Goal: Task Accomplishment & Management: Manage account settings

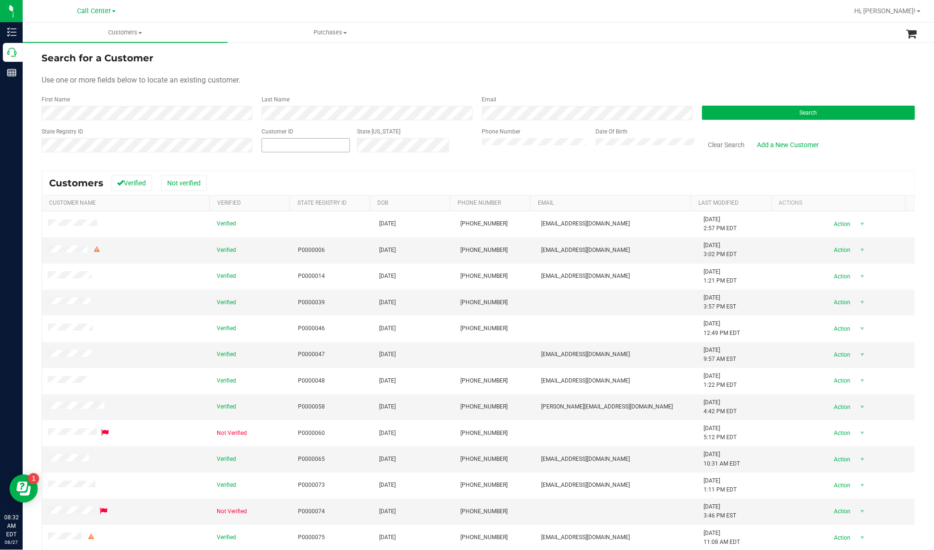
click at [288, 147] on span at bounding box center [306, 145] width 88 height 14
paste input "632647"
type input "632647"
click at [744, 114] on button "Search" at bounding box center [808, 113] width 213 height 14
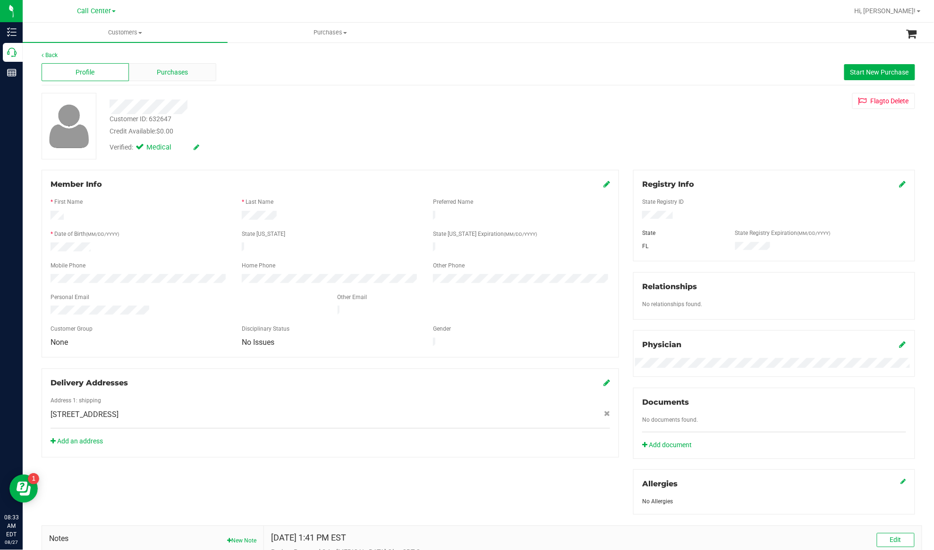
click at [158, 73] on span "Purchases" at bounding box center [172, 73] width 31 height 10
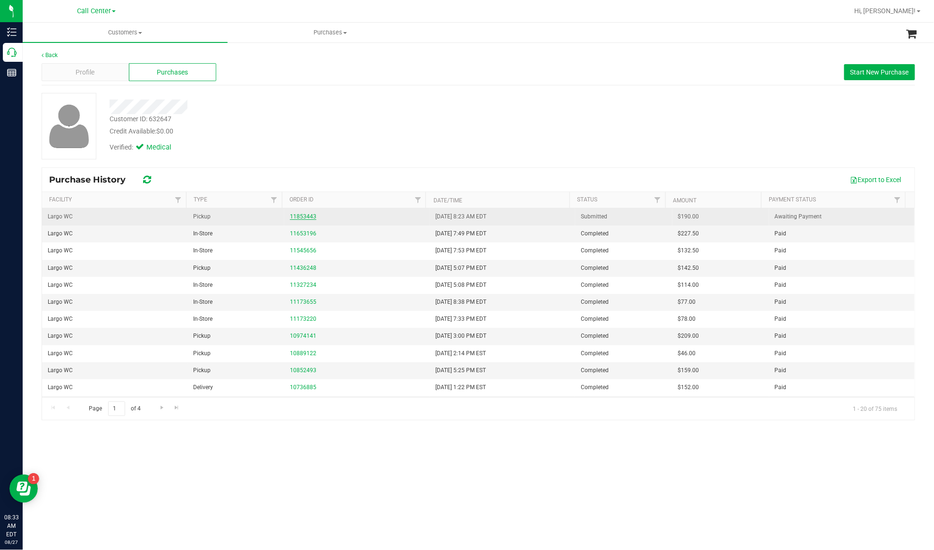
click at [301, 217] on link "11853443" at bounding box center [303, 216] width 26 height 7
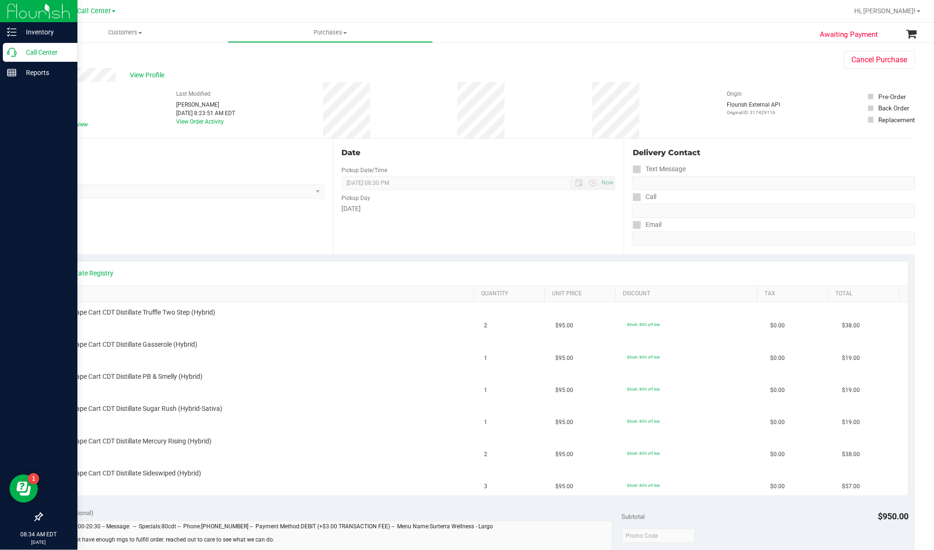
click at [26, 53] on p "Call Center" at bounding box center [45, 52] width 57 height 11
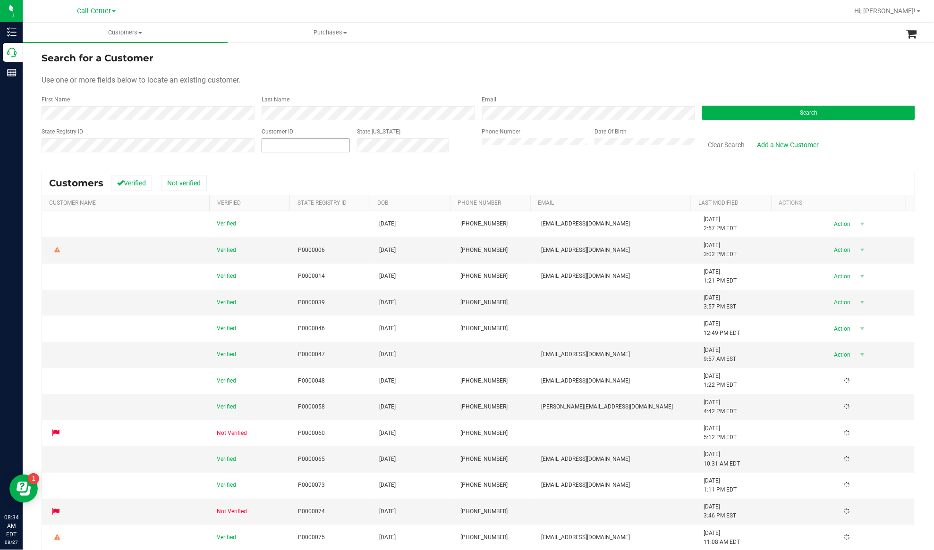
click at [291, 149] on input "text" at bounding box center [305, 145] width 87 height 13
paste input "342820"
type input "342820"
paste input "342820"
type input "342820"
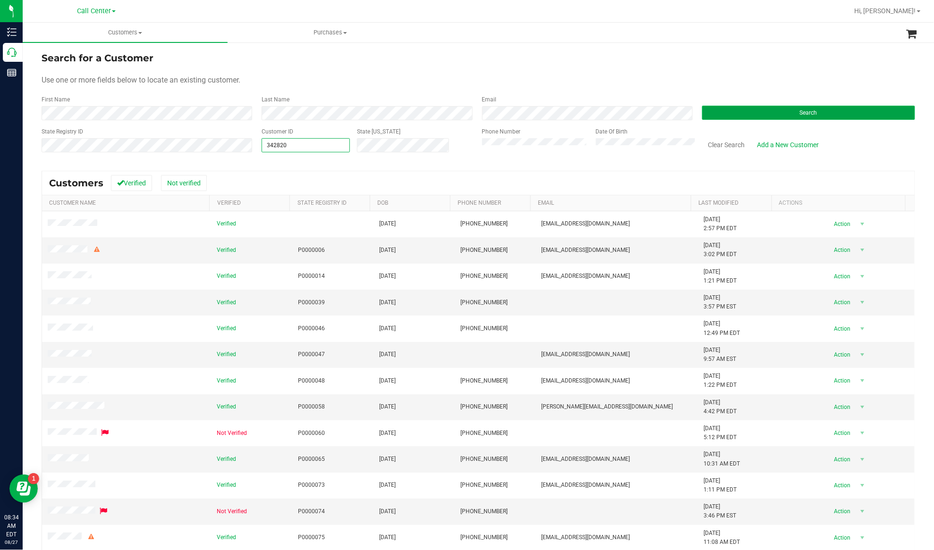
click at [729, 119] on button "Search" at bounding box center [808, 113] width 213 height 14
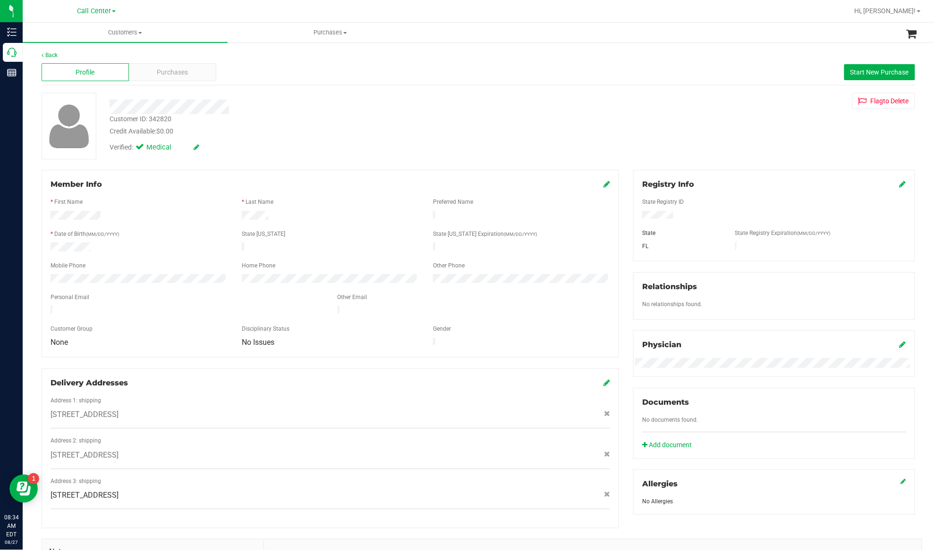
click at [182, 62] on div "Profile Purchases Start New Purchase" at bounding box center [478, 72] width 873 height 26
click at [182, 71] on span "Purchases" at bounding box center [172, 73] width 31 height 10
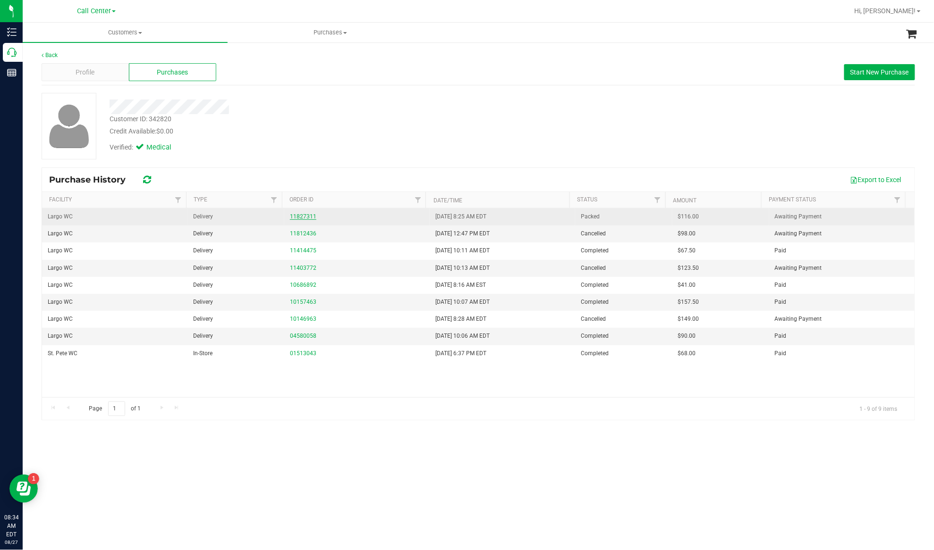
click at [297, 216] on link "11827311" at bounding box center [303, 216] width 26 height 7
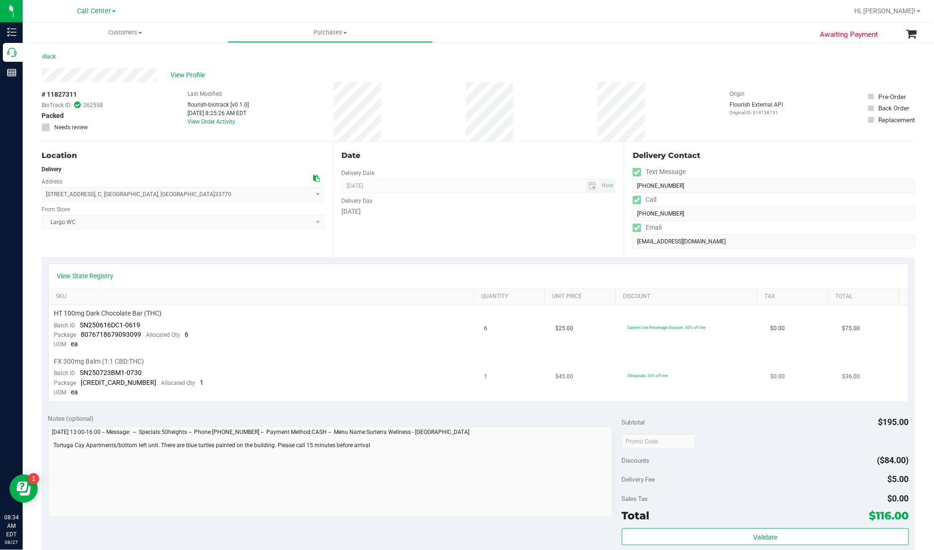
click at [331, 359] on div "FX 300mg Balm (1:1 CBD:THC)" at bounding box center [263, 361] width 419 height 9
click at [203, 125] on div "Last Modified flourish-biotrack [v0.1.0] Aug 27, 2025 8:25:26 AM EDT View Order…" at bounding box center [218, 111] width 61 height 59
click at [203, 119] on link "View Order Activity" at bounding box center [212, 122] width 48 height 7
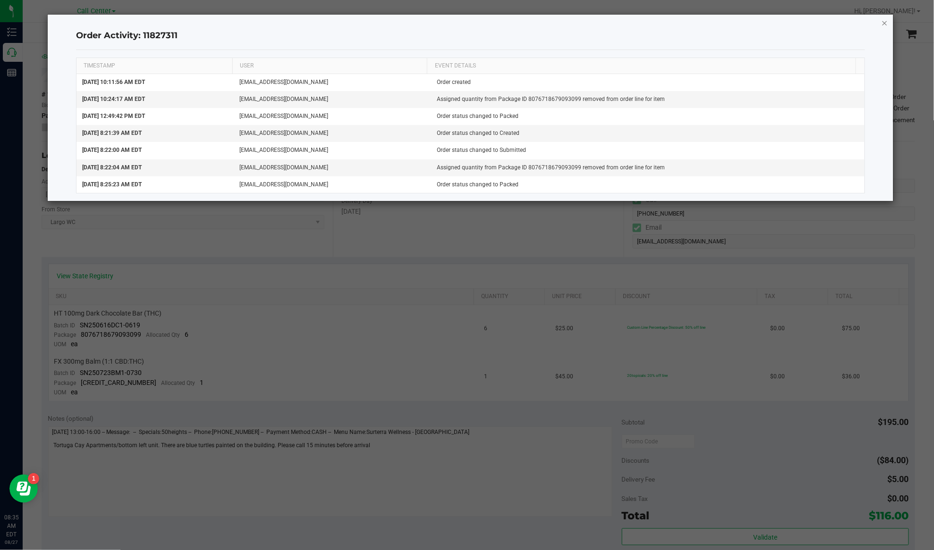
click at [885, 22] on icon "button" at bounding box center [884, 22] width 7 height 11
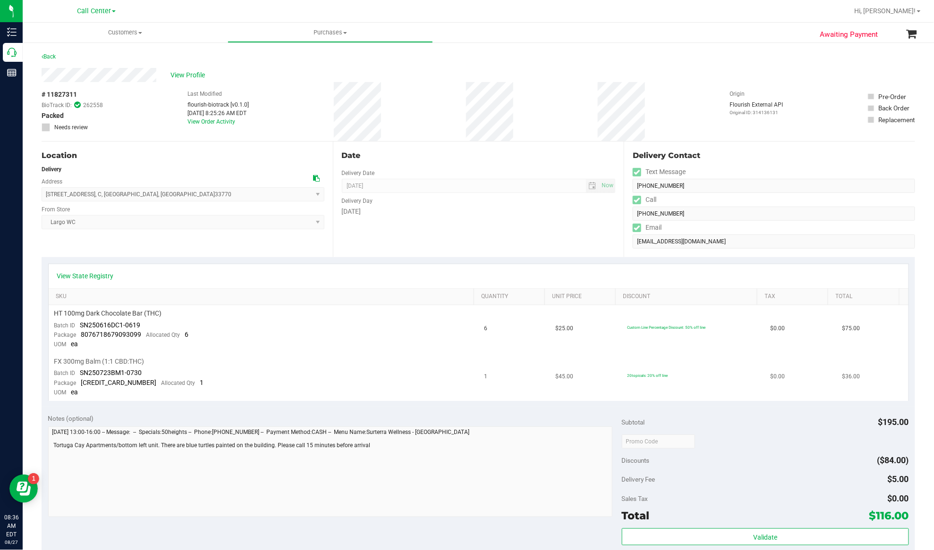
click at [278, 359] on div "FX 300mg Balm (1:1 CBD:THC)" at bounding box center [263, 361] width 419 height 9
click at [304, 384] on td "FX 300mg Balm (1:1 CBD:THC) Batch ID SN250723BM1-0730 Package 8137911019519880 …" at bounding box center [264, 378] width 430 height 48
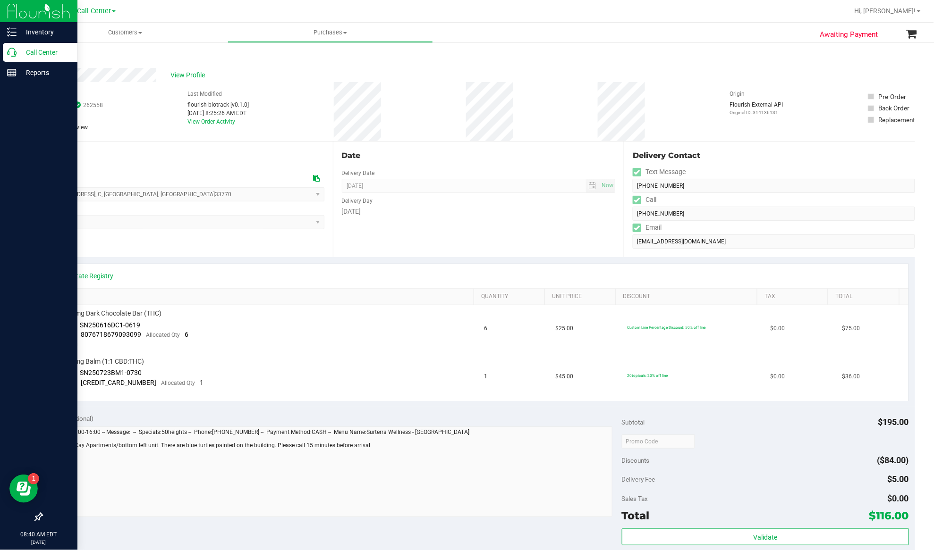
click at [33, 53] on p "Call Center" at bounding box center [45, 52] width 57 height 11
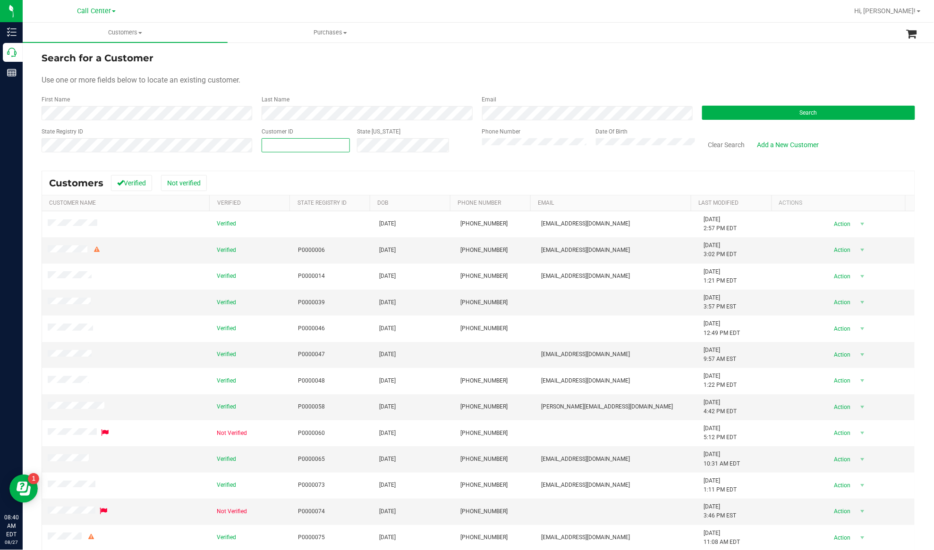
paste input "1417616"
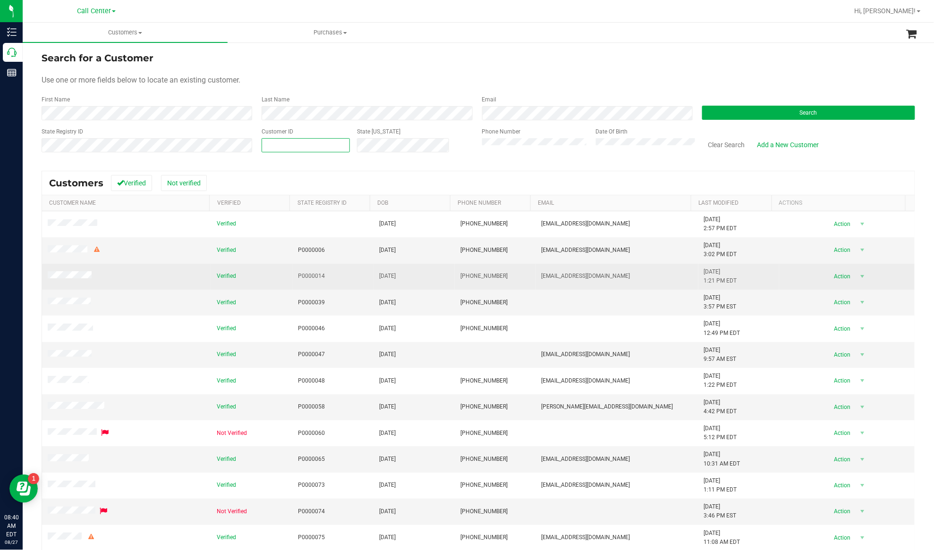
type input "1417616"
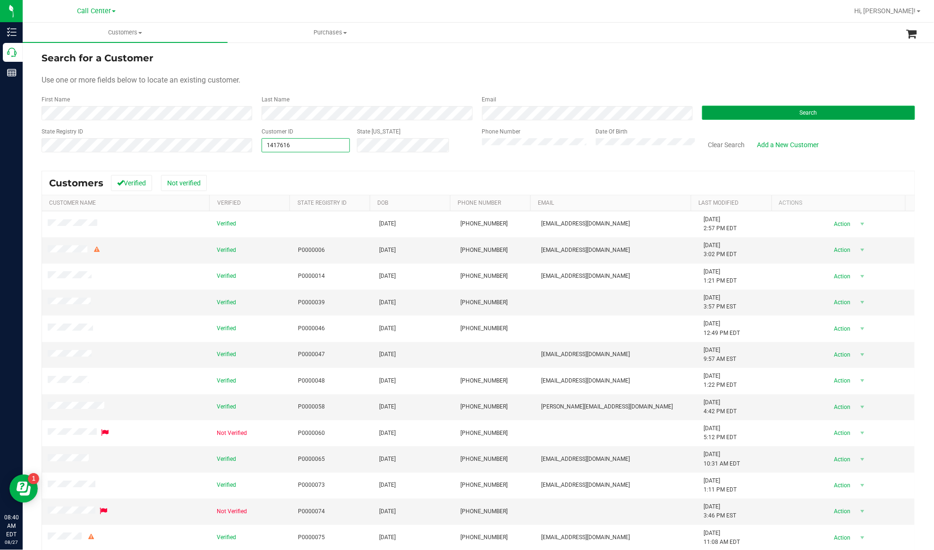
type input "1417616"
click at [709, 110] on button "Search" at bounding box center [808, 113] width 213 height 14
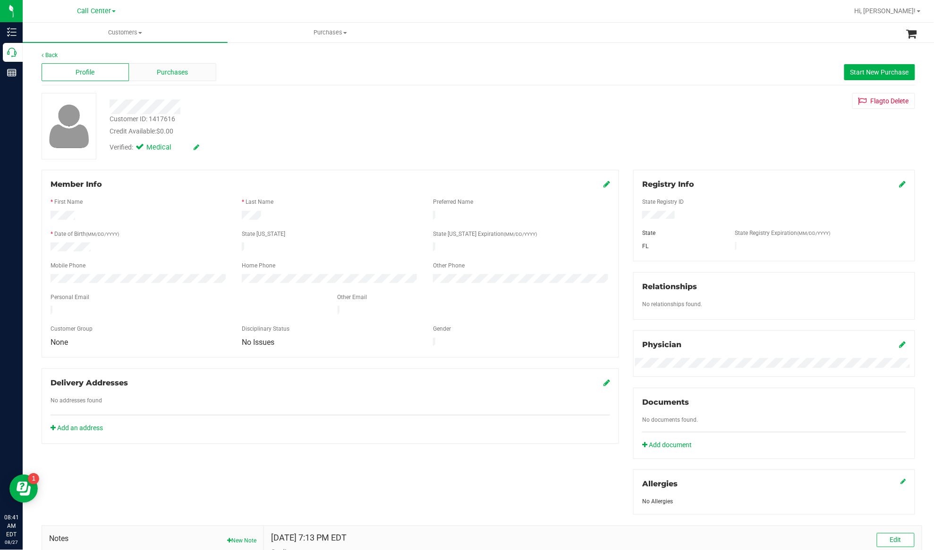
click at [182, 74] on span "Purchases" at bounding box center [172, 73] width 31 height 10
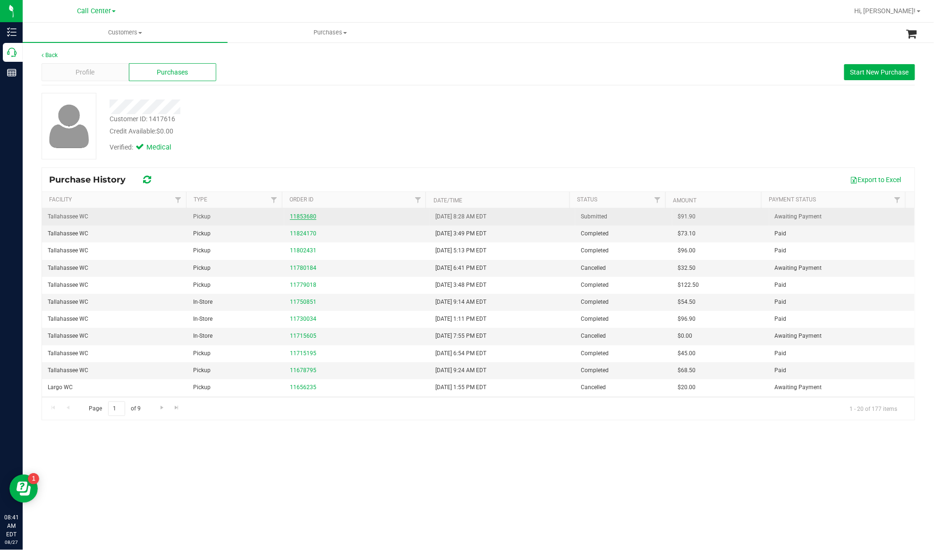
click at [301, 216] on link "11853680" at bounding box center [303, 216] width 26 height 7
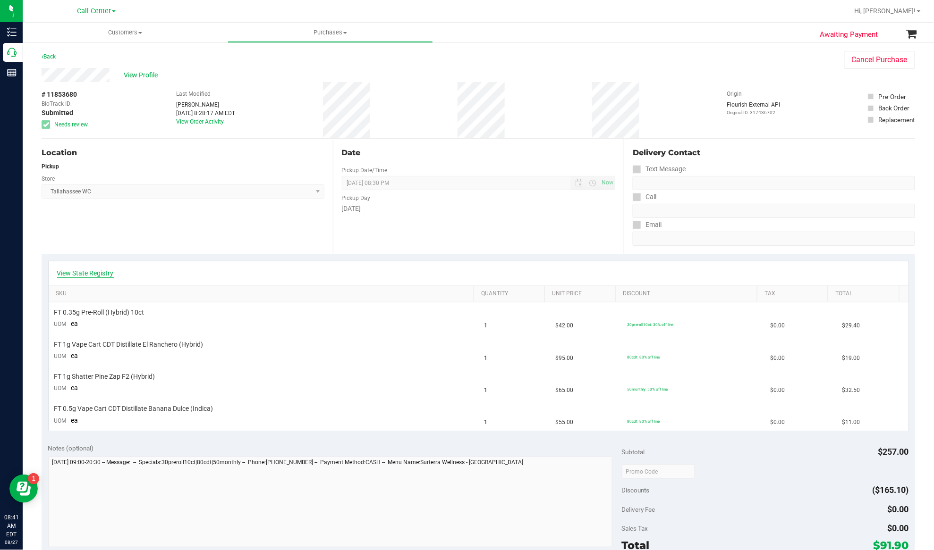
click at [101, 269] on link "View State Registry" at bounding box center [85, 273] width 57 height 9
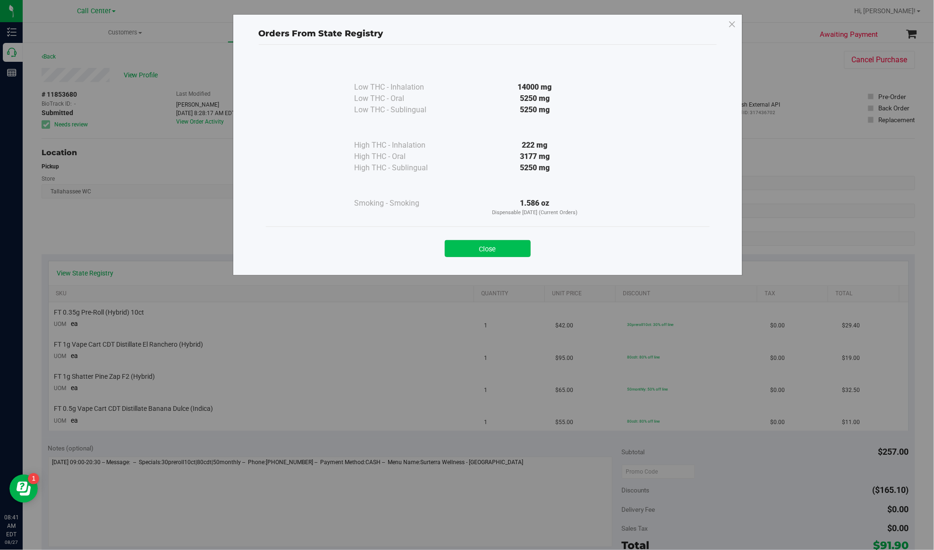
click at [497, 248] on button "Close" at bounding box center [488, 248] width 86 height 17
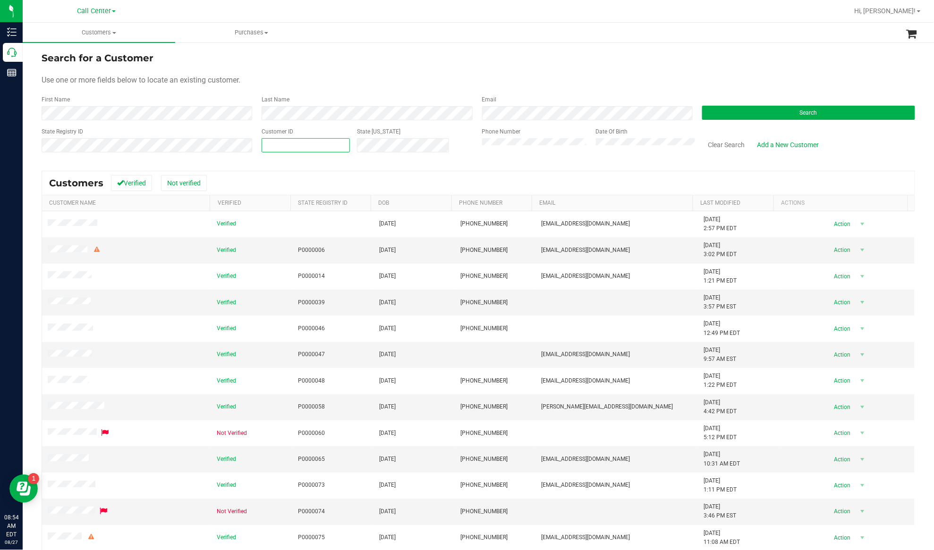
paste input "374417"
type input "374417"
click at [700, 118] on button "Search" at bounding box center [808, 113] width 213 height 14
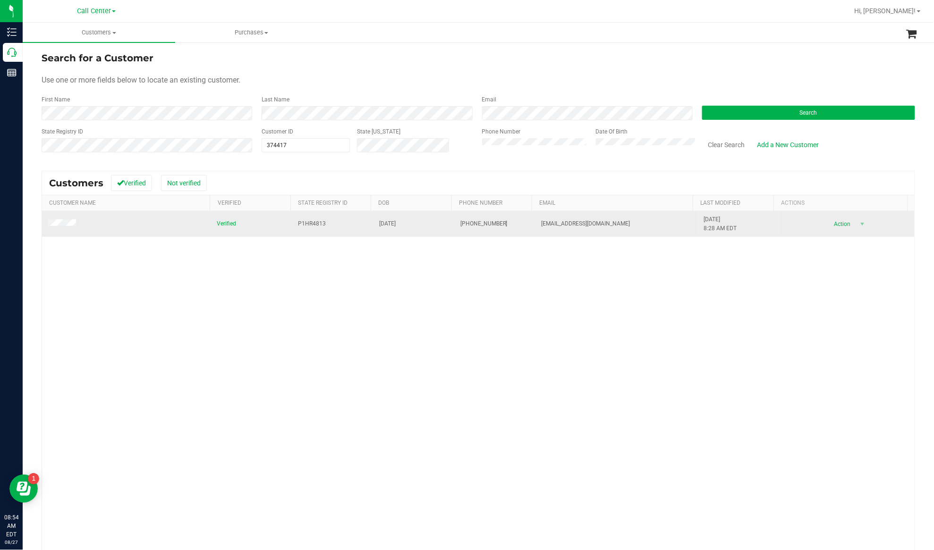
click at [64, 229] on span at bounding box center [63, 225] width 31 height 10
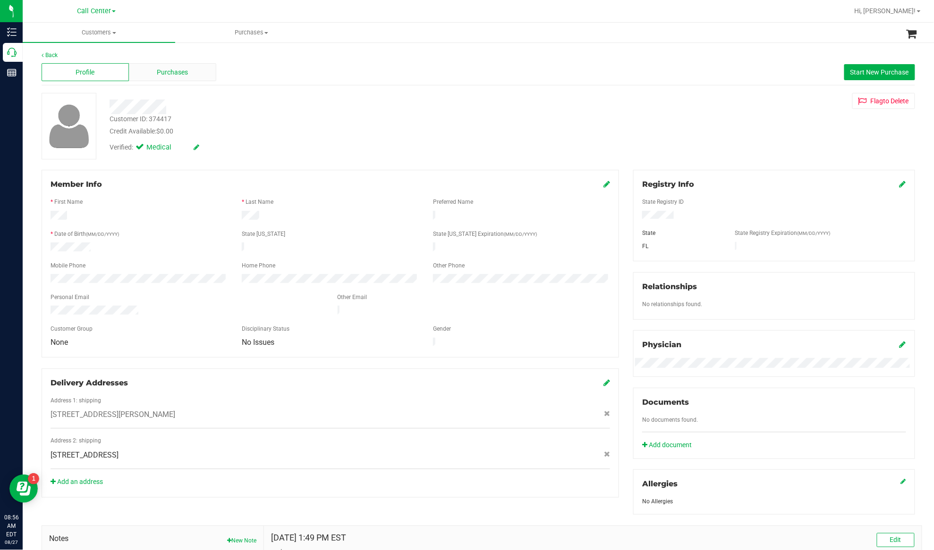
click at [178, 68] on span "Purchases" at bounding box center [172, 73] width 31 height 10
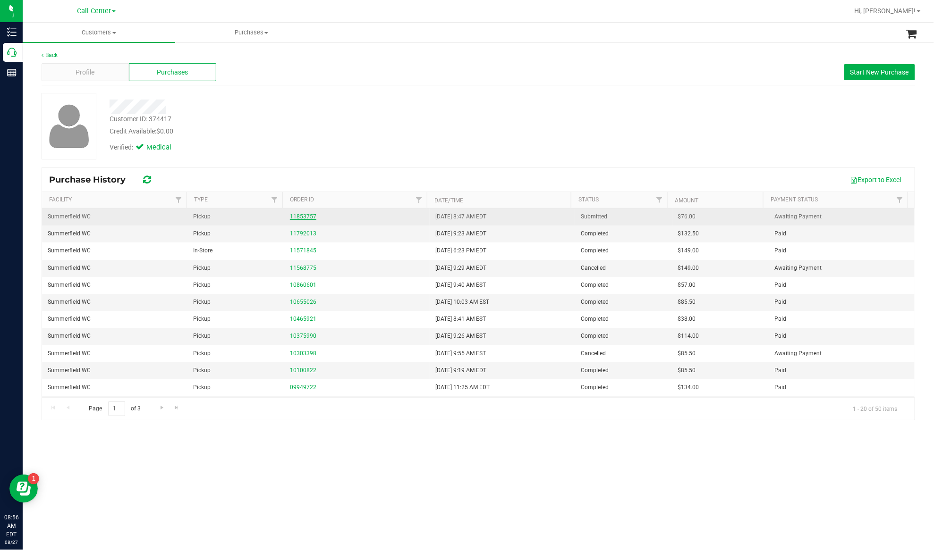
click at [309, 216] on link "11853757" at bounding box center [303, 216] width 26 height 7
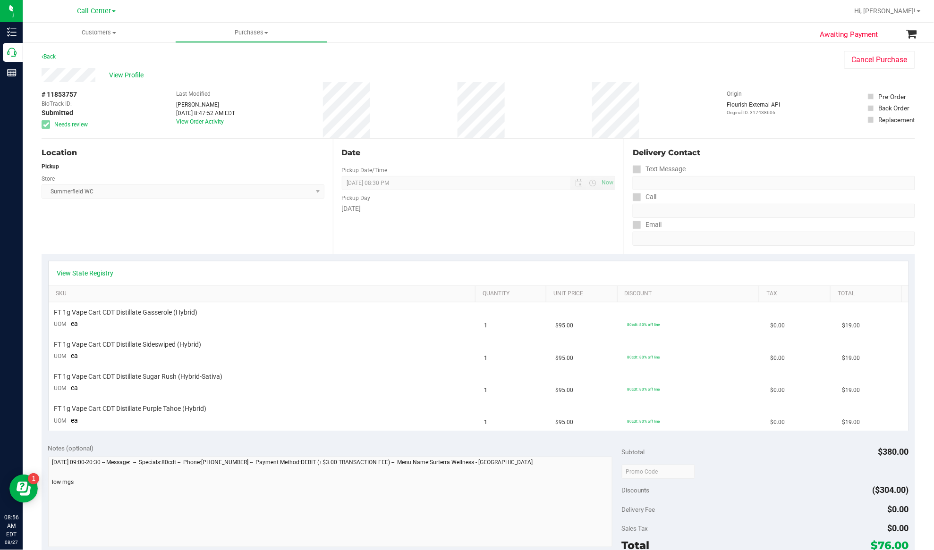
click at [163, 246] on div "Location Pickup Store Summerfield WC Select Store Bonita Springs WC Boynton Bea…" at bounding box center [187, 197] width 291 height 116
click at [93, 272] on link "View State Registry" at bounding box center [85, 273] width 57 height 9
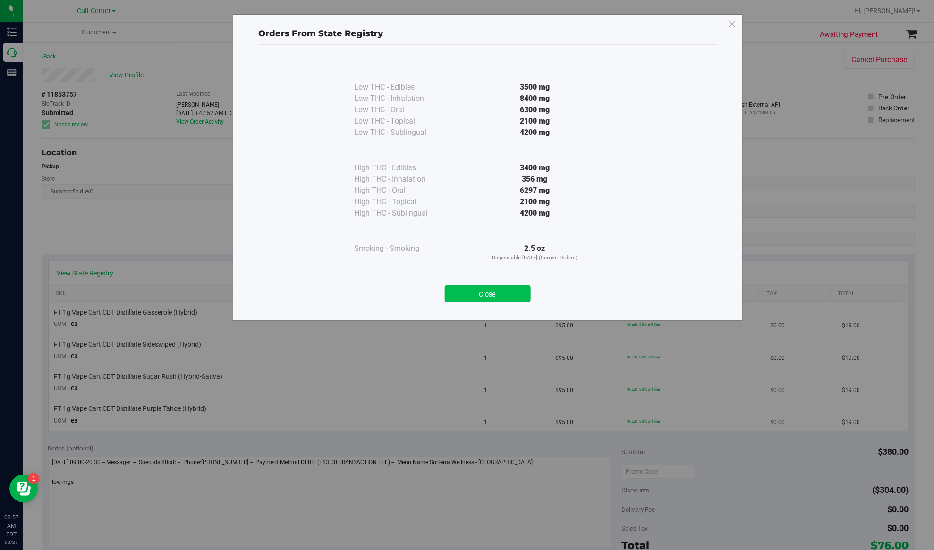
click at [468, 296] on button "Close" at bounding box center [488, 294] width 86 height 17
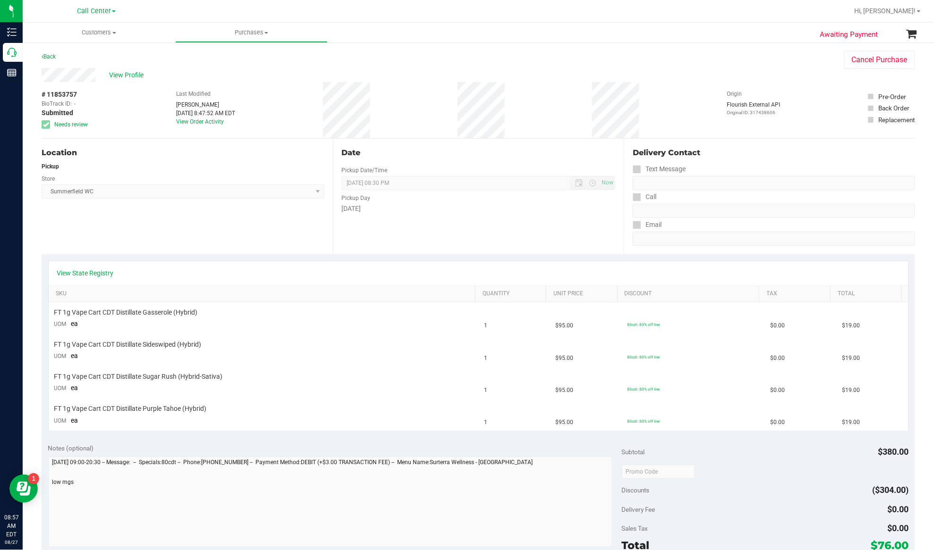
click at [210, 255] on div "View State Registry SKU Quantity Unit Price Discount Tax Total FT 1g Vape Cart …" at bounding box center [478, 345] width 873 height 183
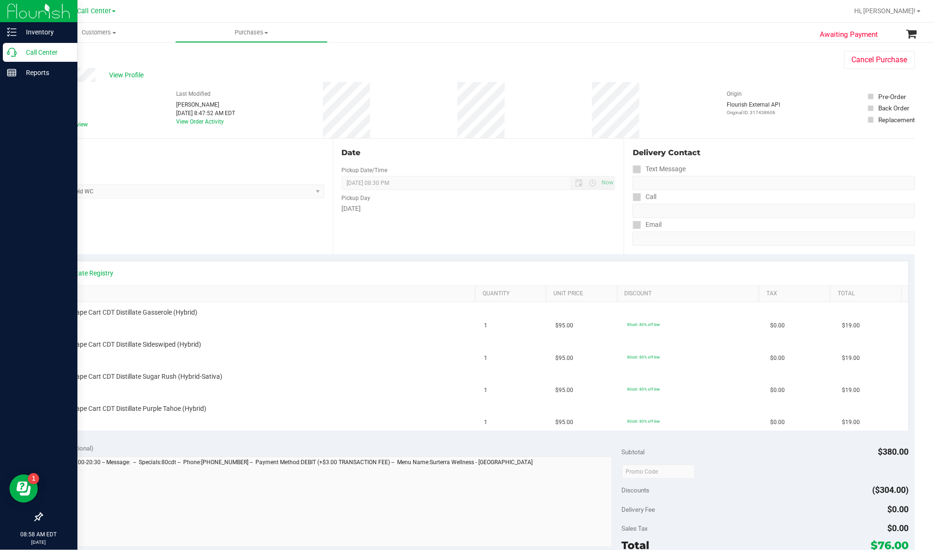
click at [32, 50] on p "Call Center" at bounding box center [45, 52] width 57 height 11
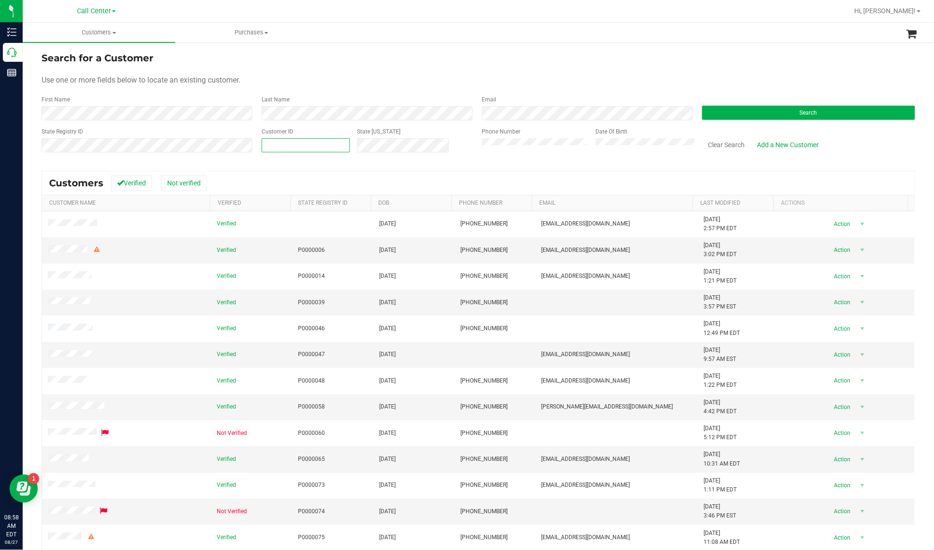
click at [265, 141] on span at bounding box center [306, 145] width 88 height 14
paste input "1457215"
type input "1457215"
click at [700, 116] on button "Search" at bounding box center [808, 113] width 213 height 14
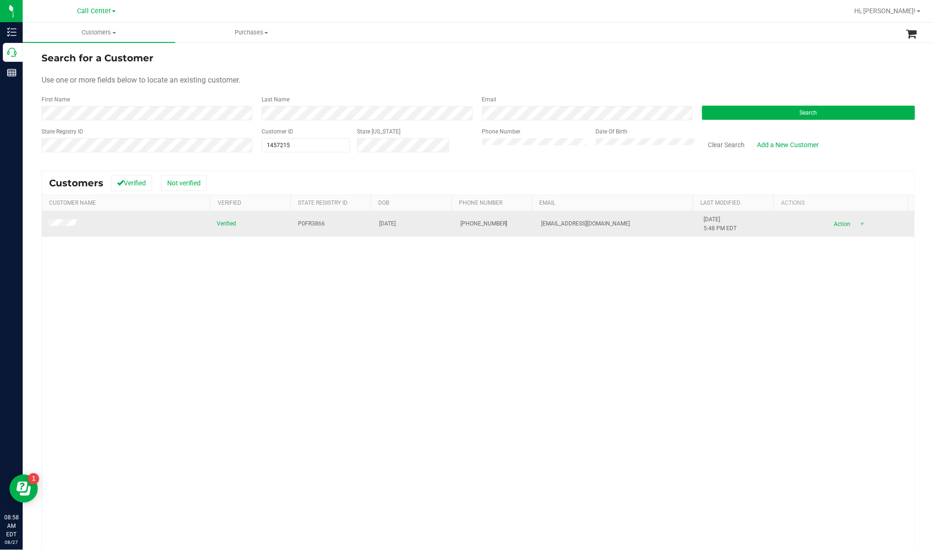
click at [64, 229] on span at bounding box center [64, 225] width 32 height 10
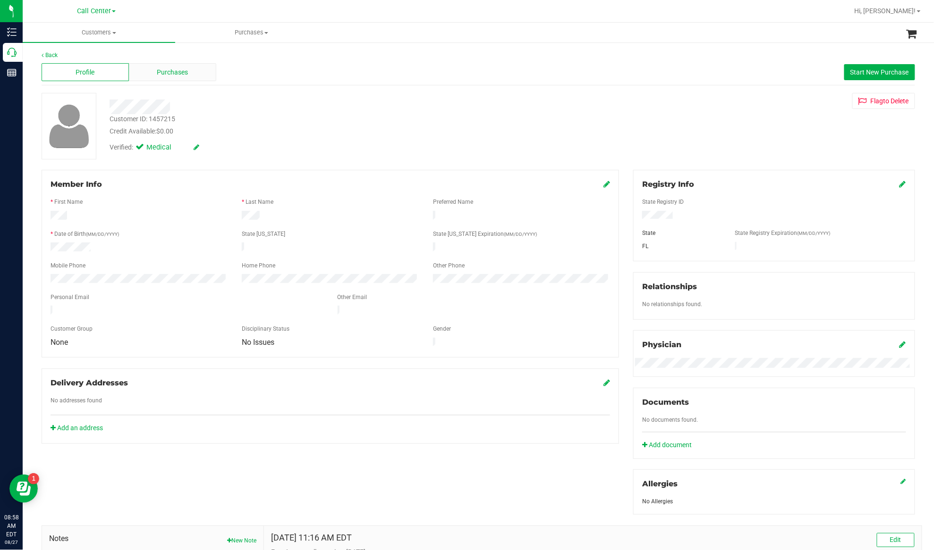
click at [189, 74] on div "Purchases" at bounding box center [172, 72] width 87 height 18
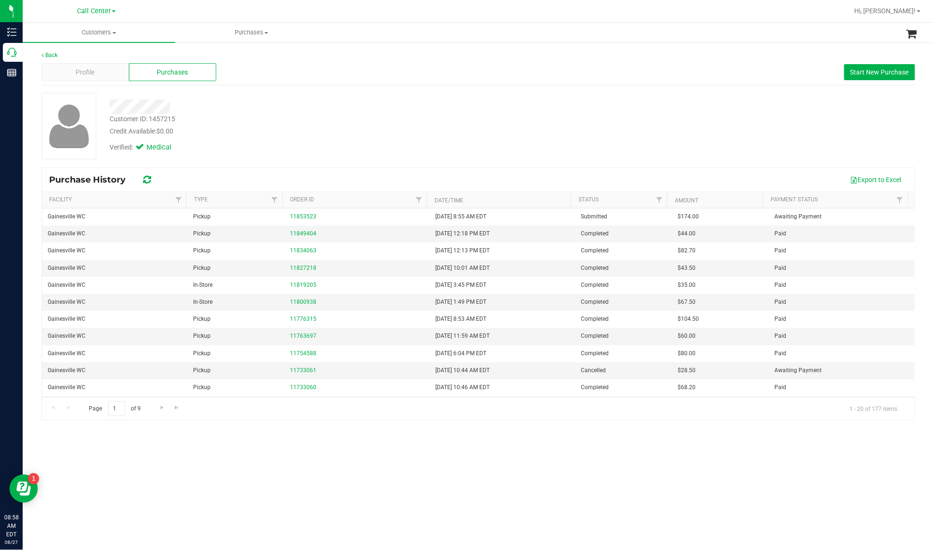
click at [279, 172] on div "Export to Excel" at bounding box center [534, 180] width 746 height 16
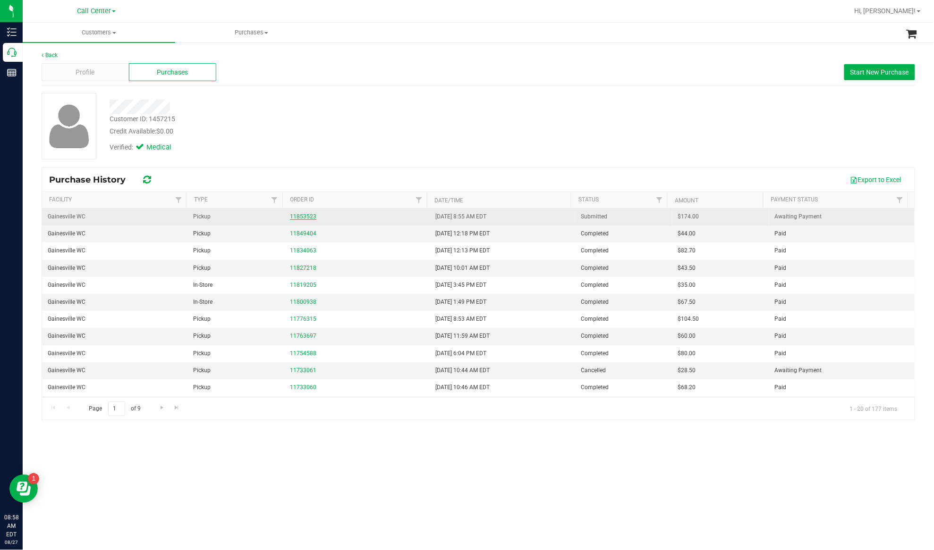
click at [308, 218] on link "11853523" at bounding box center [303, 216] width 26 height 7
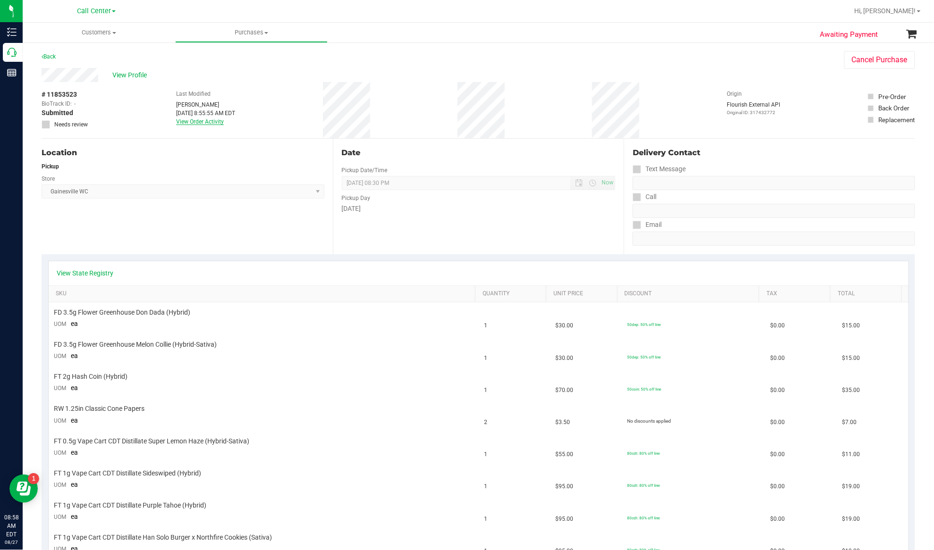
click at [194, 121] on link "View Order Activity" at bounding box center [200, 122] width 48 height 7
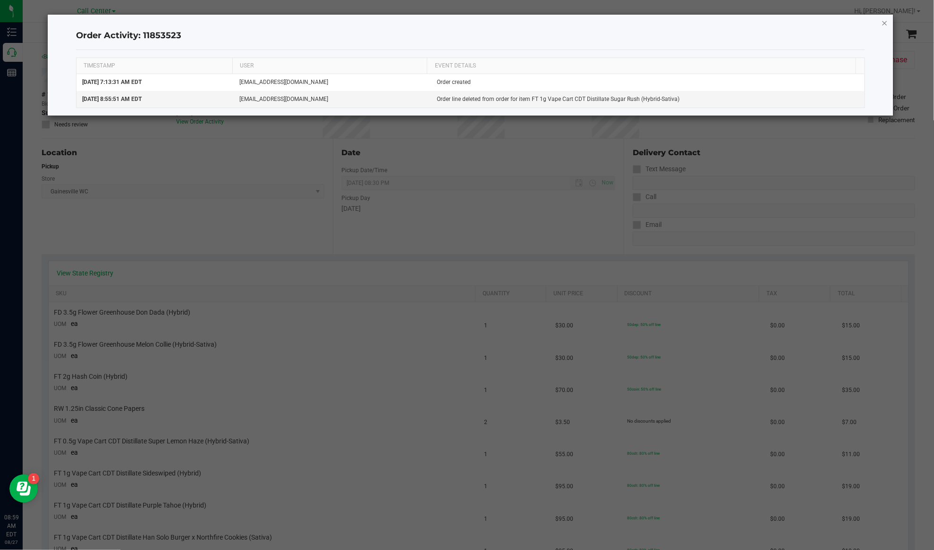
click at [700, 21] on icon "button" at bounding box center [884, 22] width 7 height 11
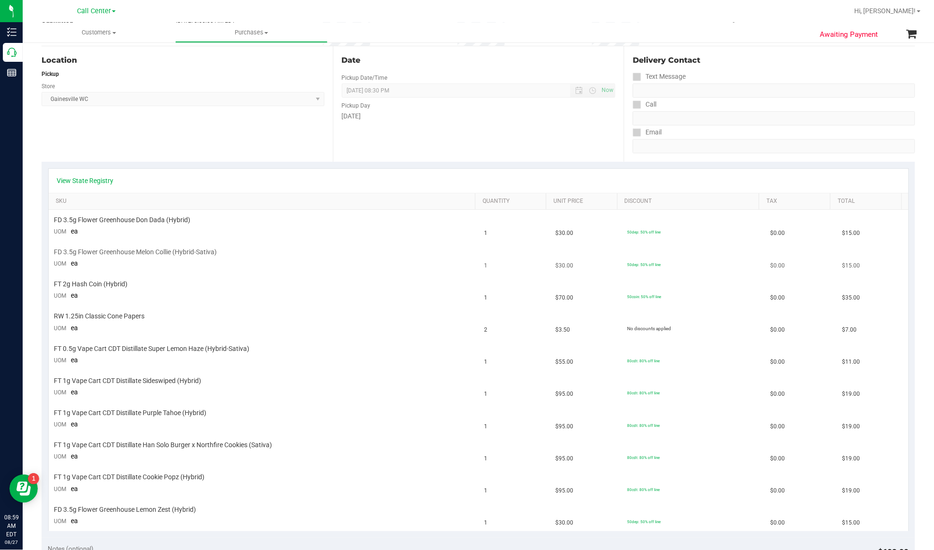
scroll to position [126, 0]
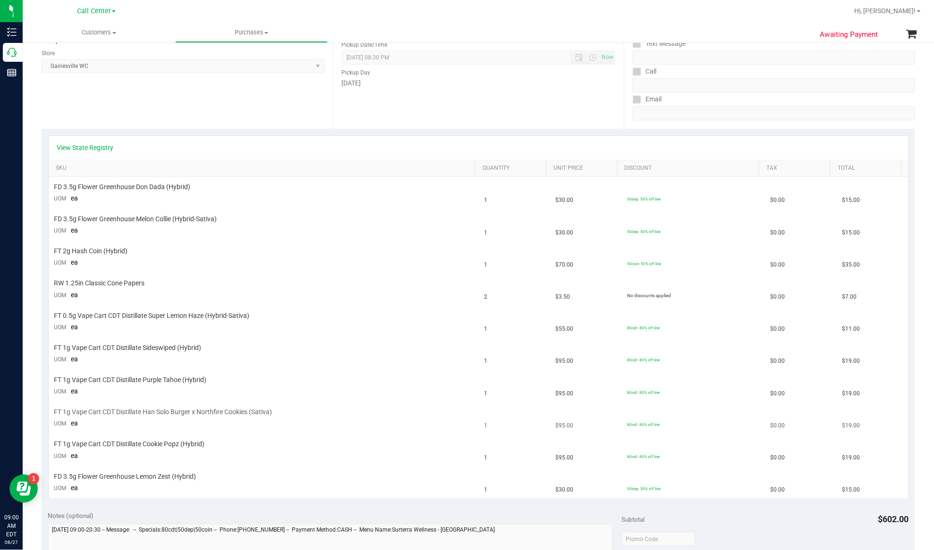
click at [200, 413] on span "FT 1g Vape Cart CDT Distillate Han Solo Burger x Northfire Cookies (Sativa)" at bounding box center [163, 412] width 218 height 9
copy div "FT 1g Vape Cart CDT Distillate Han Solo Burger x Northfire Cookies (Sativa)"
click at [223, 412] on span "FT 1g Vape Cart CDT Distillate Han Solo Burger x Northfire Cookies (Sativa)" at bounding box center [163, 412] width 218 height 9
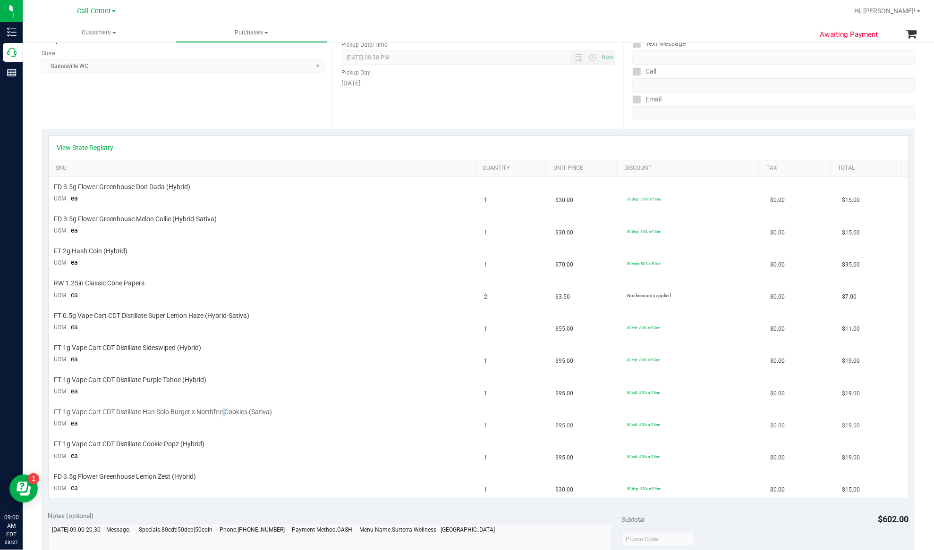
click at [223, 412] on span "FT 1g Vape Cart CDT Distillate Han Solo Burger x Northfire Cookies (Sativa)" at bounding box center [163, 412] width 218 height 9
copy div "FT 1g Vape Cart CDT Distillate Han Solo Burger x Northfire Cookies (Sativa)"
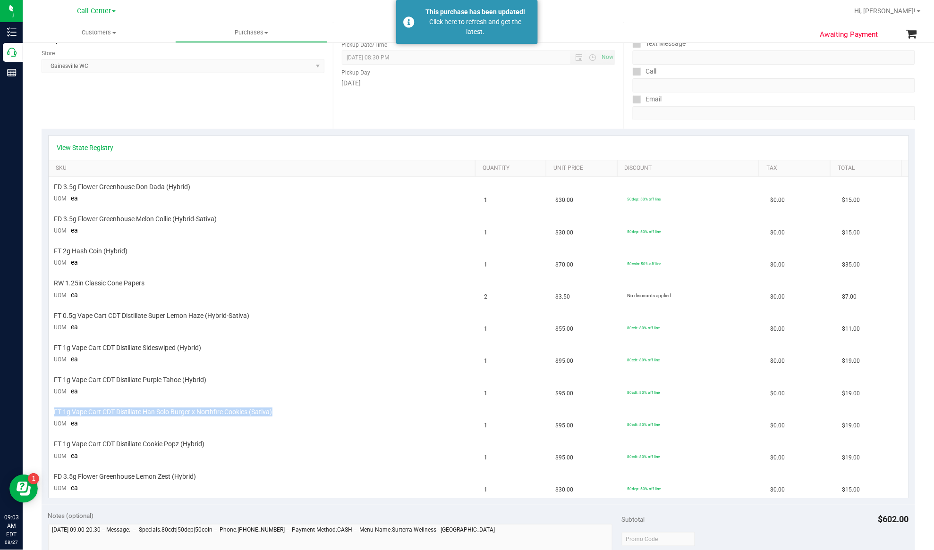
drag, startPoint x: 214, startPoint y: 135, endPoint x: 82, endPoint y: 112, distance: 134.5
click at [214, 135] on div "View State Registry SKU Quantity Unit Price Discount Tax Total FD 3.5g Flower G…" at bounding box center [478, 317] width 861 height 364
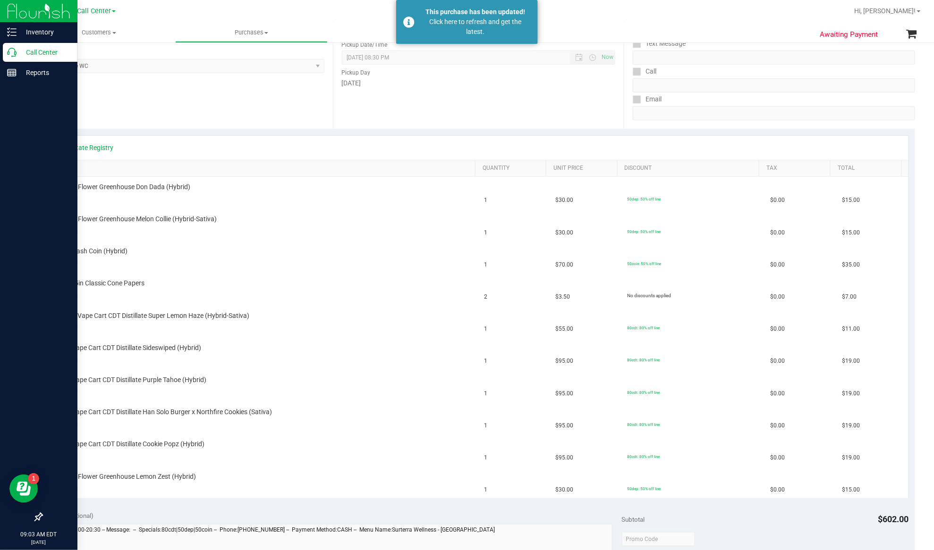
click at [40, 51] on p "Call Center" at bounding box center [45, 52] width 57 height 11
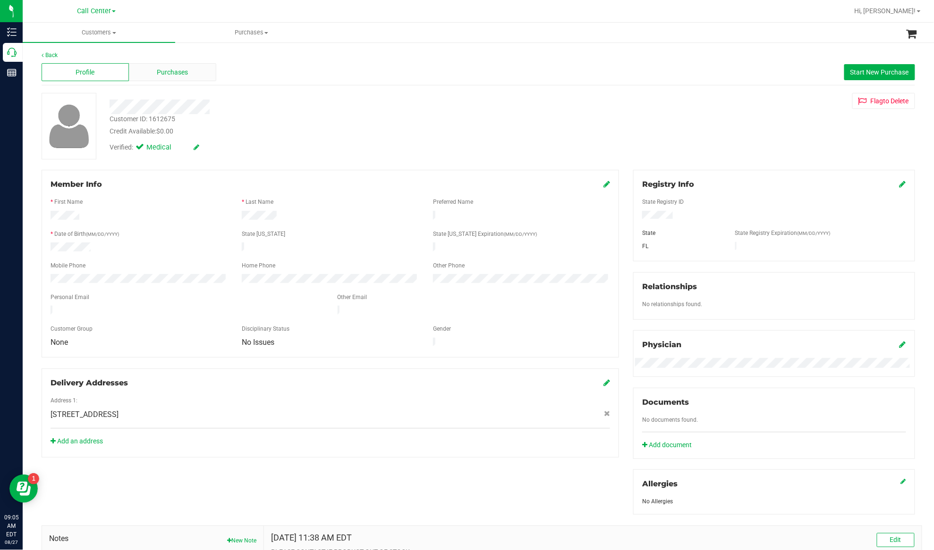
click at [180, 64] on div "Purchases" at bounding box center [172, 72] width 87 height 18
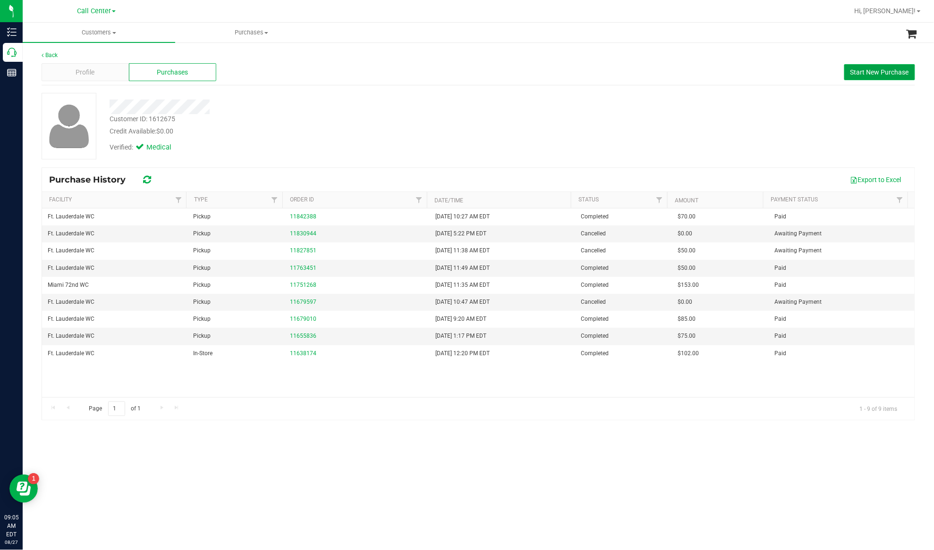
click at [700, 70] on span "Start New Purchase" at bounding box center [879, 72] width 59 height 8
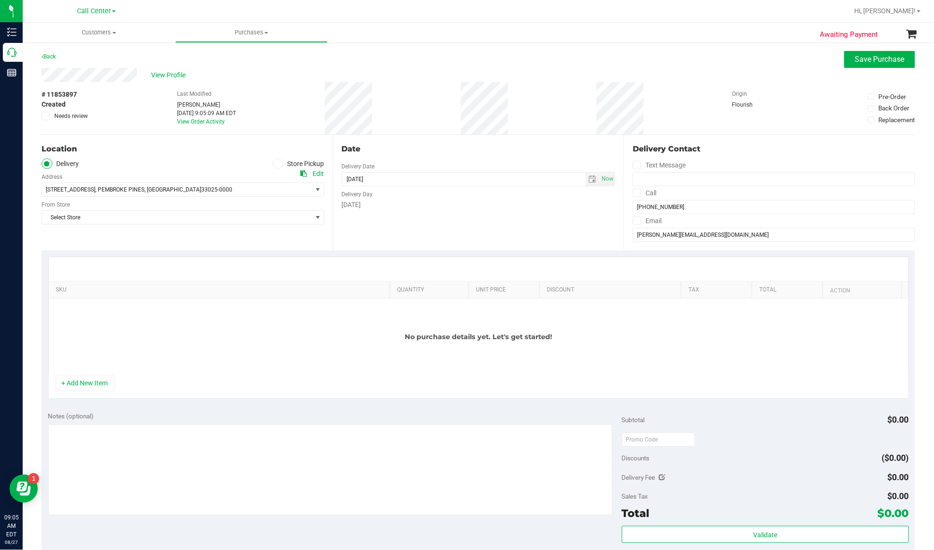
click at [275, 164] on icon at bounding box center [278, 164] width 6 height 0
click at [0, 0] on input "Store Pickup" at bounding box center [0, 0] width 0 height 0
click at [264, 187] on span "Select Store" at bounding box center [177, 189] width 270 height 13
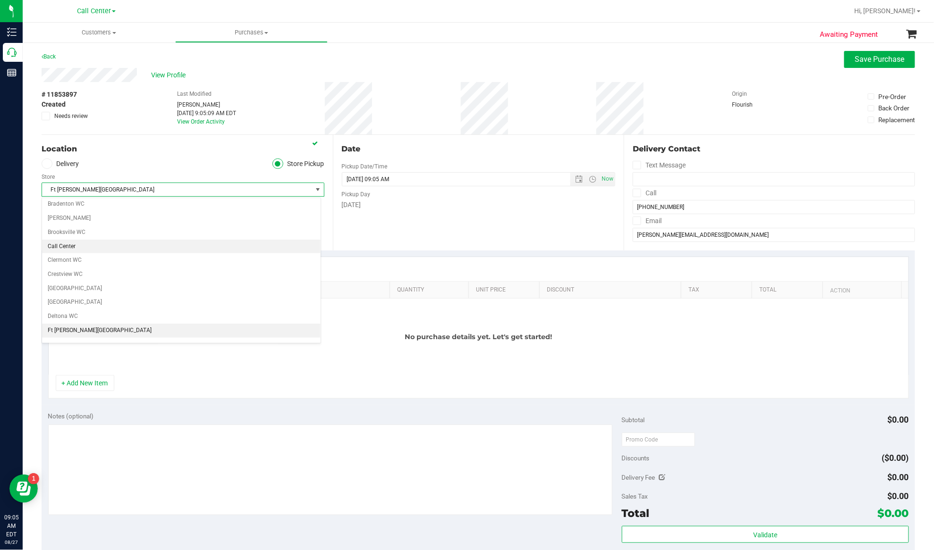
scroll to position [93, 0]
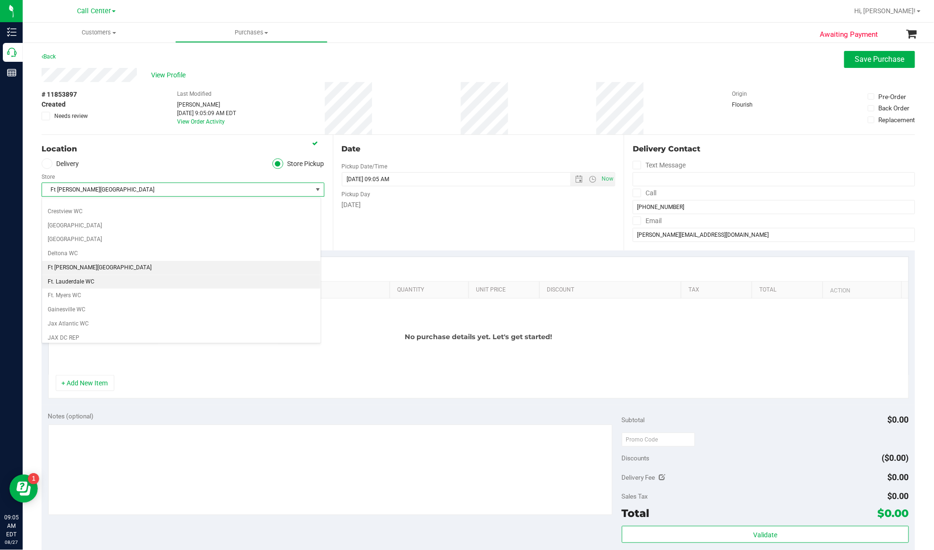
click at [127, 286] on li "Ft. Lauderdale WC" at bounding box center [181, 282] width 279 height 14
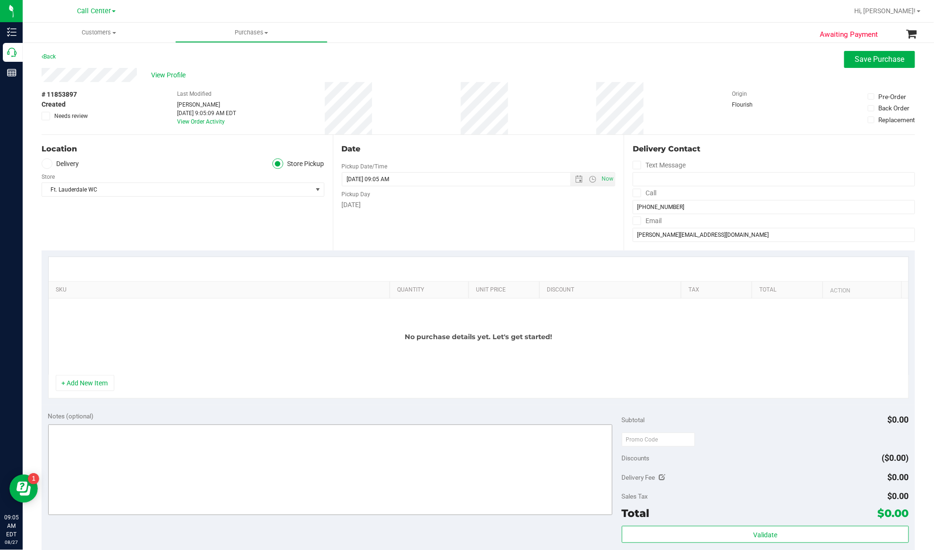
click at [97, 391] on button "+ Add New Item" at bounding box center [85, 383] width 59 height 16
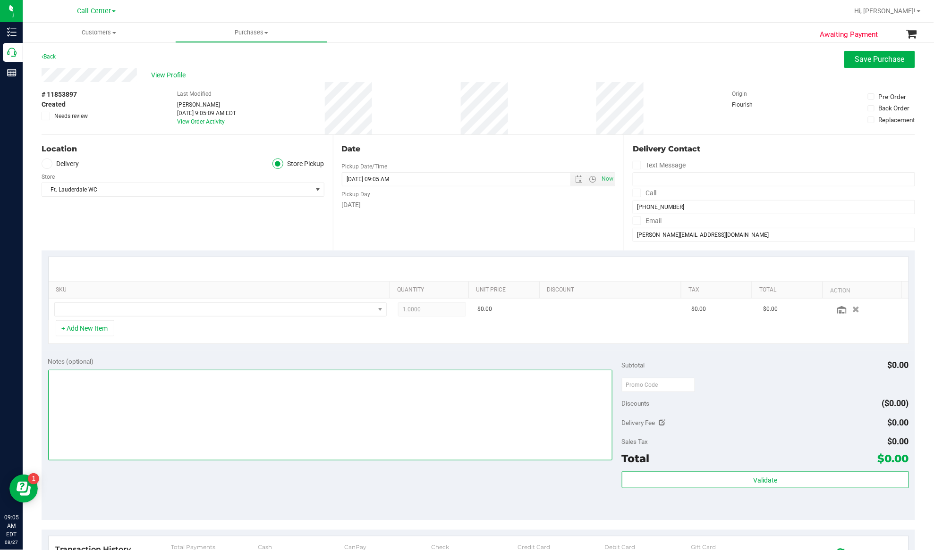
click at [98, 411] on textarea at bounding box center [330, 415] width 564 height 91
type textarea "EJ 8/27/25 9:05am"
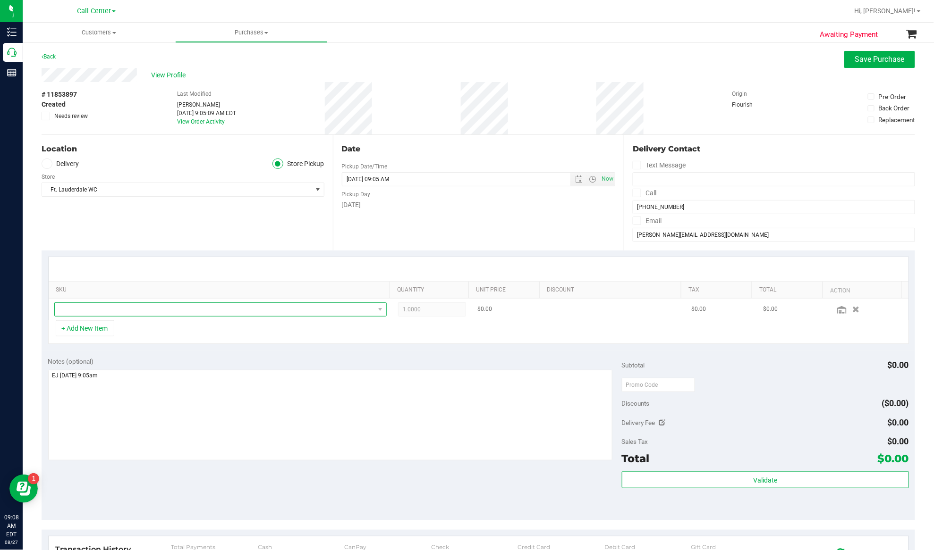
click at [188, 305] on span "NO DATA FOUND" at bounding box center [215, 309] width 320 height 13
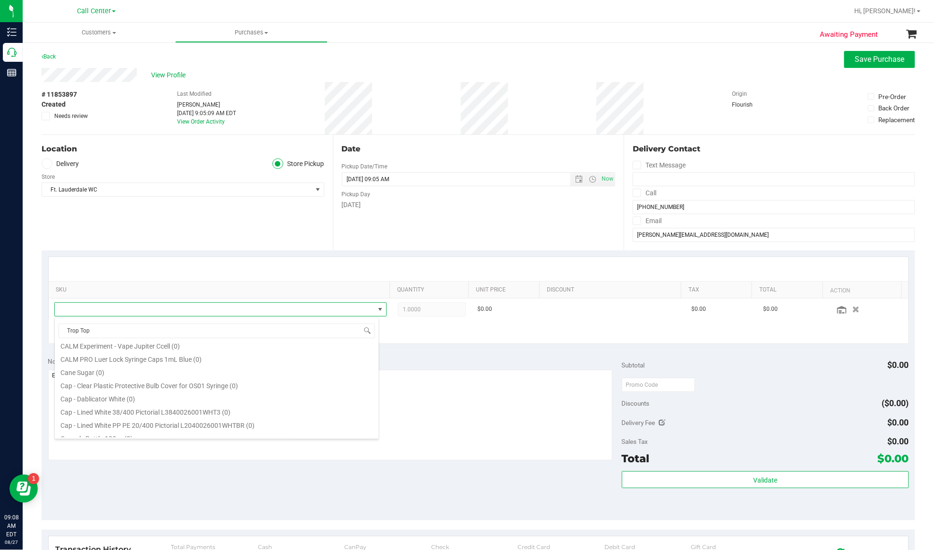
scroll to position [252, 0]
click at [139, 329] on input "Trop Top" at bounding box center [217, 331] width 316 height 15
drag, startPoint x: 139, startPoint y: 329, endPoint x: 39, endPoint y: 328, distance: 100.1
click at [39, 328] on body "Inventory Call Center Reports 09:08 AM EDT 08/27/2025 08/27 Call Center Hi, Eja…" at bounding box center [467, 275] width 934 height 550
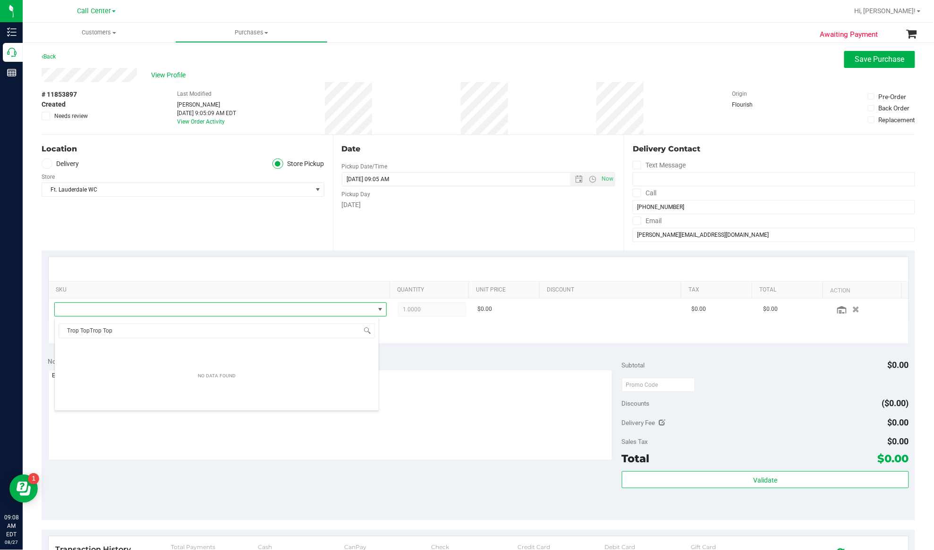
type input "Trop Top"
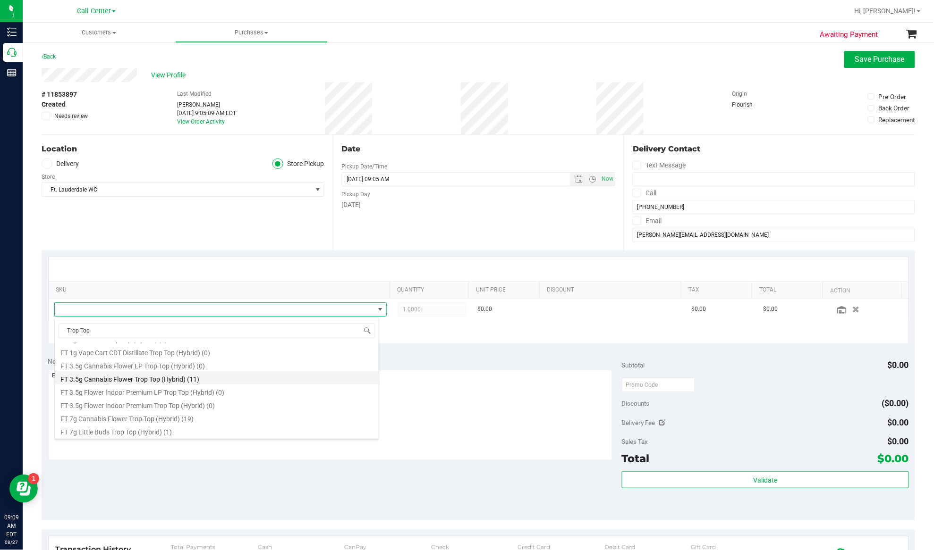
scroll to position [126, 0]
click at [150, 408] on li "FT 7g Little Buds Trop Top (Hybrid) (1)" at bounding box center [217, 409] width 324 height 13
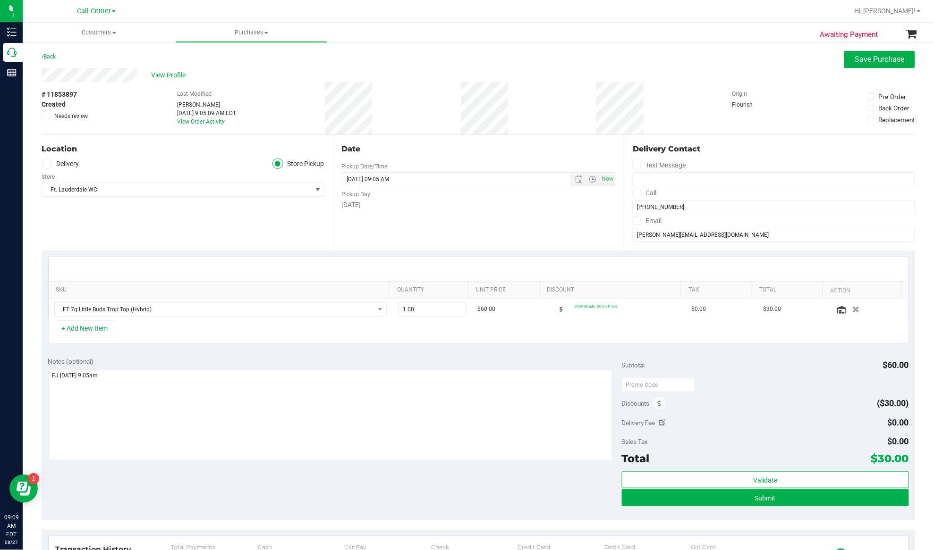
click at [214, 347] on div "SKU Quantity Unit Price Discount Tax Total Action FT 7g Little Buds Trop Top (H…" at bounding box center [478, 301] width 873 height 100
click at [700, 311] on icon at bounding box center [841, 310] width 9 height 8
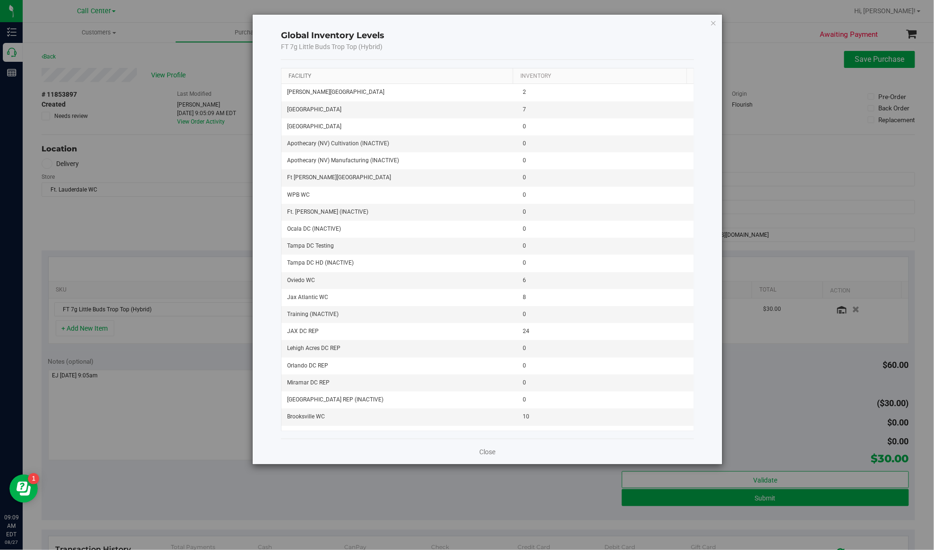
click at [297, 76] on link "Facility" at bounding box center [300, 76] width 23 height 7
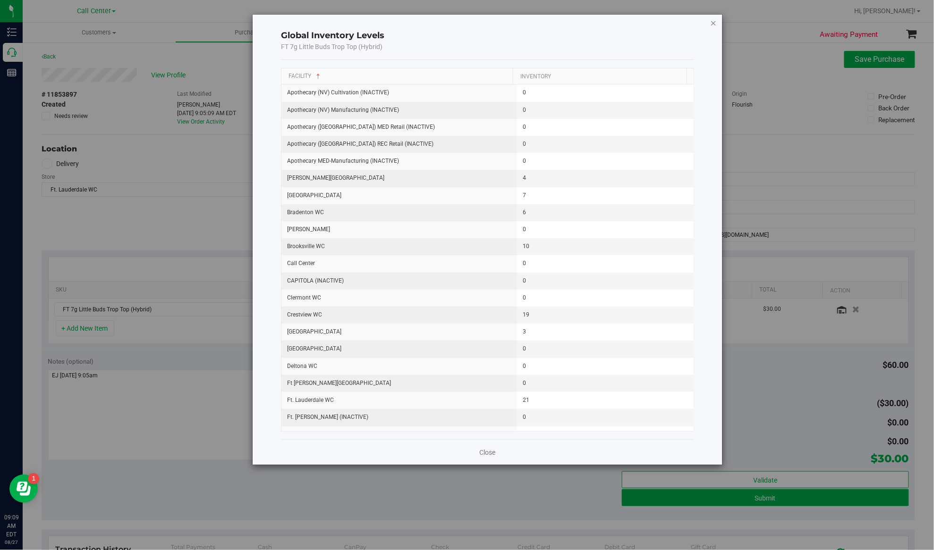
click at [700, 25] on icon "button" at bounding box center [713, 22] width 7 height 11
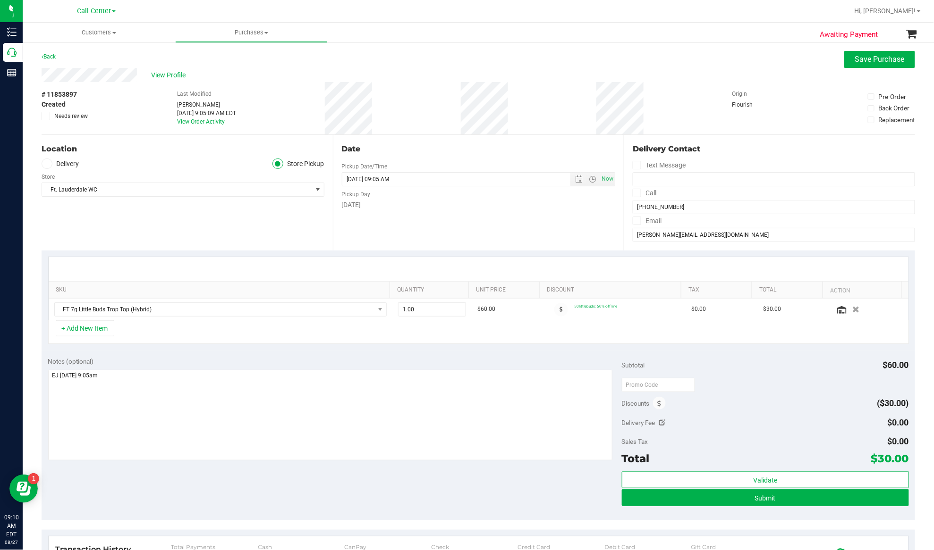
click at [119, 214] on div "Location Delivery Store Pickup Store Ft. Lauderdale WC Select Store Bonita Spri…" at bounding box center [187, 193] width 291 height 116
click at [168, 75] on span "View Profile" at bounding box center [170, 75] width 38 height 10
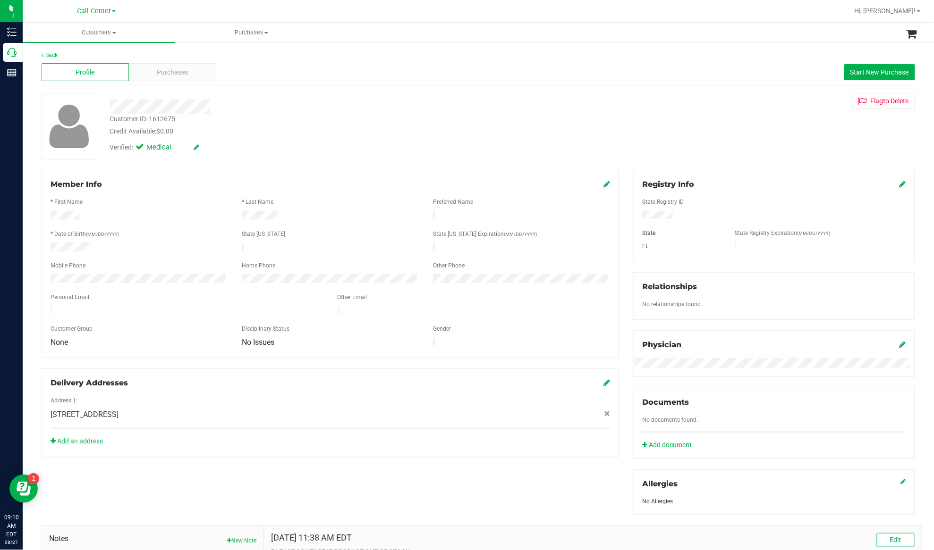
click at [168, 75] on span "Purchases" at bounding box center [172, 73] width 31 height 10
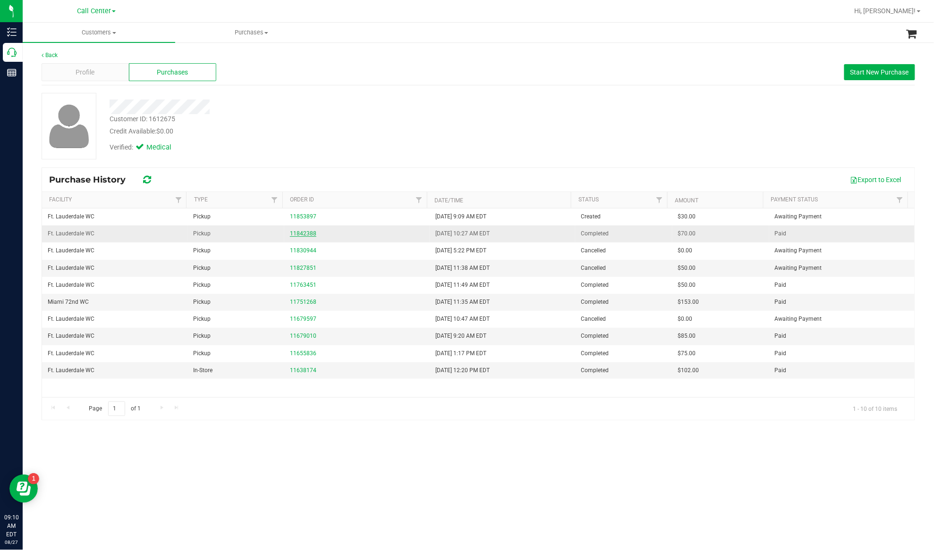
click at [297, 234] on link "11842388" at bounding box center [303, 233] width 26 height 7
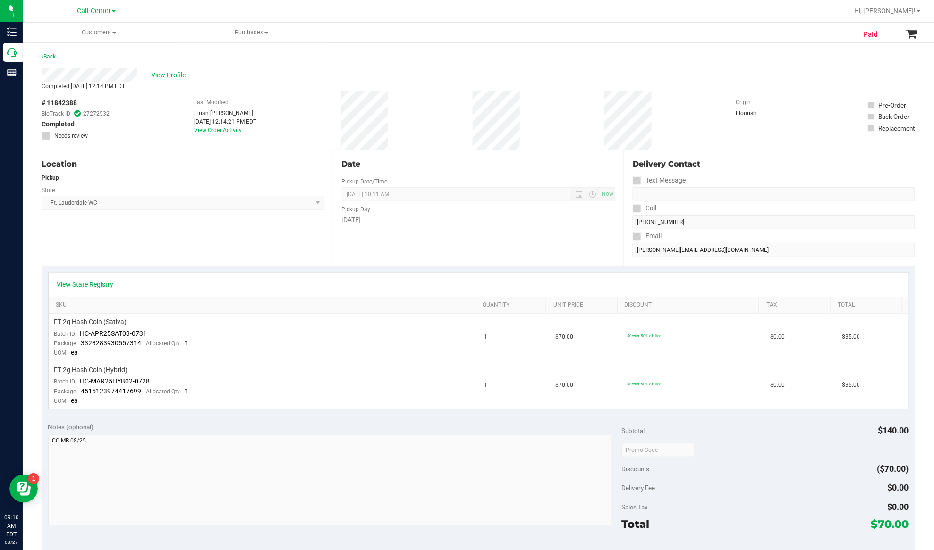
click at [163, 70] on span "View Profile" at bounding box center [170, 75] width 38 height 10
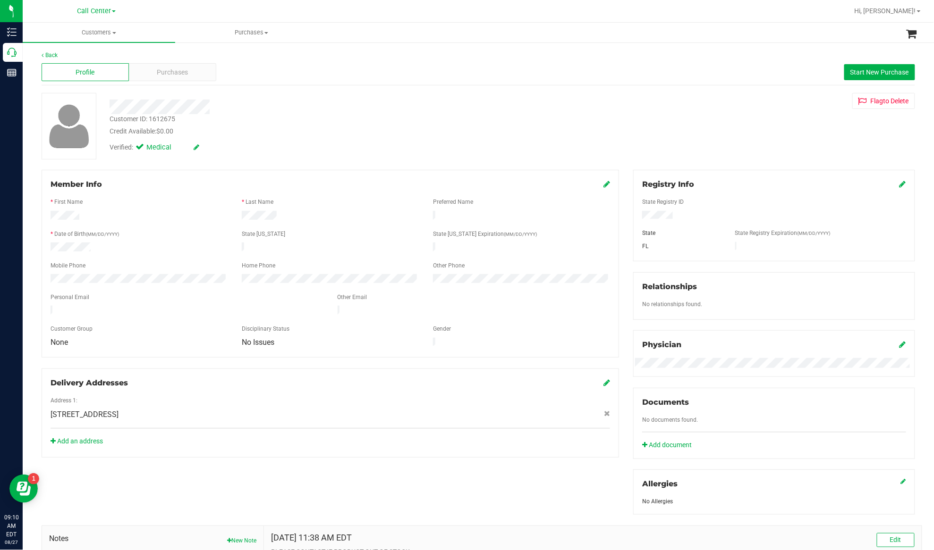
click at [174, 82] on div "Profile Purchases Start New Purchase" at bounding box center [478, 72] width 873 height 26
click at [174, 76] on span "Purchases" at bounding box center [172, 73] width 31 height 10
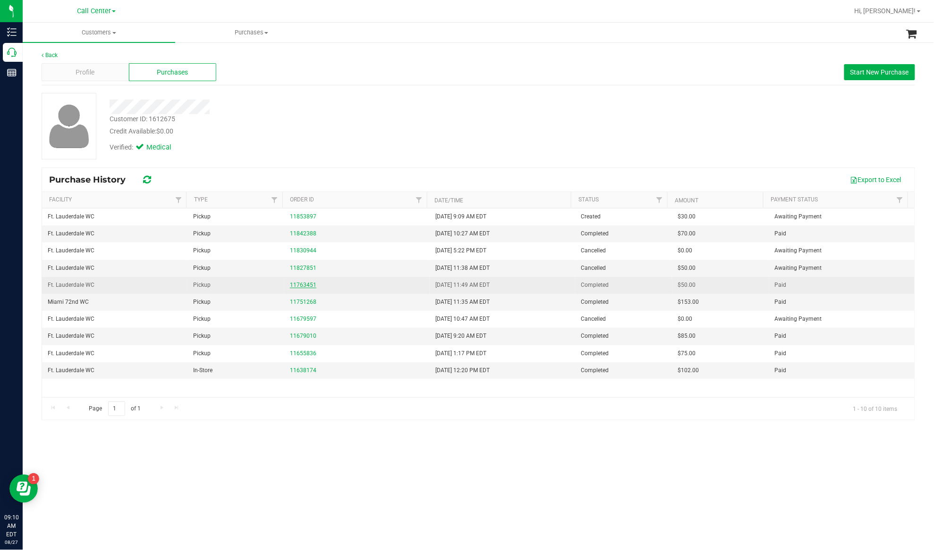
click at [305, 285] on link "11763451" at bounding box center [303, 285] width 26 height 7
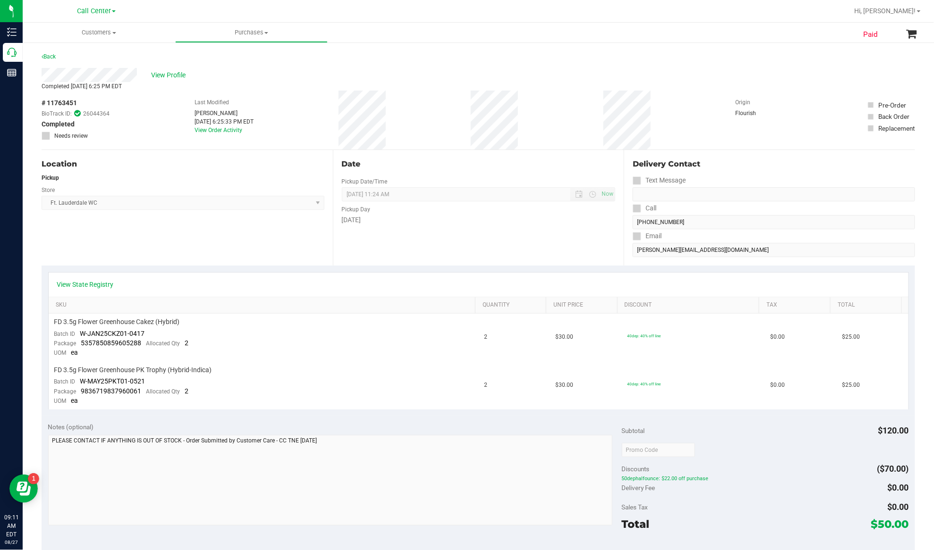
drag, startPoint x: 305, startPoint y: 285, endPoint x: 262, endPoint y: 210, distance: 86.4
click at [280, 238] on purchase-details "Back View Profile Completed Aug 9, 2025 6:25 PM EDT # 11763451 BioTrack ID: 260…" at bounding box center [478, 402] width 873 height 703
click at [176, 75] on span "View Profile" at bounding box center [170, 75] width 38 height 10
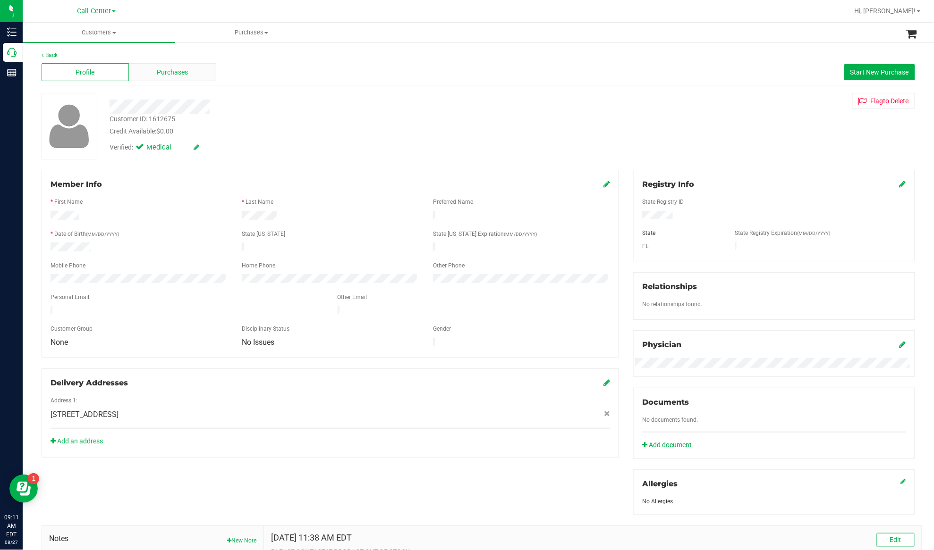
click at [200, 76] on div "Purchases" at bounding box center [172, 72] width 87 height 18
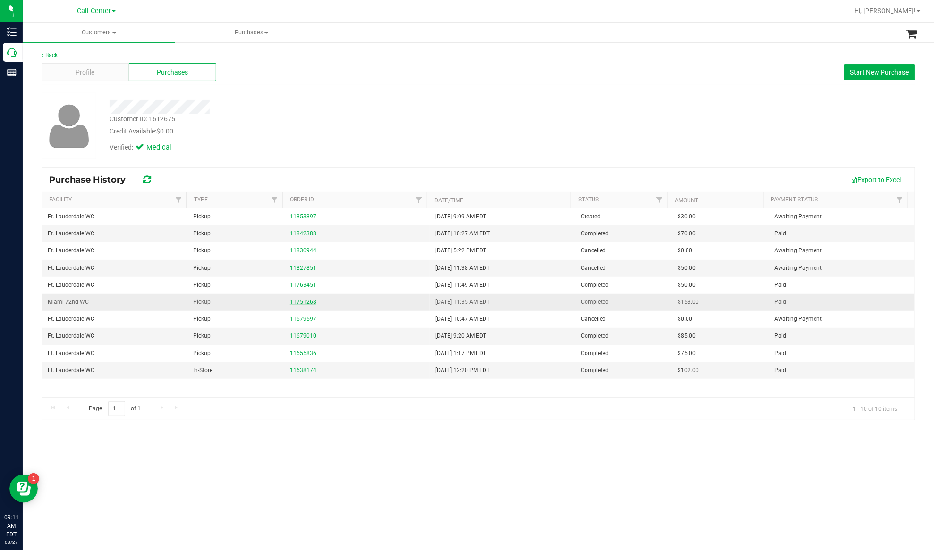
click at [308, 303] on link "11751268" at bounding box center [303, 302] width 26 height 7
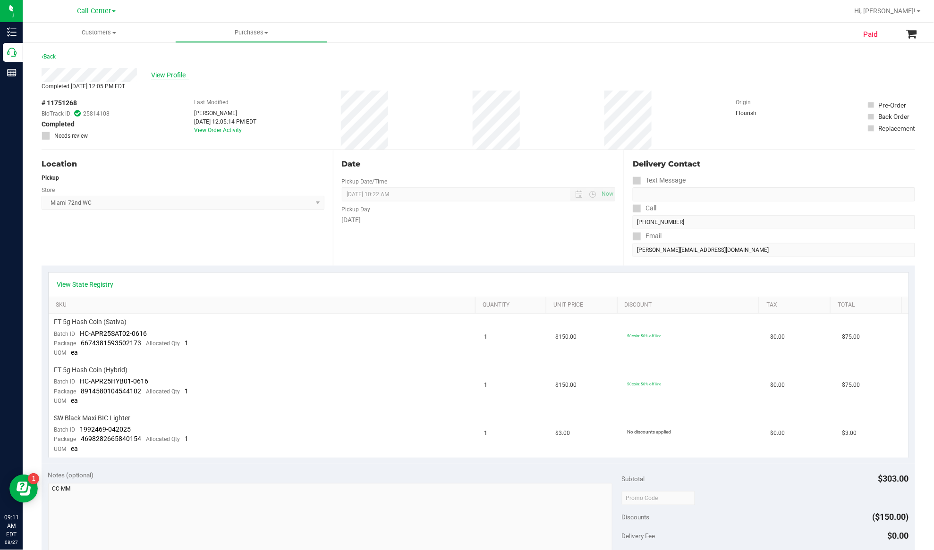
click at [164, 73] on span "View Profile" at bounding box center [170, 75] width 38 height 10
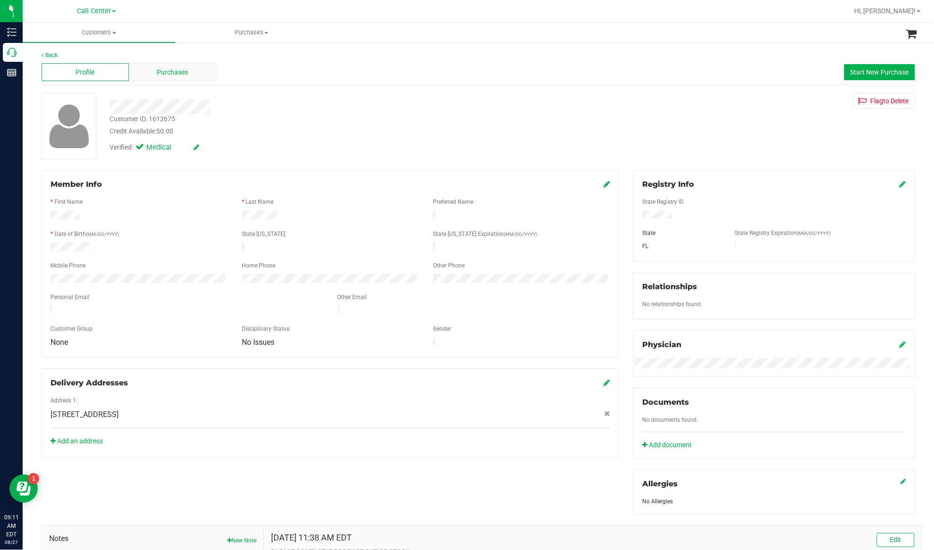
click at [198, 73] on div "Purchases" at bounding box center [172, 72] width 87 height 18
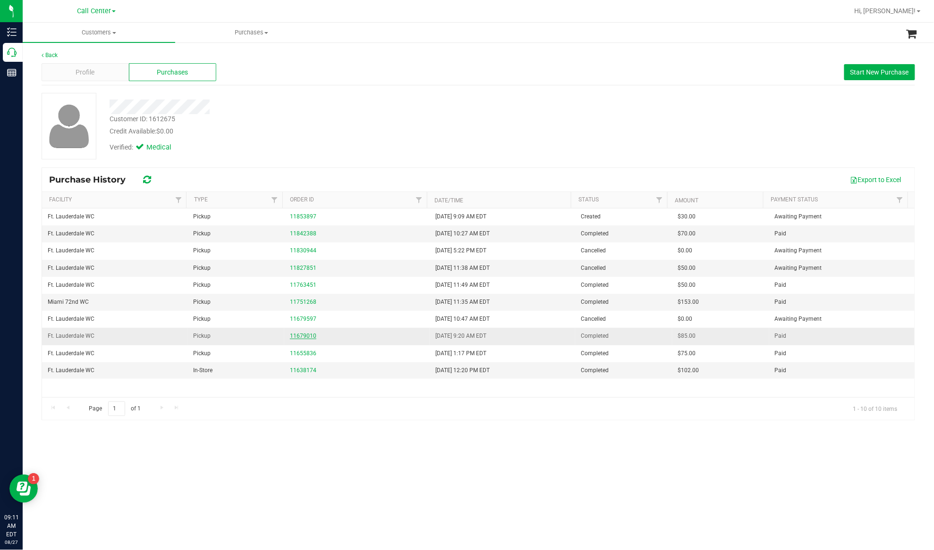
click at [308, 339] on link "11679010" at bounding box center [303, 336] width 26 height 7
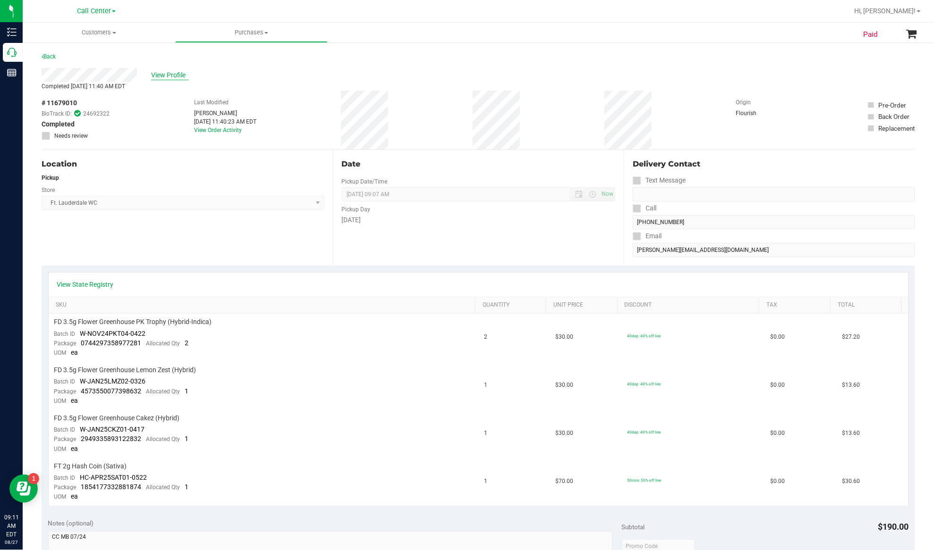
click at [161, 74] on span "View Profile" at bounding box center [170, 75] width 38 height 10
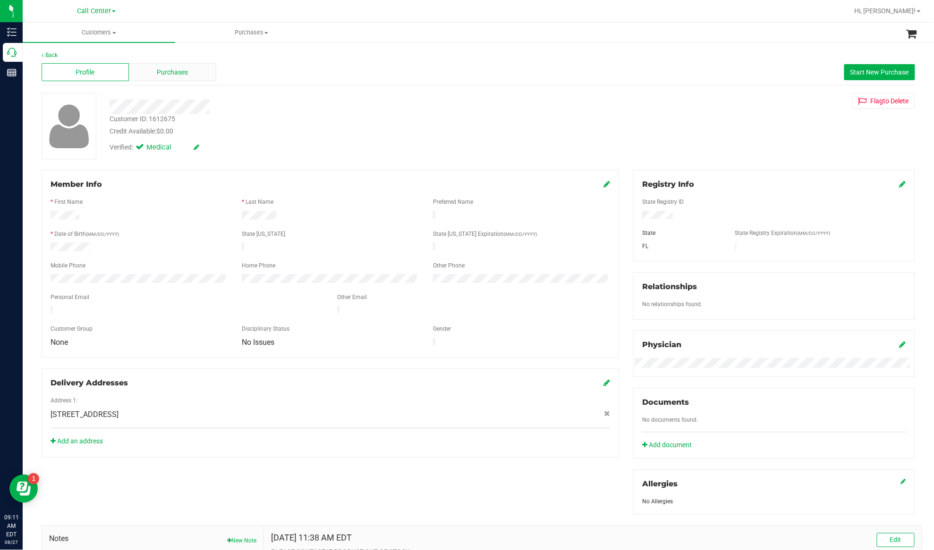
click at [193, 78] on div "Purchases" at bounding box center [172, 72] width 87 height 18
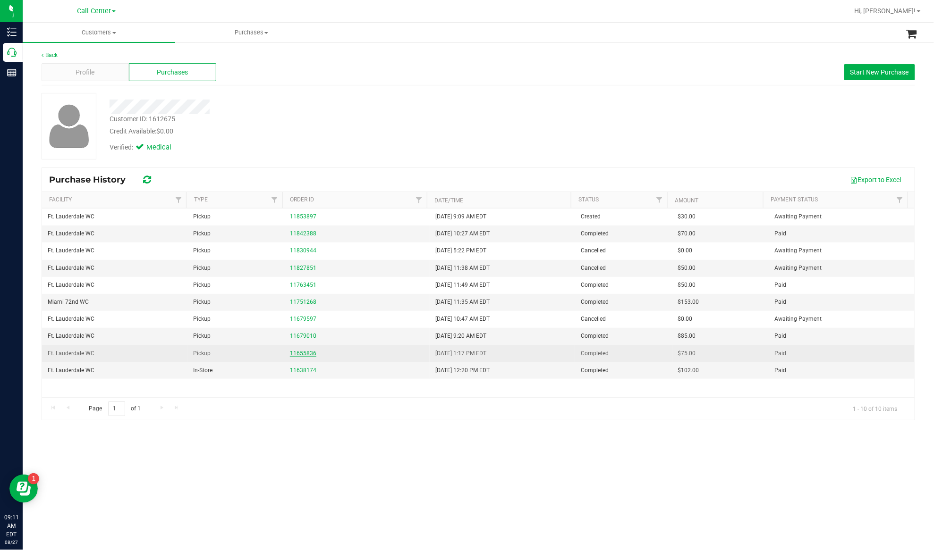
click at [306, 354] on link "11655836" at bounding box center [303, 353] width 26 height 7
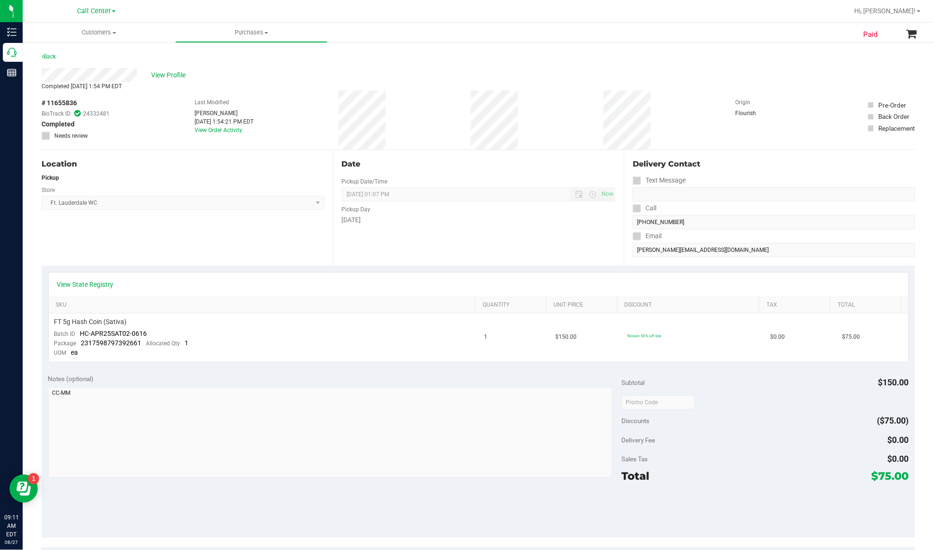
click at [158, 68] on div "View Profile" at bounding box center [478, 75] width 873 height 14
click at [158, 70] on span "View Profile" at bounding box center [170, 75] width 38 height 10
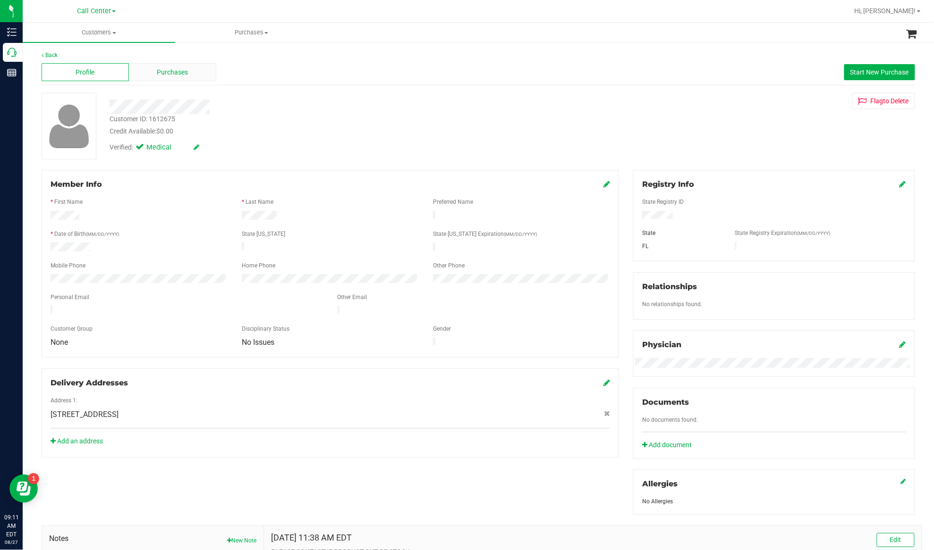
click at [165, 69] on span "Purchases" at bounding box center [172, 73] width 31 height 10
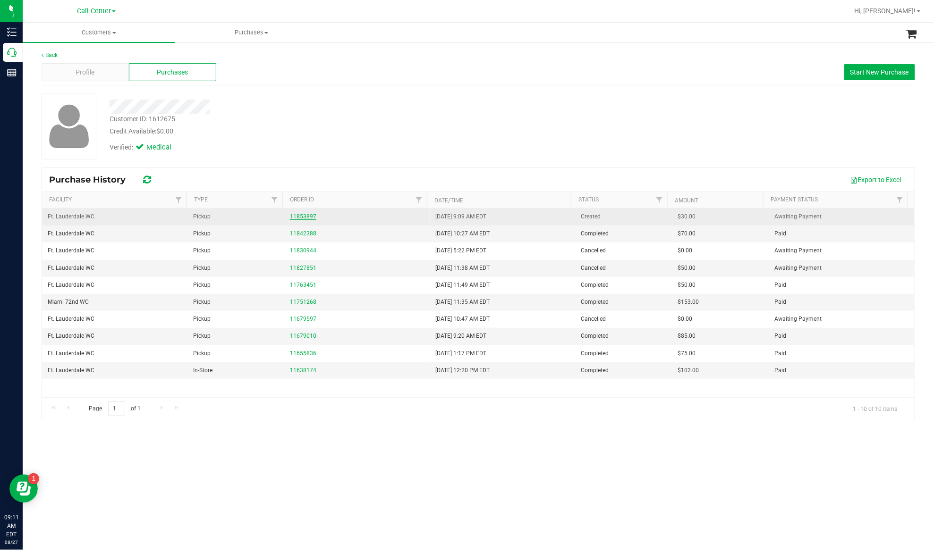
click at [298, 217] on link "11853897" at bounding box center [303, 216] width 26 height 7
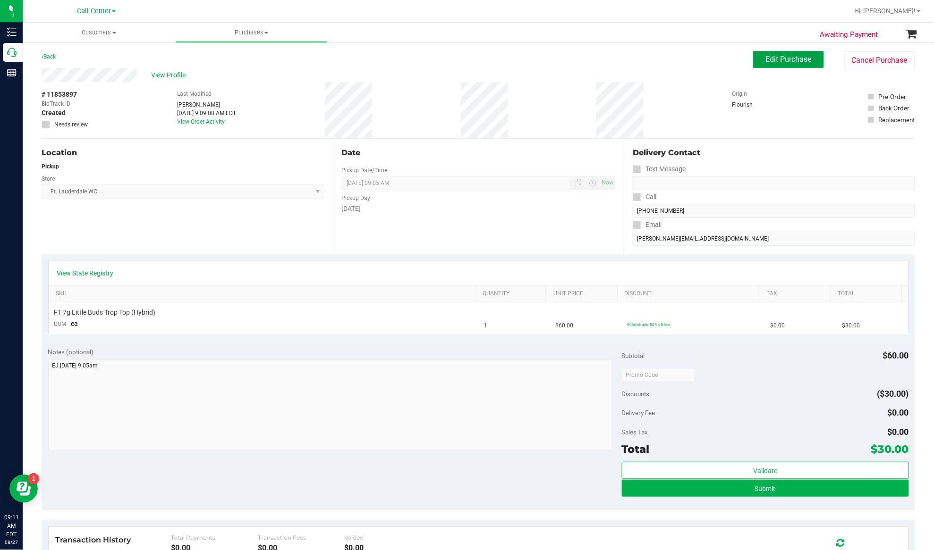
click at [700, 61] on span "Edit Purchase" at bounding box center [789, 59] width 46 height 9
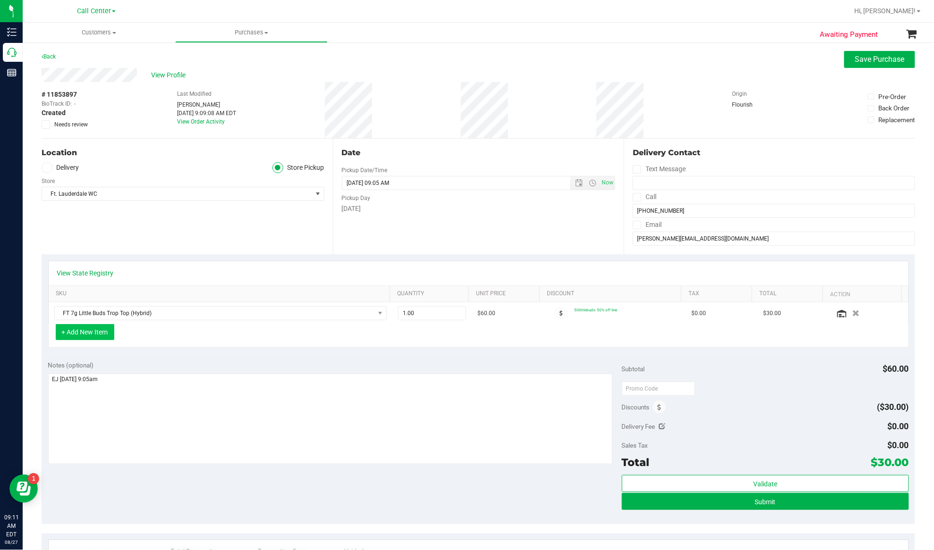
click at [85, 330] on button "+ Add New Item" at bounding box center [85, 332] width 59 height 16
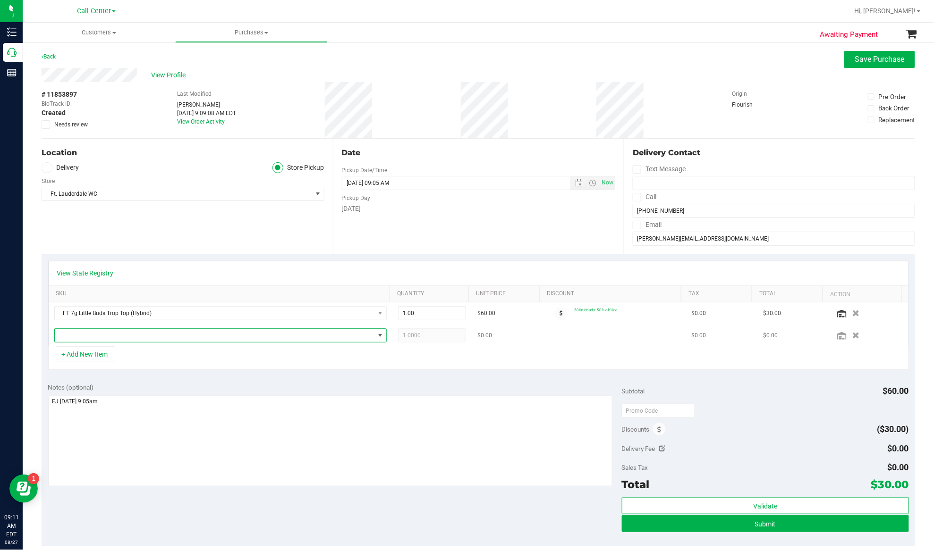
click at [89, 332] on span "NO DATA FOUND" at bounding box center [215, 335] width 320 height 13
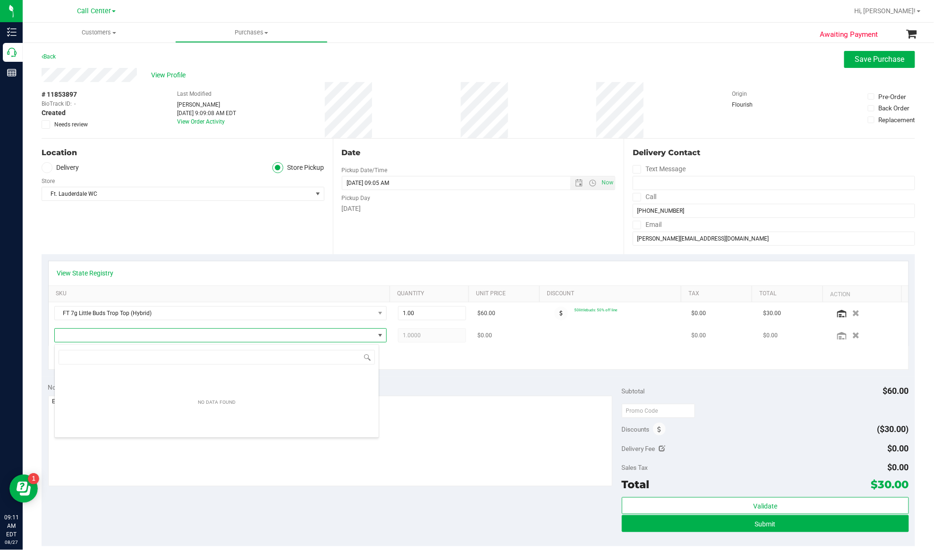
scroll to position [14, 325]
type input "Trop Top"
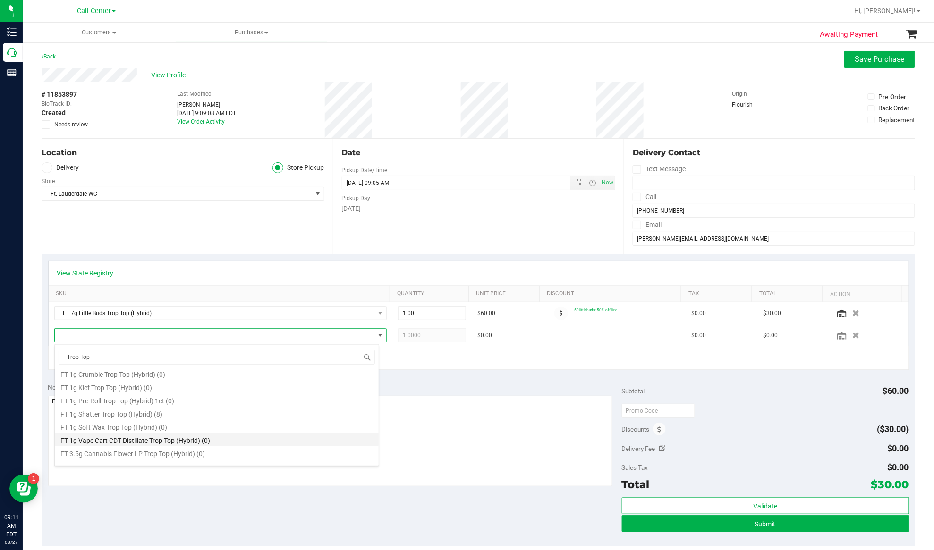
scroll to position [63, 0]
click at [134, 413] on li "FT 3.5g Cannabis Flower Trop Top (Hybrid) (11)" at bounding box center [217, 445] width 324 height 13
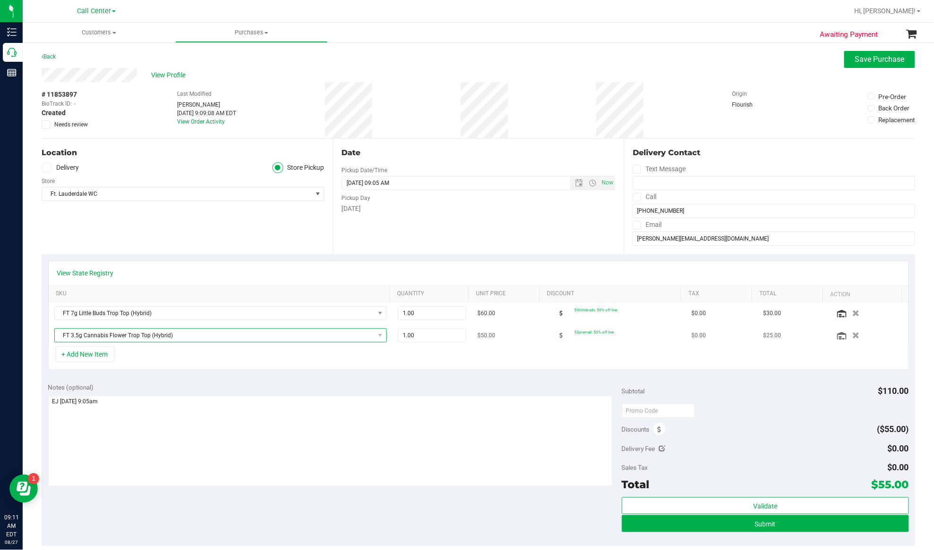
click at [153, 335] on span "FT 3.5g Cannabis Flower Trop Top (Hybrid)" at bounding box center [215, 335] width 320 height 13
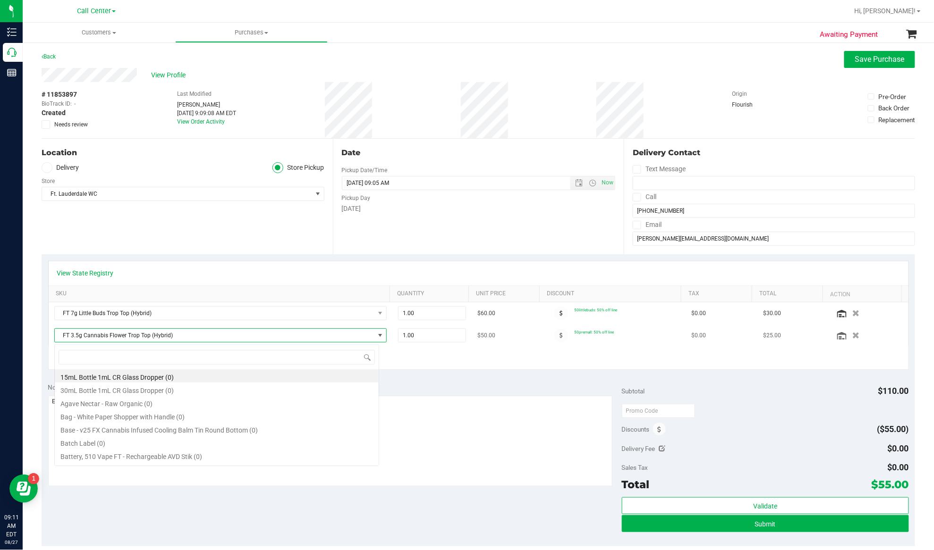
scroll to position [14, 325]
type input "[GEOGRAPHIC_DATA]"
click at [165, 375] on li "FD 3.5g Flower Greenhouse Rainbow Harbor (Hybrid-Indica) (9)" at bounding box center [217, 376] width 324 height 13
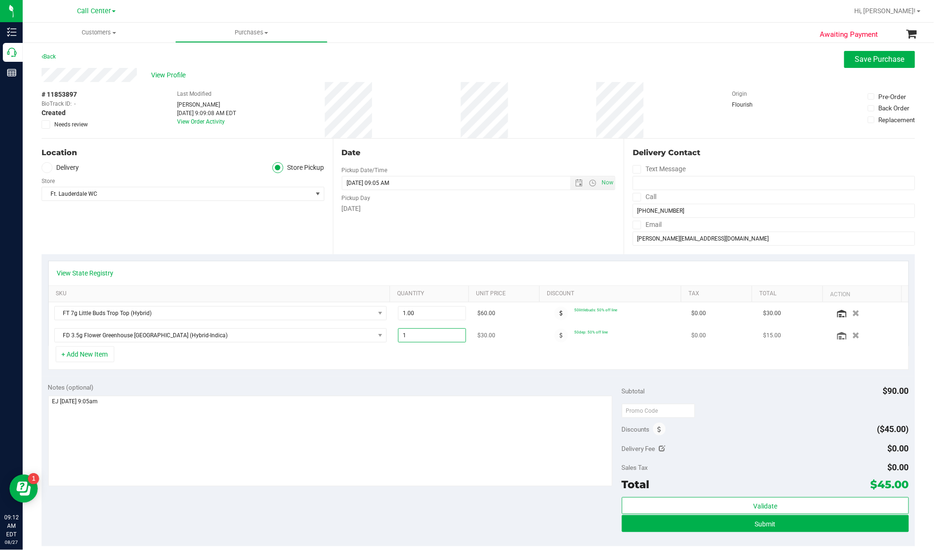
drag, startPoint x: 413, startPoint y: 335, endPoint x: 395, endPoint y: 337, distance: 18.0
click at [398, 337] on span "1.00 1" at bounding box center [432, 336] width 68 height 14
type input "2"
type input "2.00"
click at [346, 380] on div "Notes (optional) Subtotal $90.00 Discounts ($45.00) Delivery Fee $0.00 Sales Ta…" at bounding box center [478, 462] width 873 height 170
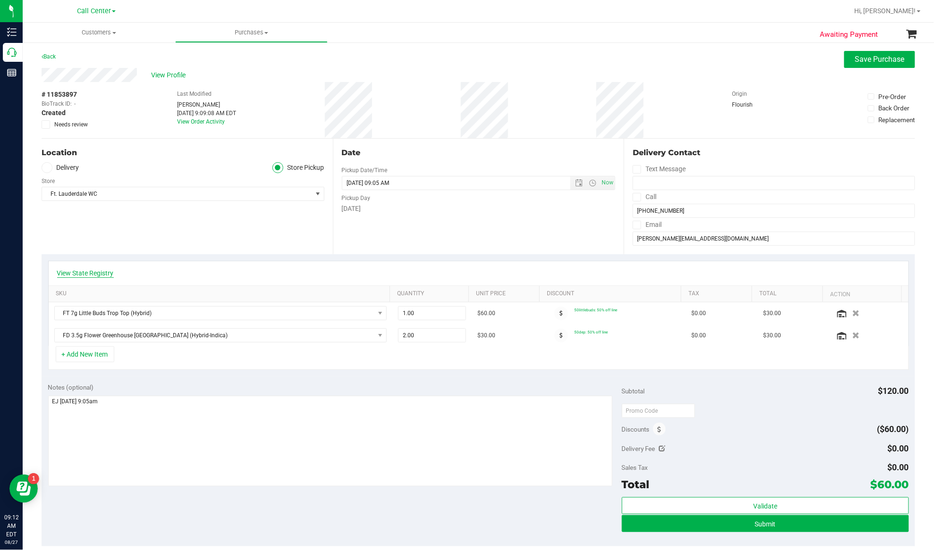
click at [105, 269] on link "View State Registry" at bounding box center [85, 273] width 57 height 9
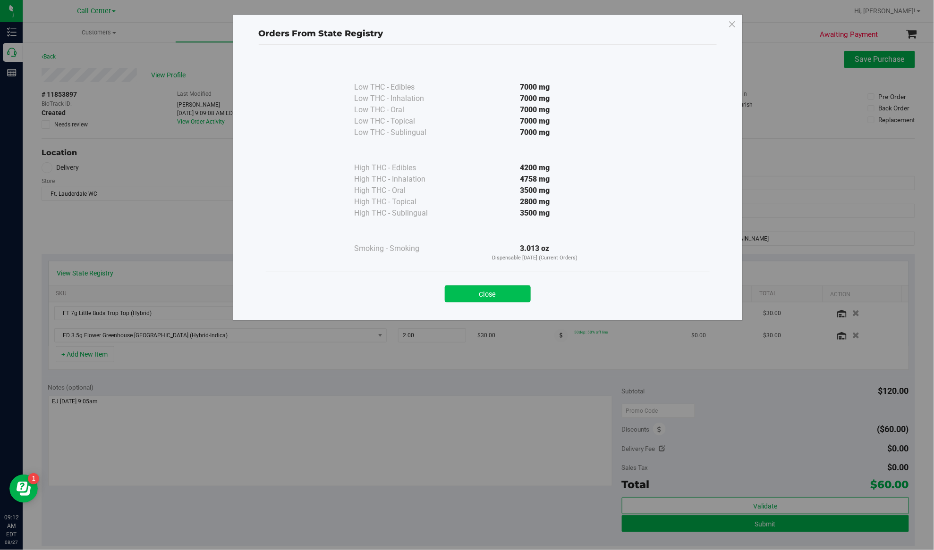
click at [457, 293] on button "Close" at bounding box center [488, 294] width 86 height 17
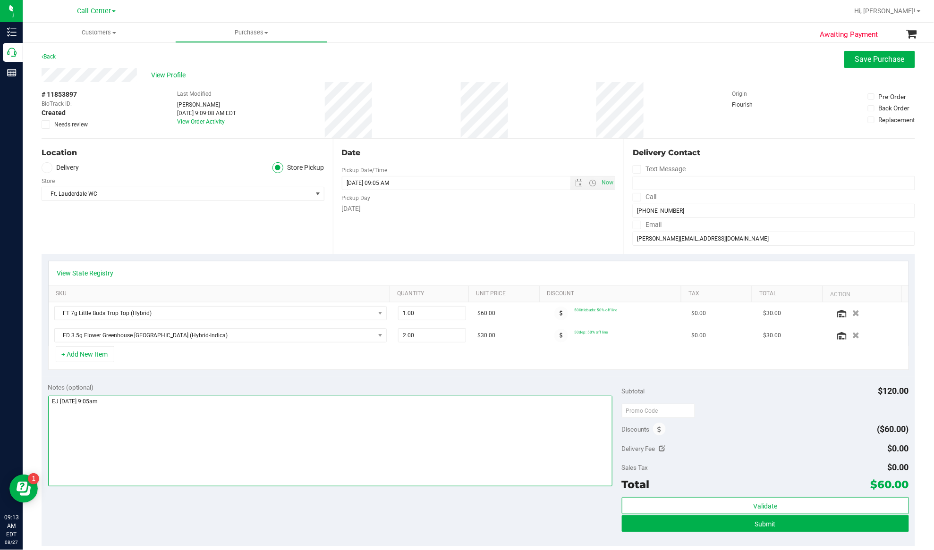
click at [263, 413] on textarea at bounding box center [330, 441] width 564 height 91
click at [81, 353] on button "+ Add New Item" at bounding box center [85, 355] width 59 height 16
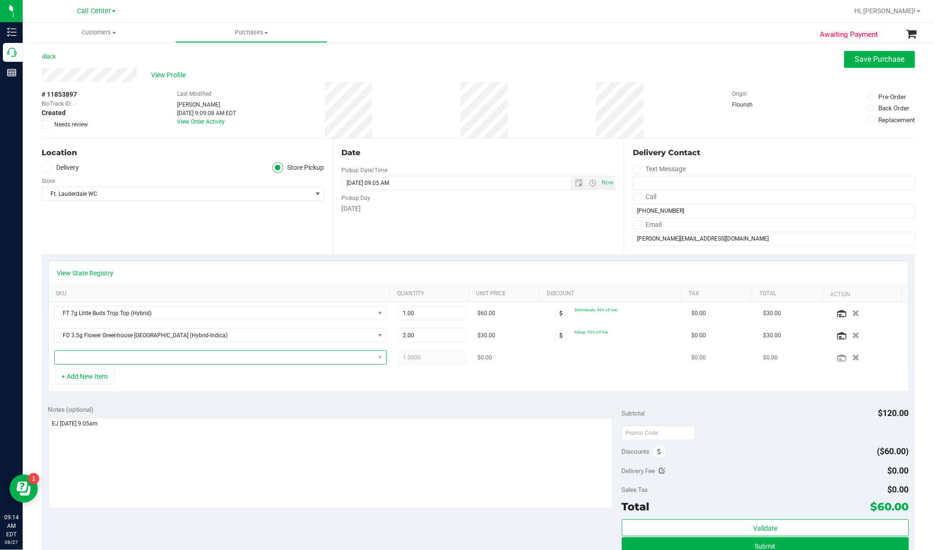
click at [97, 356] on span "NO DATA FOUND" at bounding box center [215, 357] width 320 height 13
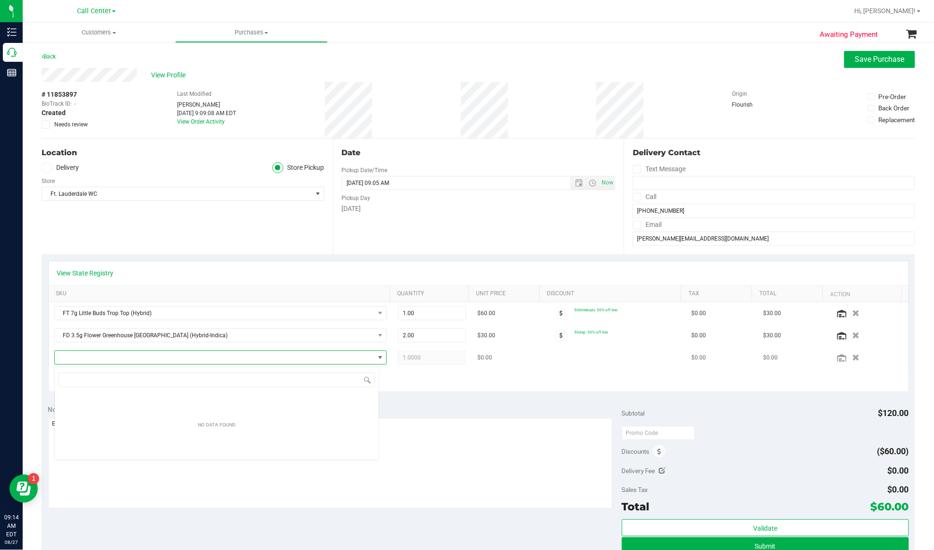
type input "Deluxe Sugar Cane"
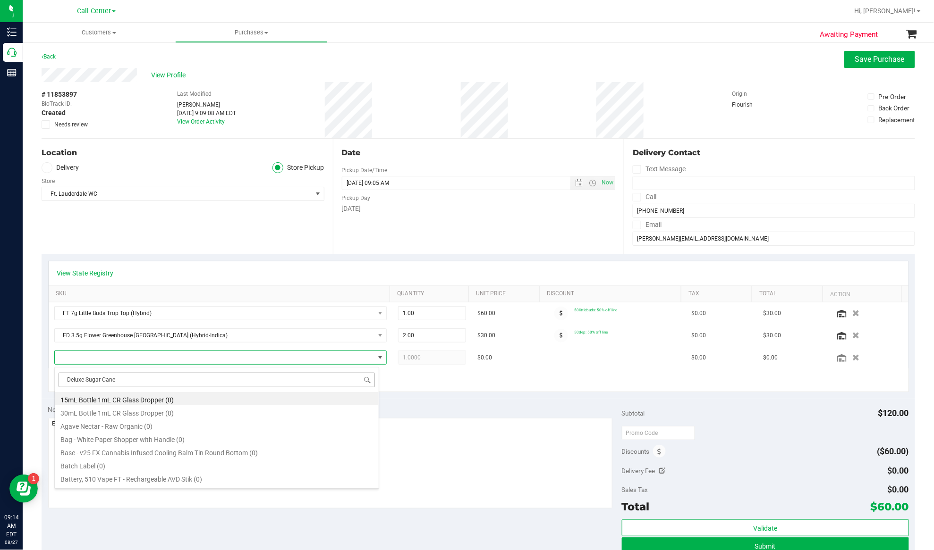
click at [140, 379] on input "Deluxe Sugar Cane" at bounding box center [217, 380] width 316 height 15
click at [139, 378] on input "Deluxe Sugar Cane" at bounding box center [217, 380] width 316 height 15
click at [142, 402] on li "FT 0.5g Pre-Roll Deluxe Sugar Cane (Indica) 1ct (23)" at bounding box center [217, 398] width 324 height 13
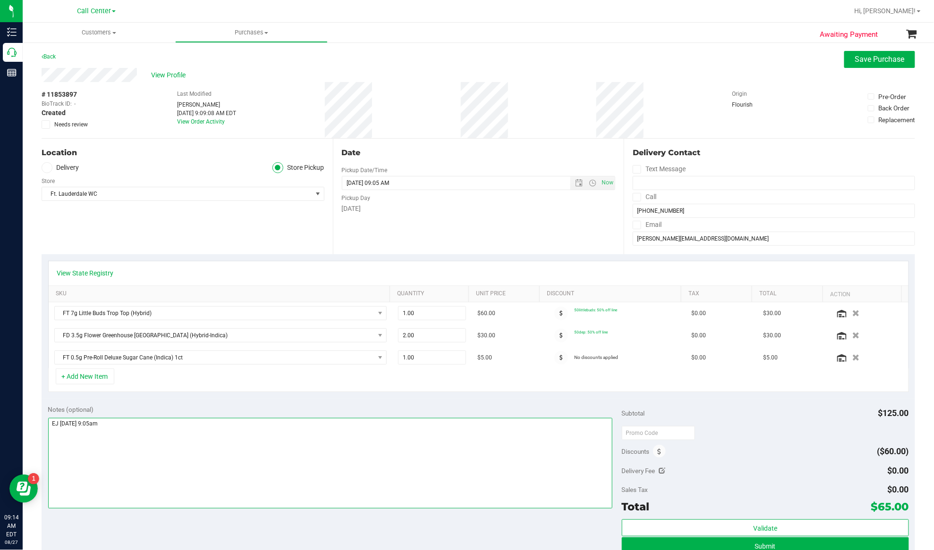
click at [333, 413] on textarea at bounding box center [330, 463] width 564 height 91
click at [59, 413] on textarea at bounding box center [330, 463] width 564 height 91
drag, startPoint x: 80, startPoint y: 439, endPoint x: 70, endPoint y: 439, distance: 9.5
click at [70, 413] on textarea at bounding box center [330, 463] width 564 height 91
click at [176, 413] on textarea at bounding box center [330, 463] width 564 height 91
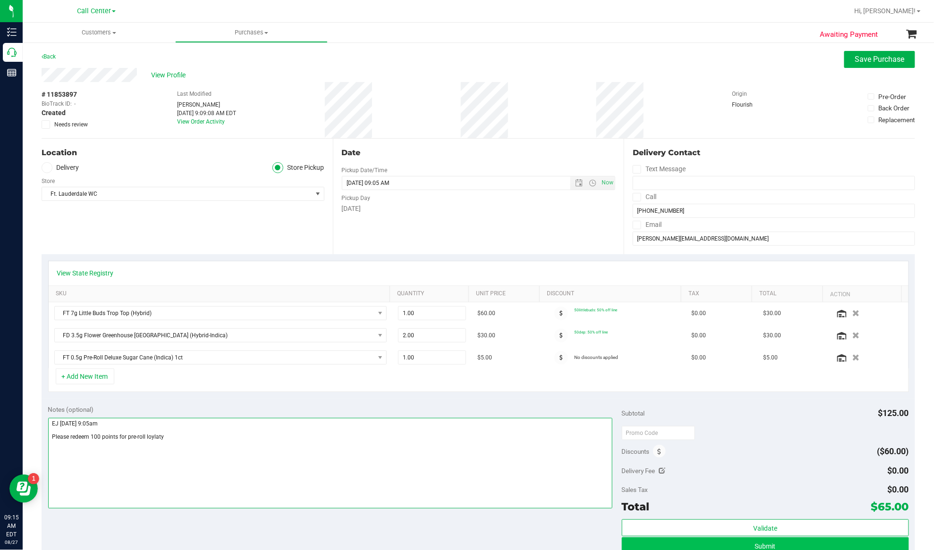
type textarea "EJ 8/27/25 9:05am Please redeem 100 points for pre-roll loylaty"
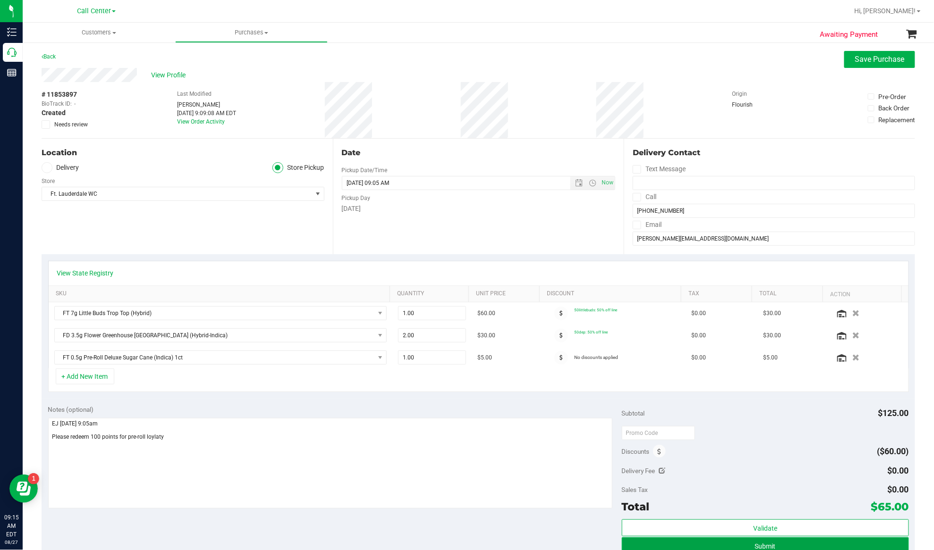
click at [700, 413] on button "Submit" at bounding box center [765, 546] width 287 height 17
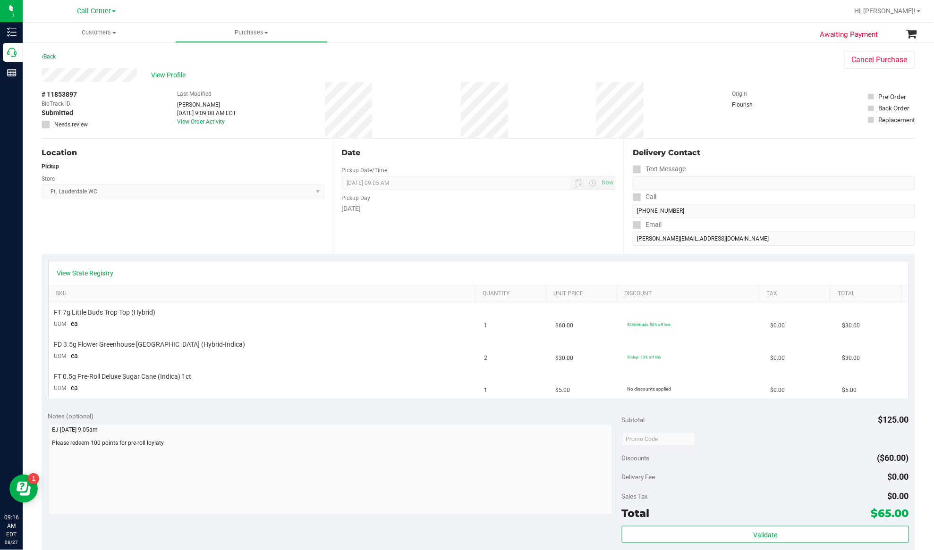
click at [69, 93] on span "# 11853897" at bounding box center [59, 95] width 35 height 10
copy div "# 11853897"
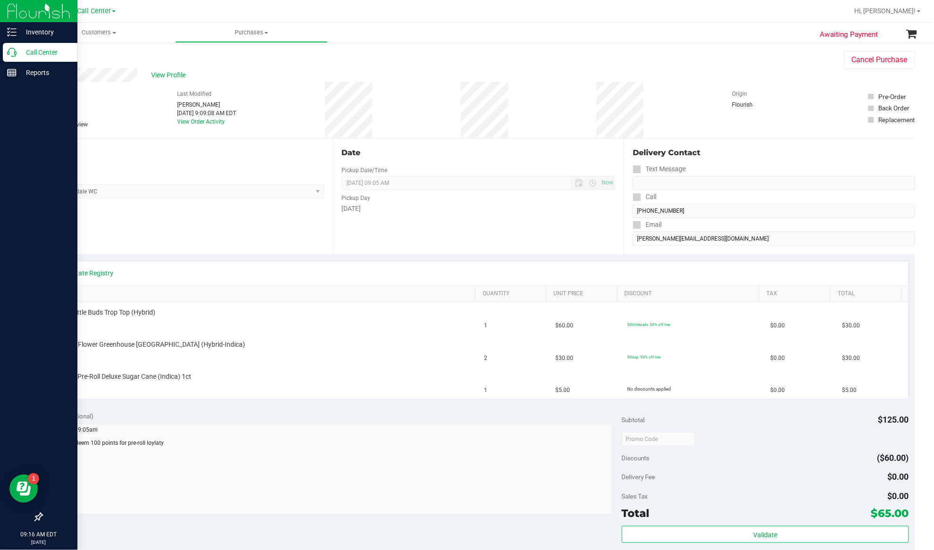
click at [41, 53] on p "Call Center" at bounding box center [45, 52] width 57 height 11
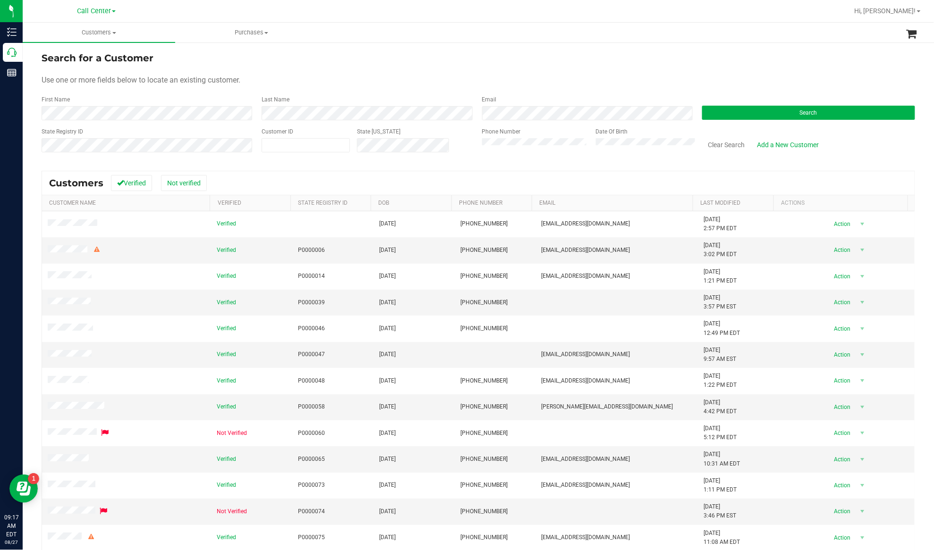
drag, startPoint x: 159, startPoint y: 89, endPoint x: 178, endPoint y: 62, distance: 32.8
click at [159, 89] on form "Search for a Customer Use one or more fields below to locate an existing custom…" at bounding box center [478, 106] width 873 height 110
click at [700, 115] on button "Search" at bounding box center [808, 113] width 213 height 14
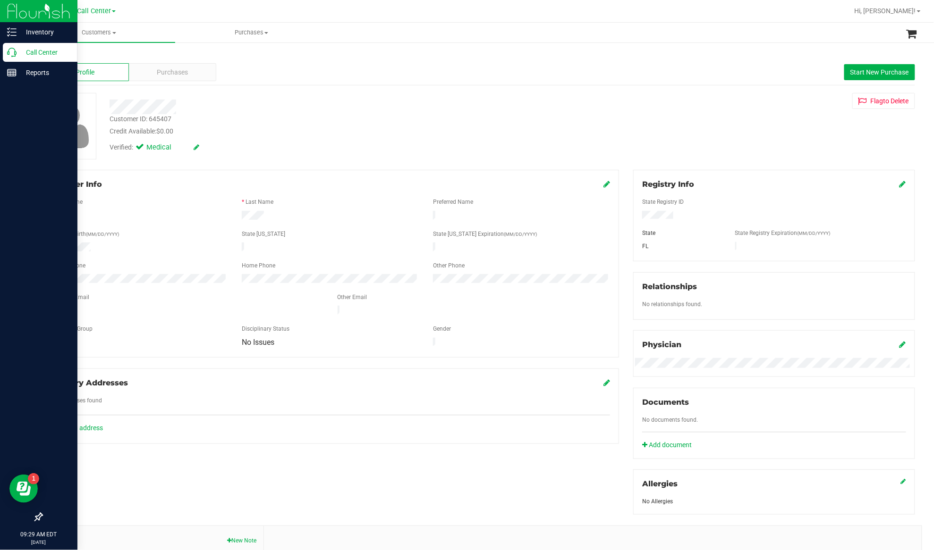
click at [25, 50] on p "Call Center" at bounding box center [45, 52] width 57 height 11
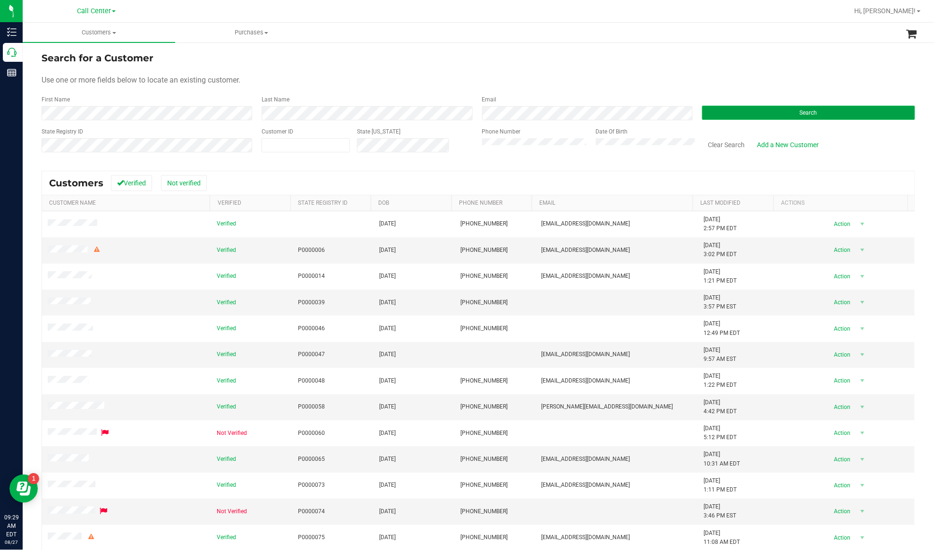
click at [700, 119] on button "Search" at bounding box center [808, 113] width 213 height 14
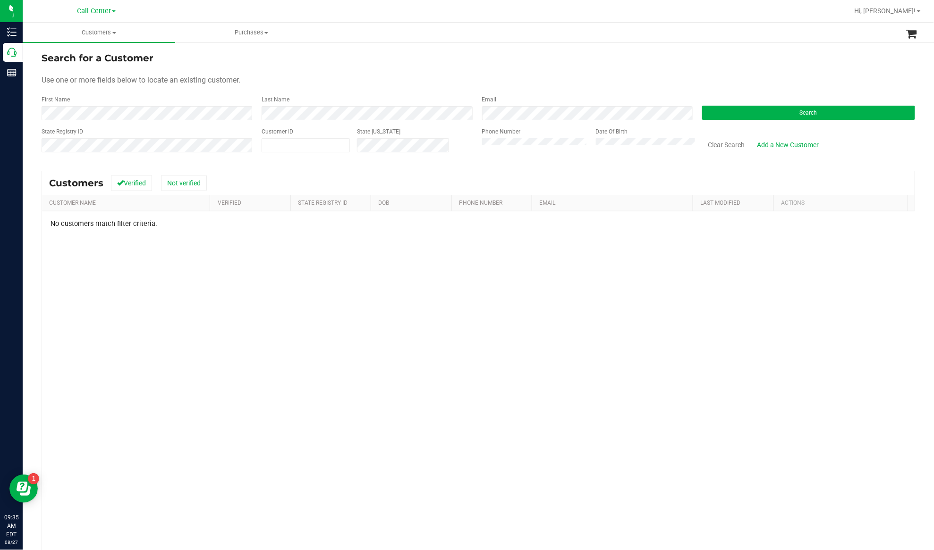
drag, startPoint x: 144, startPoint y: 237, endPoint x: 197, endPoint y: 209, distance: 60.0
click at [144, 237] on div "No customers match filter criteria." at bounding box center [478, 390] width 872 height 356
click at [286, 146] on span at bounding box center [306, 145] width 88 height 14
paste input "299278"
type input "299278"
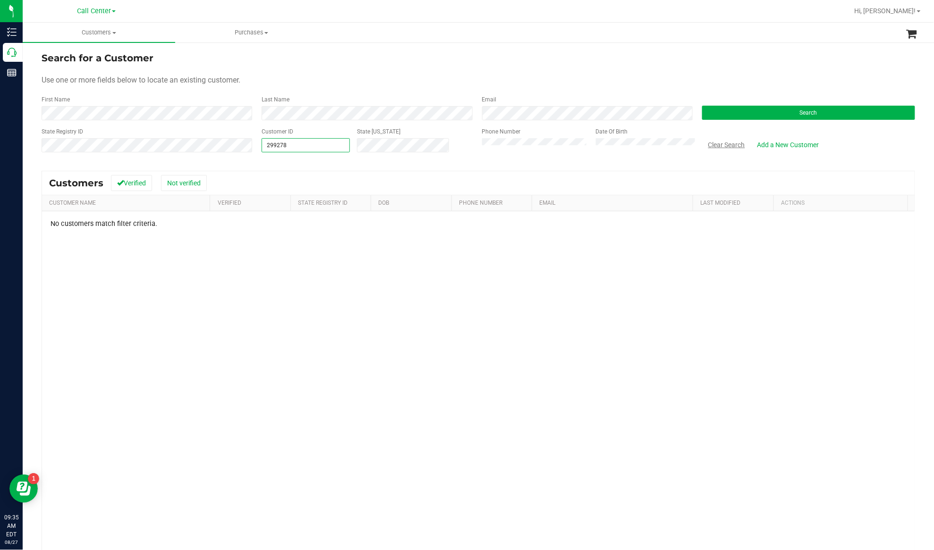
type input "299278"
click at [700, 148] on button "Clear Search" at bounding box center [726, 145] width 49 height 16
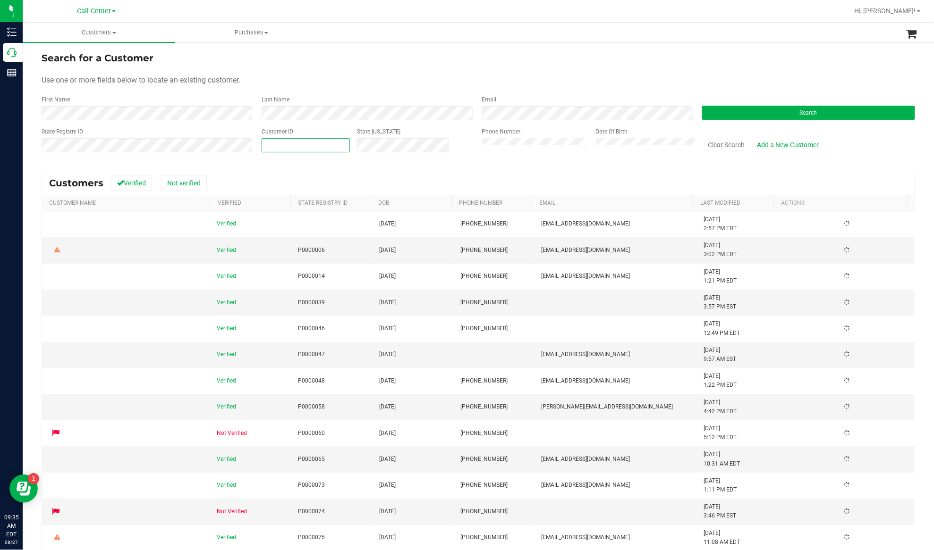
click at [335, 150] on span at bounding box center [306, 145] width 88 height 14
paste input "299278"
type input "299278"
click at [700, 116] on button "Search" at bounding box center [808, 113] width 213 height 14
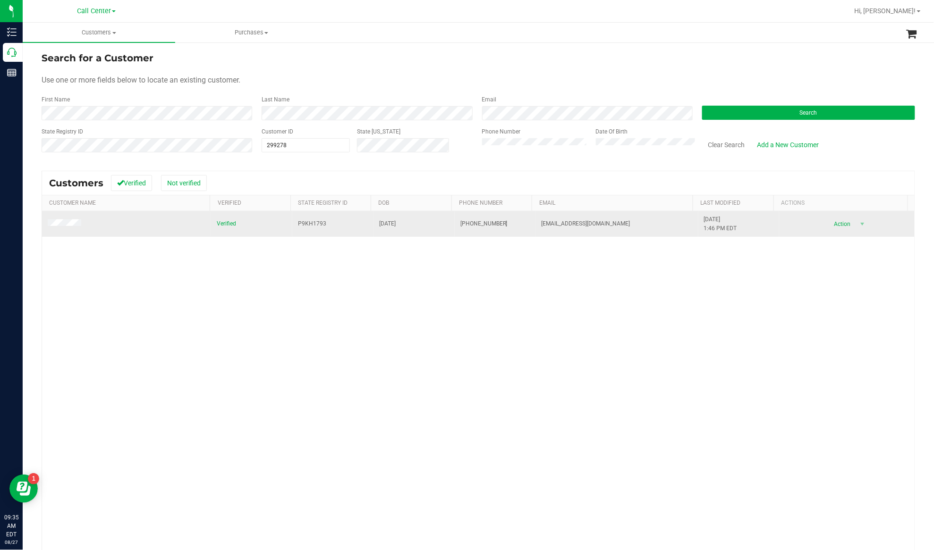
click at [60, 229] on span at bounding box center [66, 225] width 36 height 10
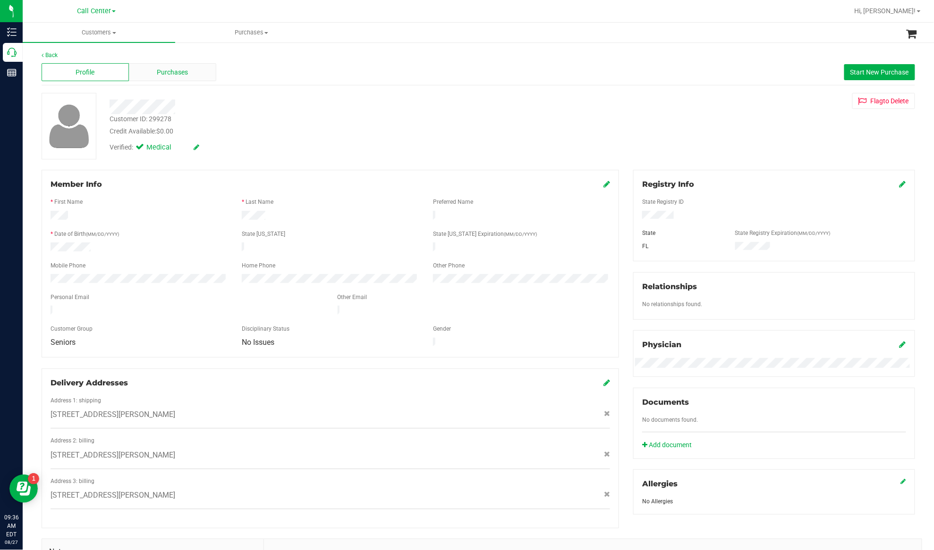
click at [151, 70] on div "Purchases" at bounding box center [172, 72] width 87 height 18
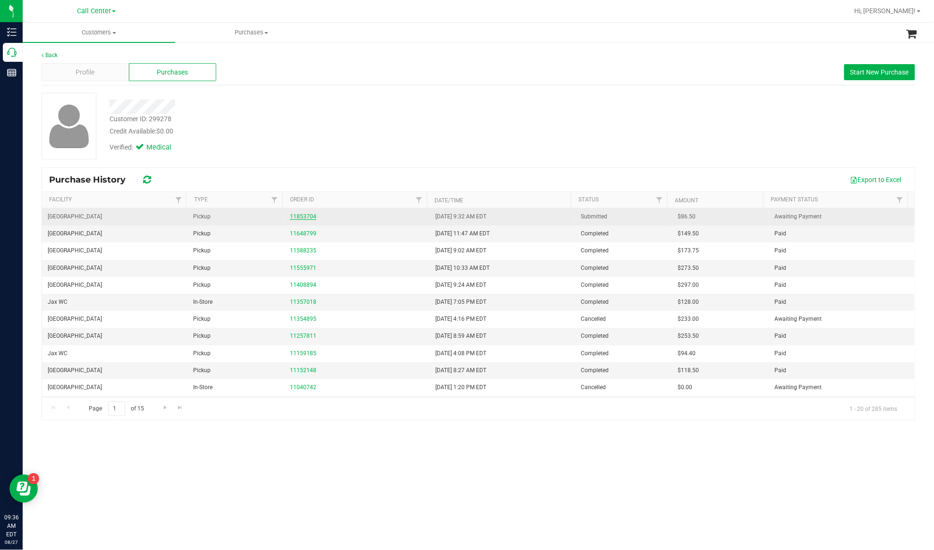
click at [309, 217] on link "11853704" at bounding box center [303, 216] width 26 height 7
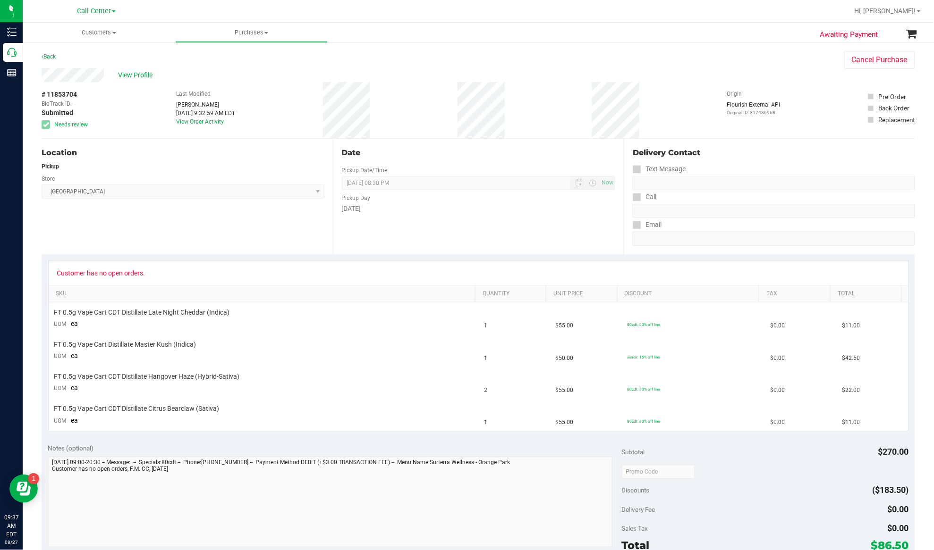
click at [65, 95] on span "# 11853704" at bounding box center [59, 95] width 35 height 10
click at [221, 246] on div "Location Pickup Store Orange Park WC Select Store Bonita Springs WC Boynton Bea…" at bounding box center [187, 197] width 291 height 116
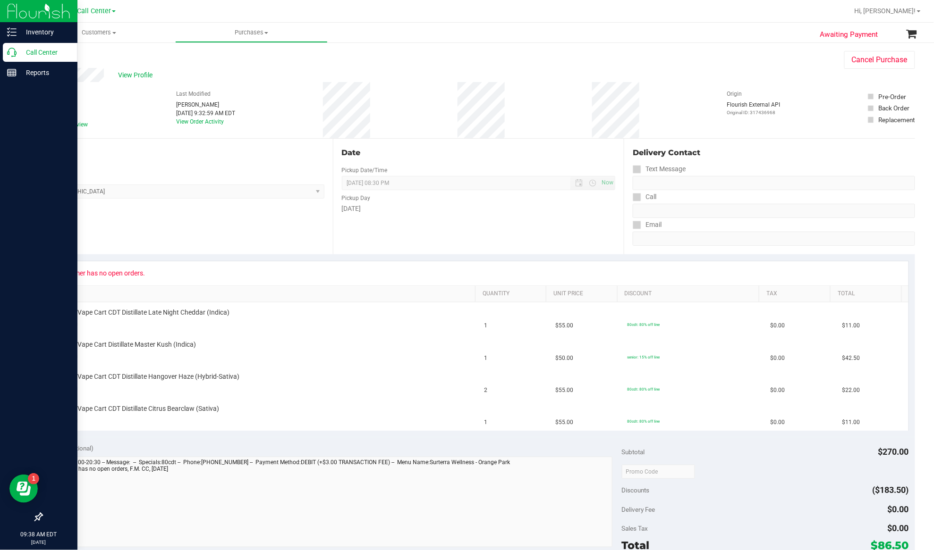
click at [21, 51] on p "Call Center" at bounding box center [45, 52] width 57 height 11
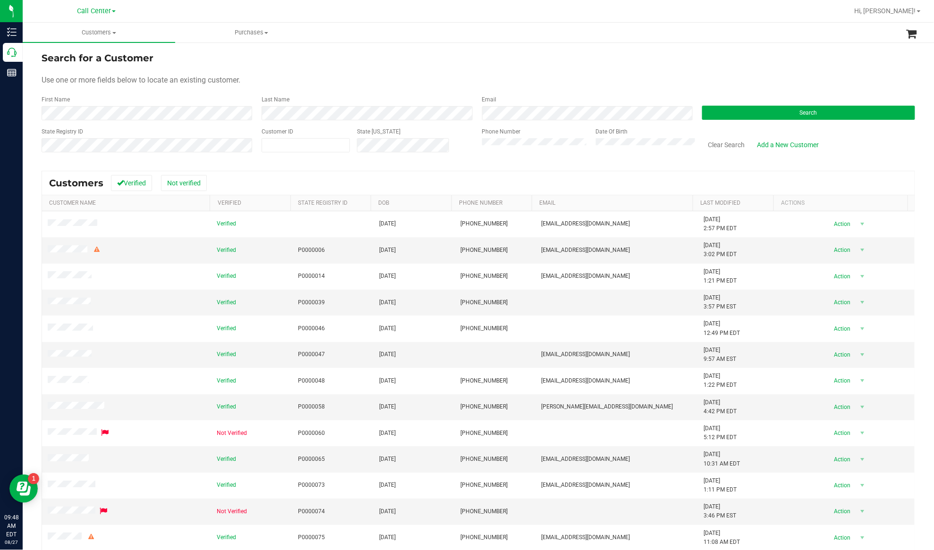
click at [282, 75] on div "Use one or more fields below to locate an existing customer." at bounding box center [478, 80] width 873 height 11
click at [700, 143] on button "Clear Search" at bounding box center [726, 145] width 49 height 16
click at [700, 110] on button "Search" at bounding box center [808, 113] width 213 height 14
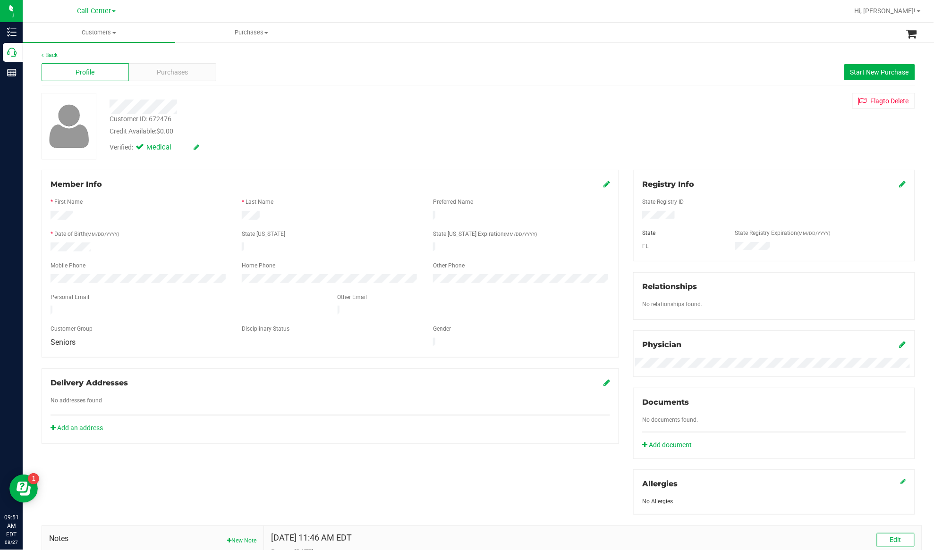
drag, startPoint x: 174, startPoint y: 269, endPoint x: 213, endPoint y: 262, distance: 40.2
click at [174, 272] on div at bounding box center [330, 273] width 559 height 2
click at [184, 75] on span "Purchases" at bounding box center [172, 73] width 31 height 10
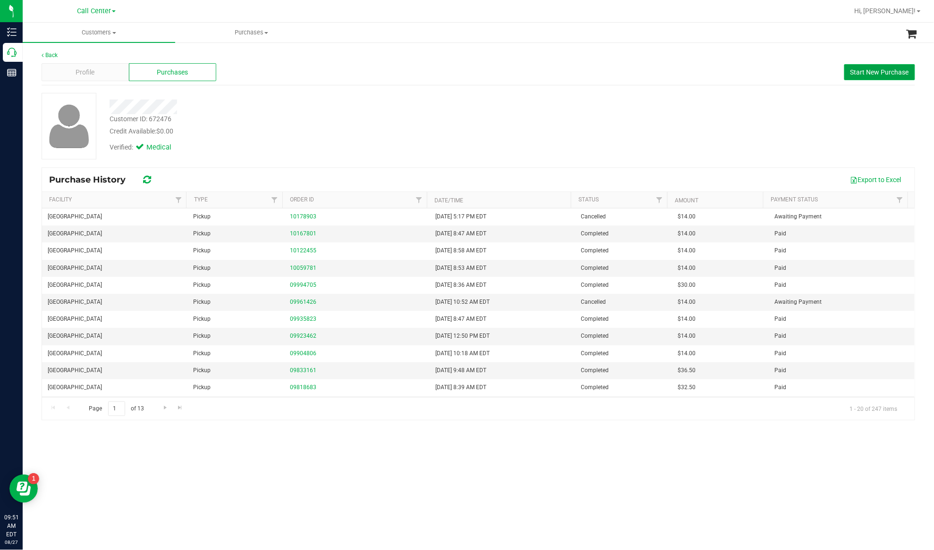
click at [700, 70] on span "Start New Purchase" at bounding box center [879, 72] width 59 height 8
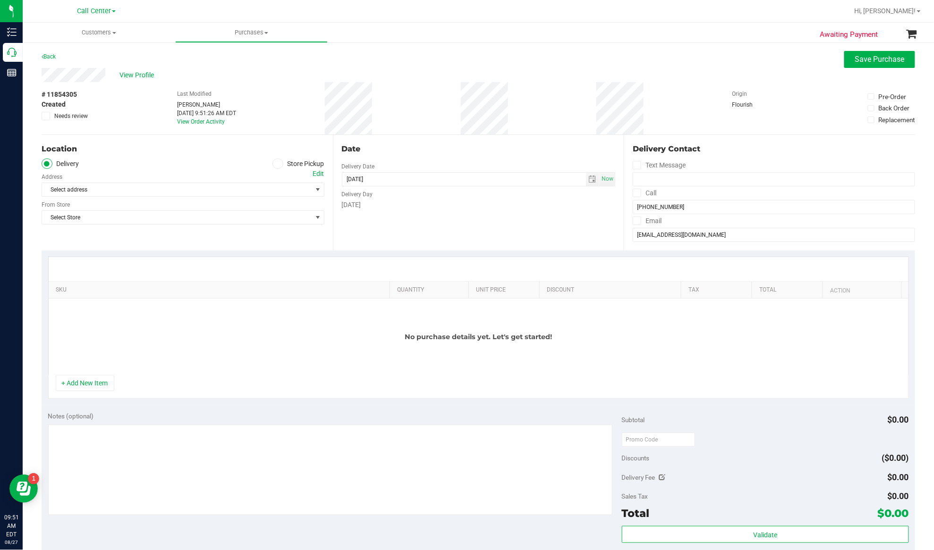
click at [275, 164] on icon at bounding box center [278, 164] width 6 height 0
click at [0, 0] on input "Store Pickup" at bounding box center [0, 0] width 0 height 0
click at [267, 187] on span "Select Store" at bounding box center [177, 189] width 270 height 13
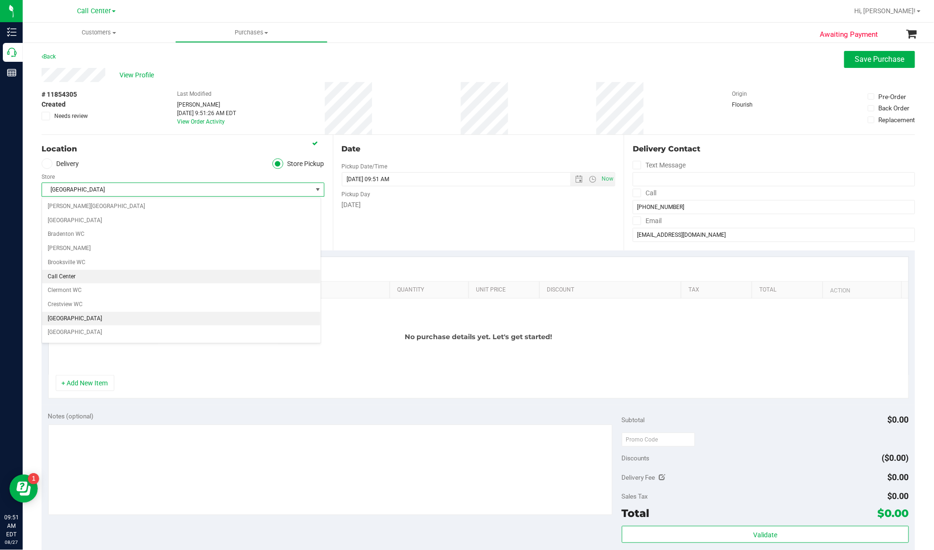
scroll to position [63, 0]
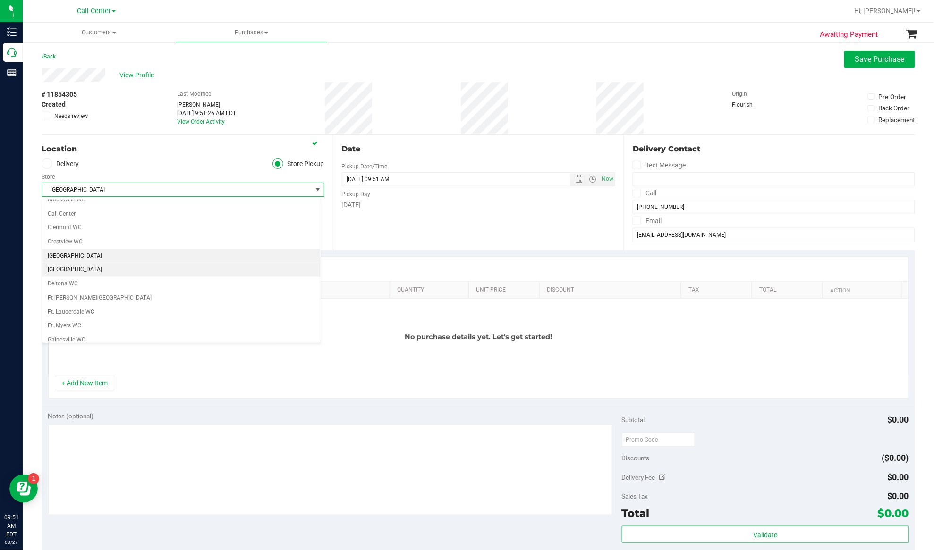
click at [91, 274] on li "Delray Beach WC" at bounding box center [181, 270] width 279 height 14
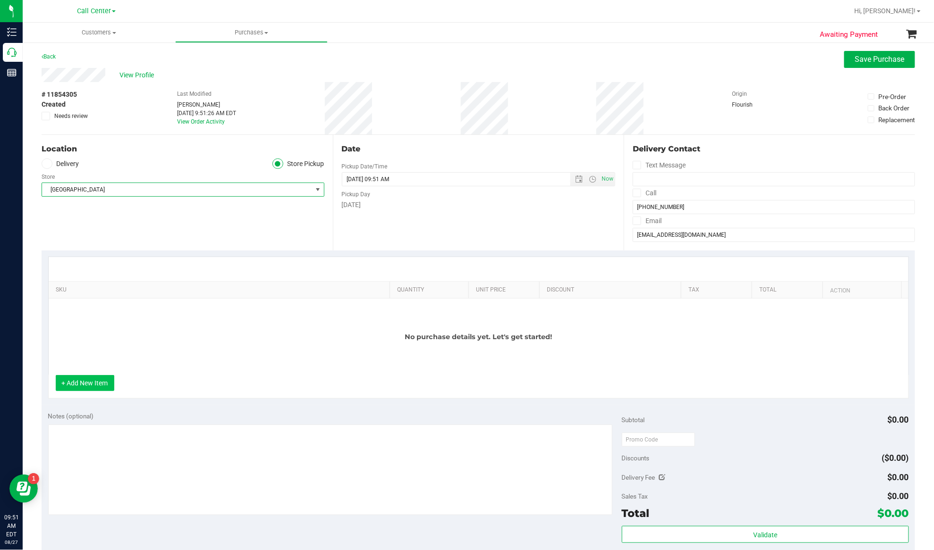
click at [95, 391] on button "+ Add New Item" at bounding box center [85, 383] width 59 height 16
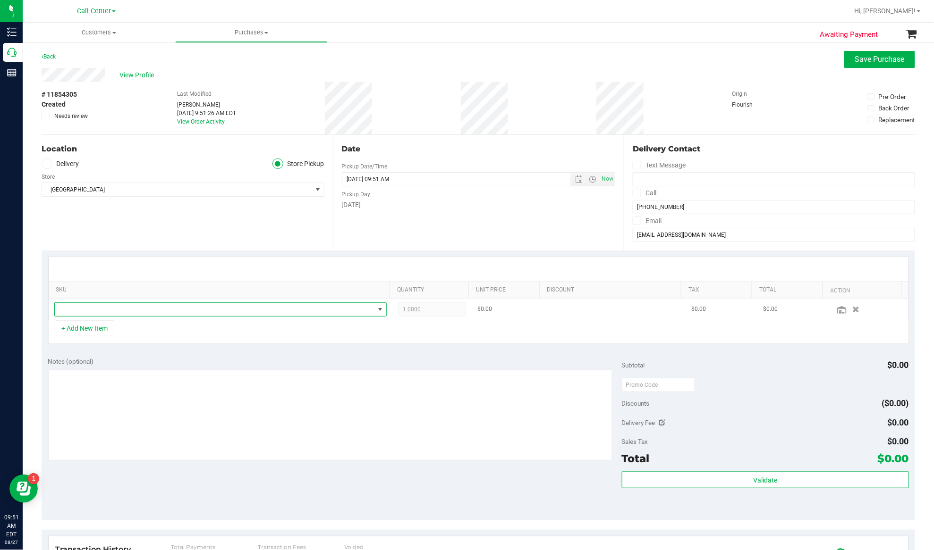
click at [93, 310] on span "NO DATA FOUND" at bounding box center [215, 309] width 320 height 13
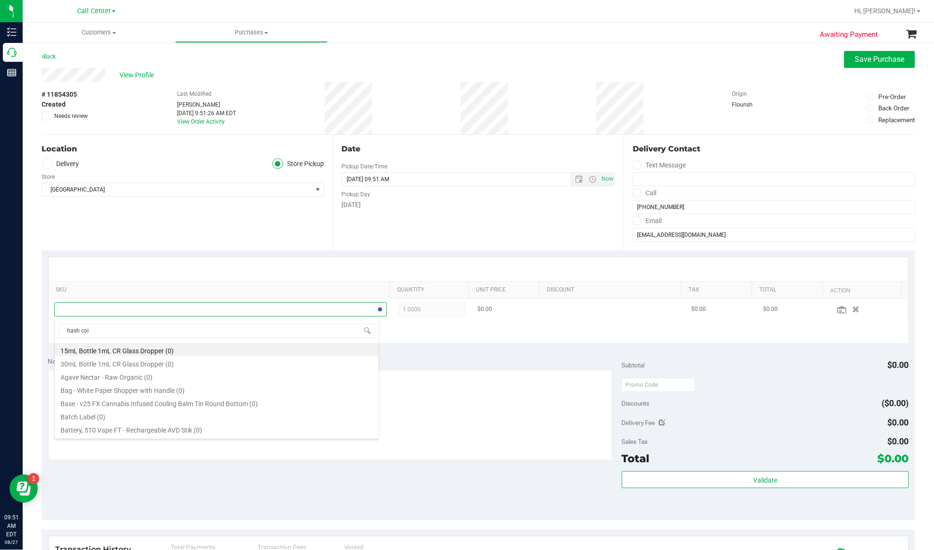
type input "hash coin"
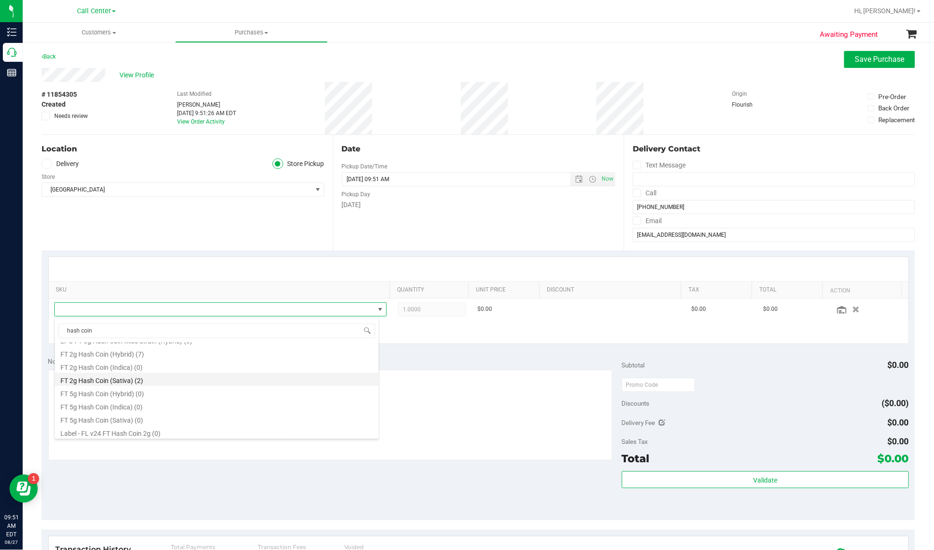
click at [106, 381] on li "FT 2g Hash Coin (Sativa) (2)" at bounding box center [217, 379] width 324 height 13
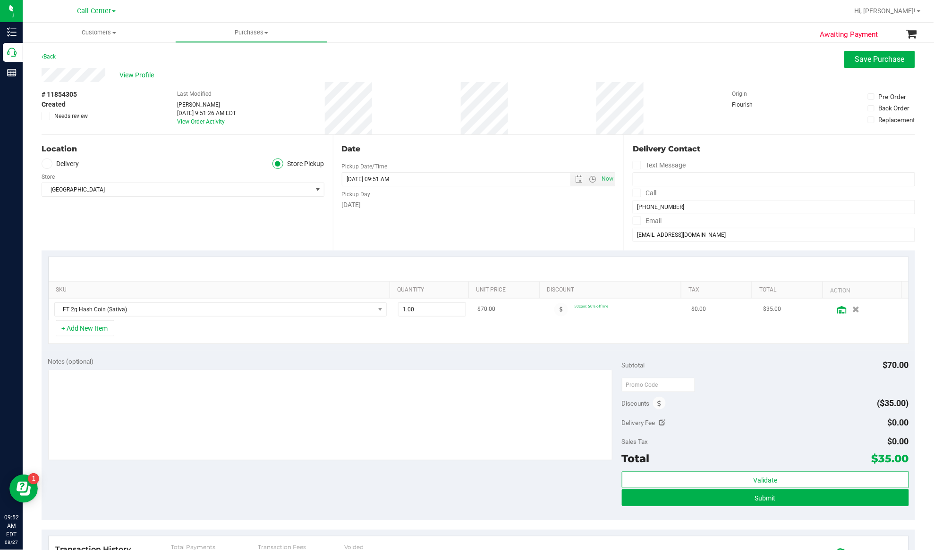
click at [700, 312] on icon at bounding box center [841, 310] width 9 height 8
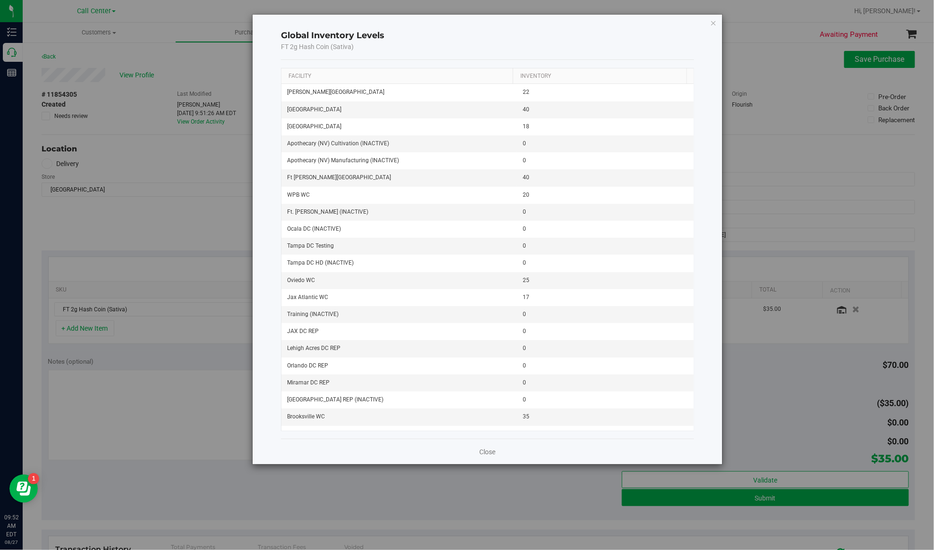
click at [313, 70] on th "Facility" at bounding box center [396, 76] width 231 height 16
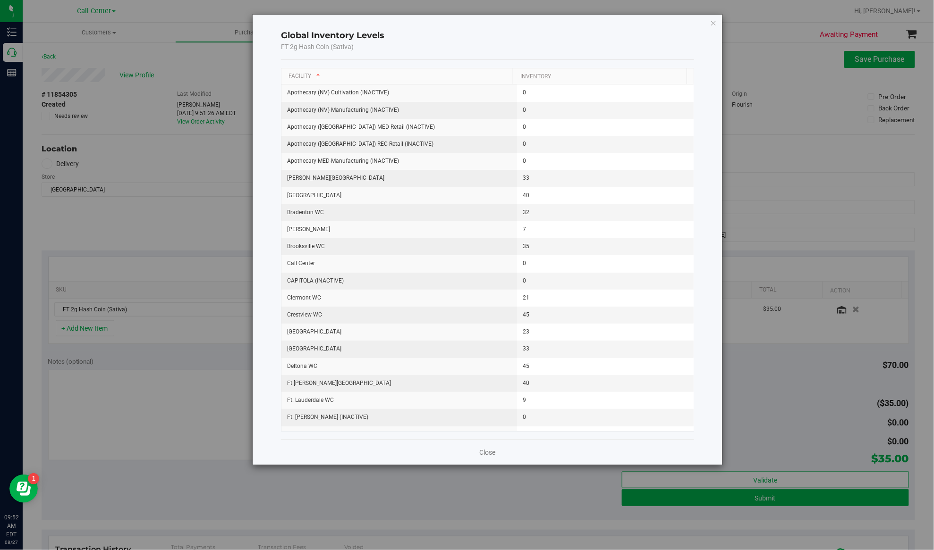
click at [700, 21] on icon "button" at bounding box center [713, 22] width 7 height 11
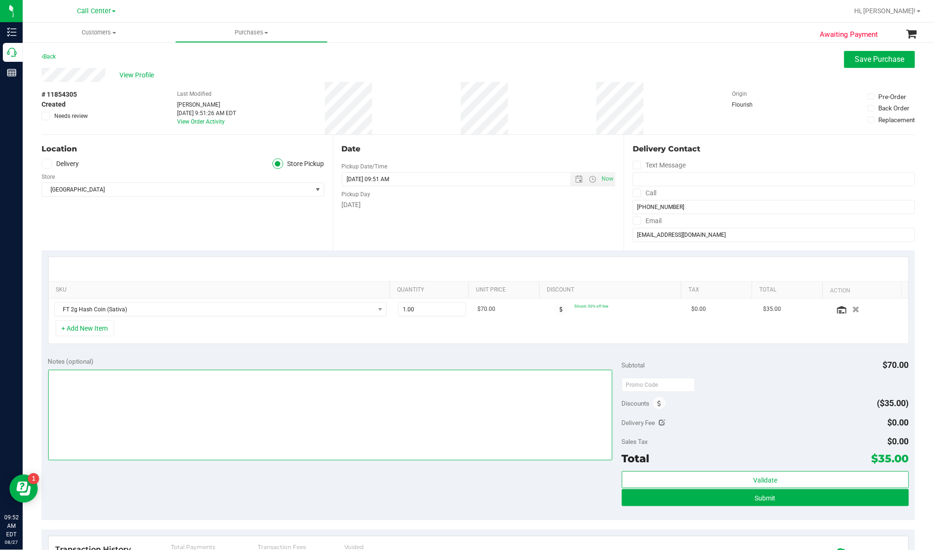
click at [463, 406] on textarea at bounding box center [330, 415] width 564 height 91
click at [189, 413] on textarea at bounding box center [330, 415] width 564 height 91
type textarea "EJ 8/27/25 9:53am"
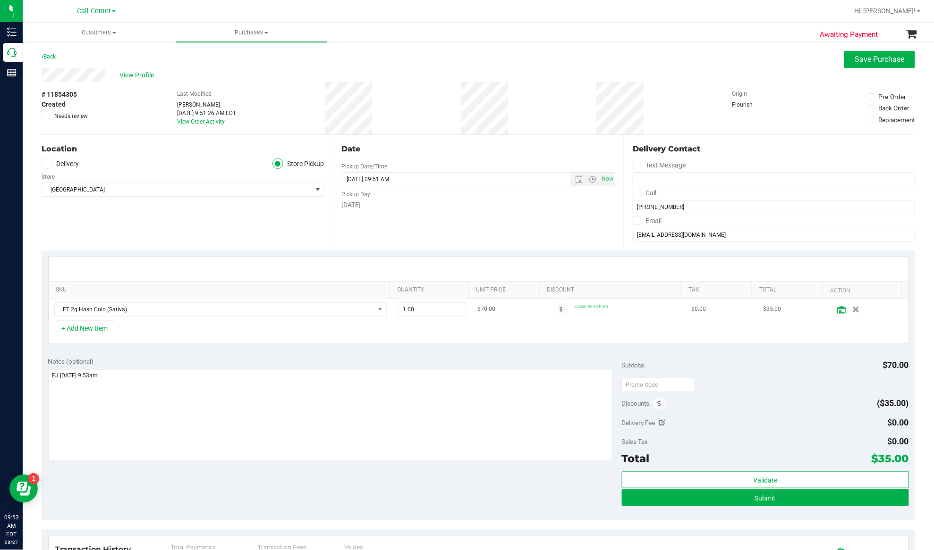
click at [700, 311] on icon at bounding box center [841, 310] width 9 height 8
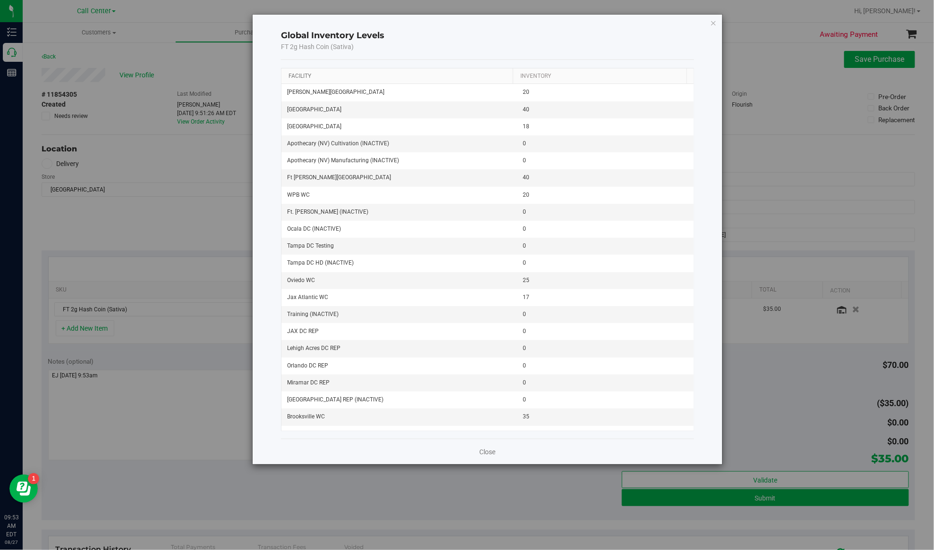
click at [296, 75] on link "Facility" at bounding box center [300, 76] width 23 height 7
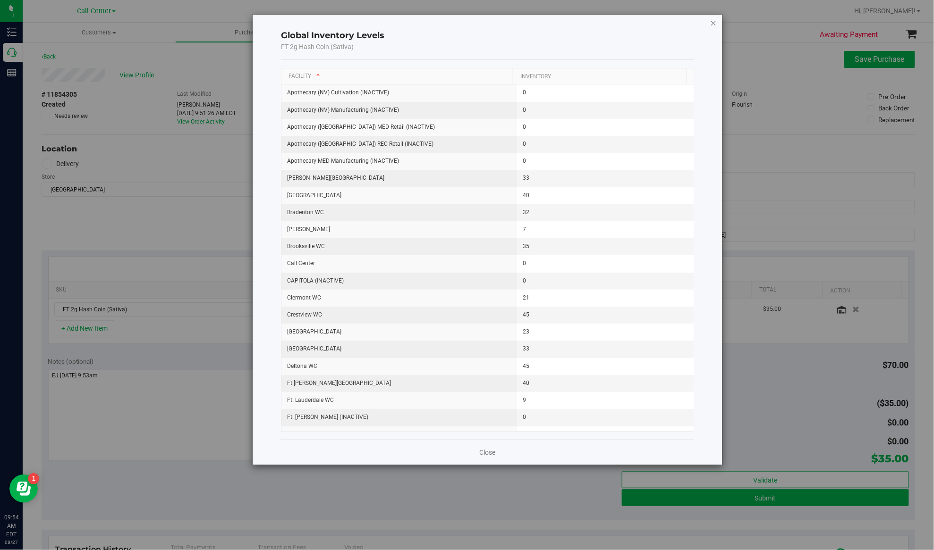
click at [700, 25] on icon "button" at bounding box center [713, 22] width 7 height 11
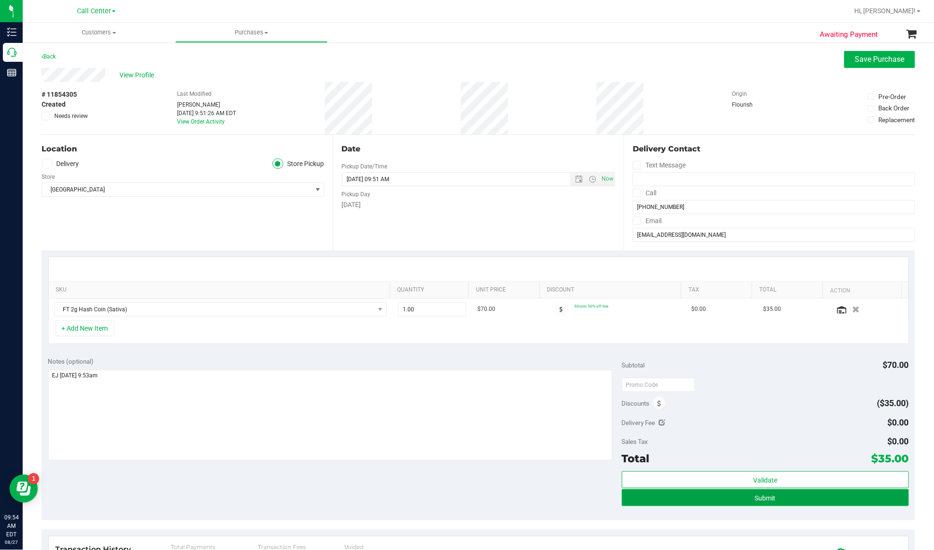
click at [700, 413] on button "Submit" at bounding box center [765, 498] width 287 height 17
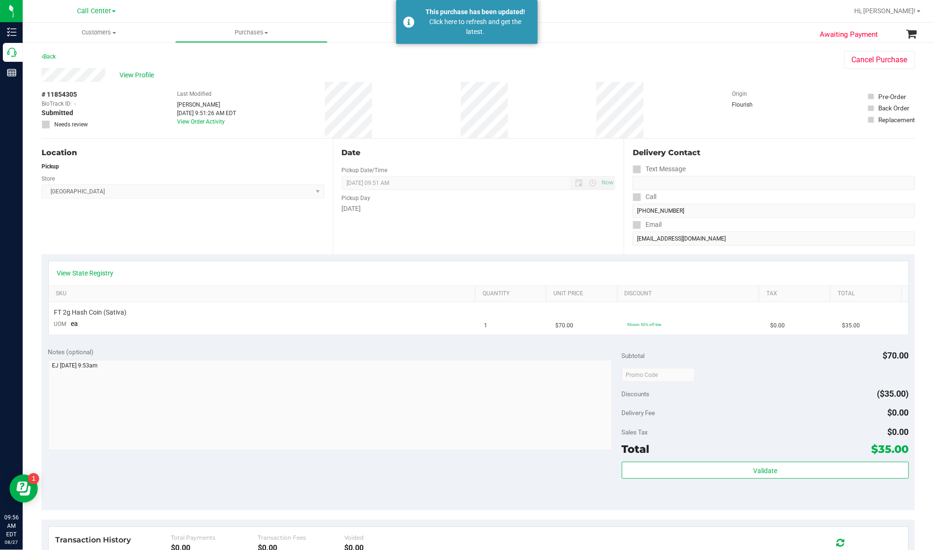
click at [61, 91] on span "# 11854305" at bounding box center [59, 95] width 35 height 10
copy div "# 11854305"
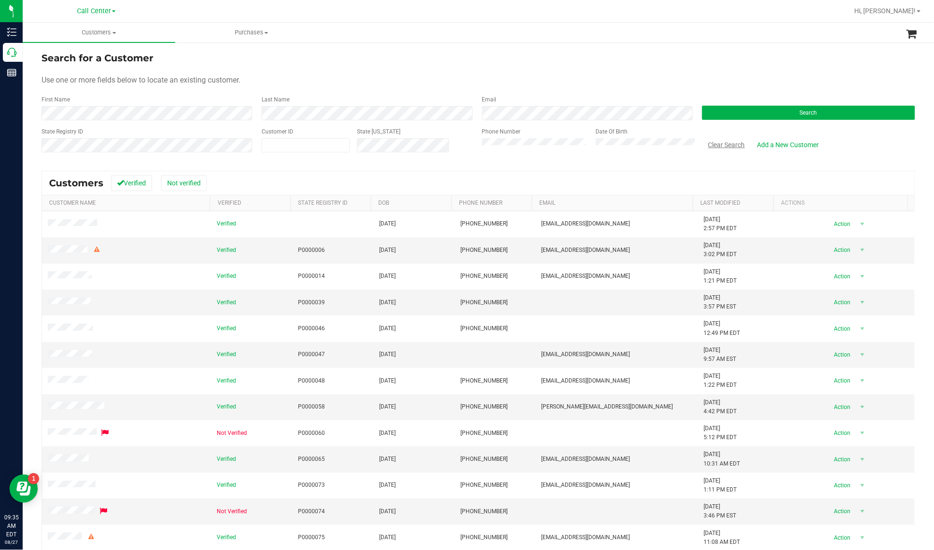
click at [718, 140] on button "Clear Search" at bounding box center [726, 145] width 49 height 16
click at [745, 109] on button "Search" at bounding box center [808, 113] width 213 height 14
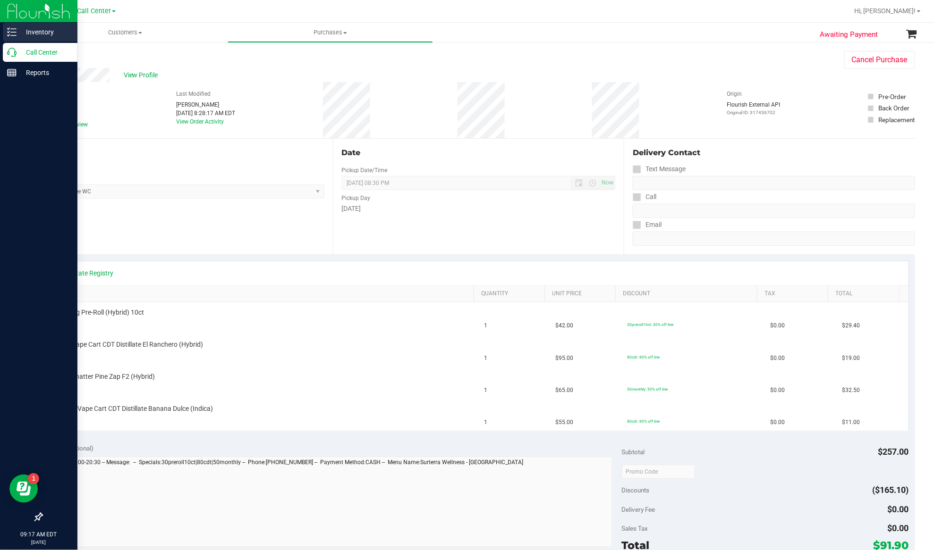
click at [14, 35] on line at bounding box center [13, 35] width 5 height 0
click at [33, 33] on p "Inventory" at bounding box center [45, 31] width 57 height 11
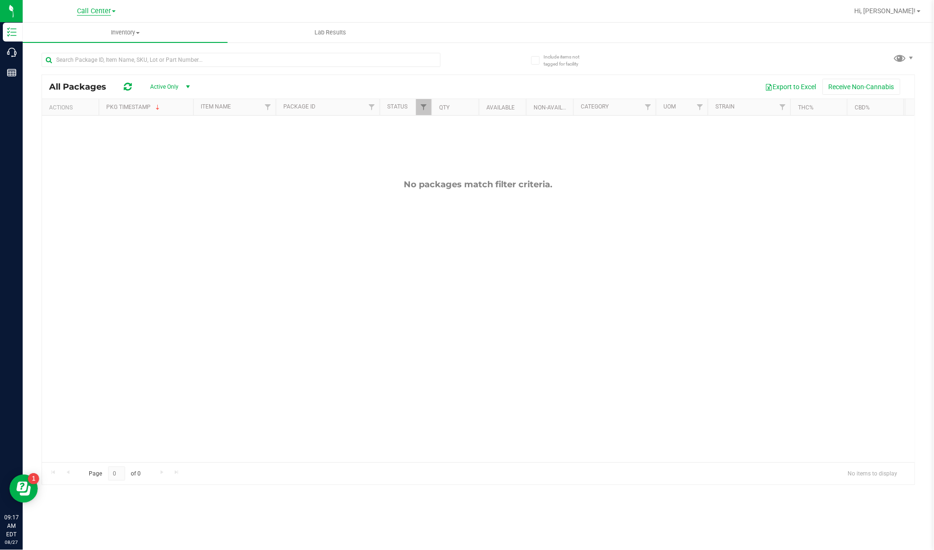
click at [95, 12] on span "Call Center" at bounding box center [94, 11] width 34 height 8
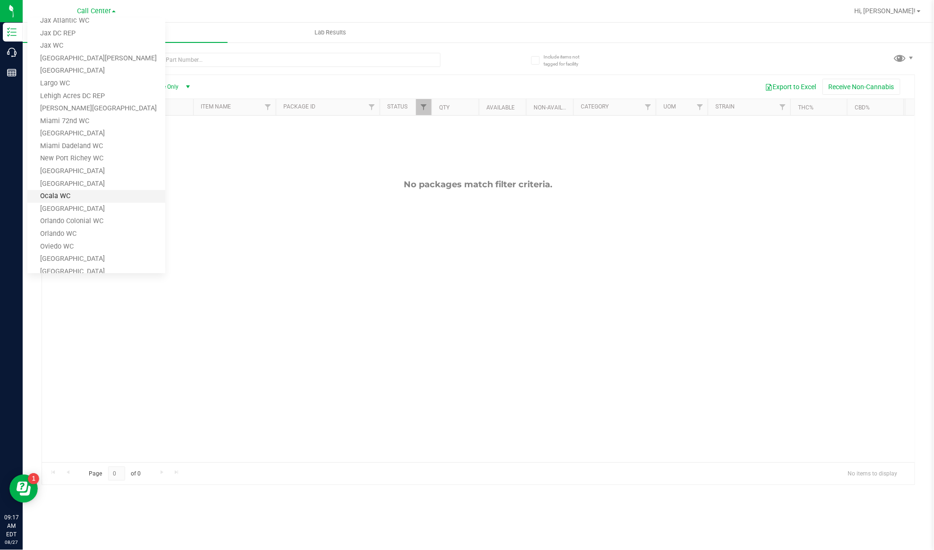
scroll to position [189, 0]
click at [55, 246] on link "Oviedo WC" at bounding box center [96, 246] width 138 height 13
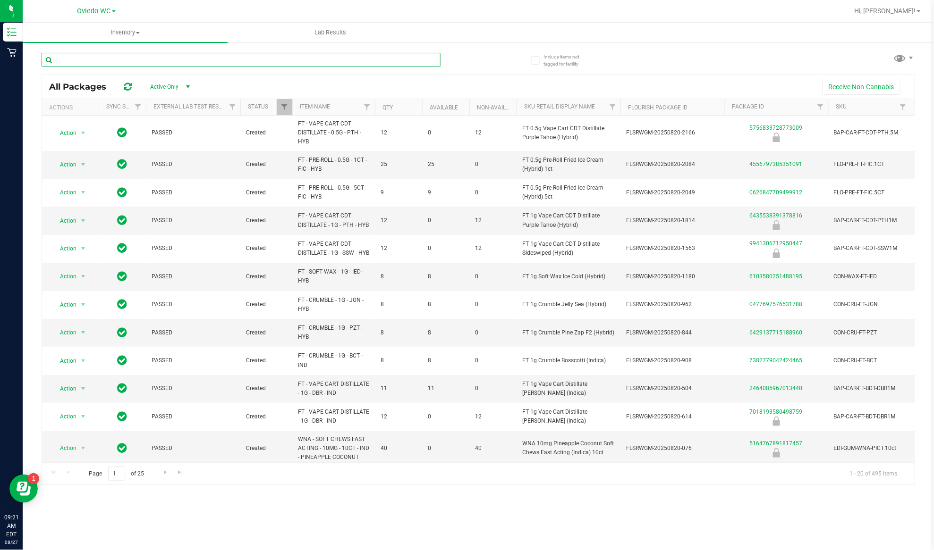
click at [162, 60] on input "text" at bounding box center [241, 60] width 399 height 14
paste input "4079003004"
drag, startPoint x: 159, startPoint y: 59, endPoint x: 33, endPoint y: 61, distance: 125.6
click at [33, 61] on div "Include items not tagged for facility 4079003004 All Packages Active Only Activ…" at bounding box center [478, 186] width 911 height 288
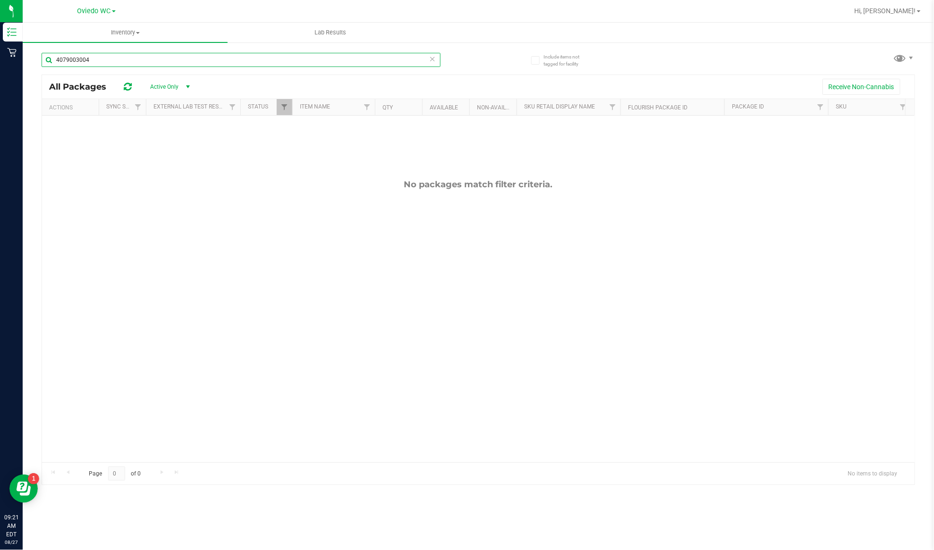
click at [127, 57] on input "4079003004" at bounding box center [241, 60] width 399 height 14
paste input "PB & Smelly"
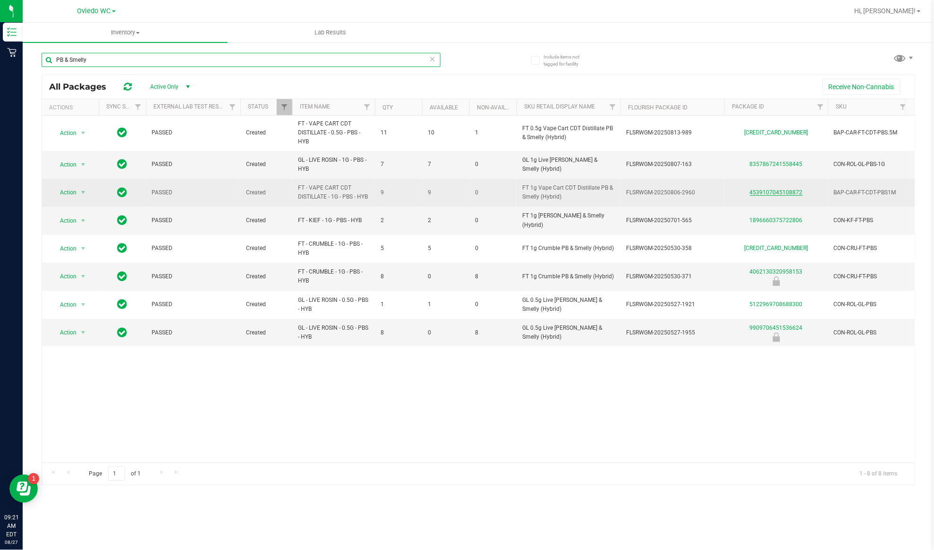
type input "PB & Smelly"
click at [773, 195] on link "4539107045108872" at bounding box center [776, 192] width 53 height 7
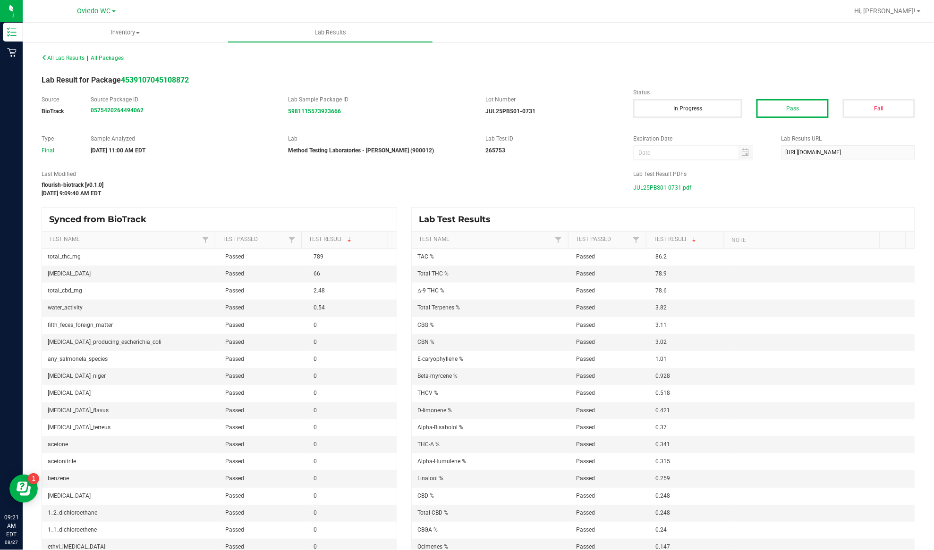
click at [658, 186] on span "JUL25PBS01-0731.pdf" at bounding box center [662, 188] width 58 height 14
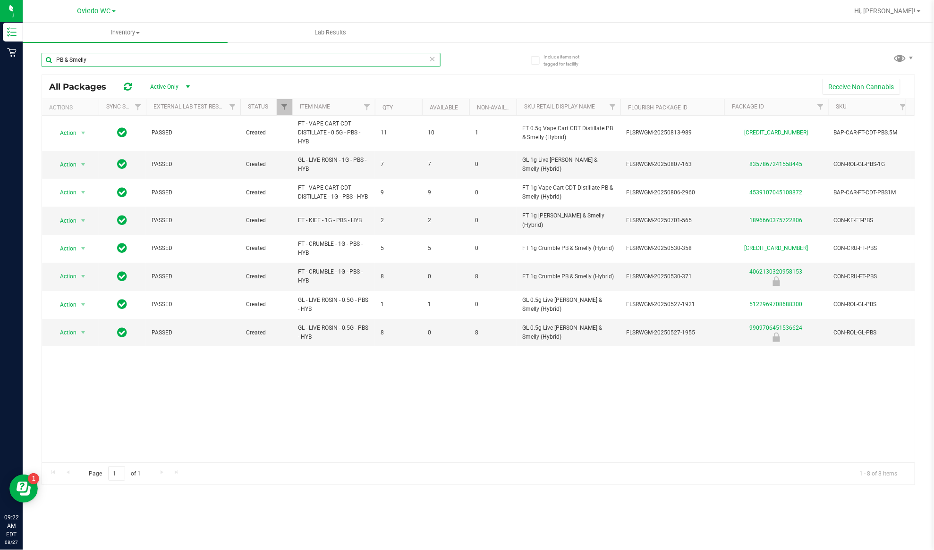
click at [103, 55] on input "PB & Smelly" at bounding box center [241, 60] width 399 height 14
paste input "Cookie Popz"
drag, startPoint x: 95, startPoint y: 62, endPoint x: 30, endPoint y: 60, distance: 65.2
click at [30, 60] on div "Include items not tagged for facility PB & SmellyCookie Popz All Packages Activ…" at bounding box center [478, 186] width 911 height 288
paste input "text"
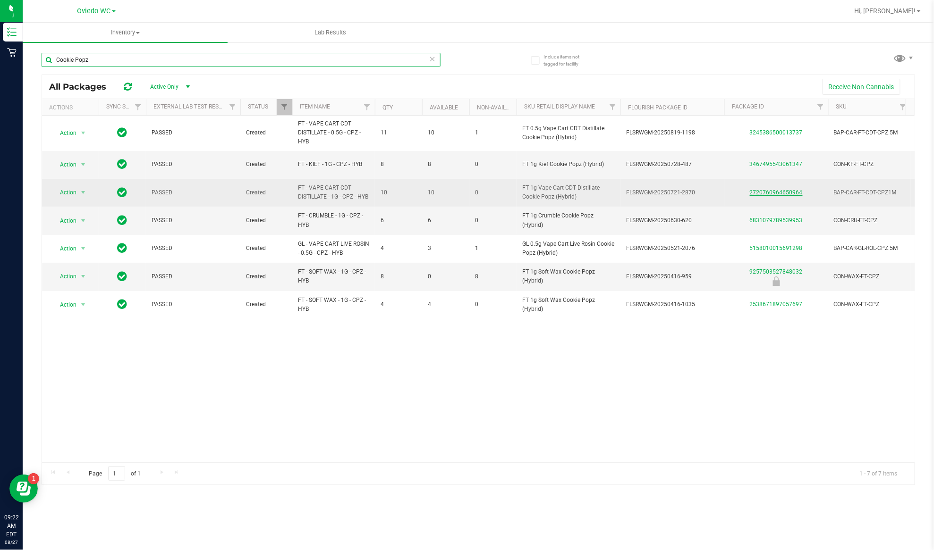
type input "Cookie Popz"
click at [756, 192] on link "2720760964650964" at bounding box center [776, 192] width 53 height 7
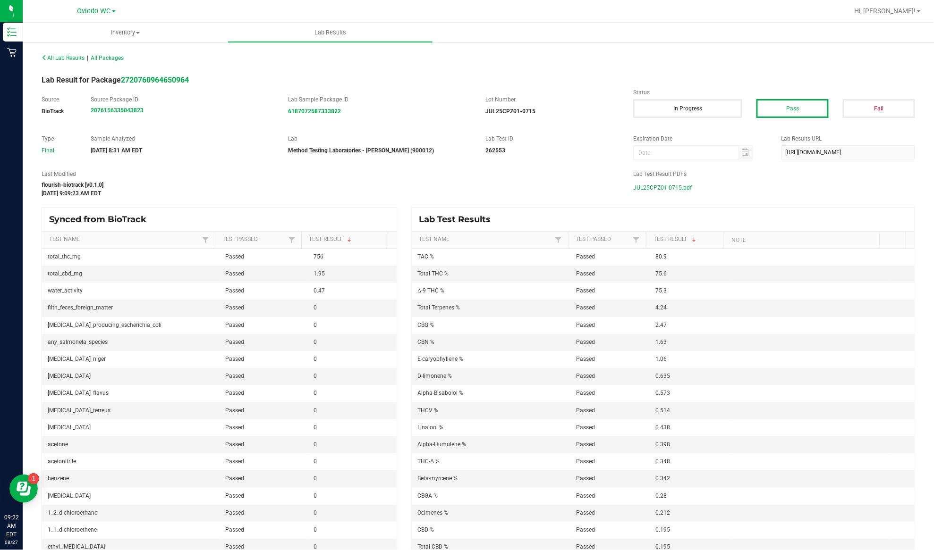
click at [674, 186] on span "JUL25CPZ01-0715.pdf" at bounding box center [662, 188] width 59 height 14
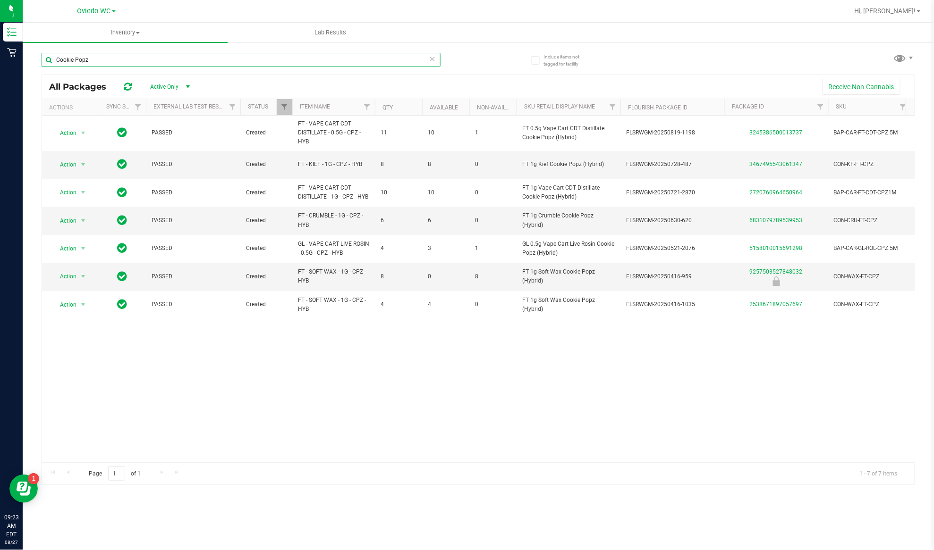
click at [112, 61] on input "Cookie Popz" at bounding box center [241, 60] width 399 height 14
click at [112, 60] on input "Cookie Popz" at bounding box center [241, 60] width 399 height 14
paste input "White Hot Guava 14 x Black Velve"
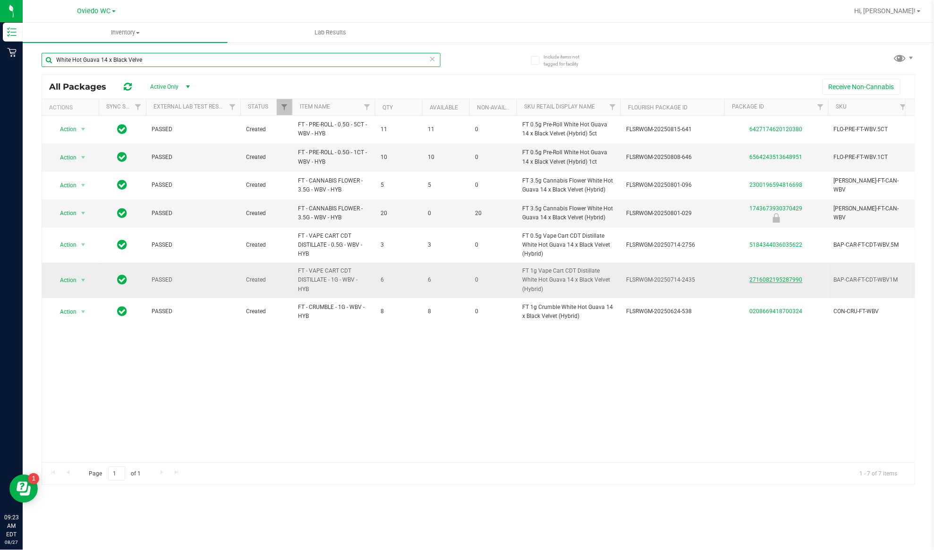
type input "White Hot Guava 14 x Black Velve"
click at [767, 283] on link "2716082195287990" at bounding box center [776, 280] width 53 height 7
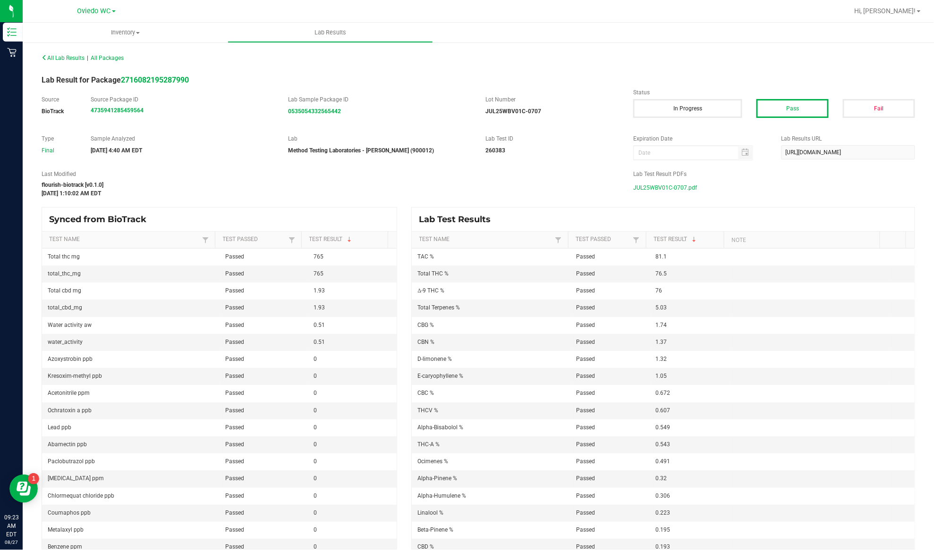
click at [235, 182] on div "flourish-biotrack [v0.1.0]" at bounding box center [330, 185] width 577 height 8
click at [633, 189] on span "JUL25WBV01C-0707.pdf" at bounding box center [665, 188] width 64 height 14
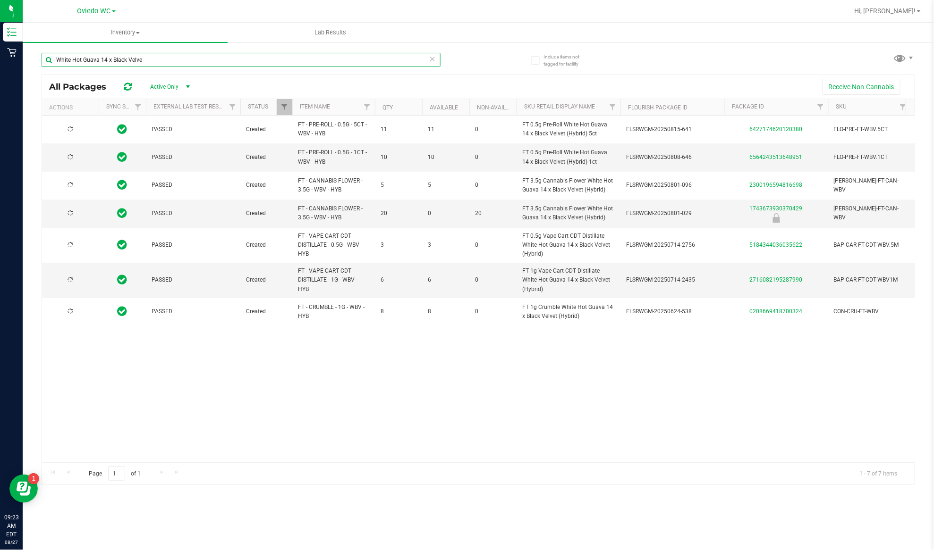
click at [154, 57] on input "White Hot Guava 14 x Black Velve" at bounding box center [241, 60] width 399 height 14
paste input "Dulce De Fresa"
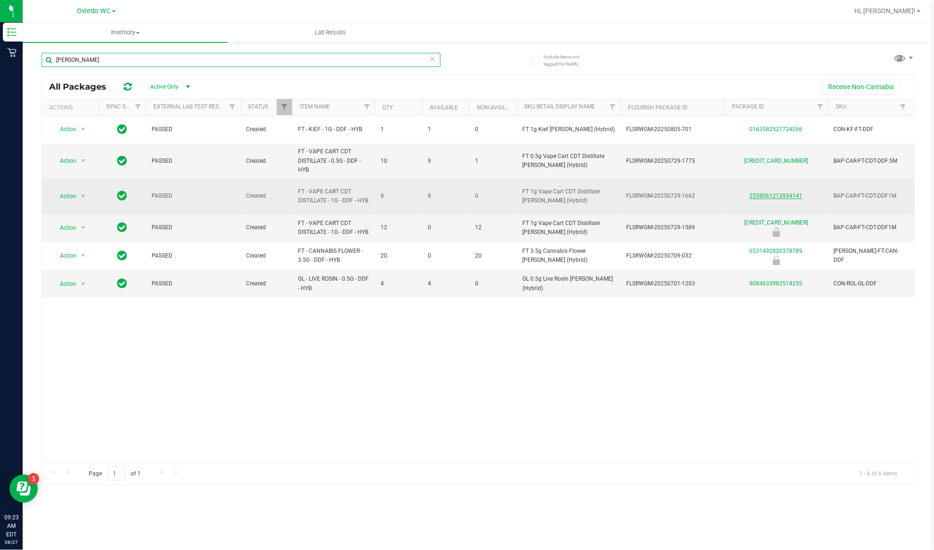
type input "Dulce De Fresa"
click at [784, 195] on link "2558061213934141" at bounding box center [776, 196] width 53 height 7
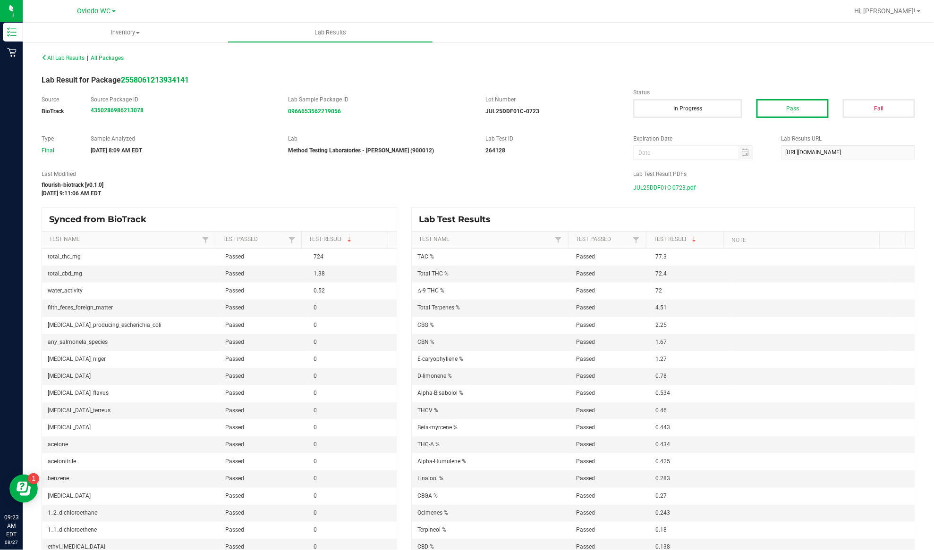
click at [666, 186] on span "JUL25DDF01C-0723.pdf" at bounding box center [664, 188] width 62 height 14
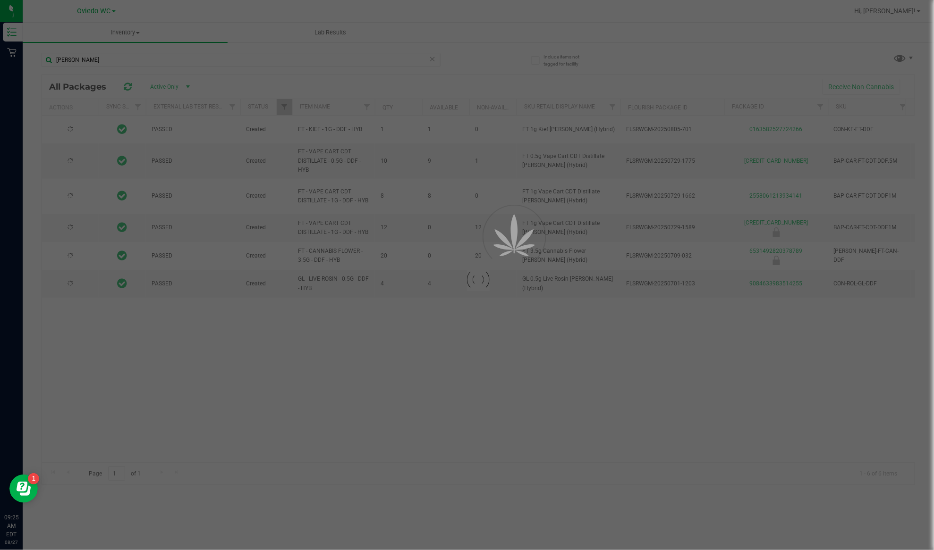
click at [132, 58] on div at bounding box center [467, 275] width 934 height 550
click at [132, 58] on input "Dulce De Fresa" at bounding box center [241, 60] width 399 height 14
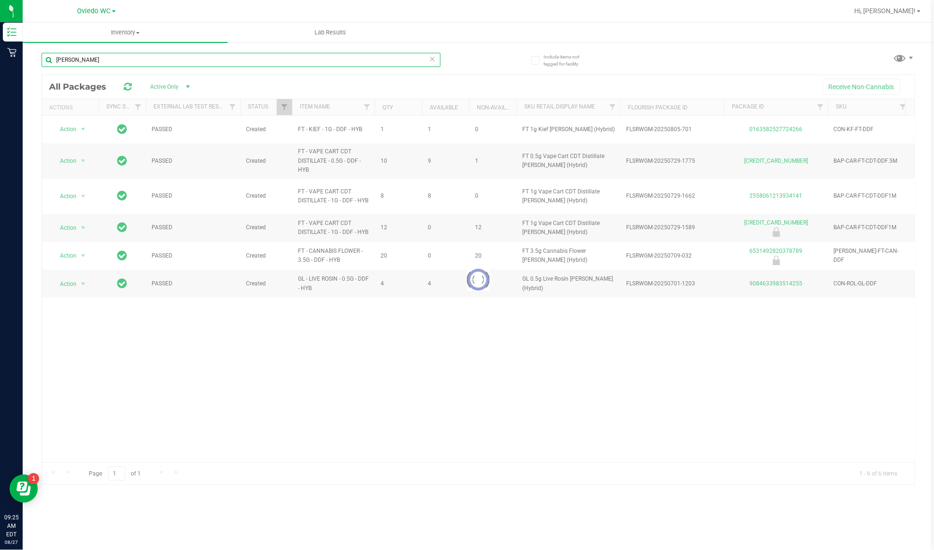
click at [132, 58] on input "Dulce De Fresa" at bounding box center [241, 60] width 399 height 14
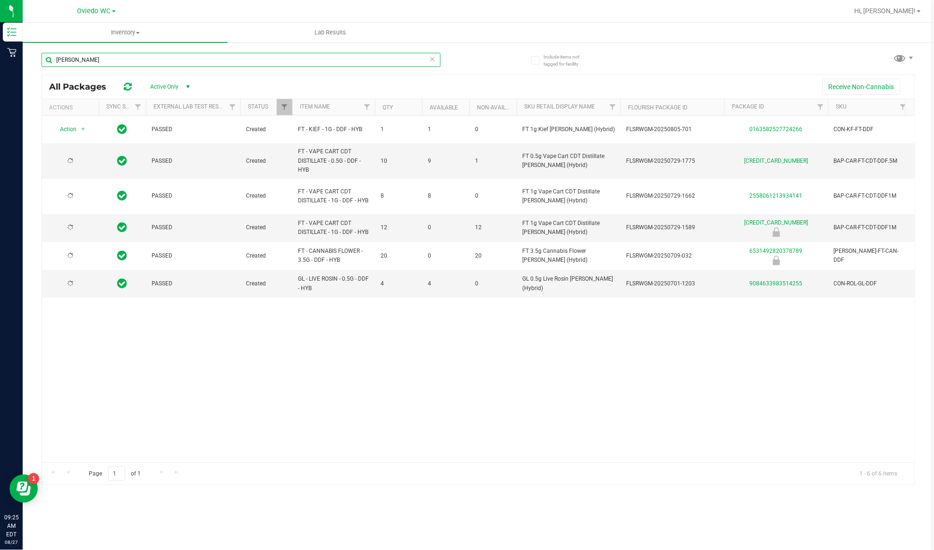
click at [132, 58] on input "Dulce De Fresa" at bounding box center [241, 60] width 399 height 14
paste input "Gasserole"
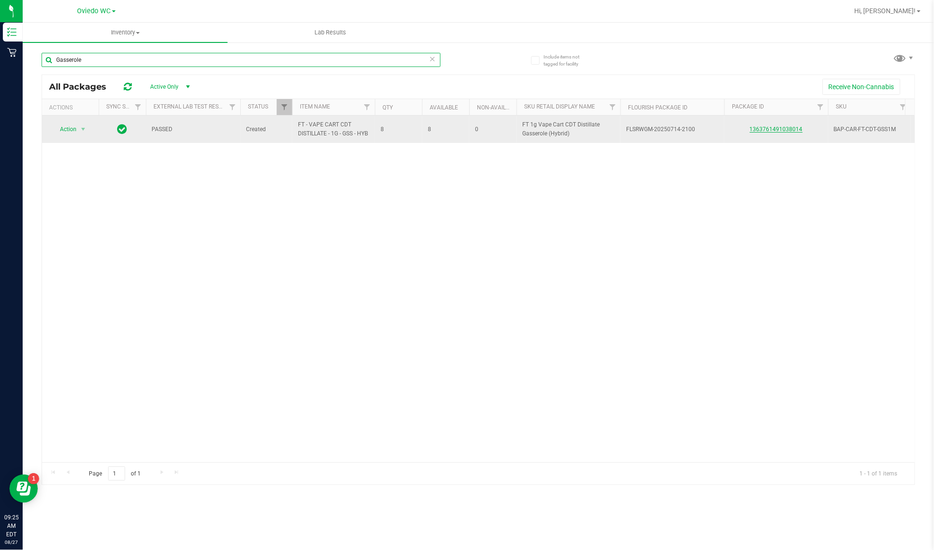
type input "Gasserole"
click at [783, 129] on link "1363761491038014" at bounding box center [776, 129] width 53 height 7
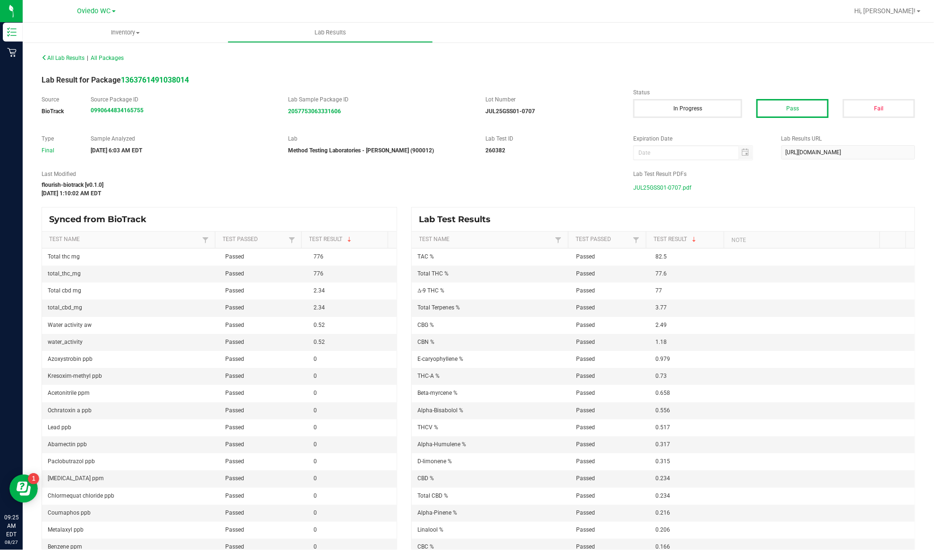
click at [661, 187] on span "JUL25GSS01-0707.pdf" at bounding box center [662, 188] width 58 height 14
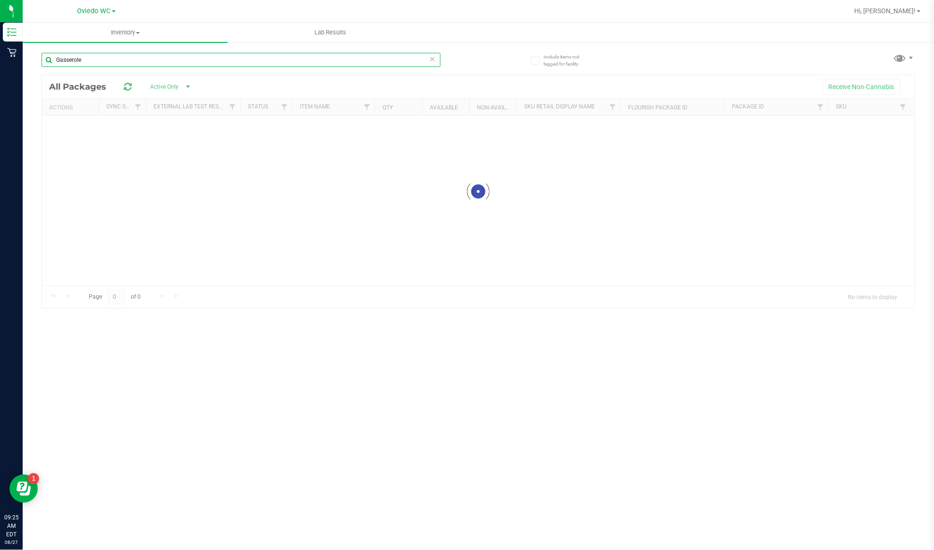
click at [218, 59] on input "Gasserole" at bounding box center [241, 60] width 399 height 14
click at [218, 59] on div "Inventory All packages All inventory Waste log Lab Results Include items not ta…" at bounding box center [478, 287] width 911 height 528
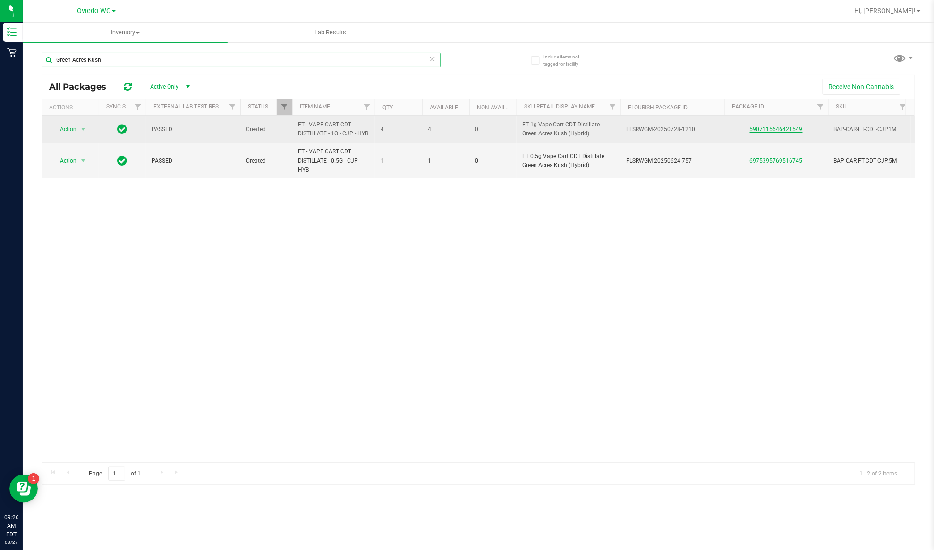
type input "Green Acres Kush"
click at [779, 127] on link "5907115646421549" at bounding box center [776, 129] width 53 height 7
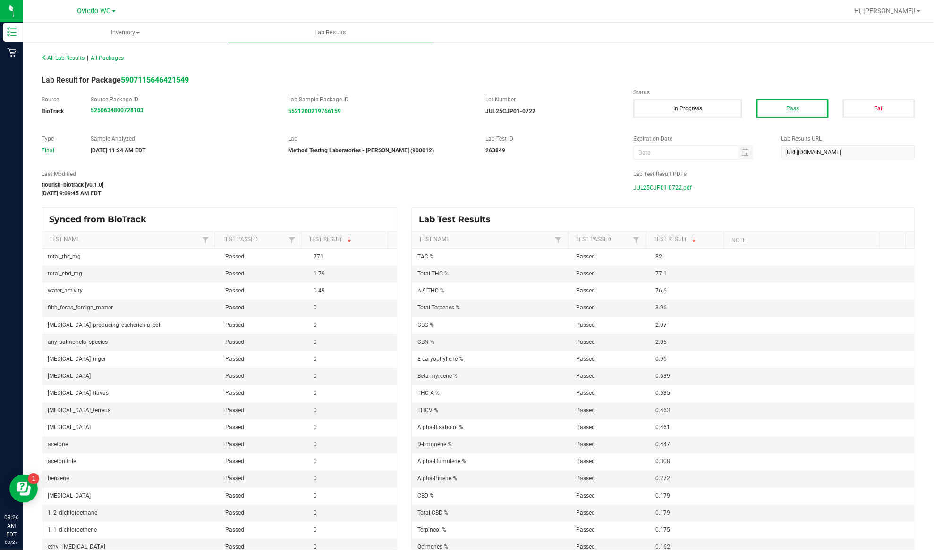
click at [661, 191] on span "JUL25CJP01-0722.pdf" at bounding box center [662, 188] width 59 height 14
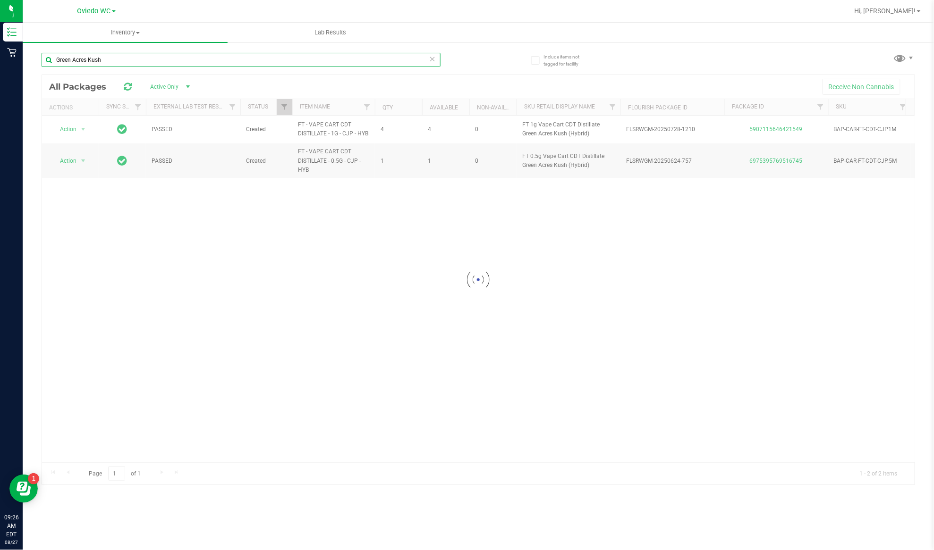
click at [161, 57] on input "Green Acres Kush" at bounding box center [241, 60] width 399 height 14
paste input "B Wuntz"
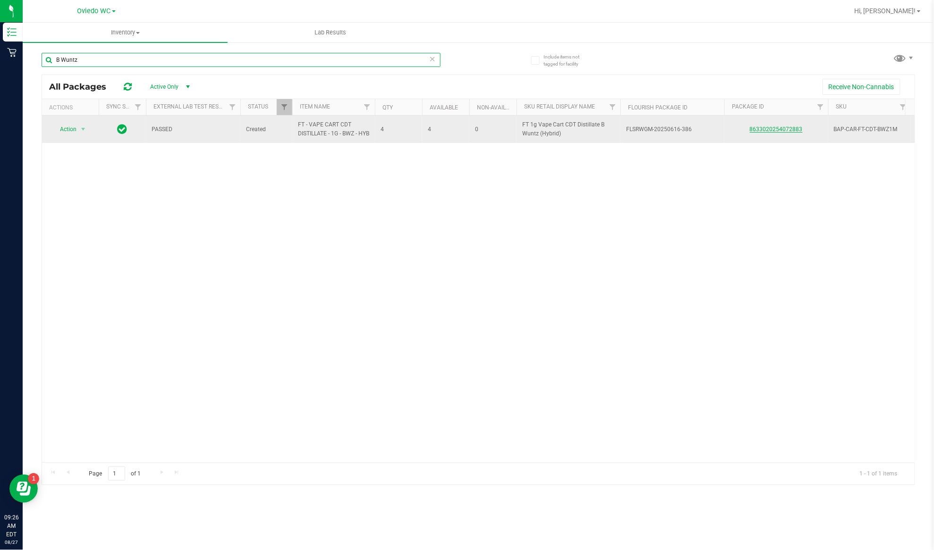
type input "B Wuntz"
click at [765, 133] on link "8633020254072883" at bounding box center [776, 129] width 53 height 7
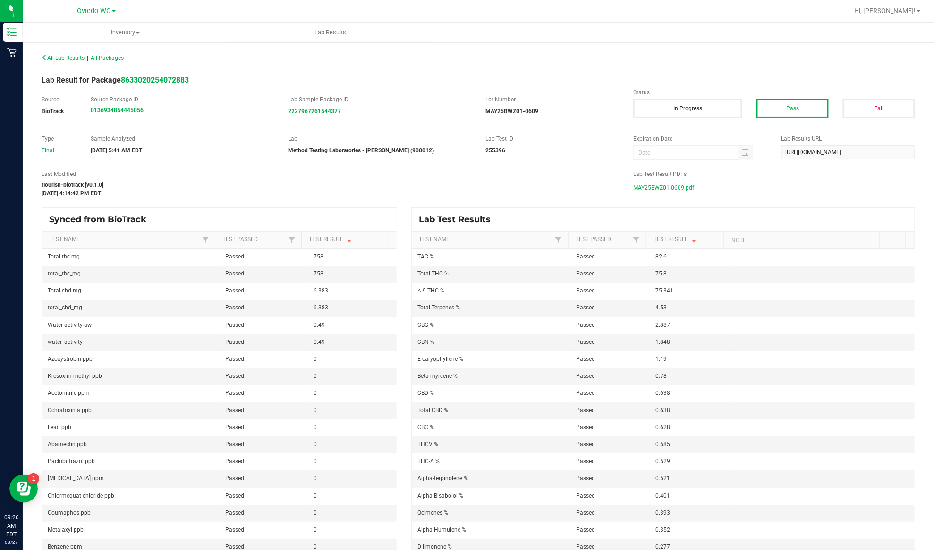
click at [678, 185] on span "MAY25BWZ01-0609.pdf" at bounding box center [663, 188] width 61 height 14
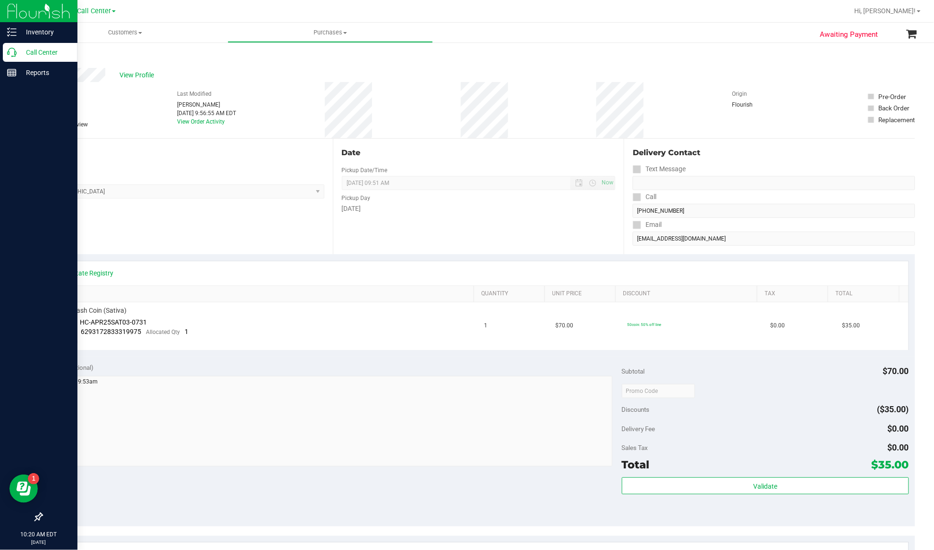
click at [30, 48] on p "Call Center" at bounding box center [45, 52] width 57 height 11
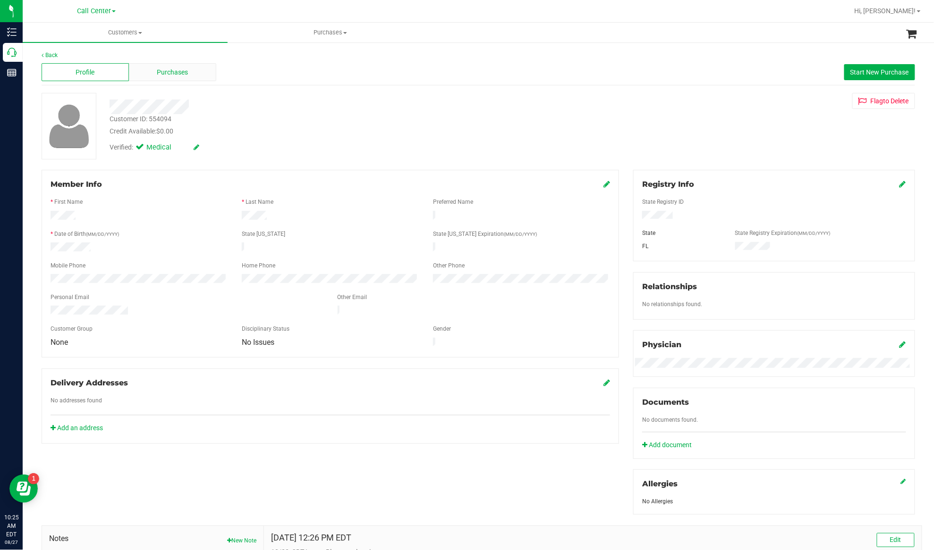
click at [158, 71] on span "Purchases" at bounding box center [172, 73] width 31 height 10
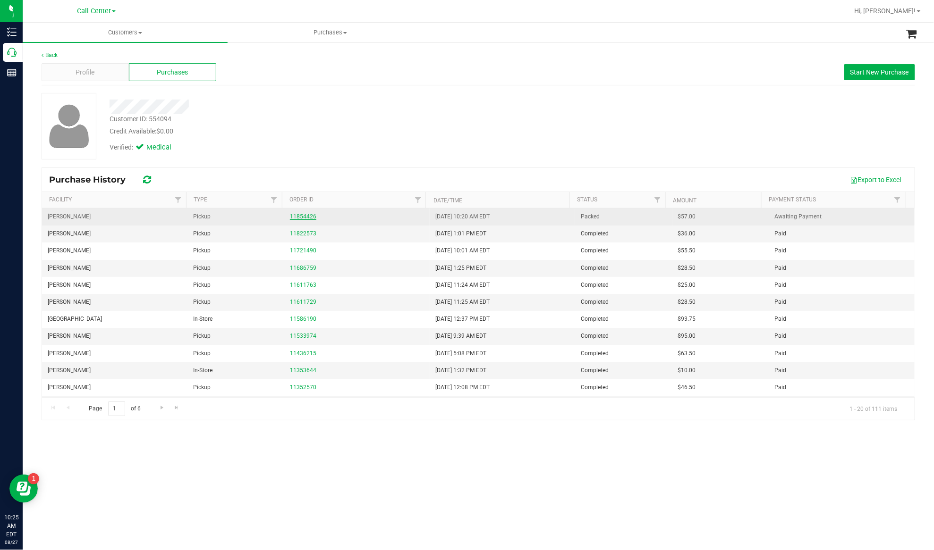
click at [306, 218] on link "11854426" at bounding box center [303, 216] width 26 height 7
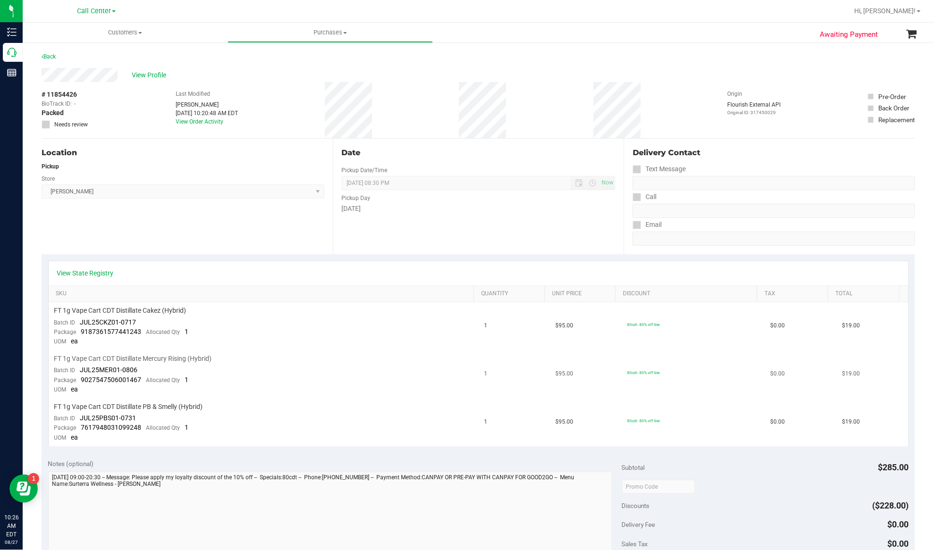
scroll to position [63, 0]
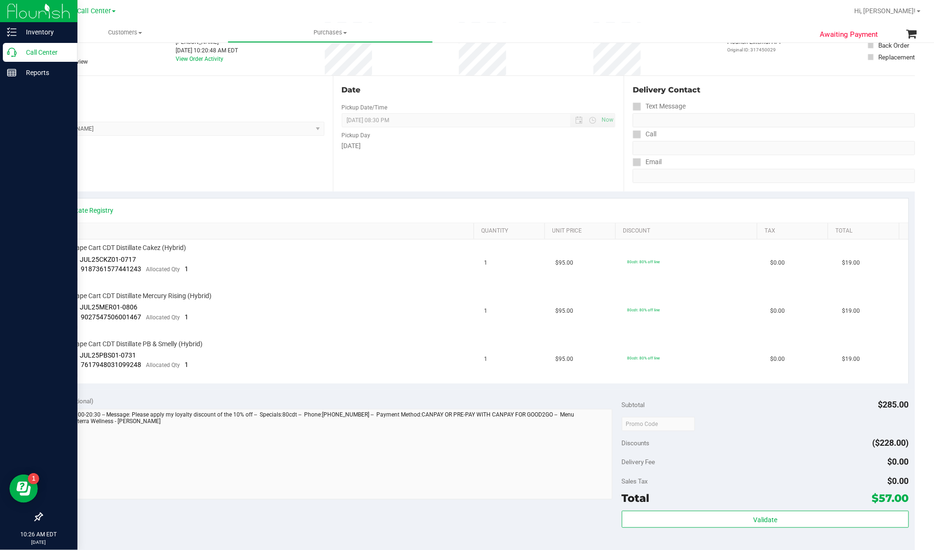
click at [25, 48] on p "Call Center" at bounding box center [45, 52] width 57 height 11
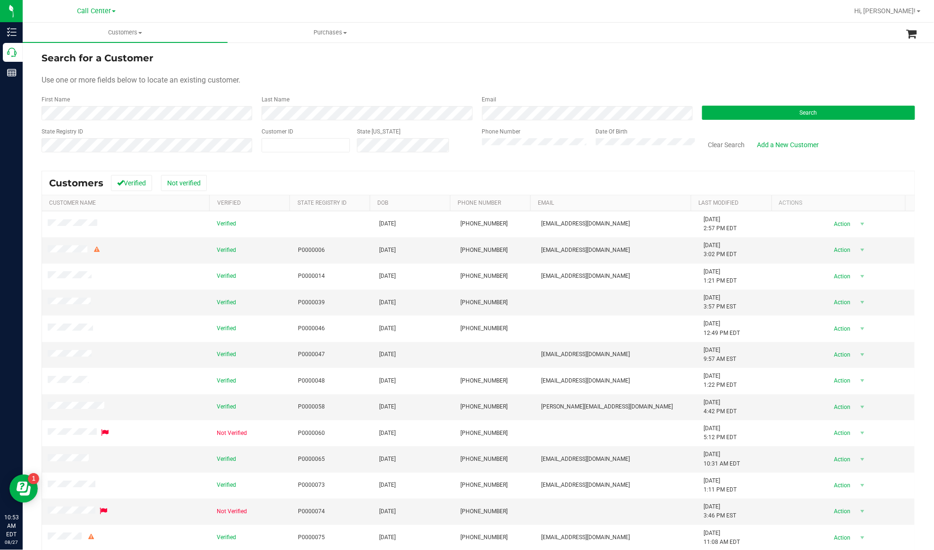
click at [220, 101] on div "First Name" at bounding box center [148, 107] width 213 height 25
click at [724, 111] on button "Search" at bounding box center [808, 113] width 213 height 14
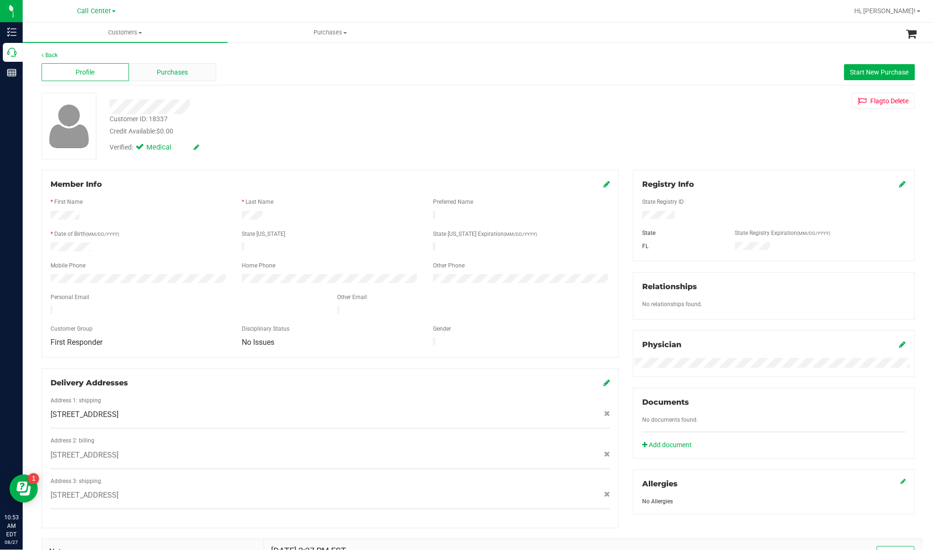
click at [172, 64] on div "Purchases" at bounding box center [172, 72] width 87 height 18
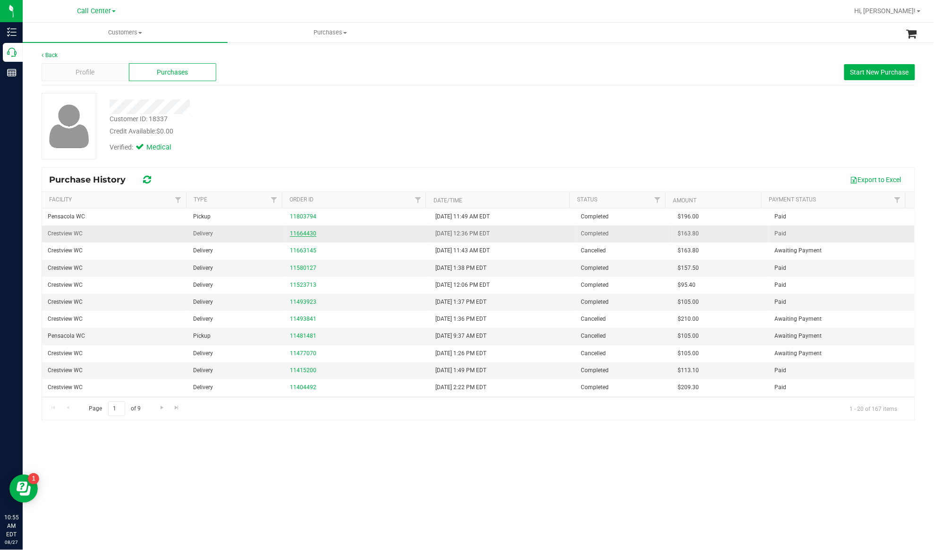
click at [303, 237] on link "11664430" at bounding box center [303, 233] width 26 height 7
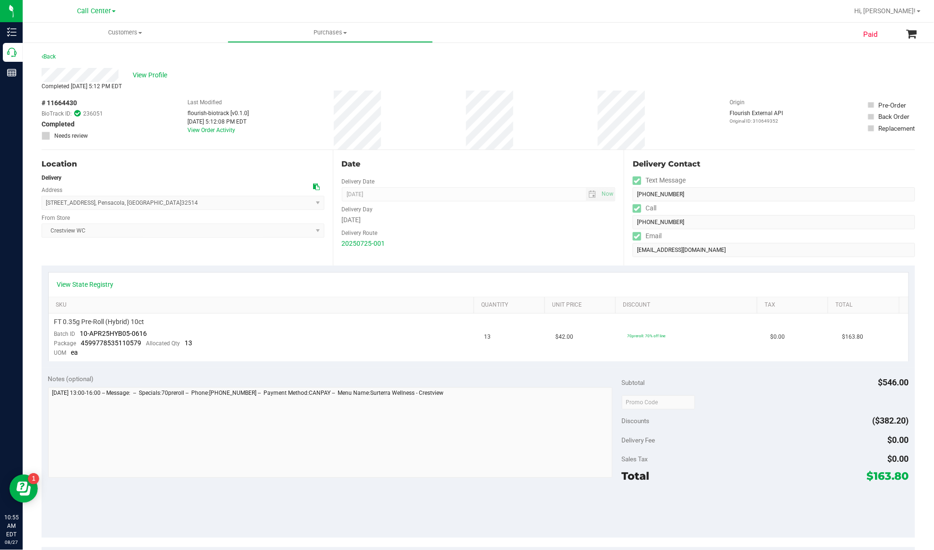
click at [313, 185] on icon at bounding box center [316, 187] width 7 height 7
click at [164, 162] on div "Location" at bounding box center [183, 164] width 283 height 11
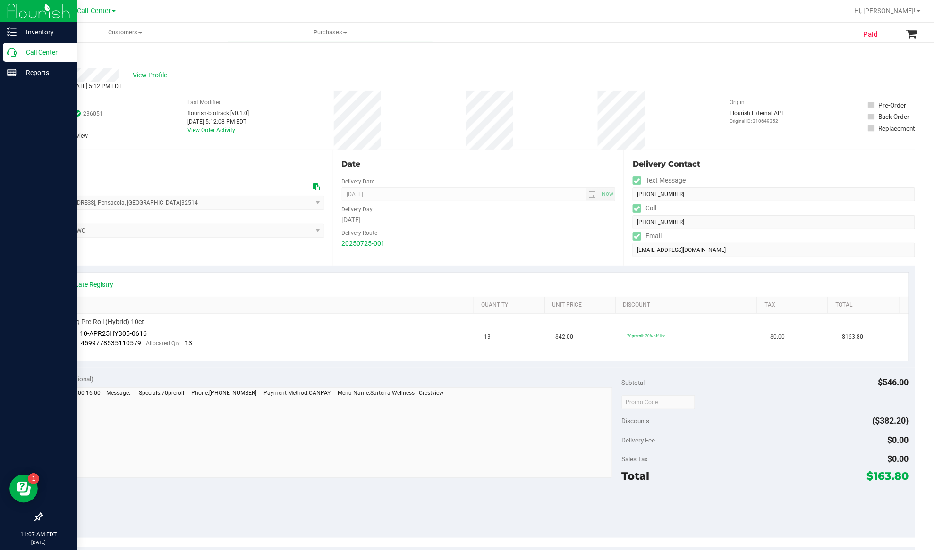
click at [42, 49] on p "Call Center" at bounding box center [45, 52] width 57 height 11
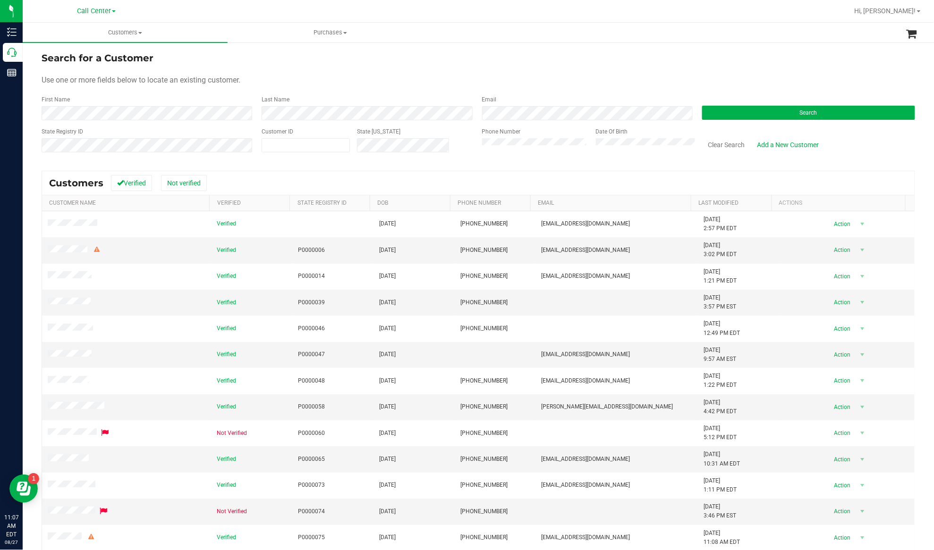
click at [313, 83] on div "Use one or more fields below to locate an existing customer." at bounding box center [478, 80] width 873 height 11
click at [713, 110] on button "Search" at bounding box center [808, 113] width 213 height 14
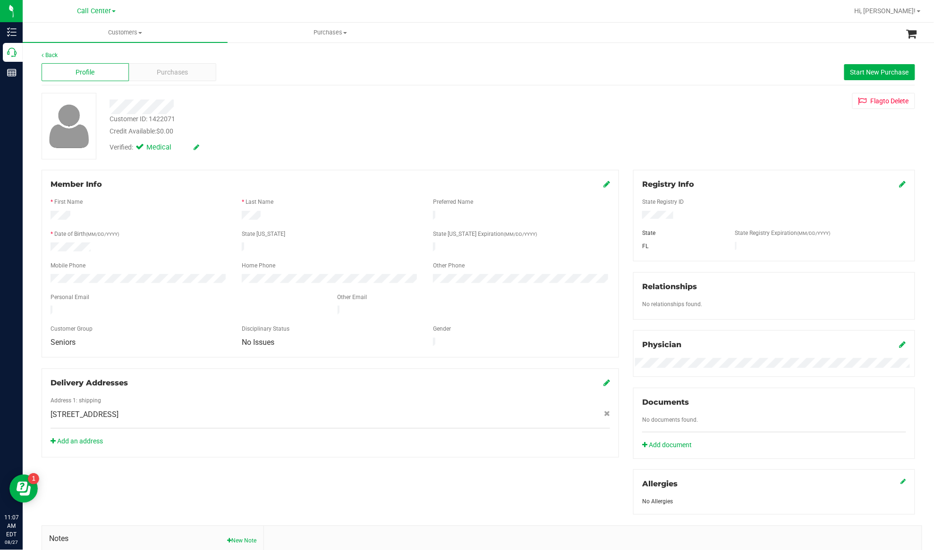
click at [208, 167] on div "Back Profile Purchases Start New Purchase Customer ID: 1422071 Credit Available…" at bounding box center [478, 352] width 873 height 602
click at [187, 68] on div "Purchases" at bounding box center [172, 72] width 87 height 18
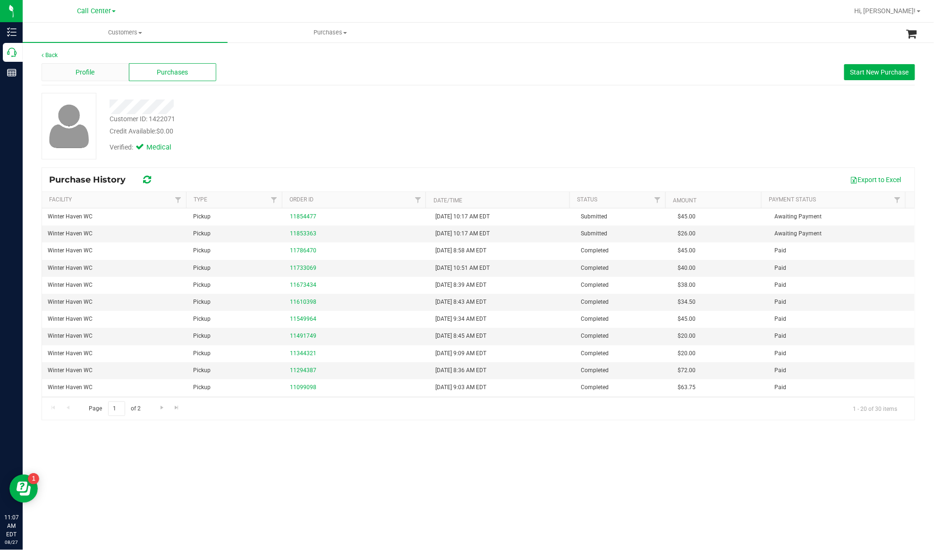
click at [105, 72] on div "Profile" at bounding box center [85, 72] width 87 height 18
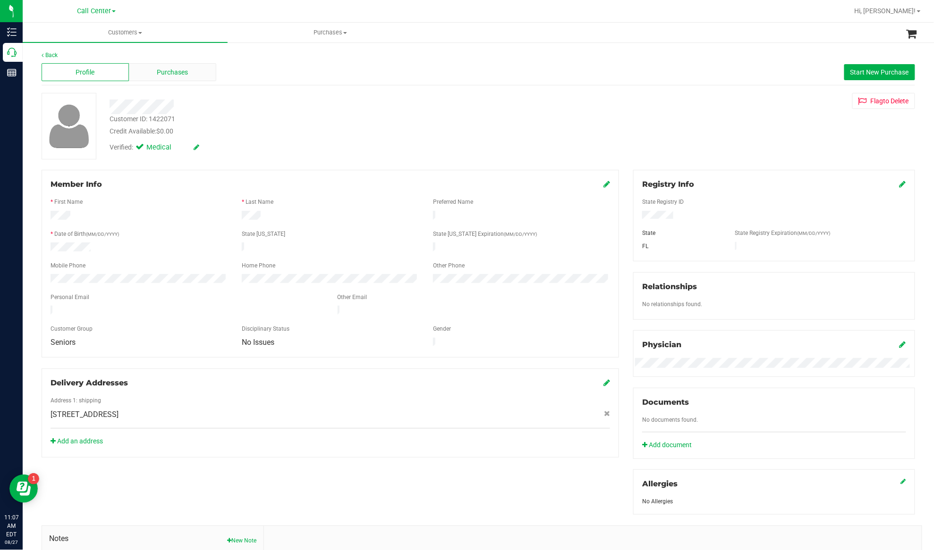
click at [157, 74] on span "Purchases" at bounding box center [172, 73] width 31 height 10
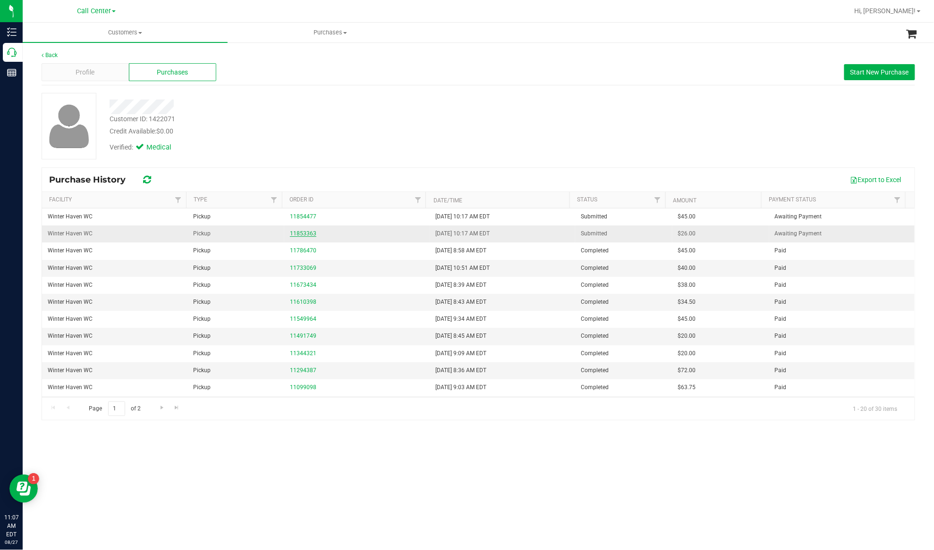
click at [290, 235] on link "11853363" at bounding box center [303, 233] width 26 height 7
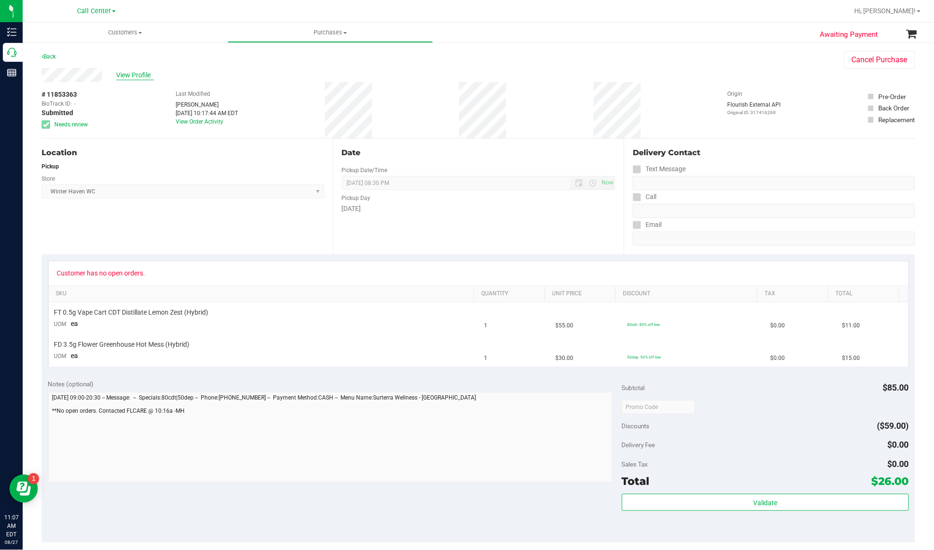
click at [139, 73] on span "View Profile" at bounding box center [135, 75] width 38 height 10
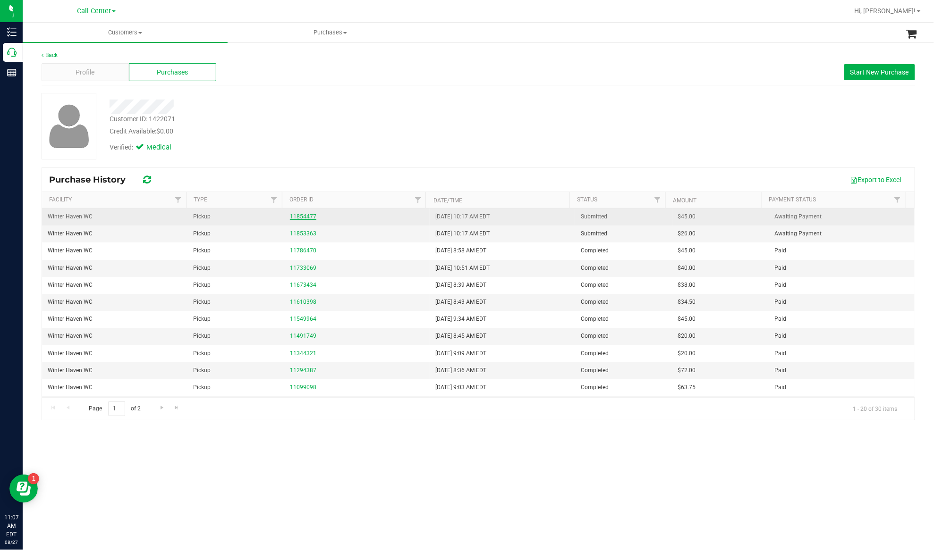
click at [292, 216] on link "11854477" at bounding box center [303, 216] width 26 height 7
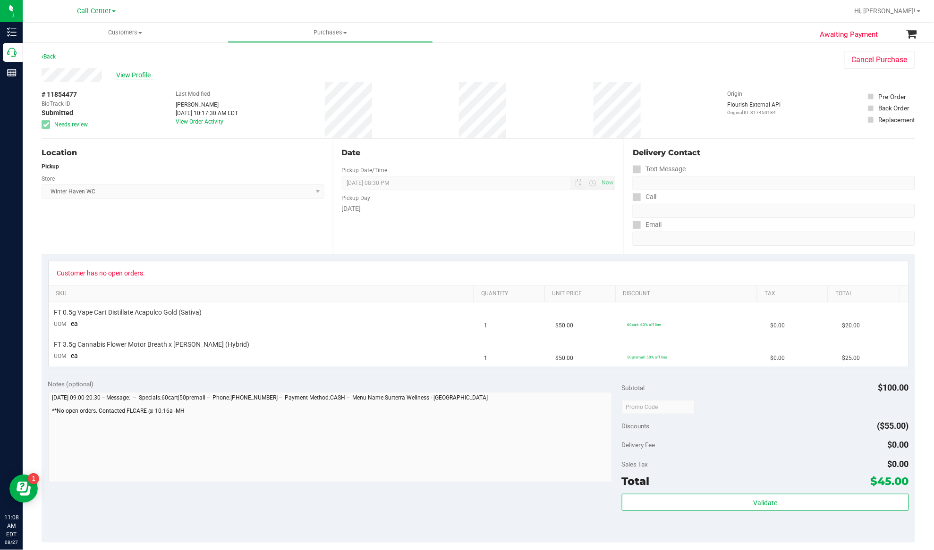
click at [145, 76] on span "View Profile" at bounding box center [135, 75] width 38 height 10
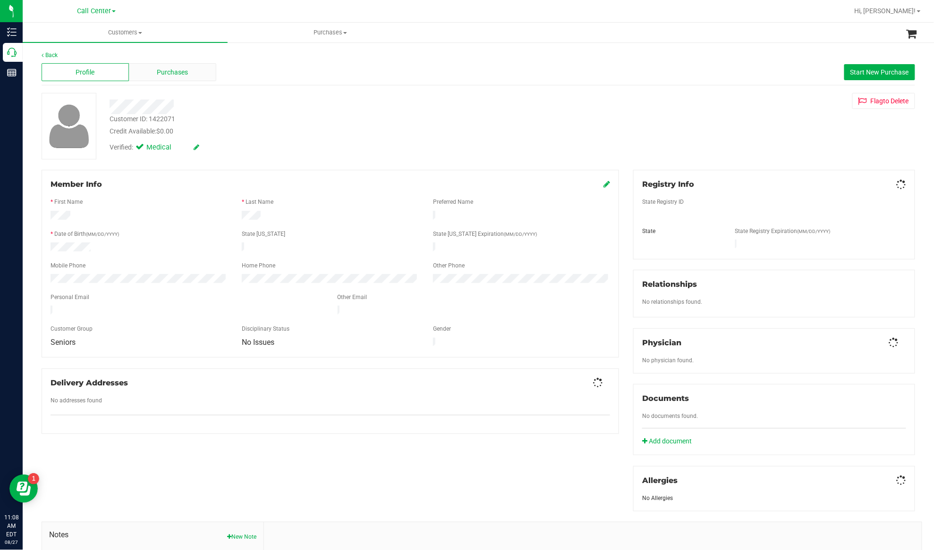
click at [144, 70] on div "Purchases" at bounding box center [172, 72] width 87 height 18
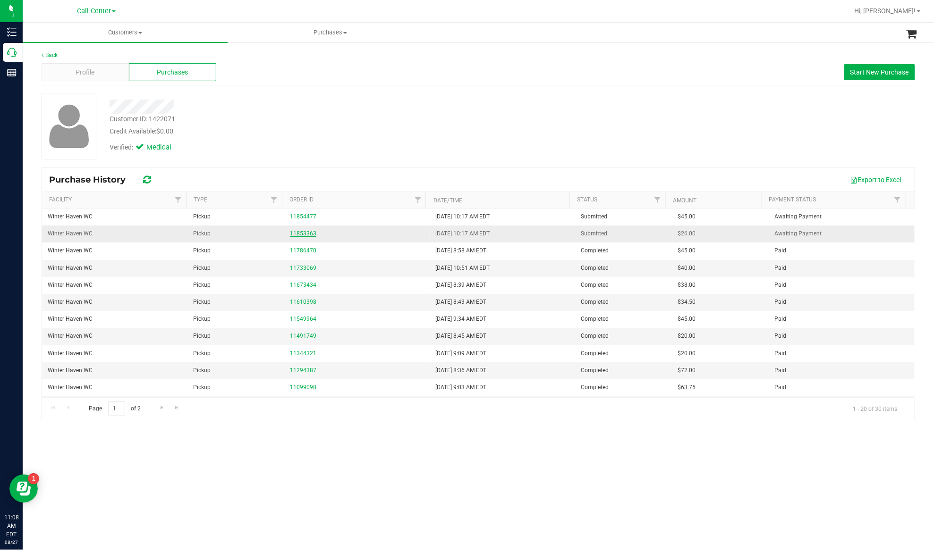
click at [295, 235] on link "11853363" at bounding box center [303, 233] width 26 height 7
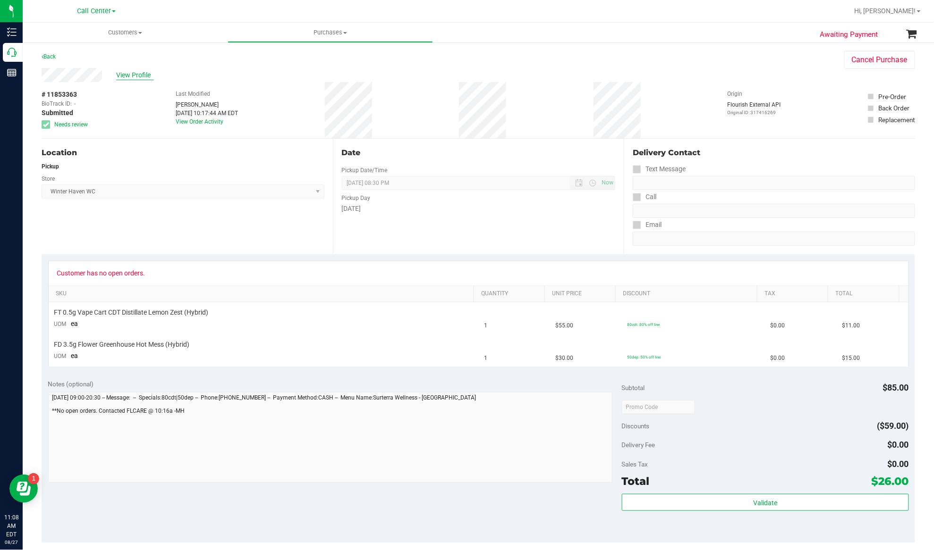
click at [140, 74] on span "View Profile" at bounding box center [135, 75] width 38 height 10
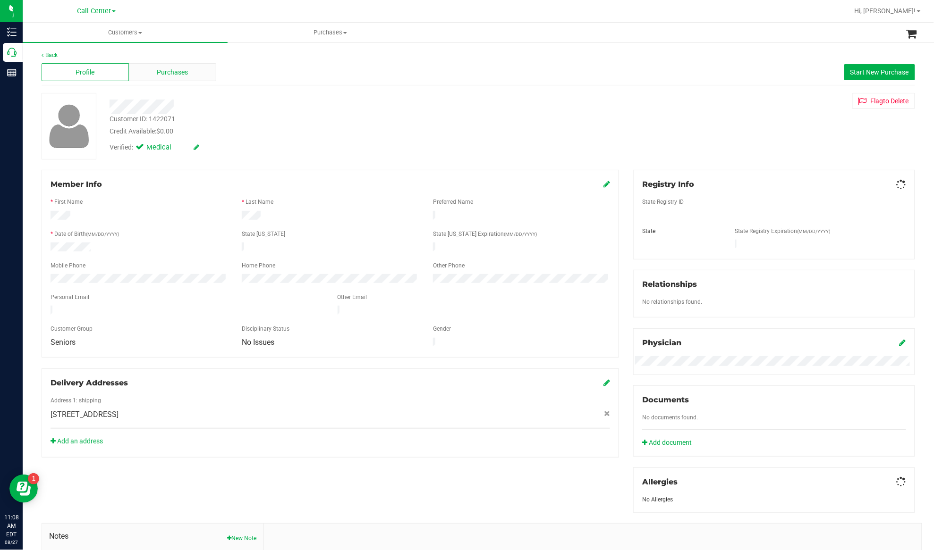
click at [144, 78] on div "Purchases" at bounding box center [172, 72] width 87 height 18
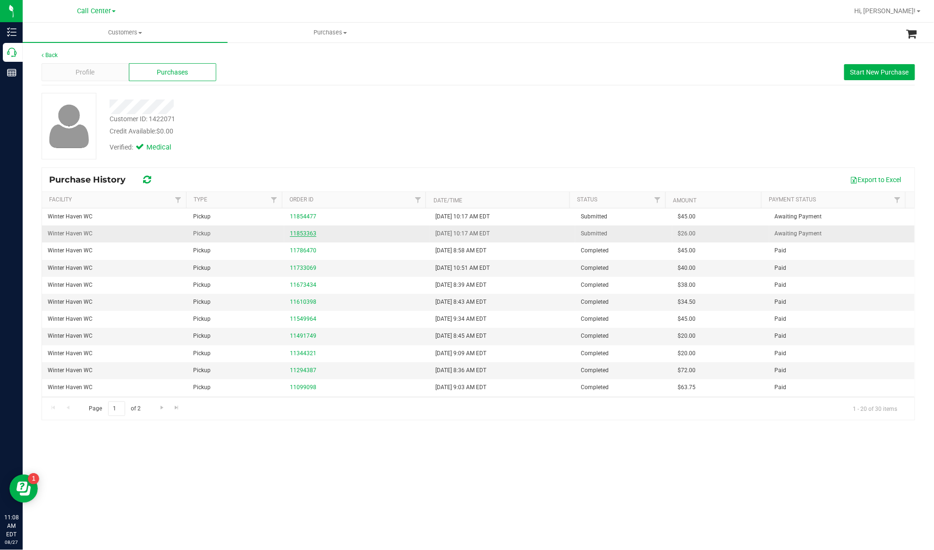
click at [297, 233] on link "11853363" at bounding box center [303, 233] width 26 height 7
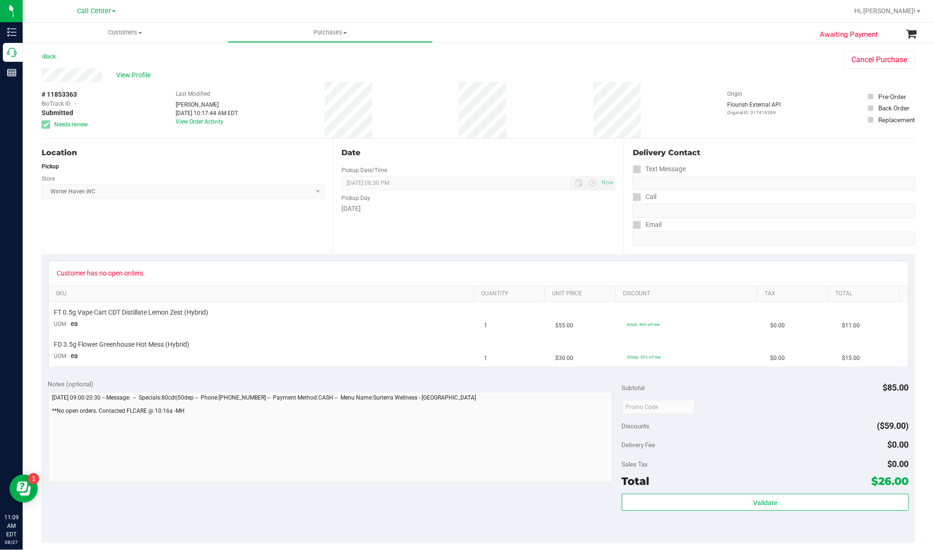
click at [225, 248] on div "Location Pickup Store Winter Haven WC Select Store Bonita Springs WC Boynton Be…" at bounding box center [187, 197] width 291 height 116
click at [125, 74] on span "View Profile" at bounding box center [135, 75] width 38 height 10
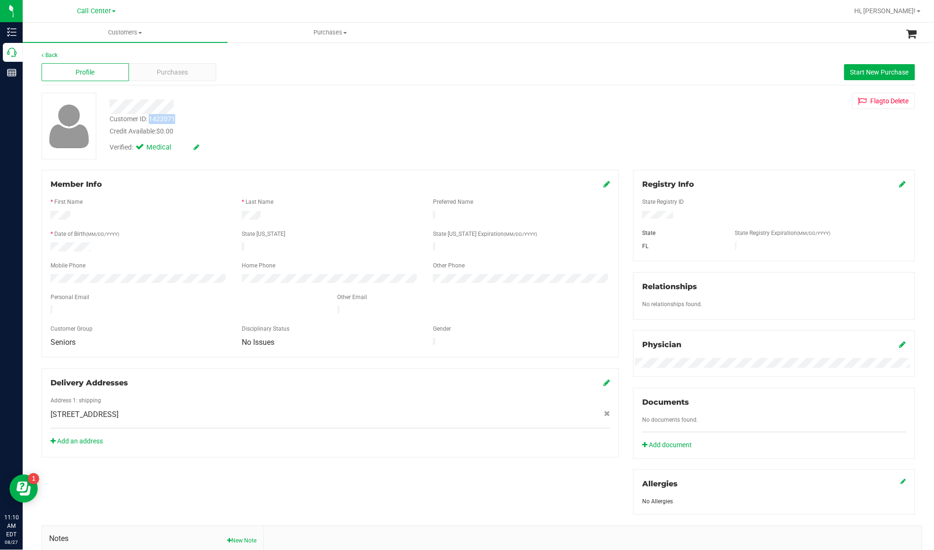
drag, startPoint x: 179, startPoint y: 119, endPoint x: 150, endPoint y: 121, distance: 29.8
click at [150, 121] on div "Customer ID: 1422071 Credit Available: $0.00" at bounding box center [324, 125] width 444 height 22
copy div "1422071"
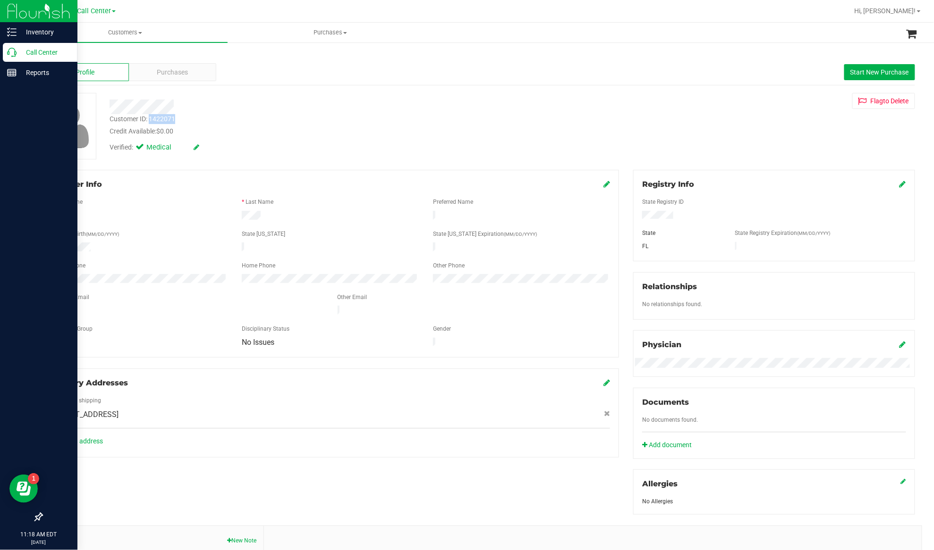
click at [21, 52] on p "Call Center" at bounding box center [45, 52] width 57 height 11
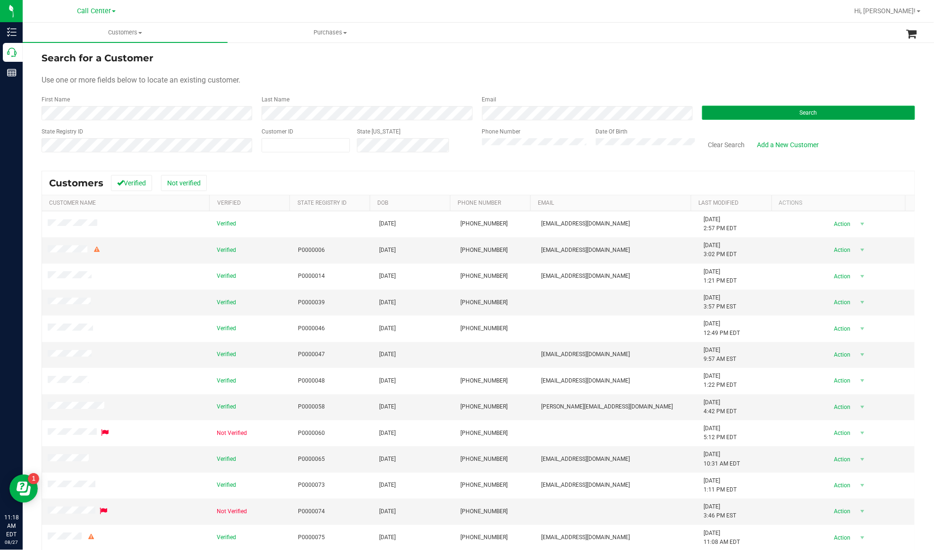
click at [703, 110] on button "Search" at bounding box center [808, 113] width 213 height 14
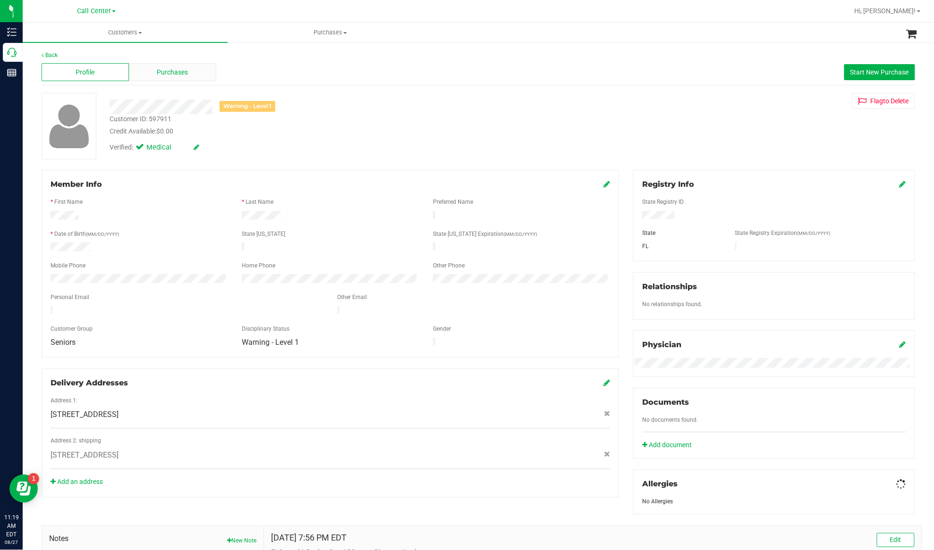
click at [153, 76] on div "Purchases" at bounding box center [172, 72] width 87 height 18
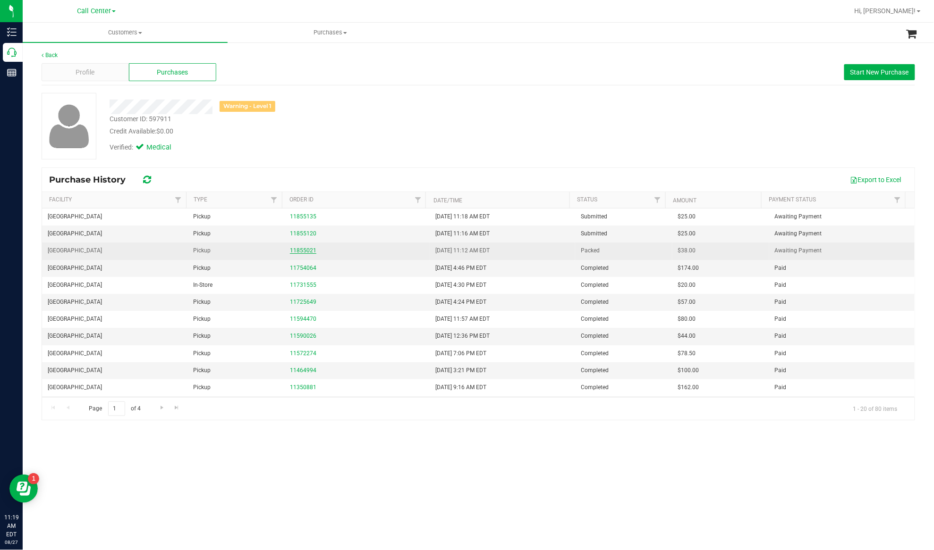
click at [302, 254] on link "11855021" at bounding box center [303, 250] width 26 height 7
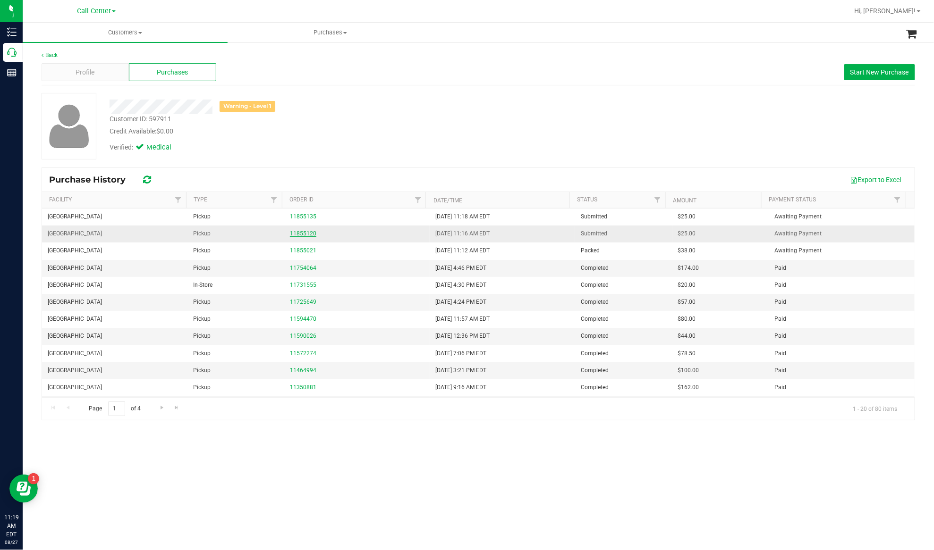
click at [309, 233] on link "11855120" at bounding box center [303, 233] width 26 height 7
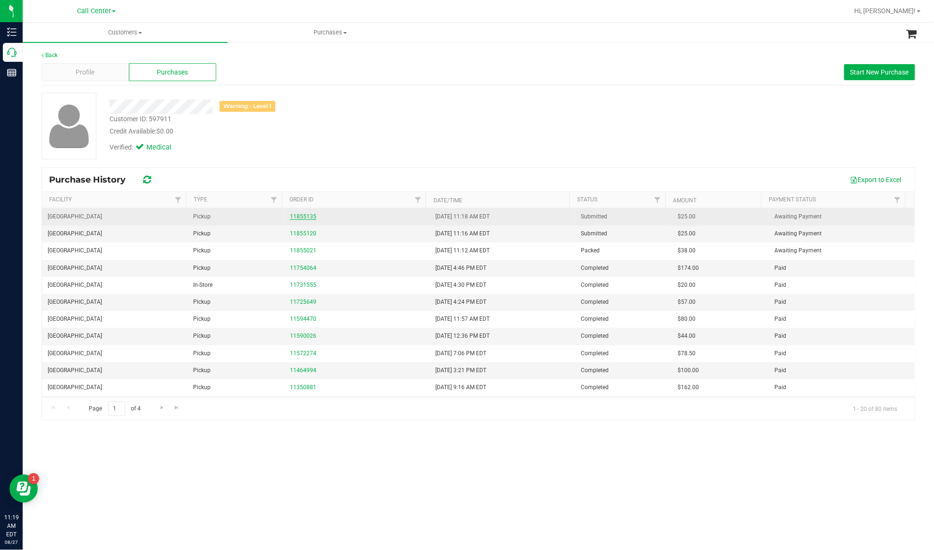
click at [297, 216] on link "11855135" at bounding box center [303, 216] width 26 height 7
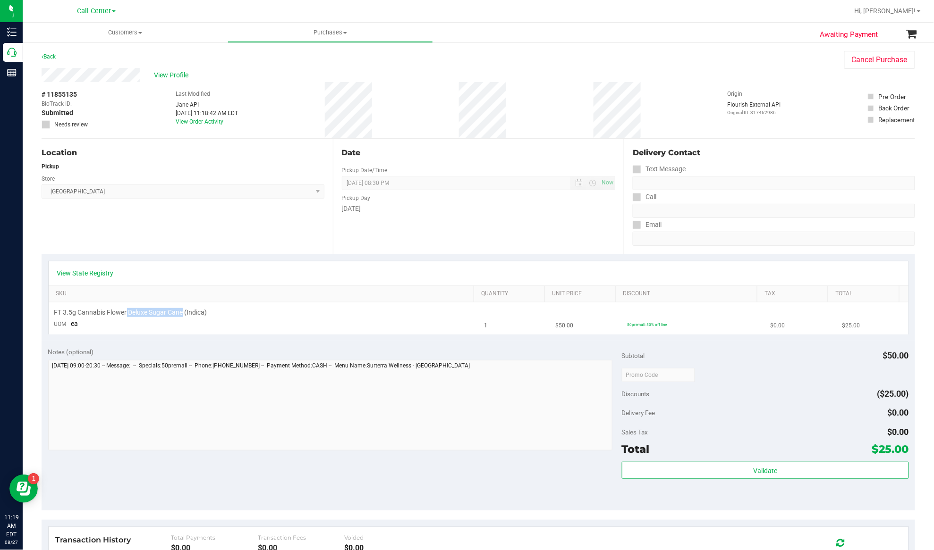
drag, startPoint x: 126, startPoint y: 313, endPoint x: 183, endPoint y: 315, distance: 57.7
click at [183, 315] on span "FT 3.5g Cannabis Flower Deluxe Sugar Cane (Indica)" at bounding box center [130, 312] width 153 height 9
copy span "Deluxe Sugar Cane"
click at [168, 71] on span "View Profile" at bounding box center [173, 75] width 38 height 10
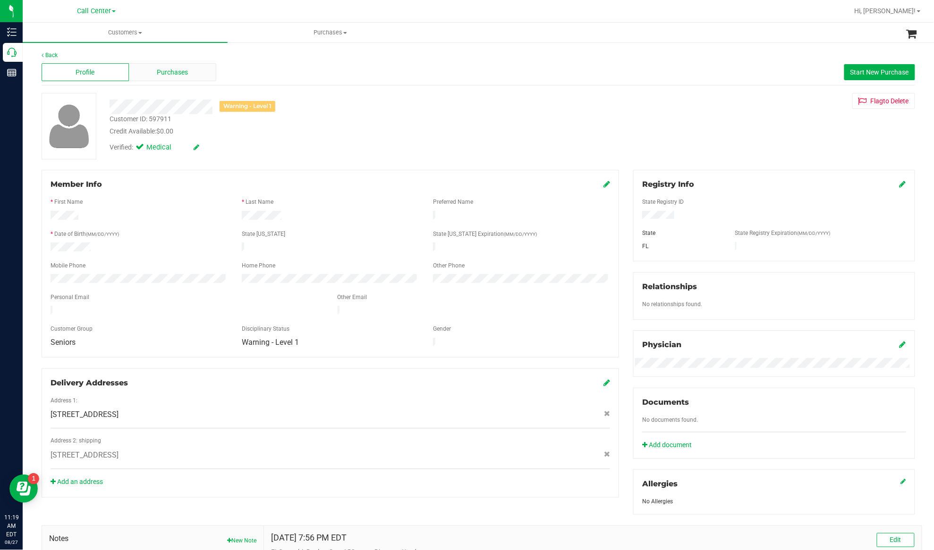
click at [191, 73] on div "Purchases" at bounding box center [172, 72] width 87 height 18
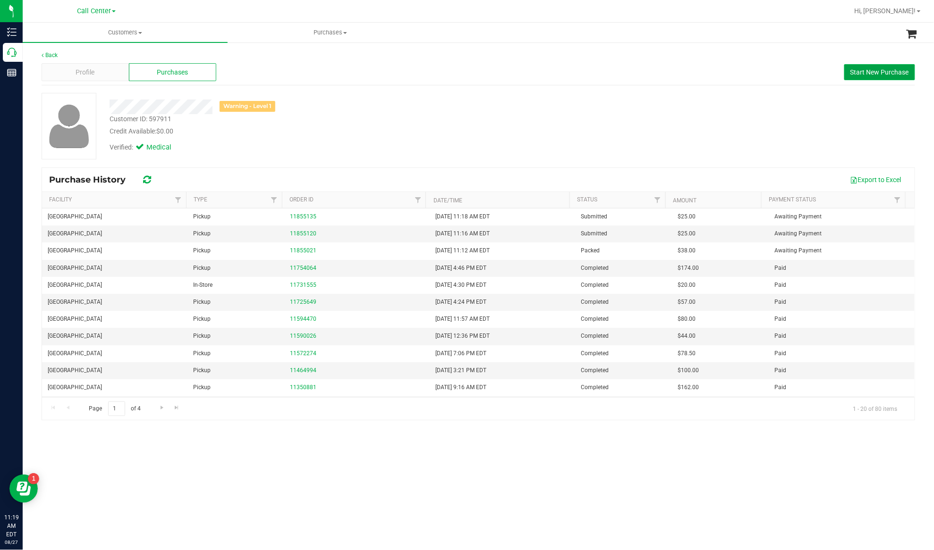
click at [856, 75] on span "Start New Purchase" at bounding box center [879, 72] width 59 height 8
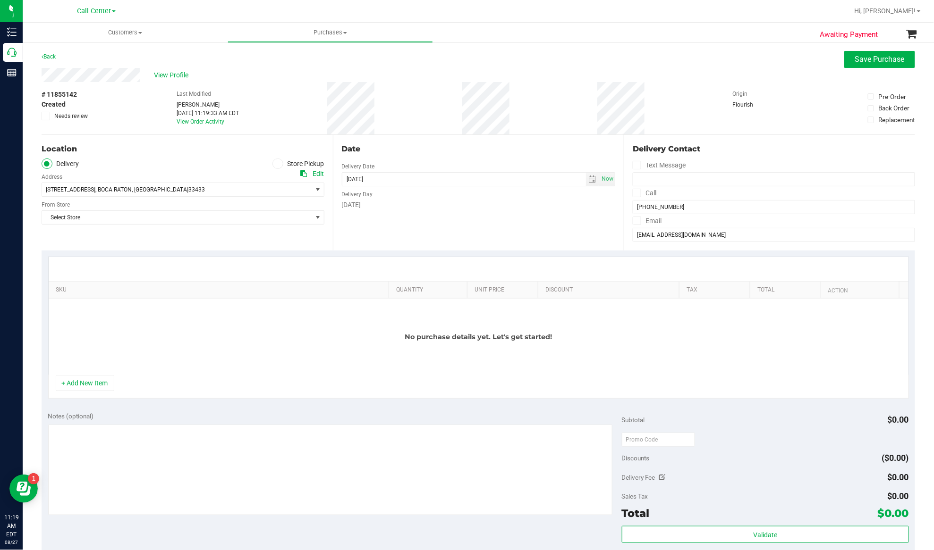
click at [278, 162] on span at bounding box center [277, 164] width 11 height 11
click at [0, 0] on input "Store Pickup" at bounding box center [0, 0] width 0 height 0
click at [248, 186] on span "Select Store" at bounding box center [177, 189] width 270 height 13
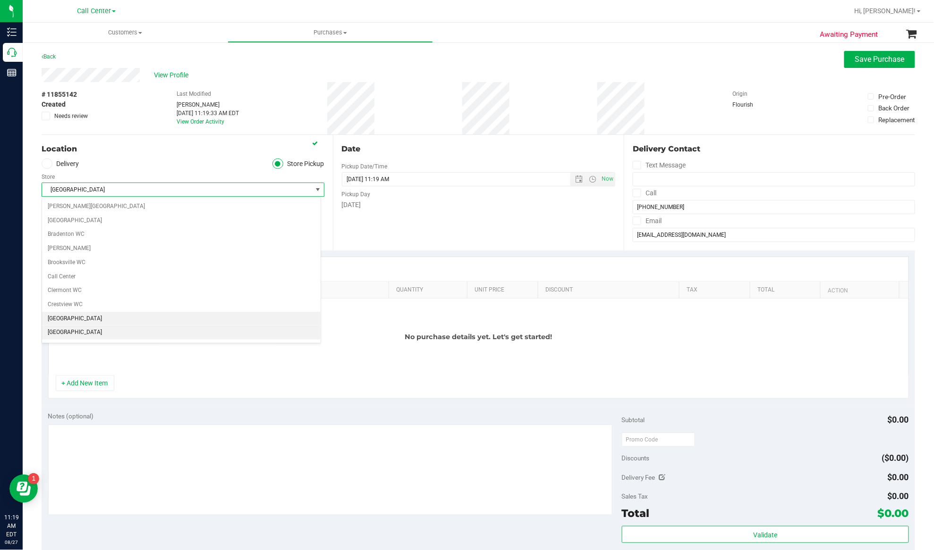
click at [68, 333] on li "[GEOGRAPHIC_DATA]" at bounding box center [181, 333] width 279 height 14
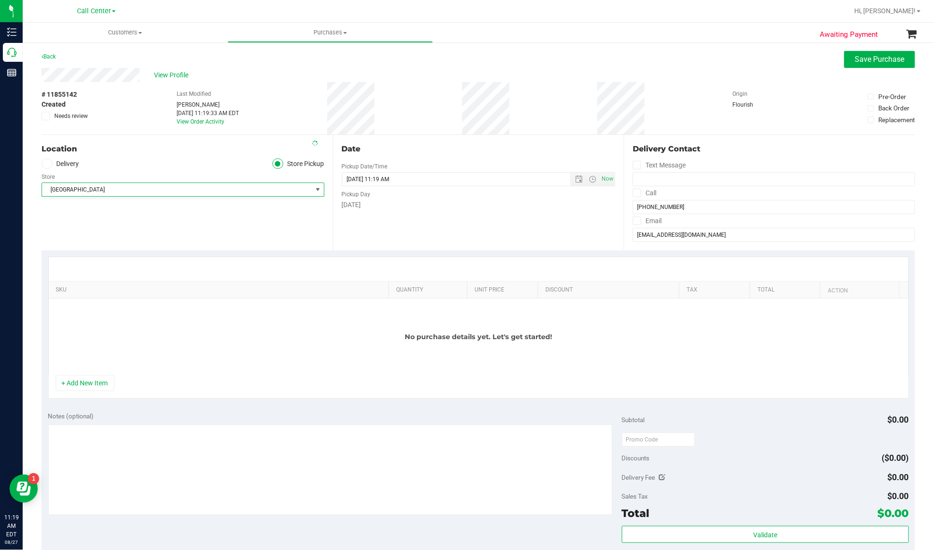
scroll to position [1, 0]
click at [73, 382] on button "+ Add New Item" at bounding box center [85, 383] width 59 height 16
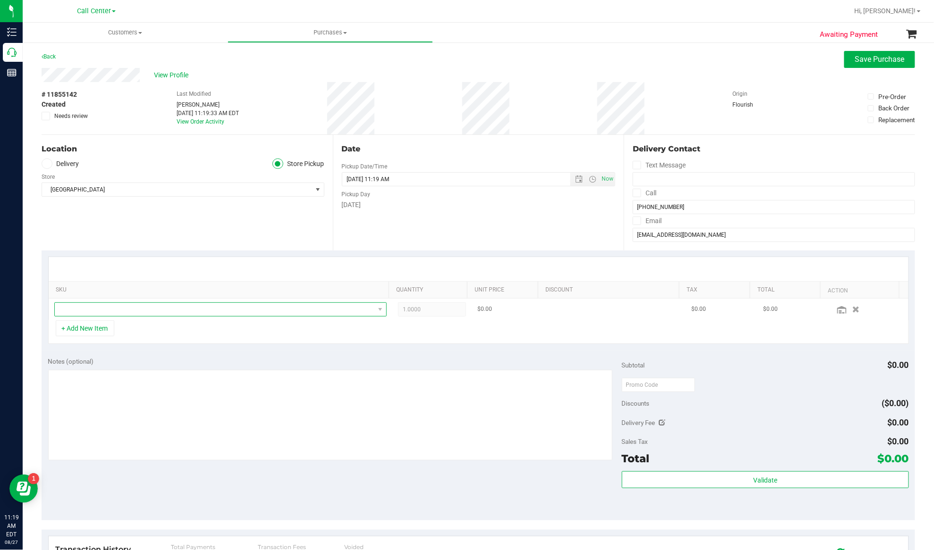
click at [87, 306] on span "NO DATA FOUND" at bounding box center [215, 309] width 320 height 13
type input "Deluxe Sugar Cane"
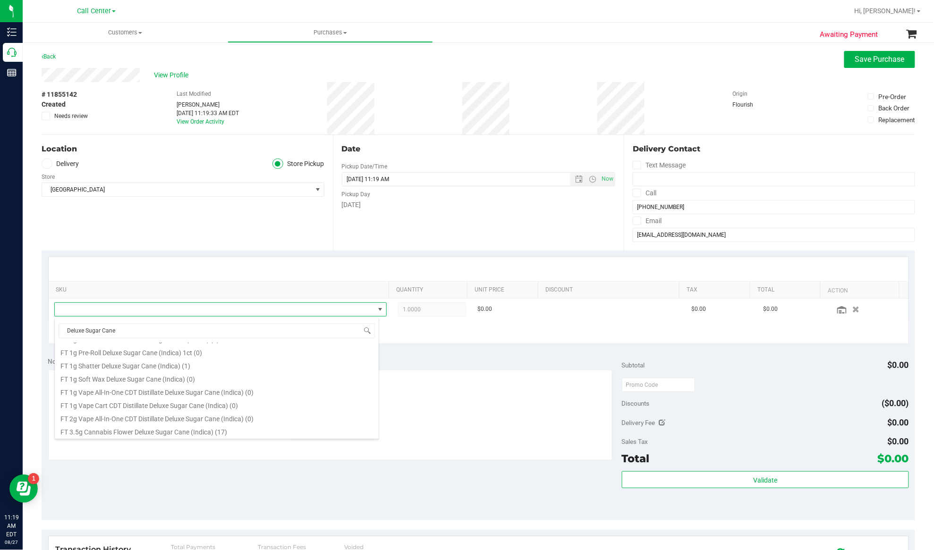
scroll to position [126, 0]
click at [119, 413] on li "FT 3.5g Cannabis Flower Deluxe Sugar Cane (Indica) (17)" at bounding box center [217, 409] width 324 height 13
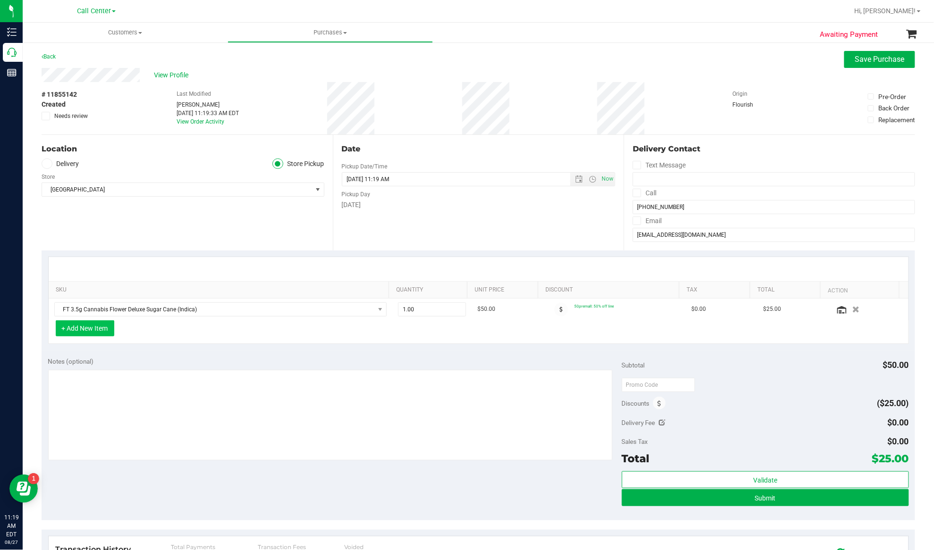
click at [92, 329] on button "+ Add New Item" at bounding box center [85, 329] width 59 height 16
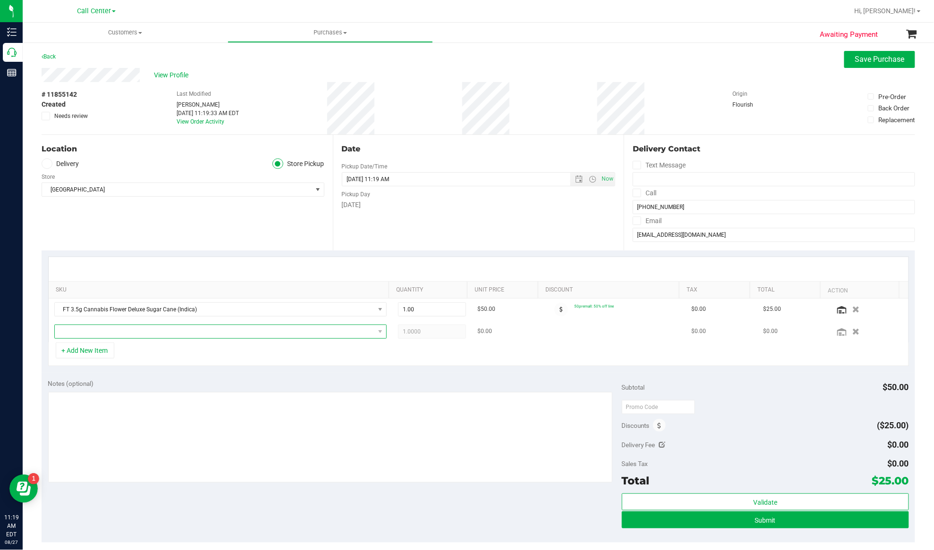
click at [92, 330] on span "NO DATA FOUND" at bounding box center [215, 331] width 320 height 13
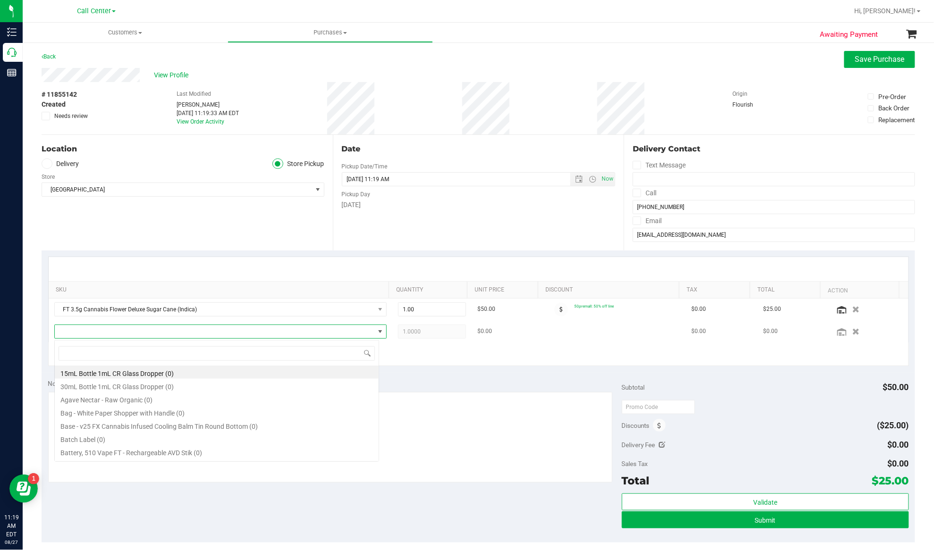
scroll to position [14, 325]
type input "cakez"
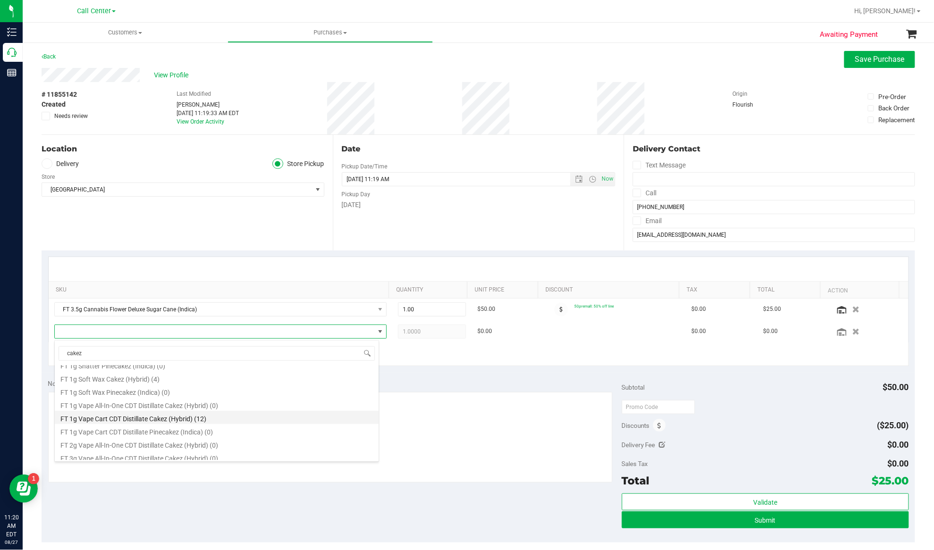
click at [132, 420] on li "FT 1g Vape Cart CDT Distillate Cakez (Hybrid) (12)" at bounding box center [217, 417] width 324 height 13
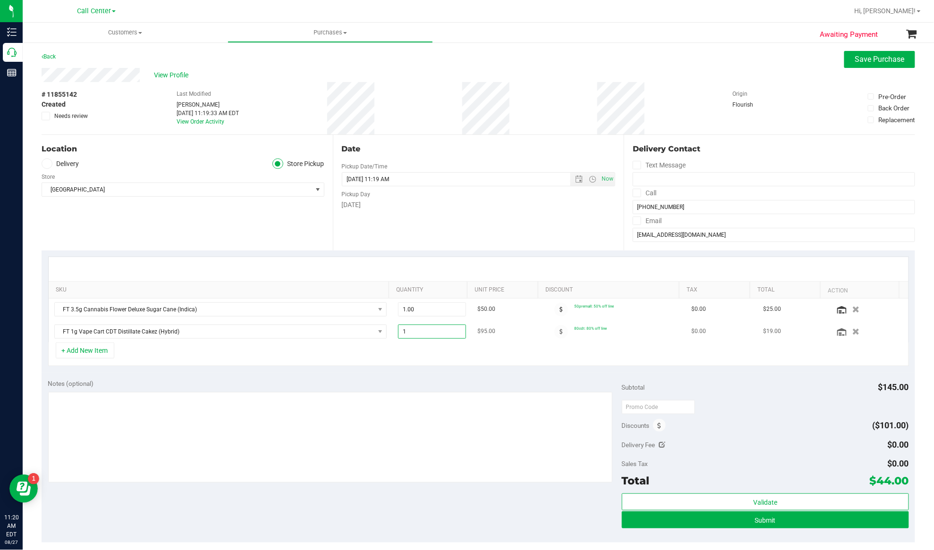
drag, startPoint x: 397, startPoint y: 334, endPoint x: 391, endPoint y: 334, distance: 6.1
click at [398, 334] on span "1.00 1" at bounding box center [432, 332] width 68 height 14
type input "2"
type input "2.00"
click at [380, 376] on div "Notes (optional) Subtotal $145.00 Discounts ($101.00) Delivery Fee $0.00 Sales …" at bounding box center [478, 458] width 873 height 170
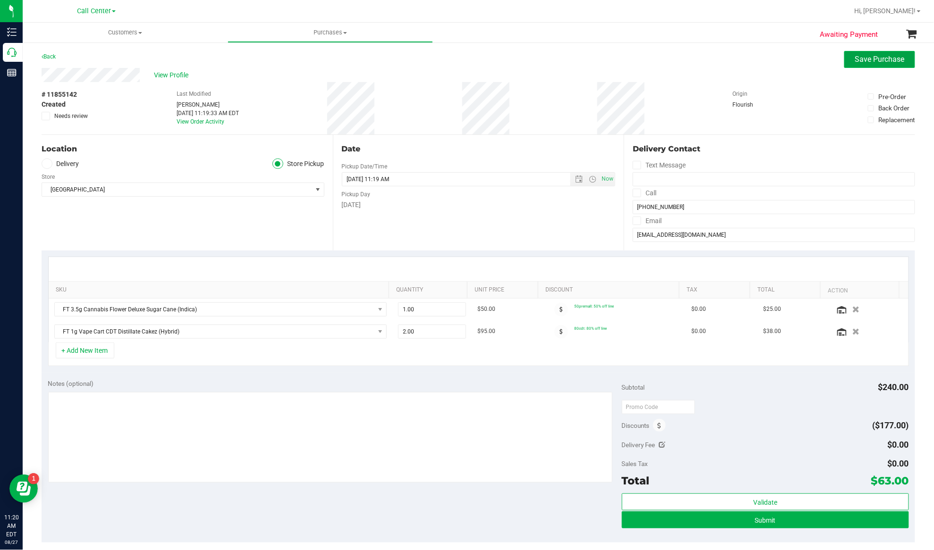
click at [888, 59] on span "Save Purchase" at bounding box center [880, 59] width 50 height 9
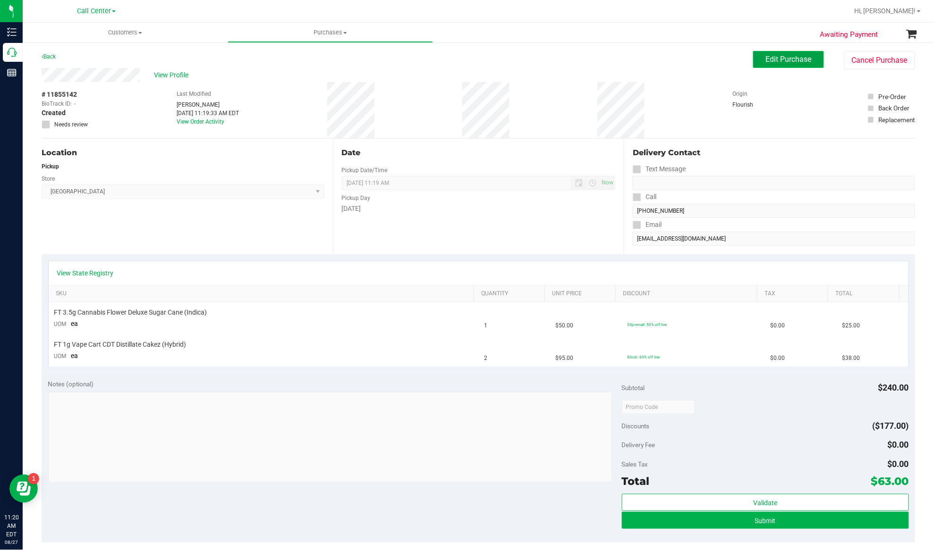
click at [799, 57] on span "Edit Purchase" at bounding box center [789, 59] width 46 height 9
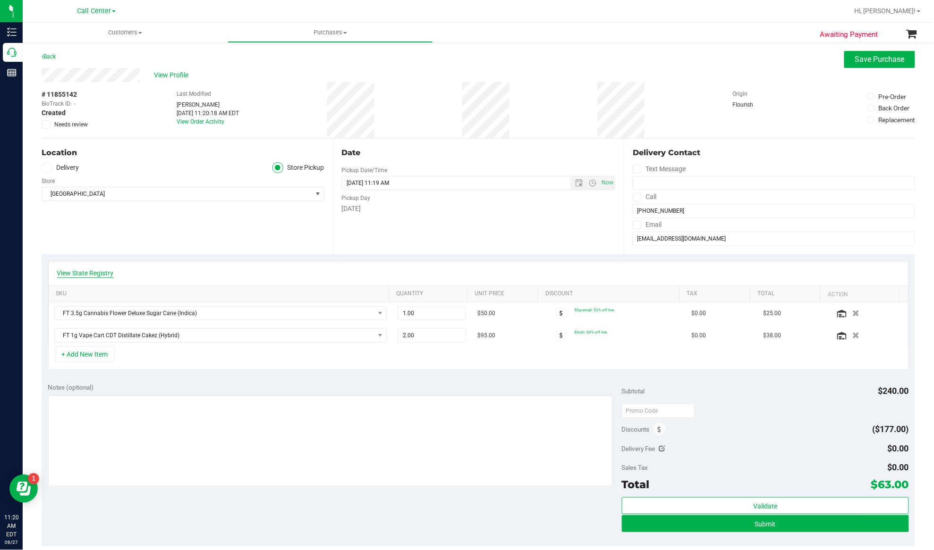
click at [89, 274] on link "View State Registry" at bounding box center [85, 273] width 57 height 9
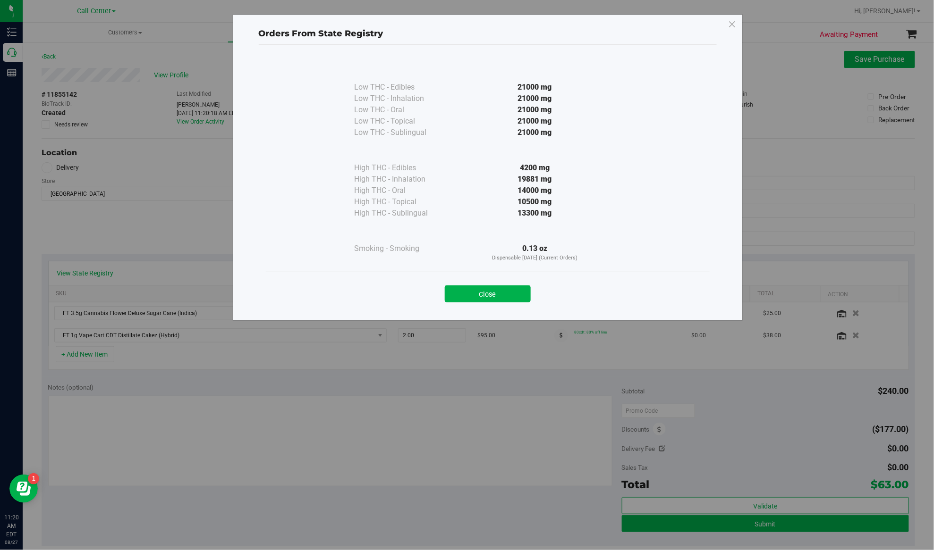
drag, startPoint x: 218, startPoint y: 274, endPoint x: 292, endPoint y: 274, distance: 74.1
click at [229, 274] on div "Orders From State Registry Low THC - Edibles 21000 mg" at bounding box center [470, 275] width 941 height 550
click at [465, 297] on button "Close" at bounding box center [488, 294] width 86 height 17
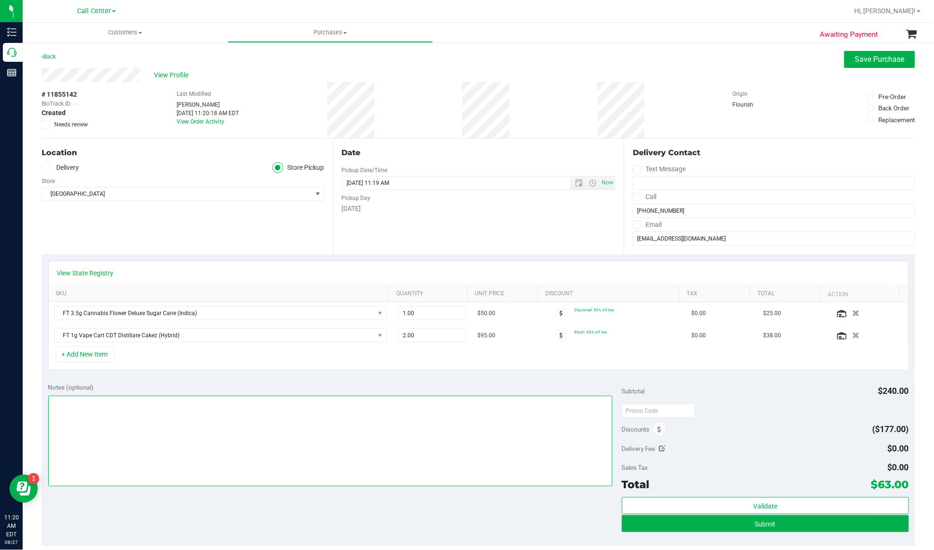
click at [374, 420] on textarea at bounding box center [330, 441] width 564 height 91
click at [74, 413] on textarea at bounding box center [330, 441] width 564 height 91
click at [215, 412] on textarea at bounding box center [330, 441] width 564 height 91
click at [216, 412] on textarea at bounding box center [330, 441] width 564 height 91
click at [201, 410] on textarea at bounding box center [330, 441] width 564 height 91
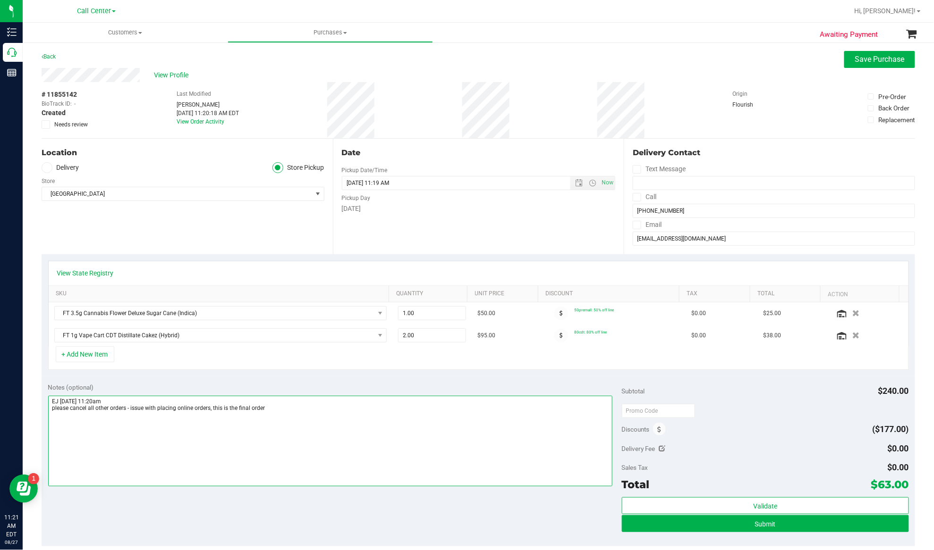
click at [271, 410] on textarea at bounding box center [330, 441] width 564 height 91
click at [64, 412] on textarea at bounding box center [330, 441] width 564 height 91
click at [270, 415] on textarea at bounding box center [330, 441] width 564 height 91
type textarea "EJ 8/27/25 11:20am Please cancel all other orders - issue with placing online o…"
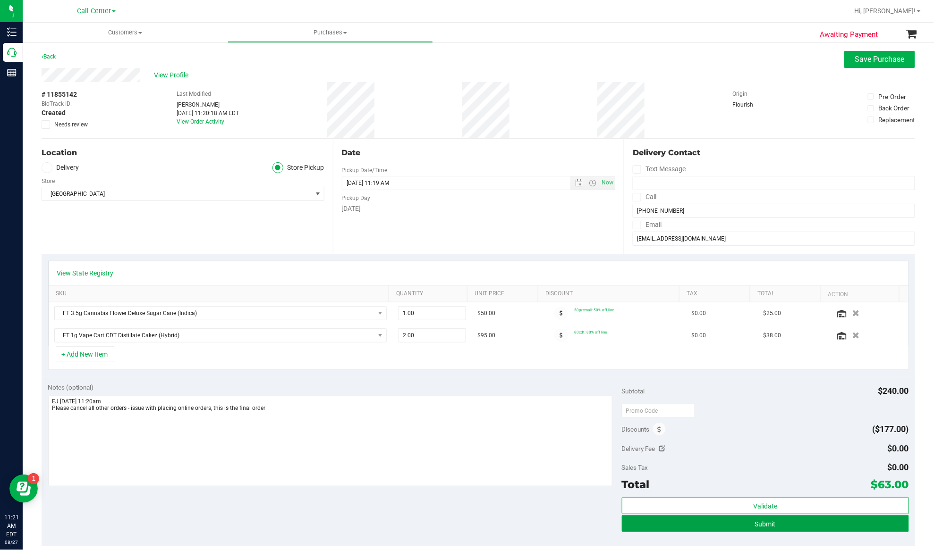
click at [757, 525] on span "Submit" at bounding box center [765, 525] width 21 height 8
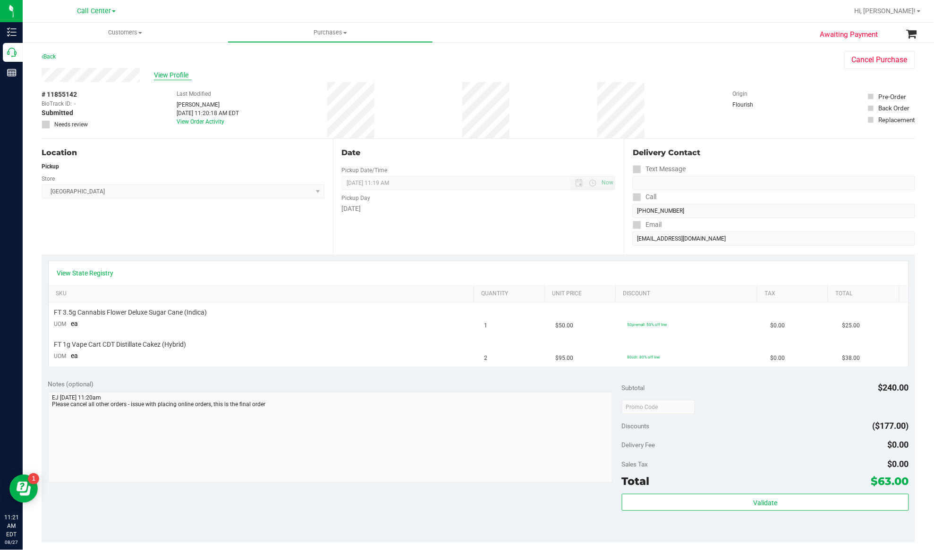
click at [169, 74] on span "View Profile" at bounding box center [173, 75] width 38 height 10
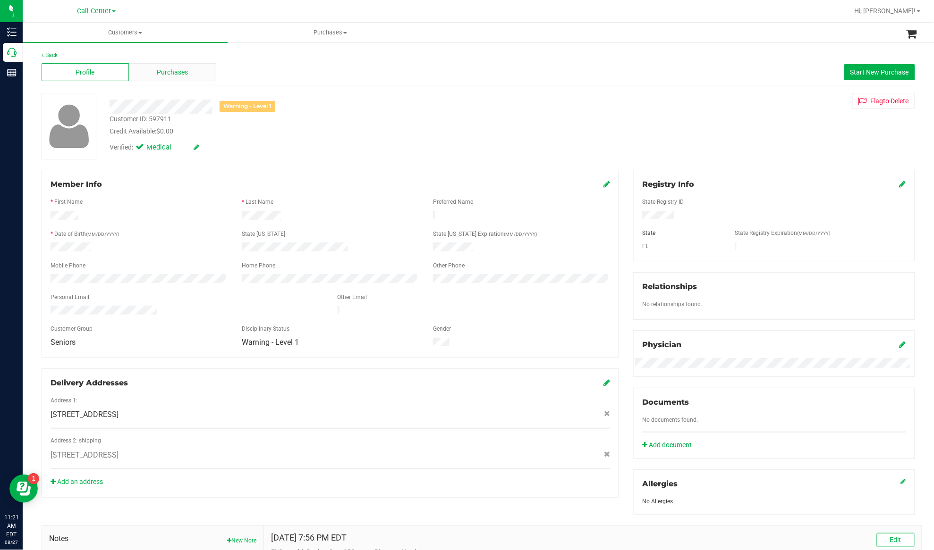
click at [152, 76] on div "Purchases" at bounding box center [172, 72] width 87 height 18
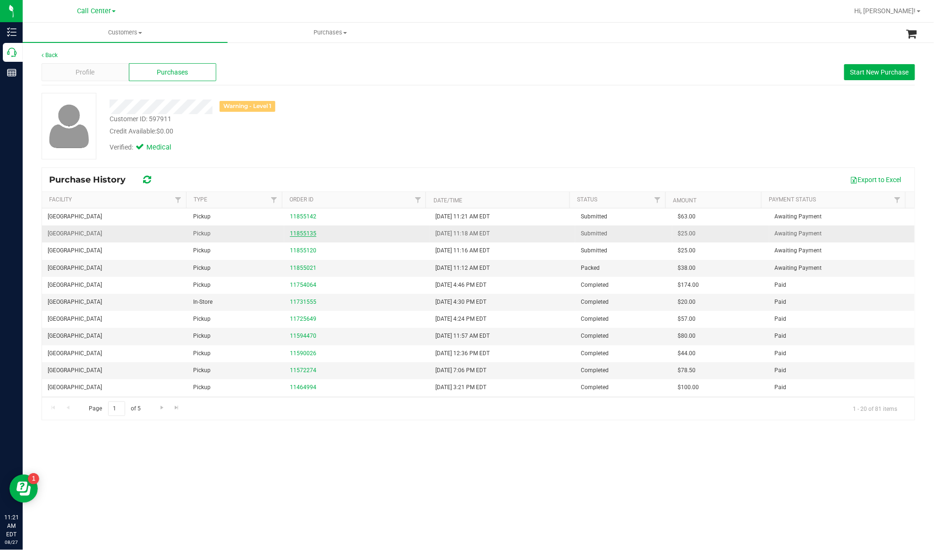
click at [308, 232] on link "11855135" at bounding box center [303, 233] width 26 height 7
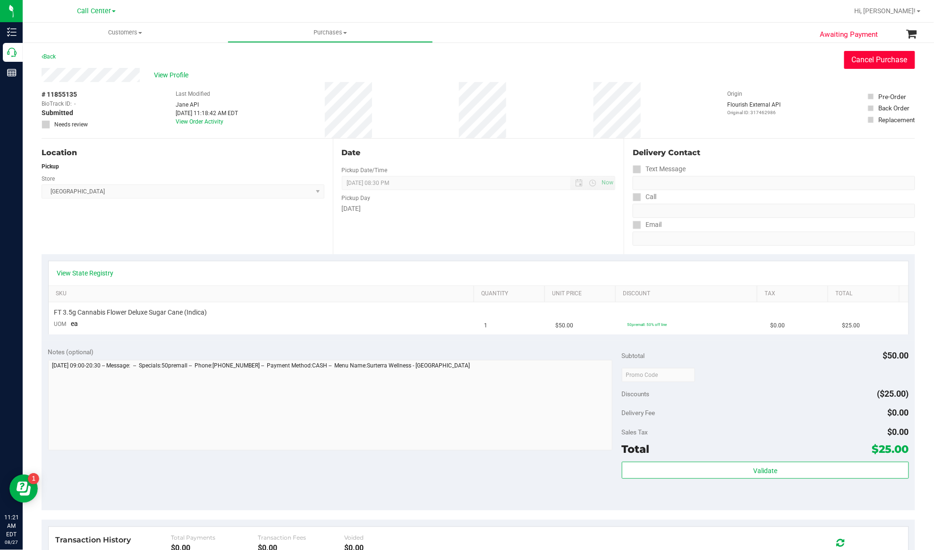
click at [862, 61] on button "Cancel Purchase" at bounding box center [879, 60] width 71 height 18
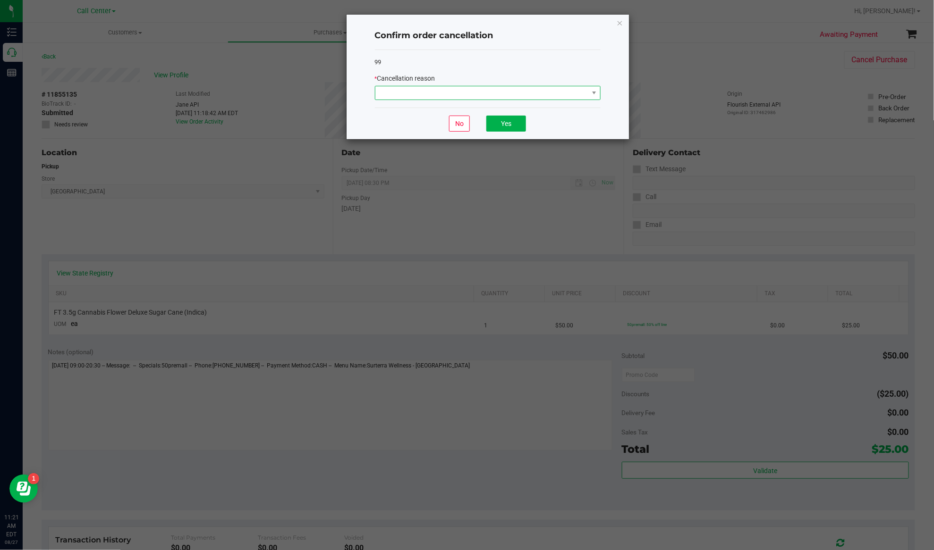
click at [479, 87] on span at bounding box center [481, 92] width 213 height 13
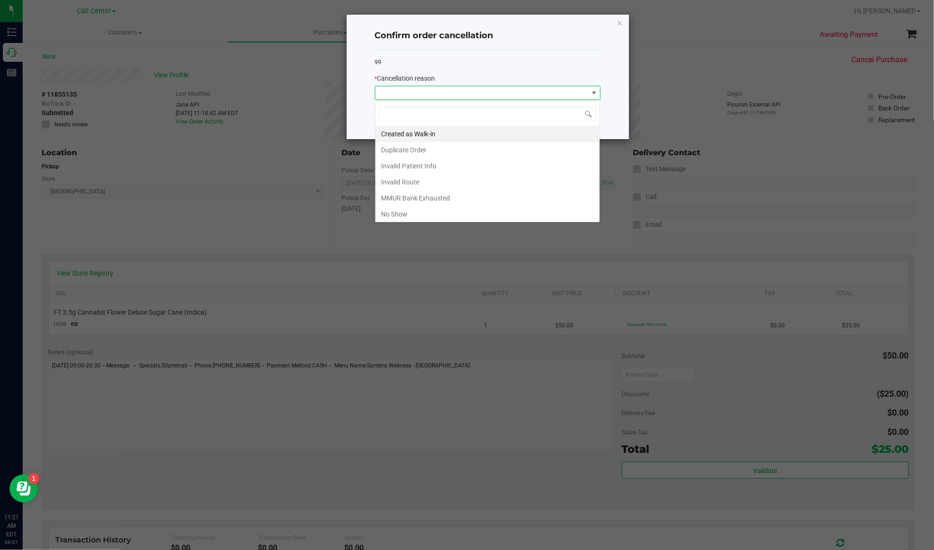
scroll to position [14, 225]
click at [417, 153] on li "Duplicate Order" at bounding box center [487, 150] width 224 height 16
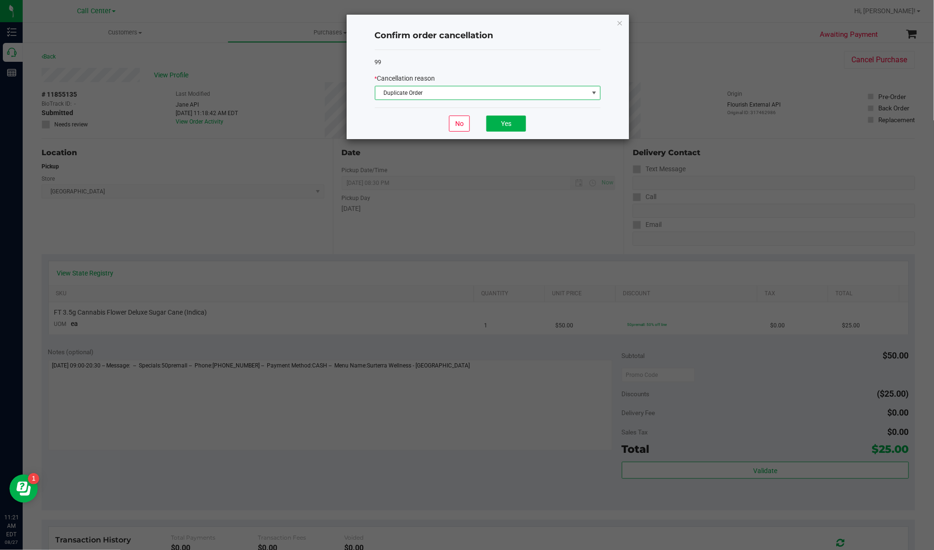
click at [500, 116] on div "No Yes" at bounding box center [488, 124] width 226 height 32
click at [502, 119] on button "Yes" at bounding box center [506, 124] width 40 height 16
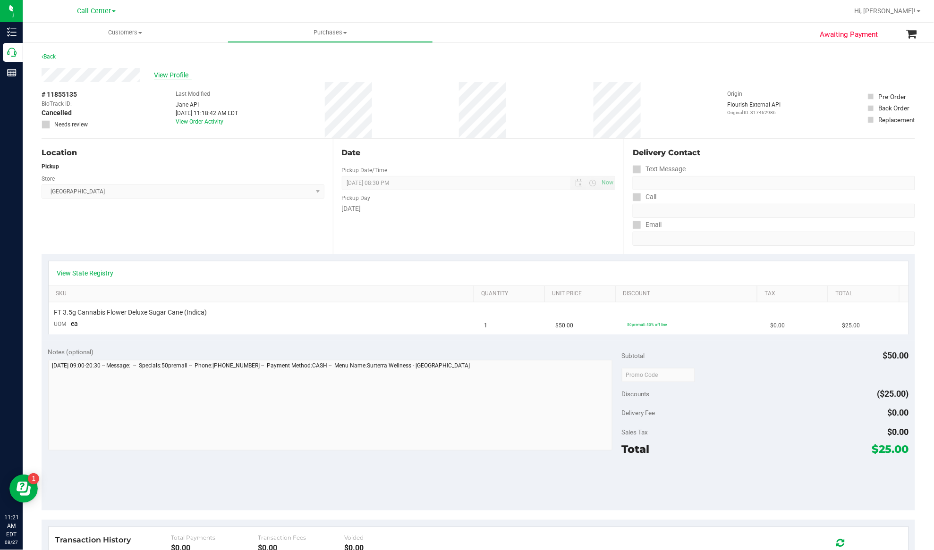
click at [167, 73] on span "View Profile" at bounding box center [173, 75] width 38 height 10
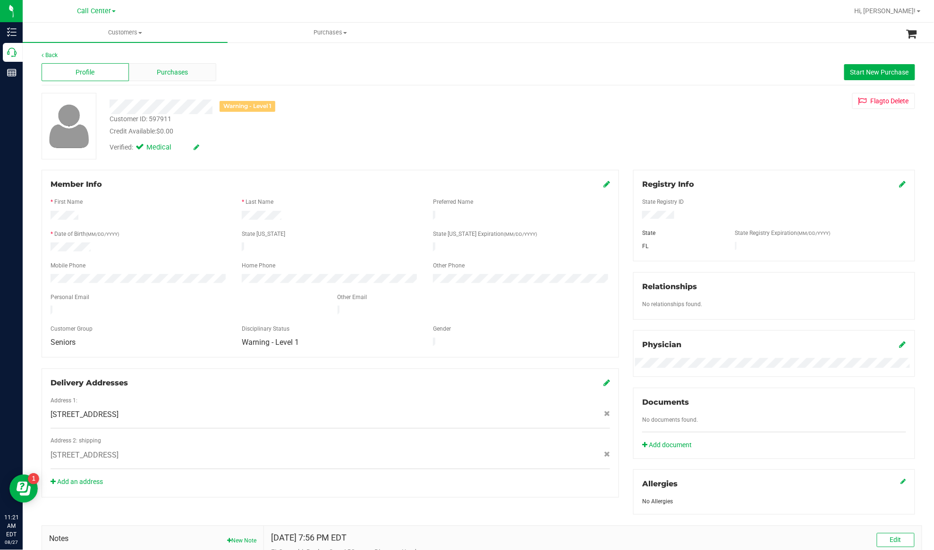
click at [182, 74] on span "Purchases" at bounding box center [172, 73] width 31 height 10
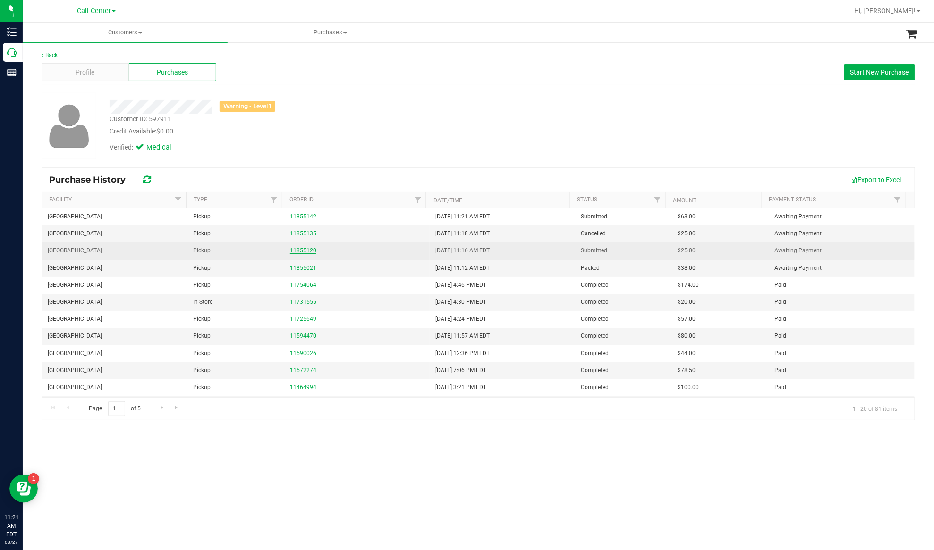
click at [293, 252] on link "11855120" at bounding box center [303, 250] width 26 height 7
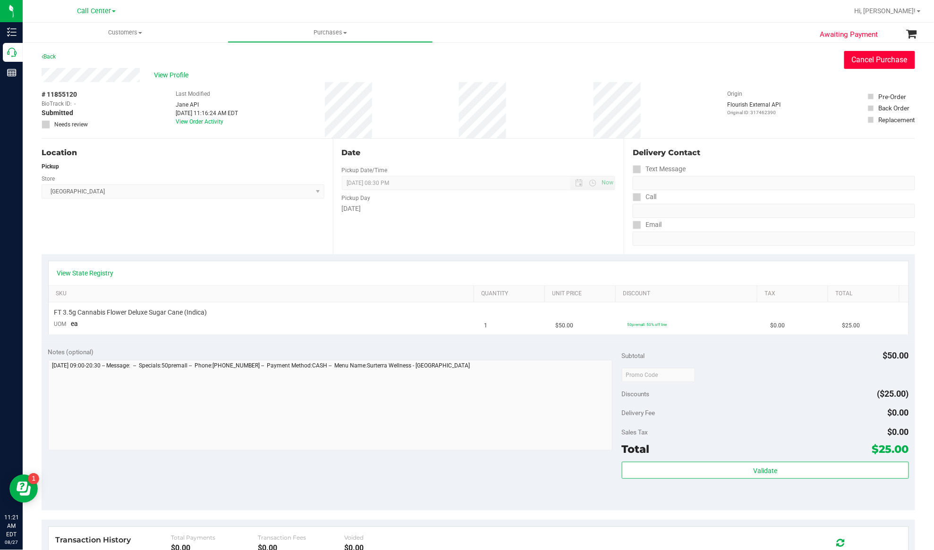
click at [864, 63] on button "Cancel Purchase" at bounding box center [879, 60] width 71 height 18
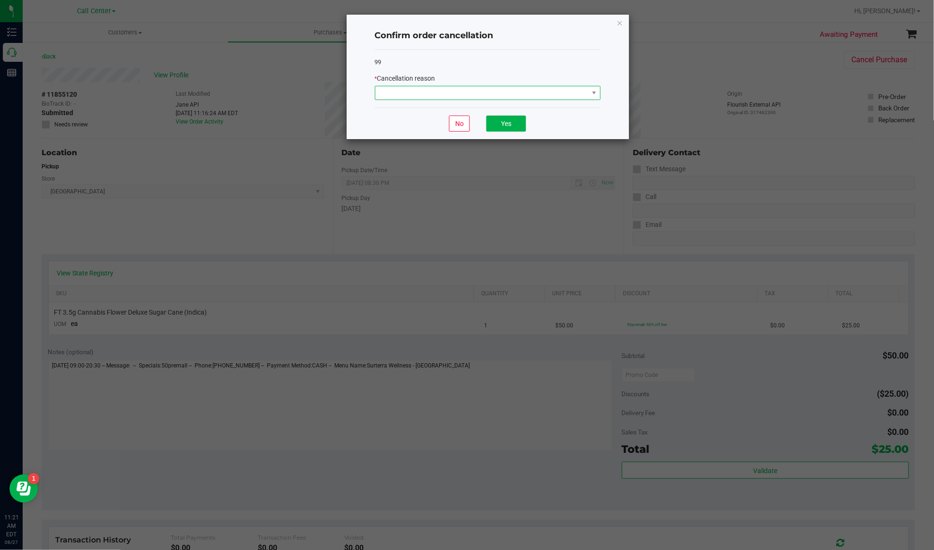
click at [493, 94] on span at bounding box center [481, 92] width 213 height 13
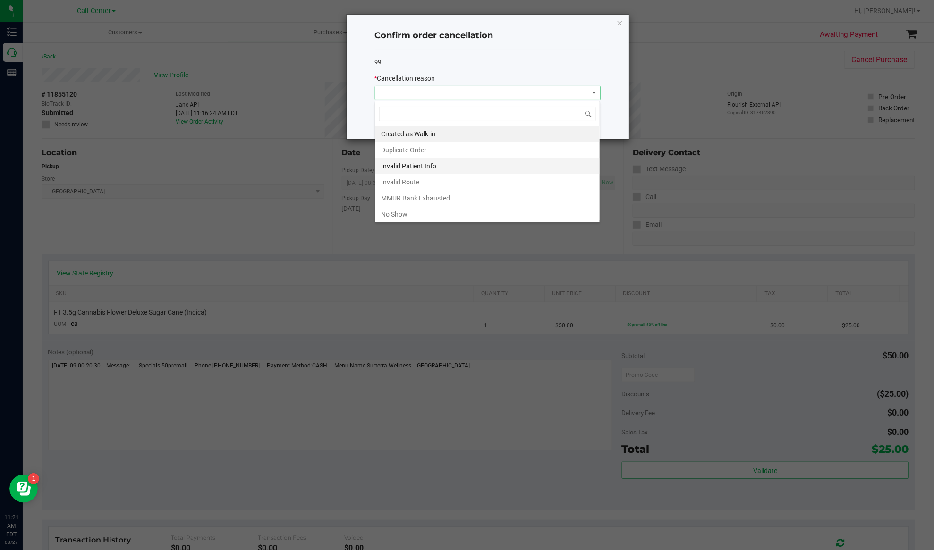
scroll to position [14, 225]
click at [420, 150] on li "Duplicate Order" at bounding box center [487, 150] width 224 height 16
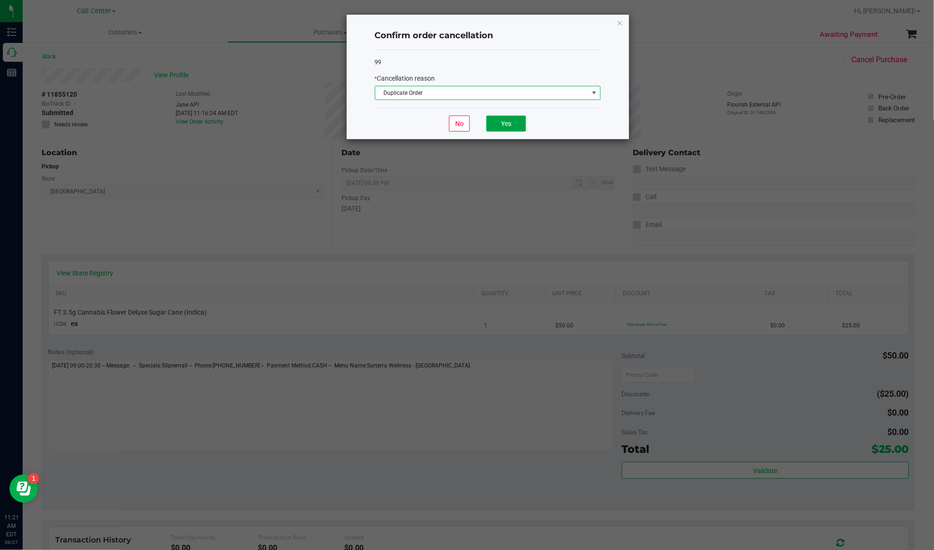
click at [501, 123] on button "Yes" at bounding box center [506, 124] width 40 height 16
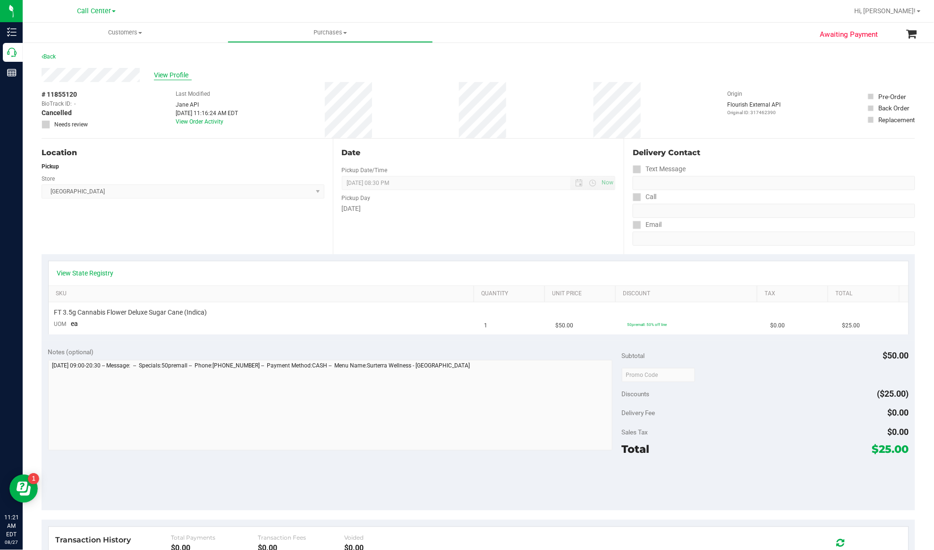
click at [164, 72] on span "View Profile" at bounding box center [173, 75] width 38 height 10
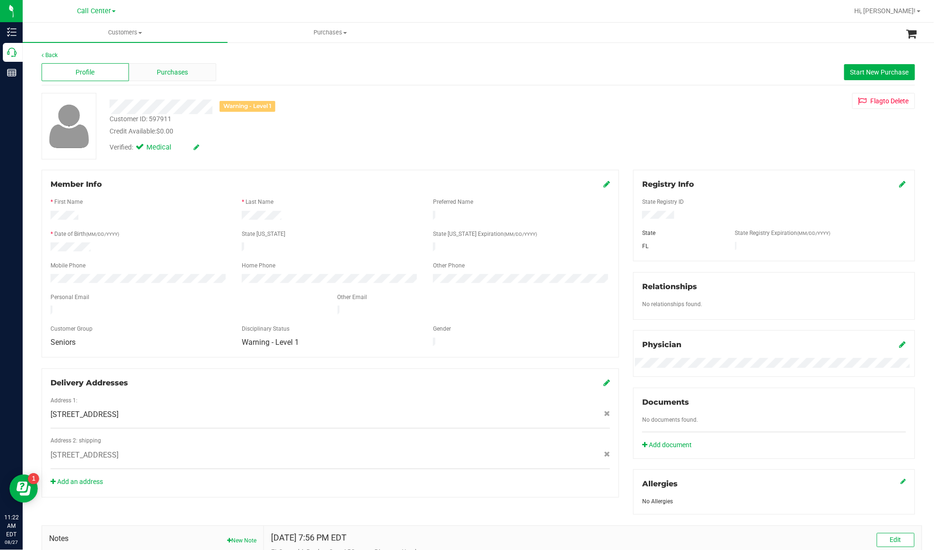
click at [171, 72] on span "Purchases" at bounding box center [172, 73] width 31 height 10
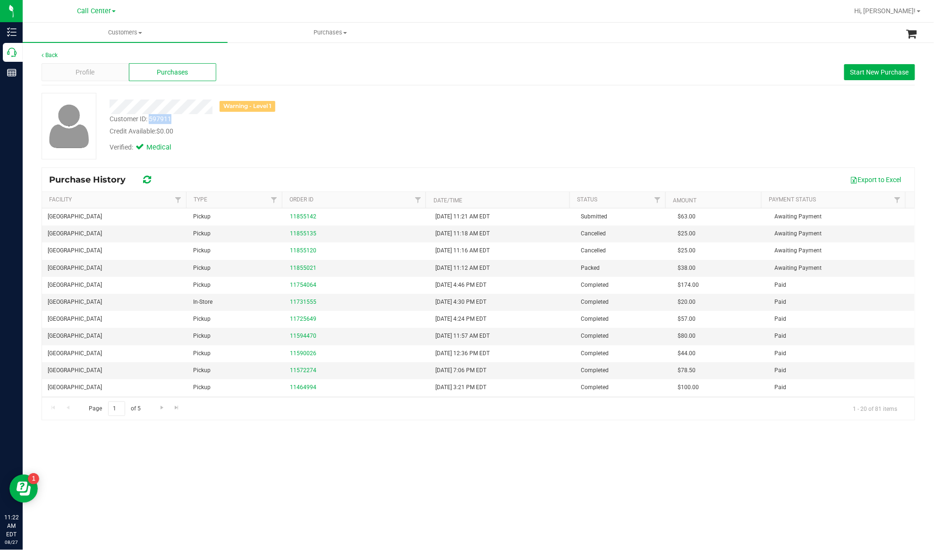
drag, startPoint x: 174, startPoint y: 117, endPoint x: 151, endPoint y: 117, distance: 23.1
click at [151, 117] on div "Customer ID: 597911 Credit Available: $0.00" at bounding box center [324, 125] width 444 height 22
copy div "597911"
click at [141, 117] on div "Customer ID: 597911" at bounding box center [141, 119] width 62 height 10
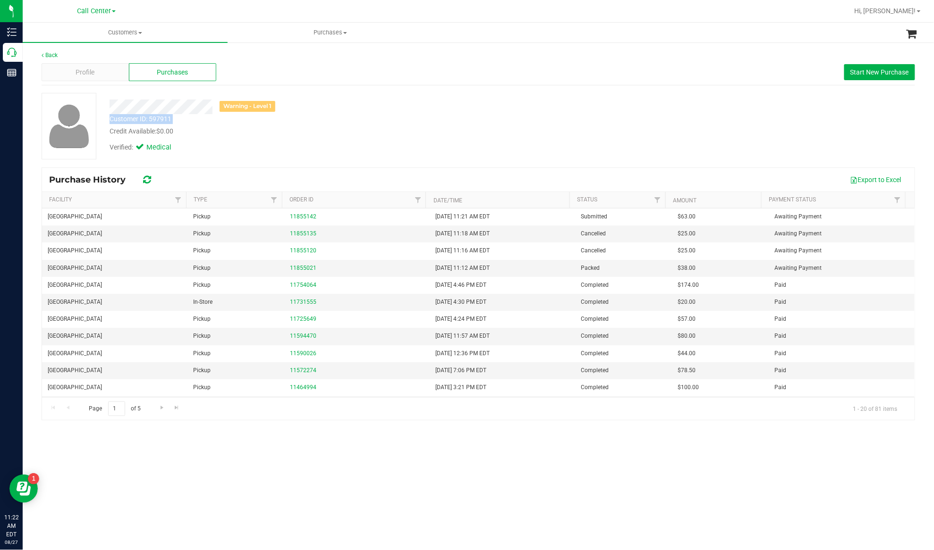
drag, startPoint x: 141, startPoint y: 117, endPoint x: 174, endPoint y: 122, distance: 33.4
click at [142, 117] on div "Customer ID: 597911" at bounding box center [141, 119] width 62 height 10
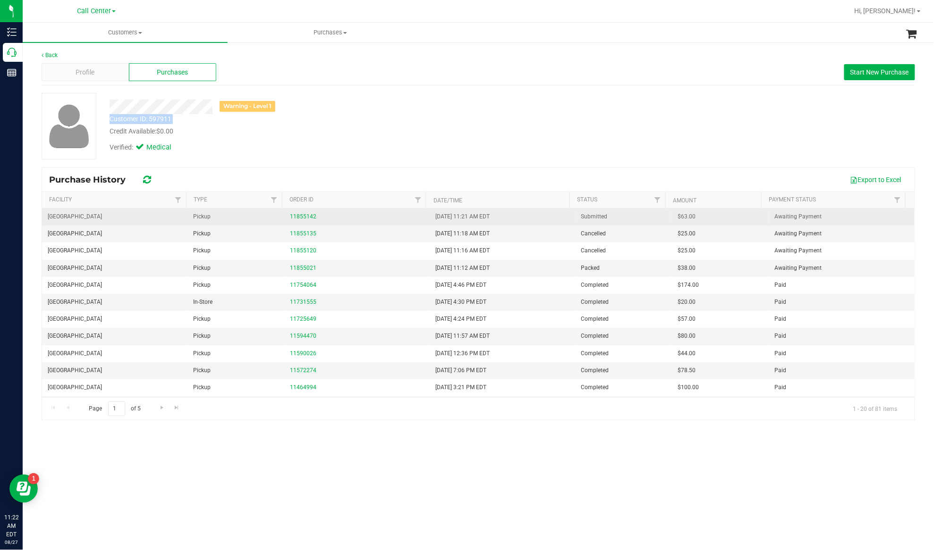
copy div "Customer ID: 597911"
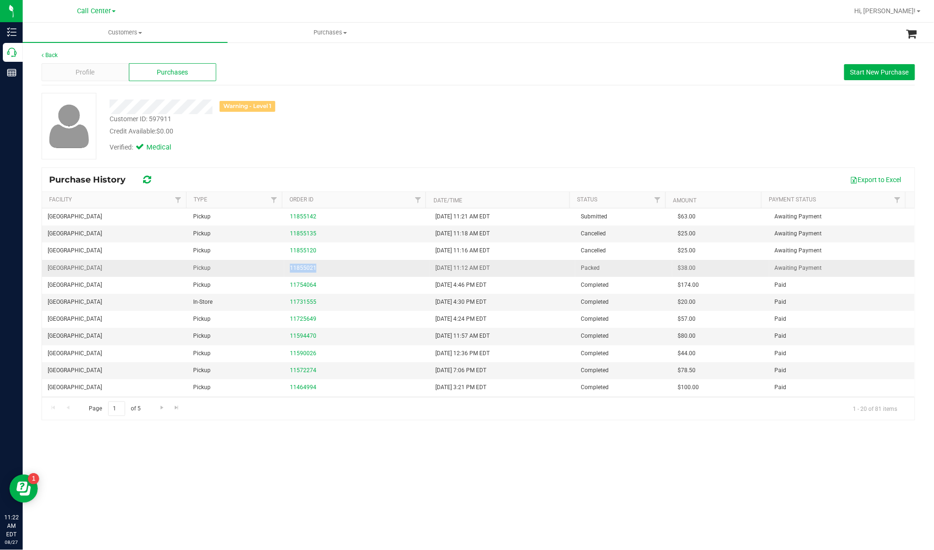
drag, startPoint x: 317, startPoint y: 267, endPoint x: 284, endPoint y: 270, distance: 33.2
click at [284, 270] on td "11855021" at bounding box center [356, 268] width 145 height 17
copy link "11855021"
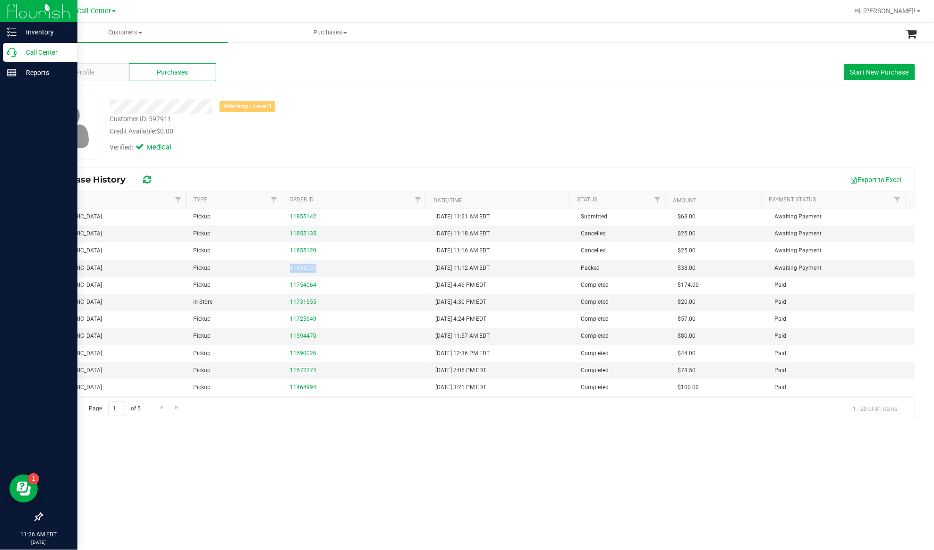
click at [36, 53] on p "Call Center" at bounding box center [45, 52] width 57 height 11
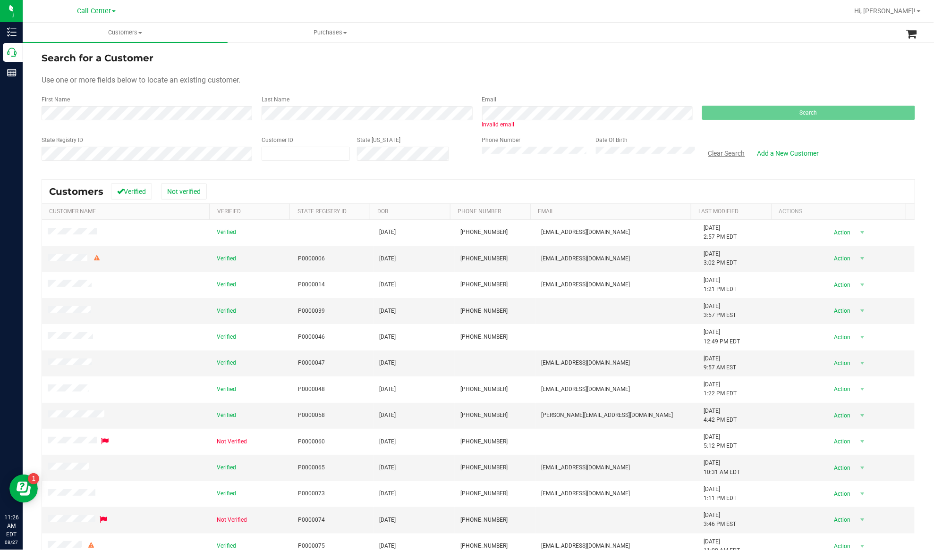
click at [732, 152] on button "Clear Search" at bounding box center [726, 153] width 49 height 16
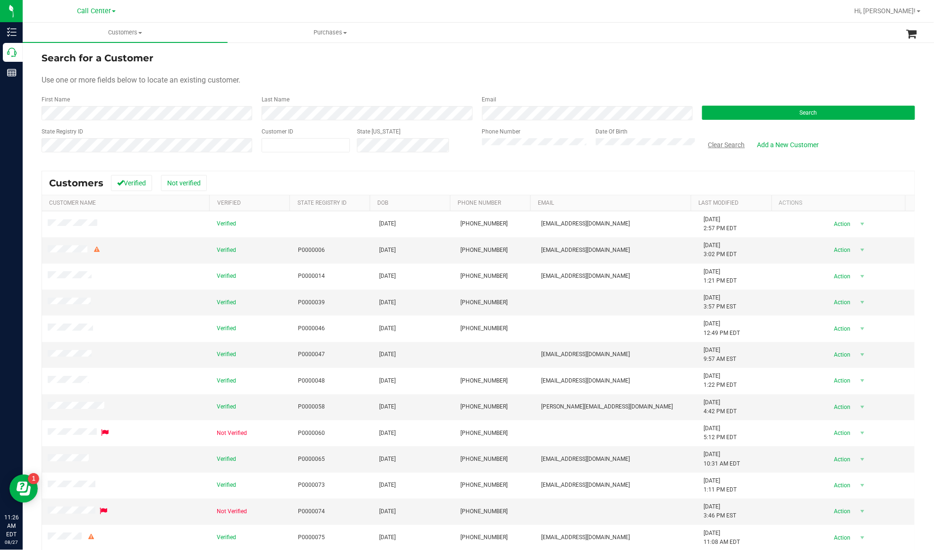
click at [711, 140] on button "Clear Search" at bounding box center [726, 145] width 49 height 16
click at [739, 109] on button "Search" at bounding box center [808, 113] width 213 height 14
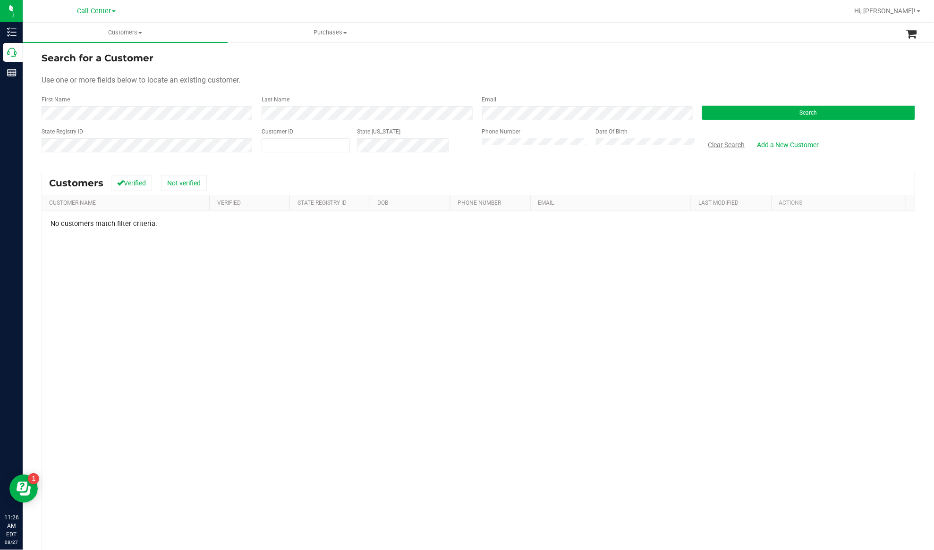
click at [712, 140] on button "Clear Search" at bounding box center [726, 145] width 49 height 16
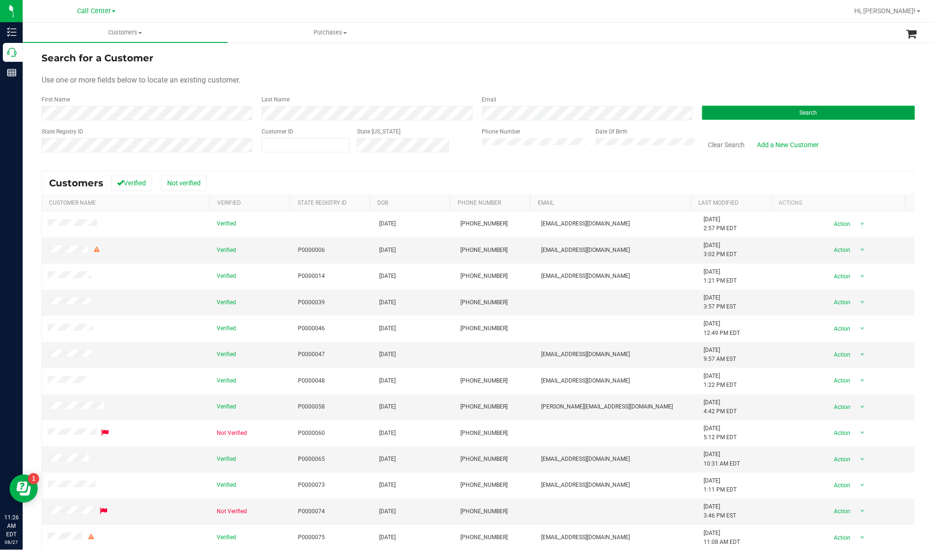
click at [737, 112] on button "Search" at bounding box center [808, 113] width 213 height 14
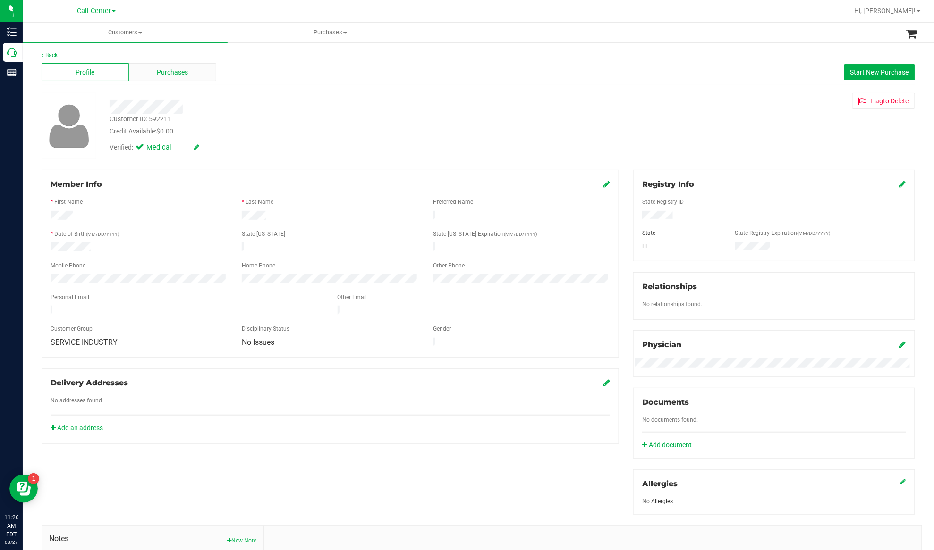
click at [154, 72] on div "Purchases" at bounding box center [172, 72] width 87 height 18
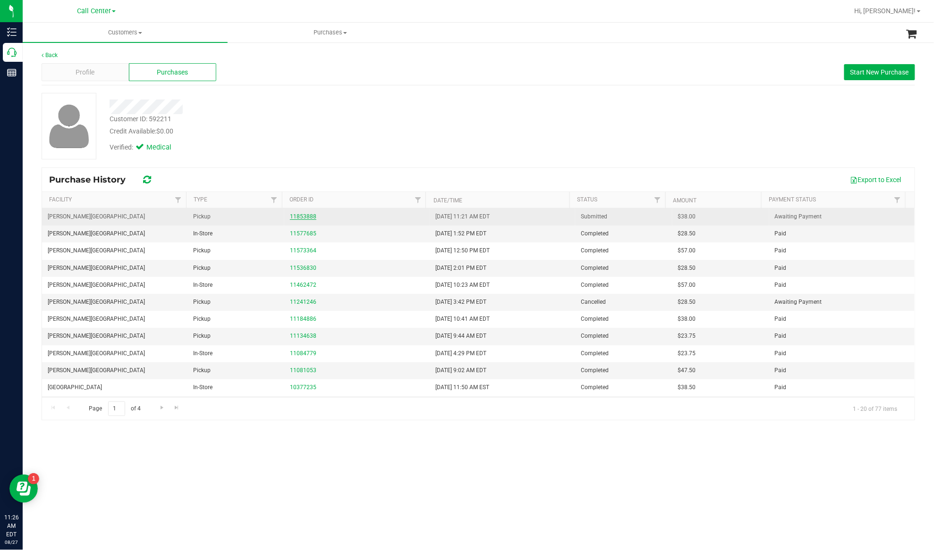
click at [298, 218] on link "11853888" at bounding box center [303, 216] width 26 height 7
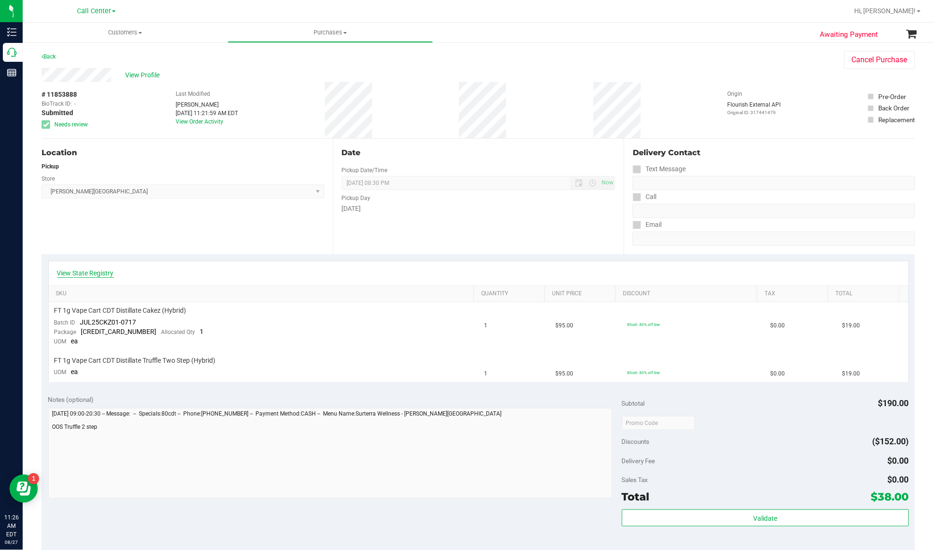
click at [104, 274] on link "View State Registry" at bounding box center [85, 273] width 57 height 9
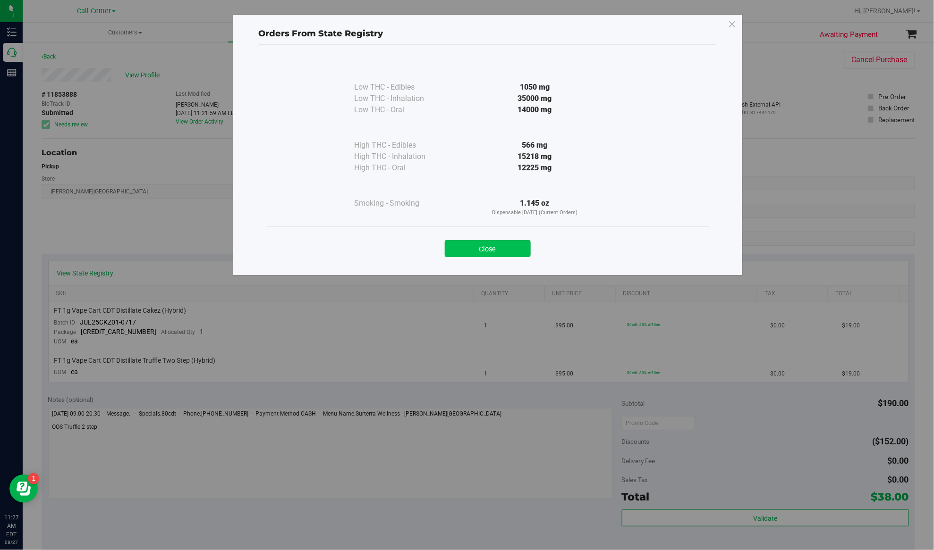
click at [450, 246] on button "Close" at bounding box center [488, 248] width 86 height 17
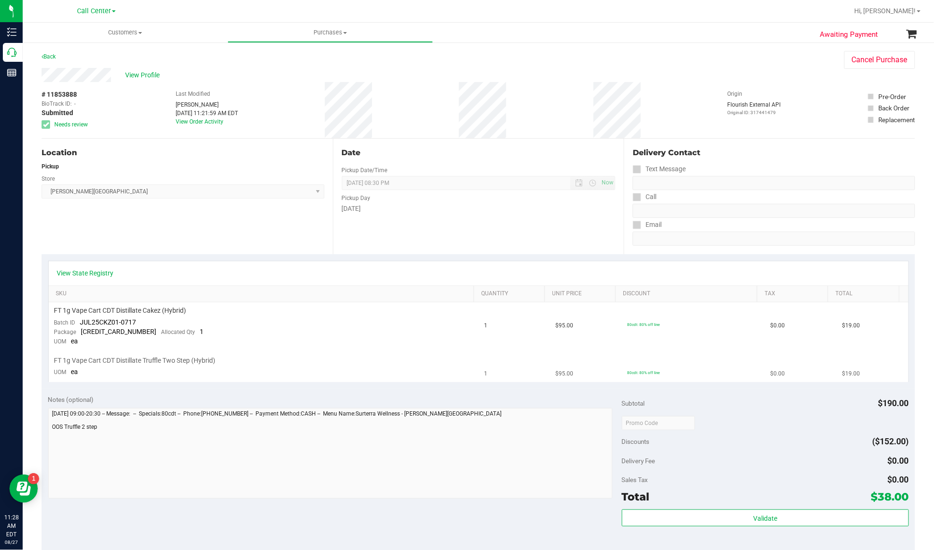
click at [125, 351] on td "FT 1g Vape Cart CDT Distillate Truffle Two Step (Hybrid) UOM ea" at bounding box center [264, 367] width 430 height 32
click at [186, 228] on div "Location Pickup Store Merritt Island WC Select Store Bonita Springs WC Boynton …" at bounding box center [187, 197] width 291 height 116
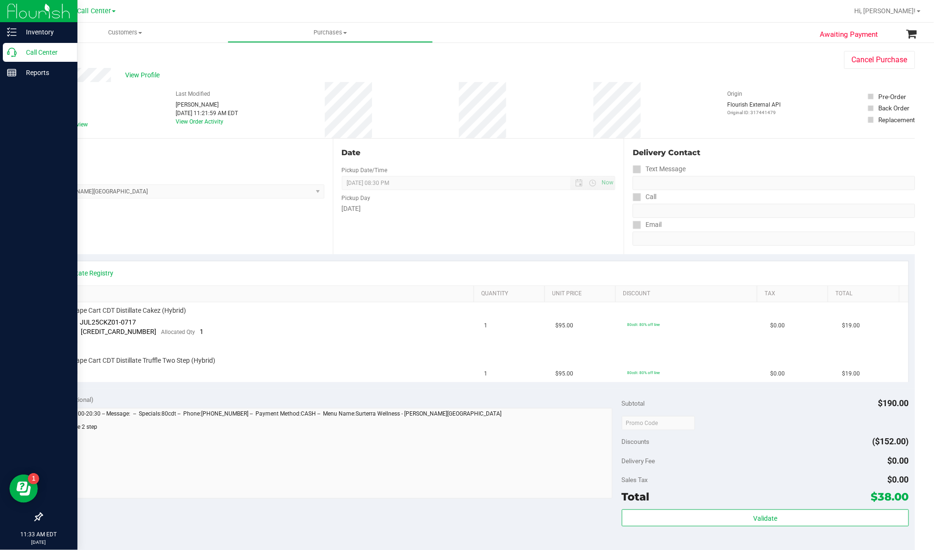
click at [40, 54] on p "Call Center" at bounding box center [45, 52] width 57 height 11
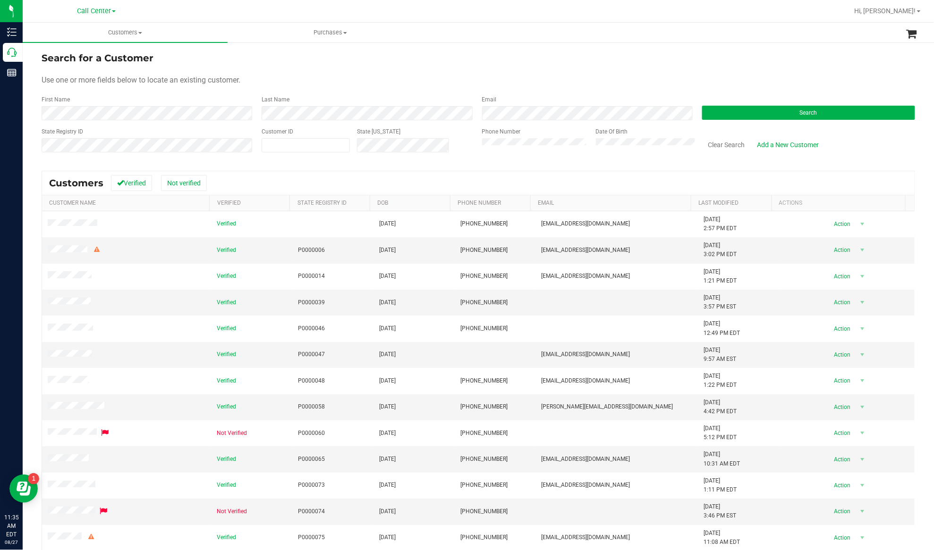
click at [284, 78] on div "Use one or more fields below to locate an existing customer." at bounding box center [478, 80] width 873 height 11
click at [719, 110] on button "Search" at bounding box center [808, 113] width 213 height 14
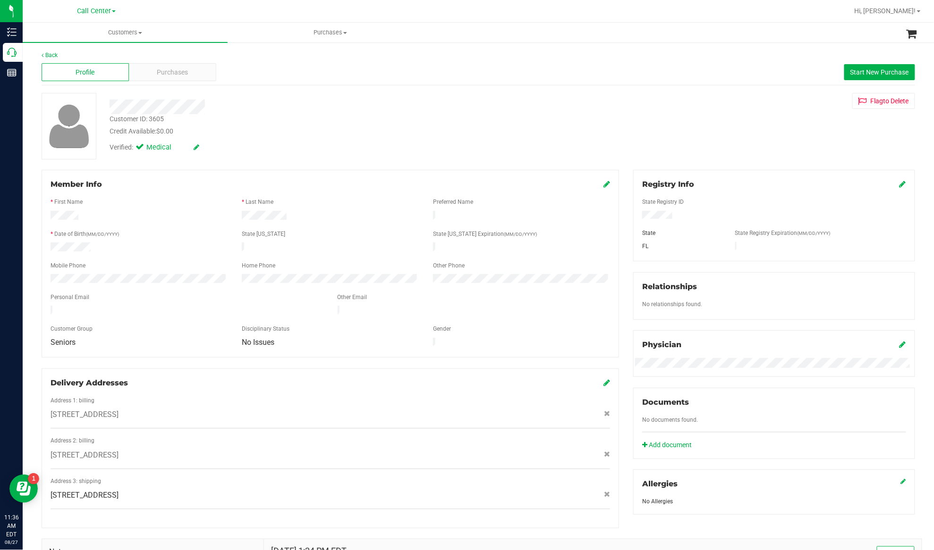
click at [169, 137] on div "Verified: Medical" at bounding box center [324, 146] width 444 height 21
click at [184, 71] on span "Purchases" at bounding box center [172, 73] width 31 height 10
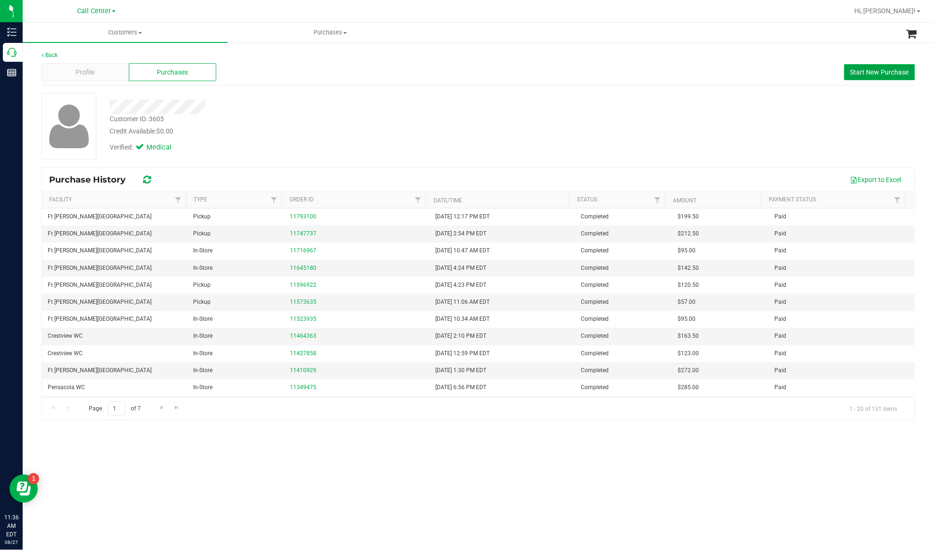
click at [865, 74] on span "Start New Purchase" at bounding box center [879, 72] width 59 height 8
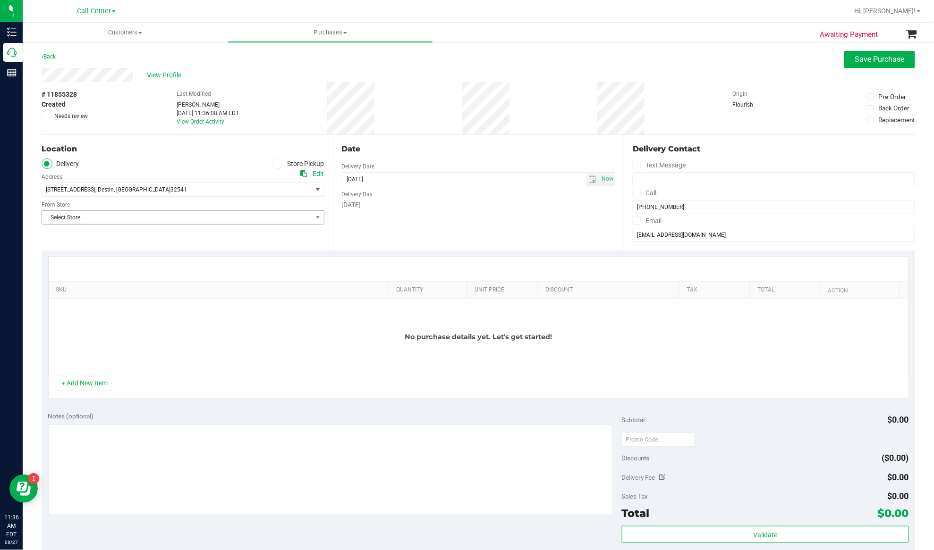
click at [281, 229] on div "Location Delivery Store Pickup Address Edit 3615 Waverly Cir , Destin , FL 3254…" at bounding box center [187, 193] width 291 height 116
click at [280, 162] on label "Store Pickup" at bounding box center [298, 164] width 52 height 11
click at [0, 0] on input "Store Pickup" at bounding box center [0, 0] width 0 height 0
click at [272, 187] on span "Select Store" at bounding box center [177, 189] width 270 height 13
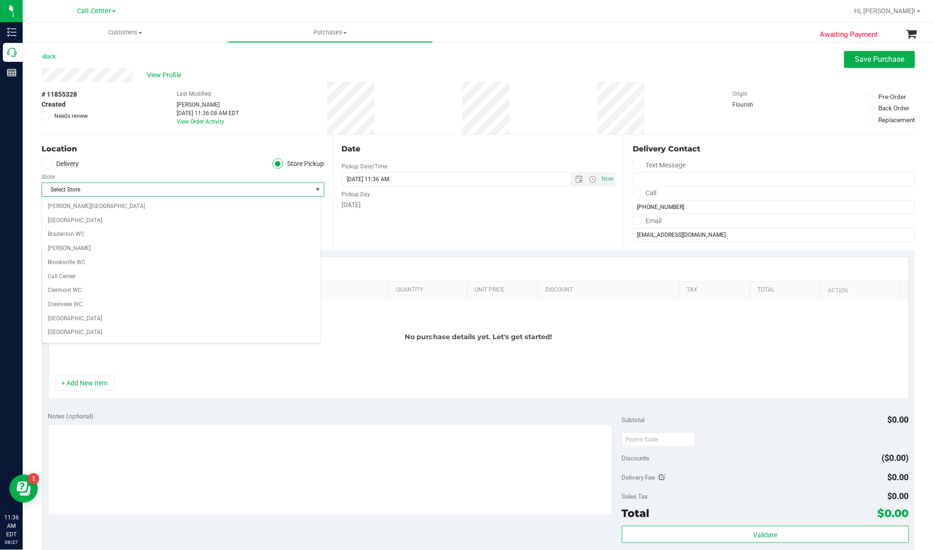
scroll to position [30, 0]
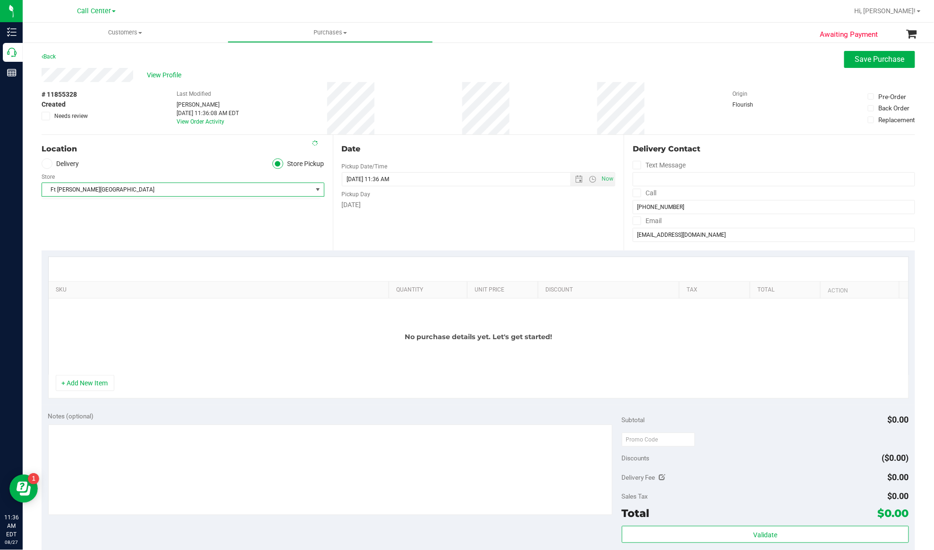
click at [146, 149] on div "Location" at bounding box center [183, 149] width 283 height 11
click at [226, 230] on div "Location Delivery Store Pickup Store Ft Walton Beach WC Select Store Bonita Spr…" at bounding box center [187, 193] width 291 height 116
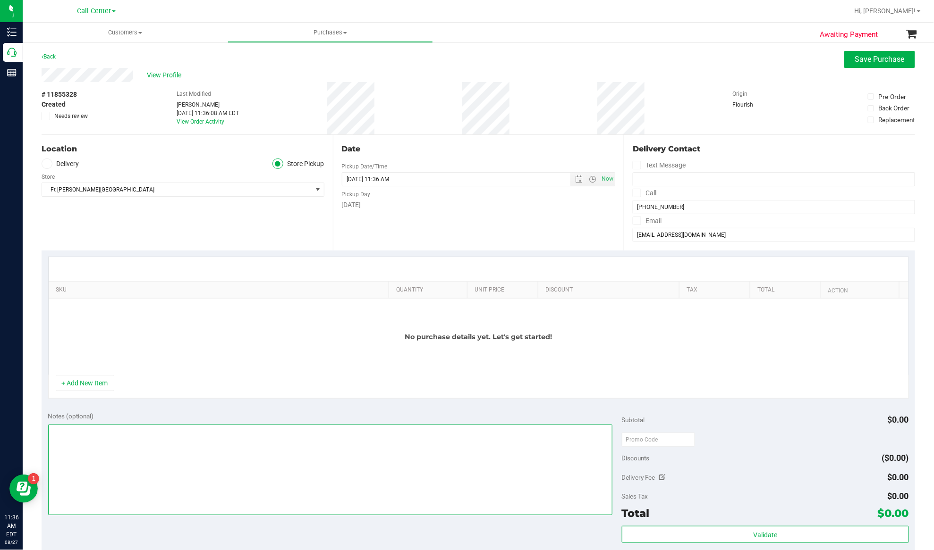
click at [87, 443] on textarea at bounding box center [330, 470] width 564 height 91
type textarea "EJ 8/27/25 11:36am"
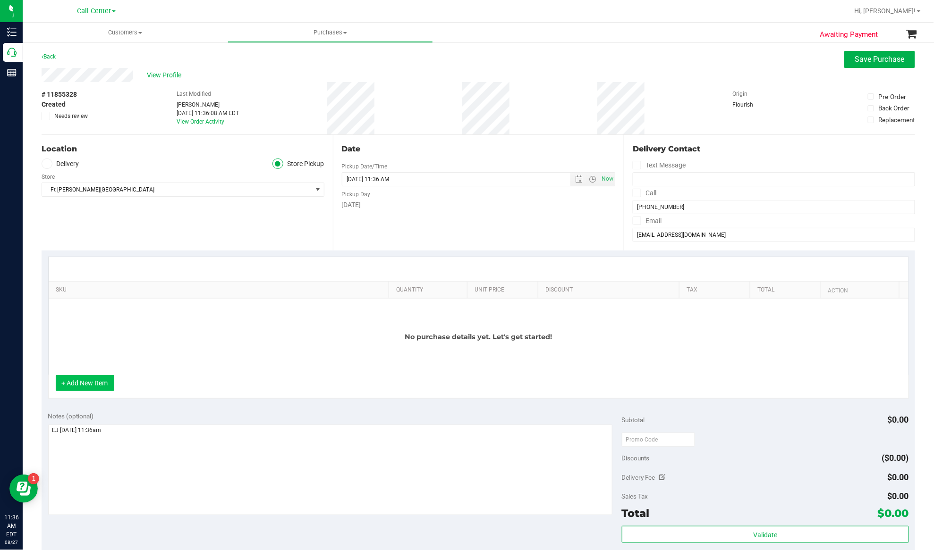
click at [101, 381] on button "+ Add New Item" at bounding box center [85, 383] width 59 height 16
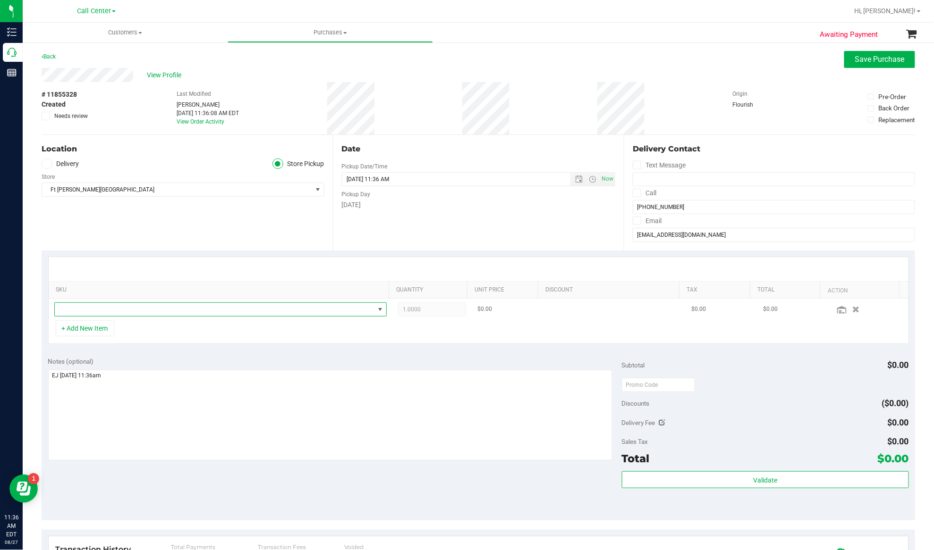
click at [89, 315] on span "NO DATA FOUND" at bounding box center [215, 309] width 320 height 13
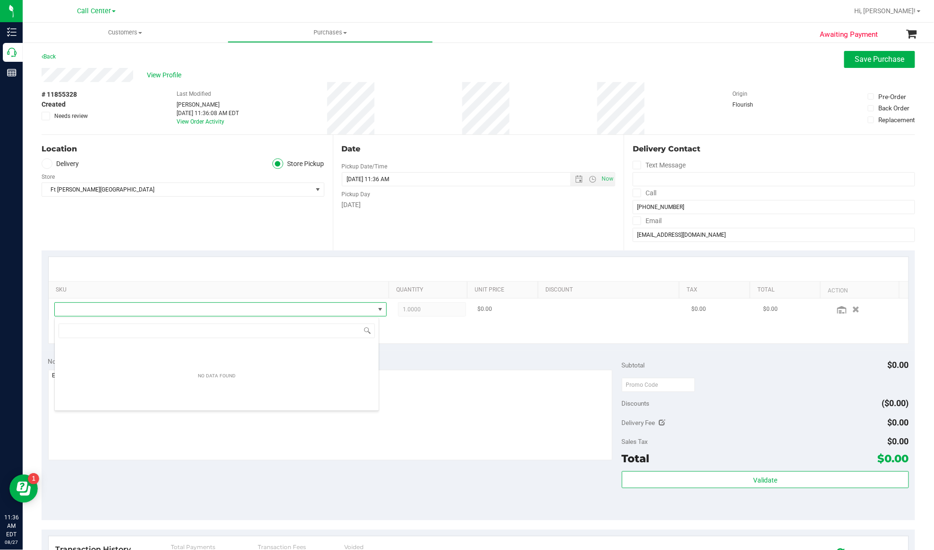
scroll to position [14, 325]
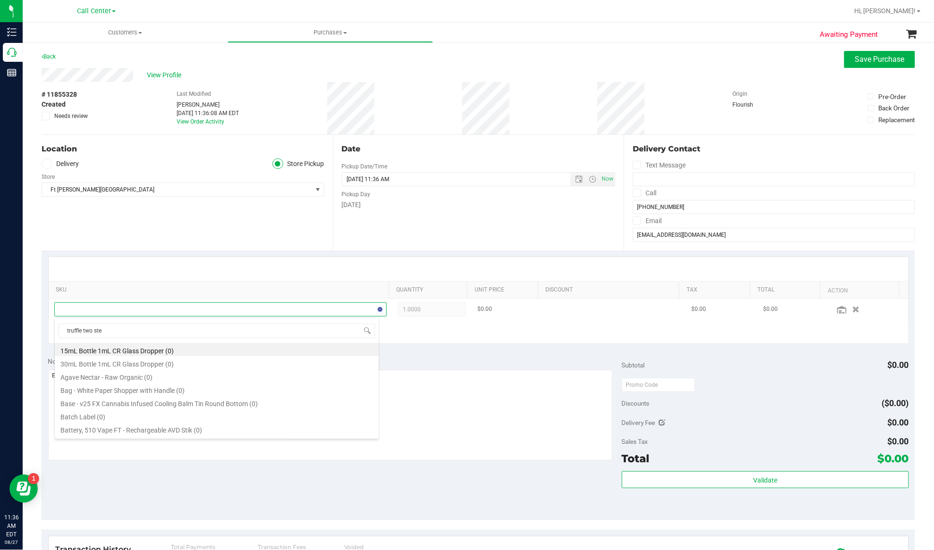
type input "truffle two step"
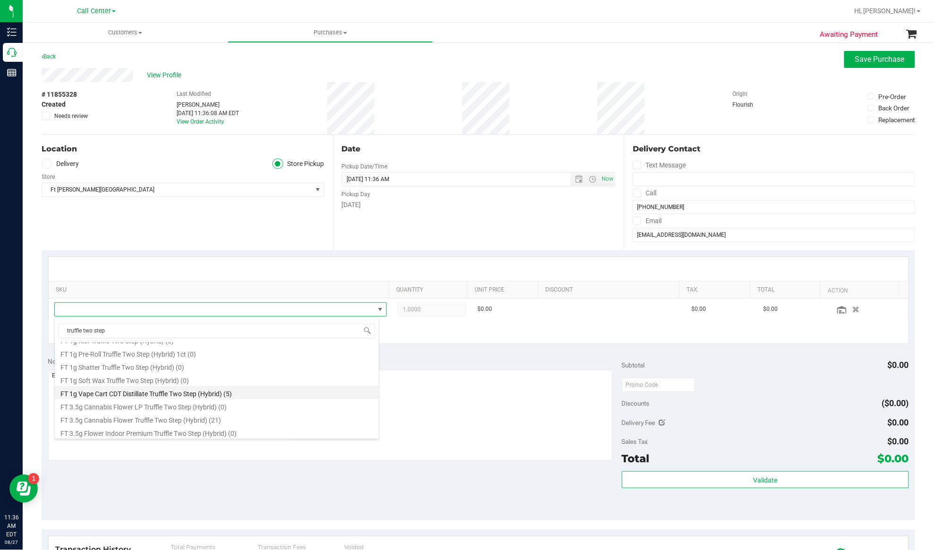
click at [145, 395] on li "FT 1g Vape Cart CDT Distillate Truffle Two Step (Hybrid) (5)" at bounding box center [217, 392] width 324 height 13
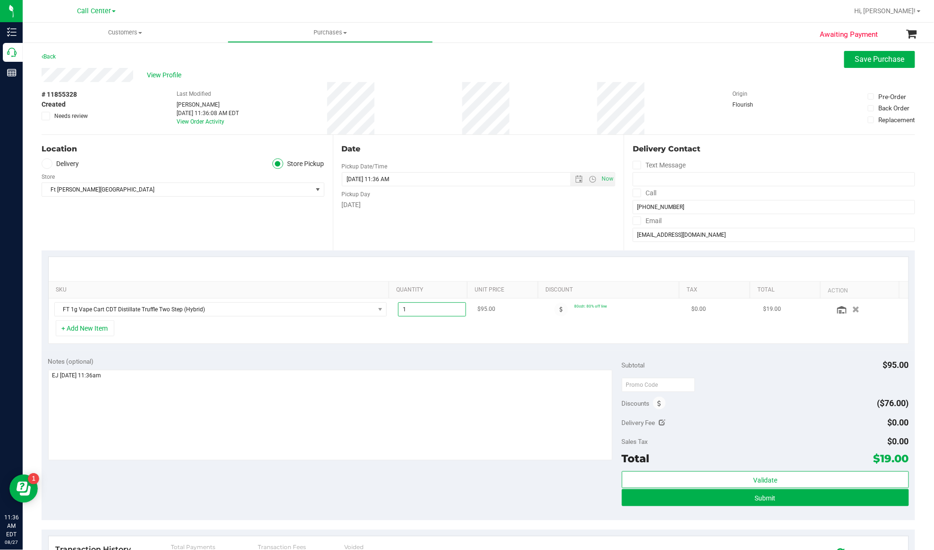
drag, startPoint x: 407, startPoint y: 310, endPoint x: 396, endPoint y: 310, distance: 11.3
click at [398, 310] on span "1.00 1" at bounding box center [432, 310] width 68 height 14
type input "2"
type input "2.00"
click at [383, 344] on div "+ Add New Item" at bounding box center [478, 333] width 861 height 24
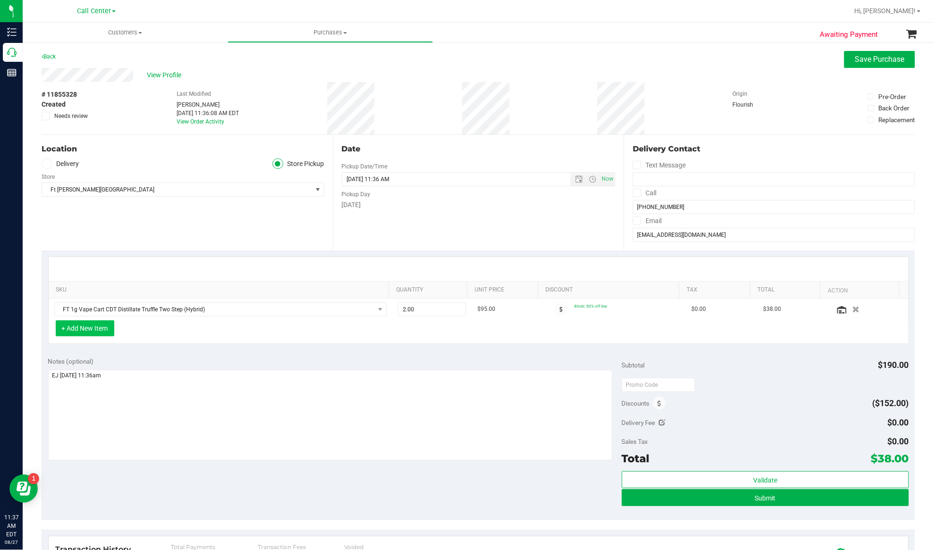
click at [97, 330] on button "+ Add New Item" at bounding box center [85, 329] width 59 height 16
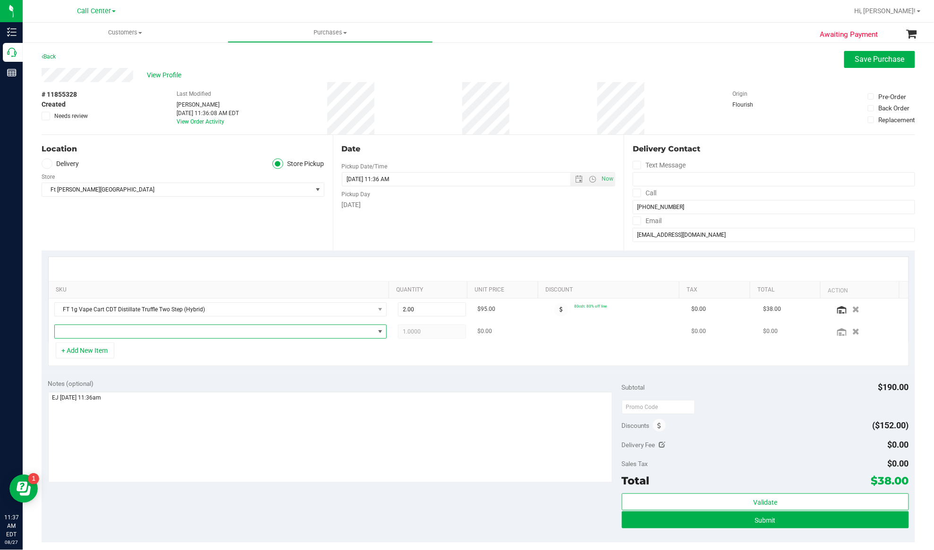
click at [99, 331] on span "NO DATA FOUND" at bounding box center [215, 331] width 320 height 13
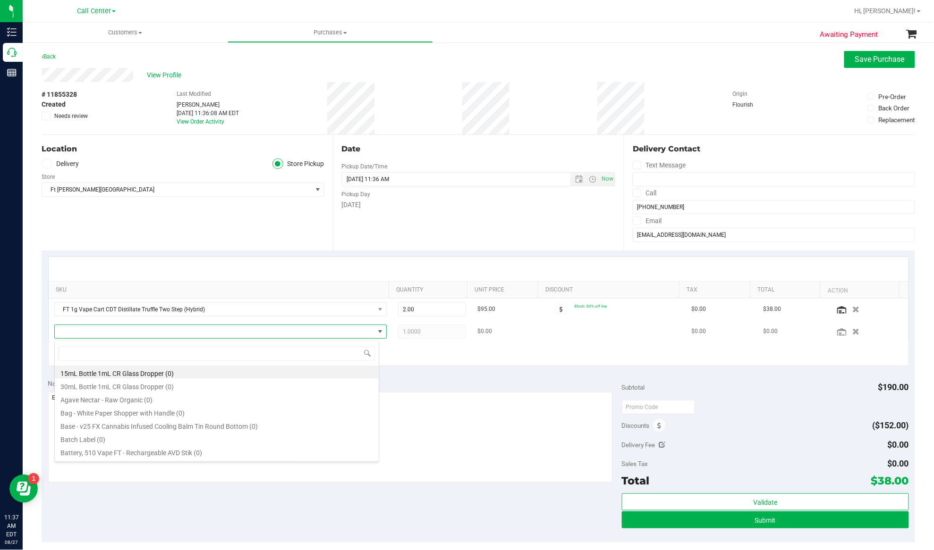
scroll to position [14, 325]
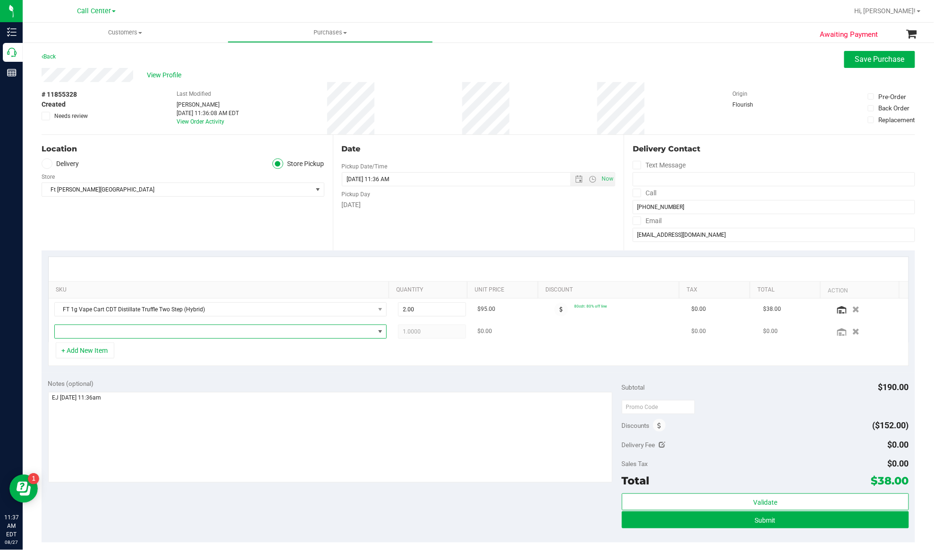
click at [165, 333] on span "NO DATA FOUND" at bounding box center [215, 331] width 320 height 13
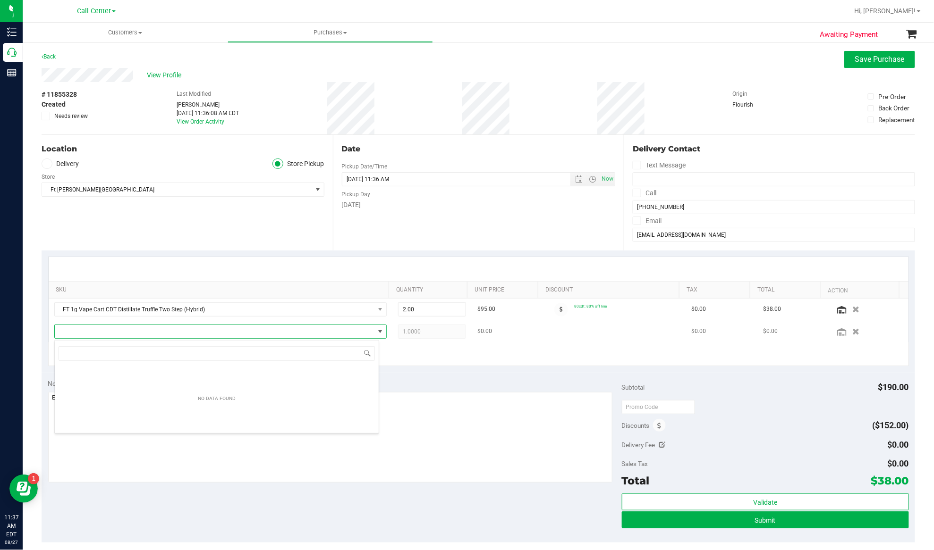
type input "White Hot Guava 14 x Black Velvet"
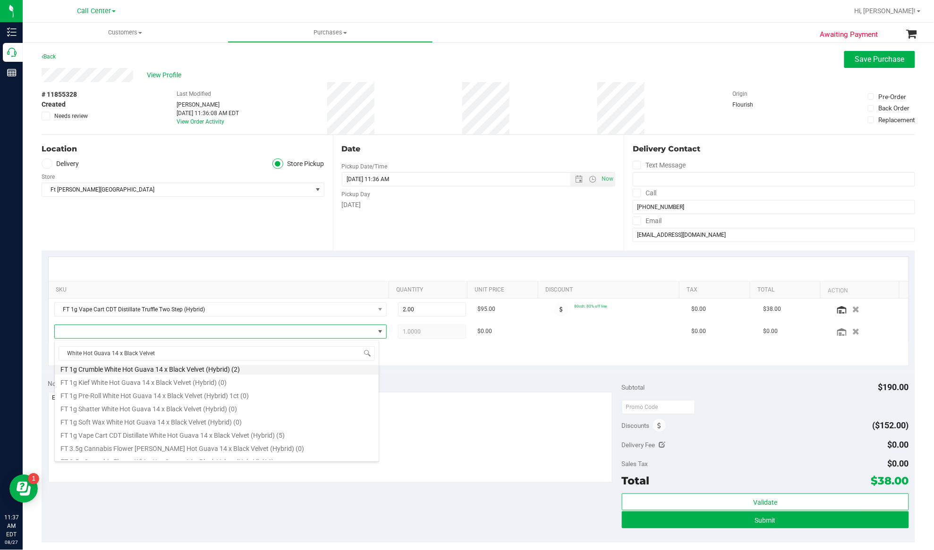
scroll to position [63, 0]
click at [145, 414] on li "FT 1g Vape Cart CDT Distillate White Hot Guava 14 x Black Velvet (Hybrid) (5)" at bounding box center [217, 415] width 324 height 13
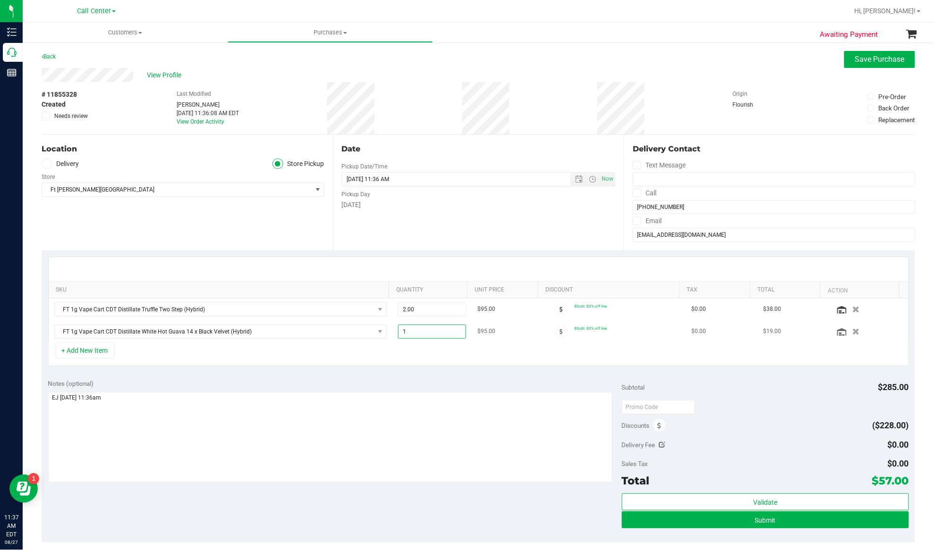
drag, startPoint x: 404, startPoint y: 334, endPoint x: 393, endPoint y: 336, distance: 11.5
click at [398, 336] on span "1.00 1" at bounding box center [432, 332] width 68 height 14
type input "2"
type input "2.00"
click at [387, 352] on div "+ Add New Item" at bounding box center [478, 355] width 861 height 24
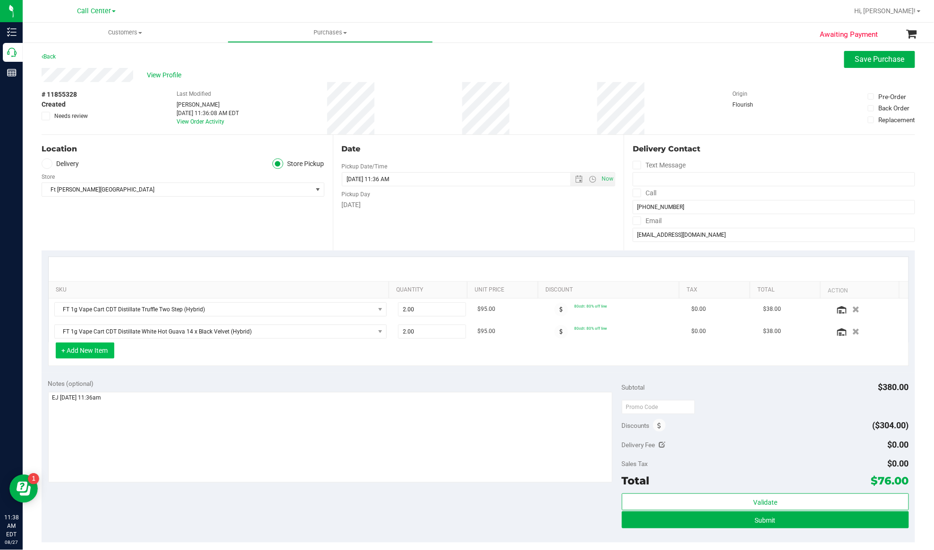
click at [95, 350] on button "+ Add New Item" at bounding box center [85, 351] width 59 height 16
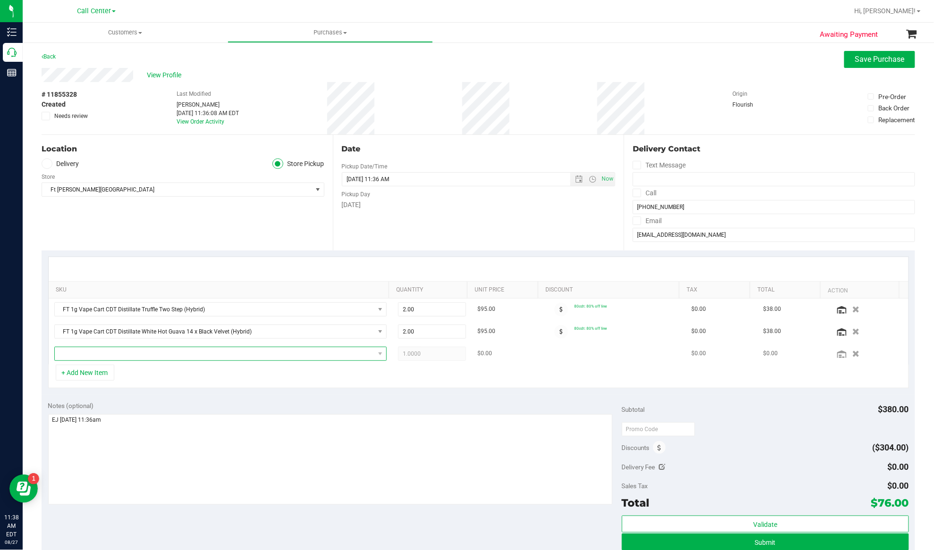
click at [193, 356] on span "NO DATA FOUND" at bounding box center [215, 353] width 320 height 13
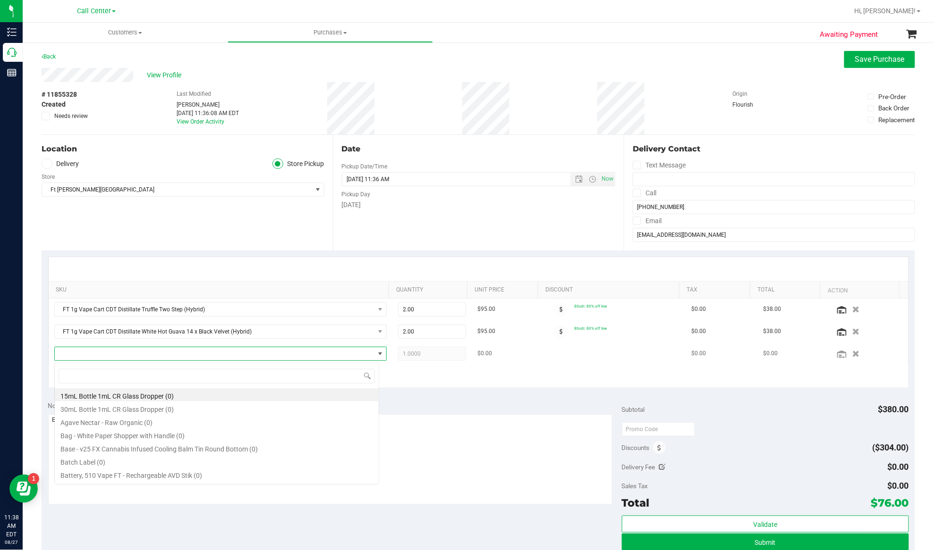
type input "Animal Z"
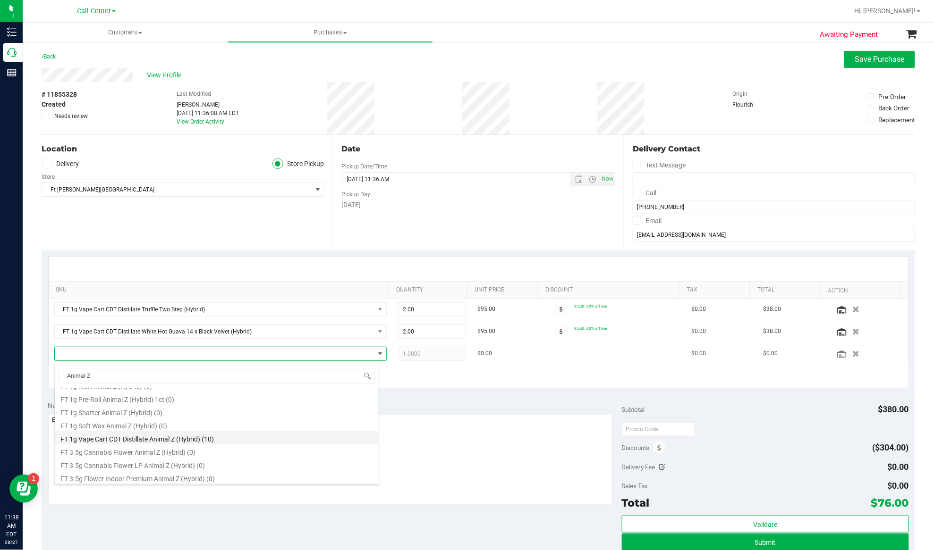
click at [157, 434] on li "FT 1g Vape Cart CDT Distillate Animal Z (Hybrid) (10)" at bounding box center [217, 438] width 324 height 13
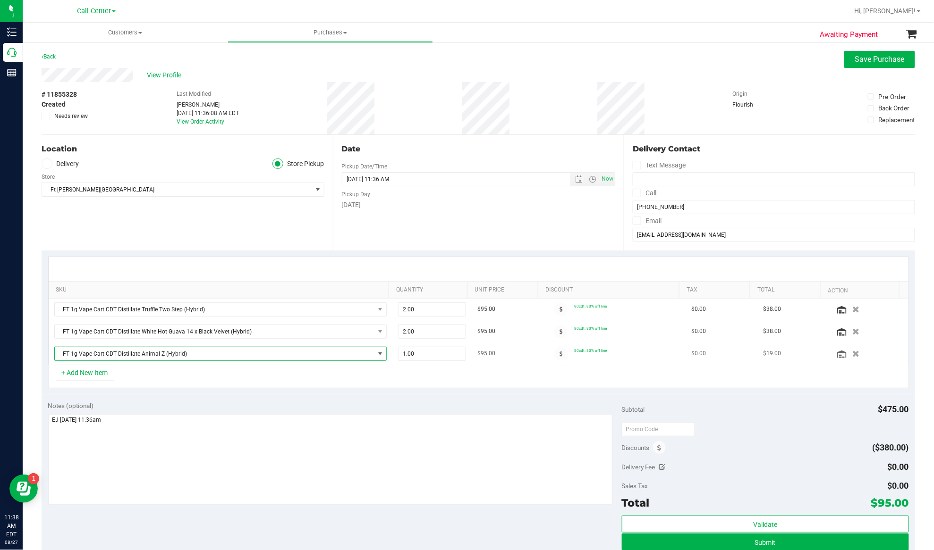
click at [227, 354] on span "FT 1g Vape Cart CDT Distillate Animal Z (Hybrid)" at bounding box center [215, 353] width 320 height 13
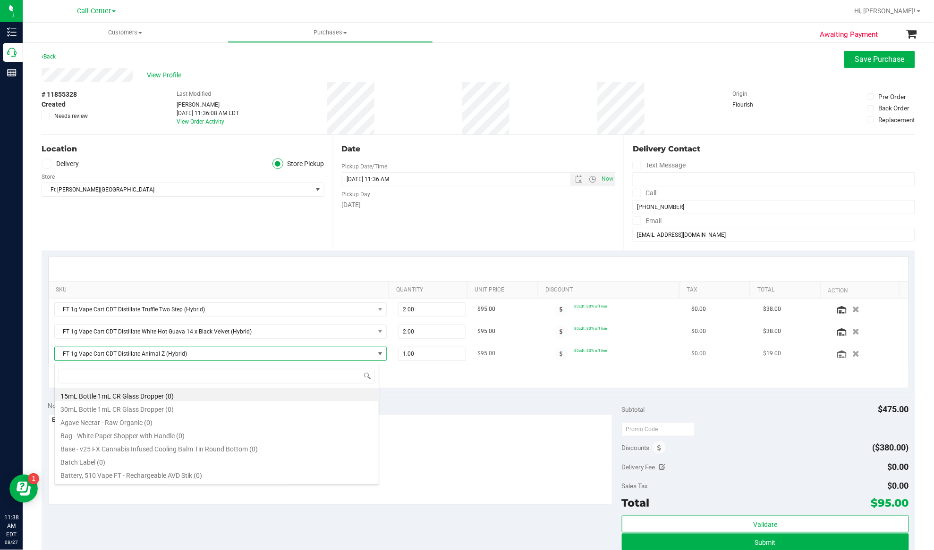
scroll to position [14, 322]
type input "Green Acres Kush"
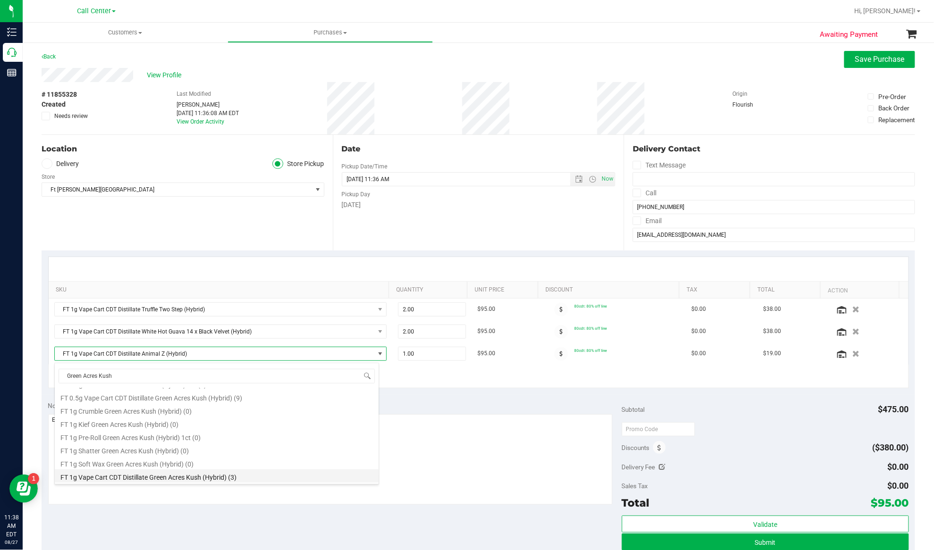
click at [131, 474] on li "FT 1g Vape Cart CDT Distillate Green Acres Kush (Hybrid) (3)" at bounding box center [217, 476] width 324 height 13
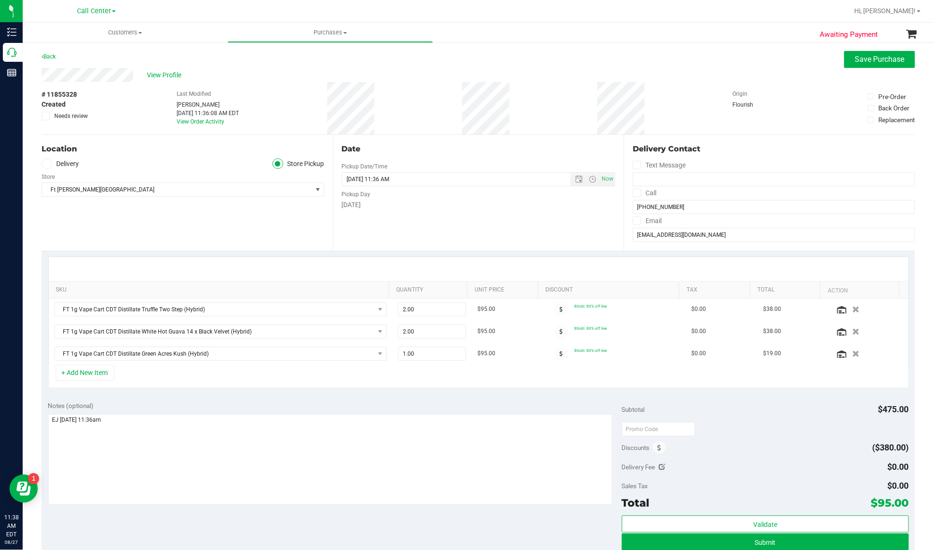
drag, startPoint x: 297, startPoint y: 382, endPoint x: 305, endPoint y: 380, distance: 7.5
click at [297, 382] on div "+ Add New Item" at bounding box center [478, 377] width 861 height 24
drag, startPoint x: 415, startPoint y: 361, endPoint x: 386, endPoint y: 360, distance: 28.3
click at [392, 360] on td "1.00 1" at bounding box center [431, 354] width 79 height 22
type input "2"
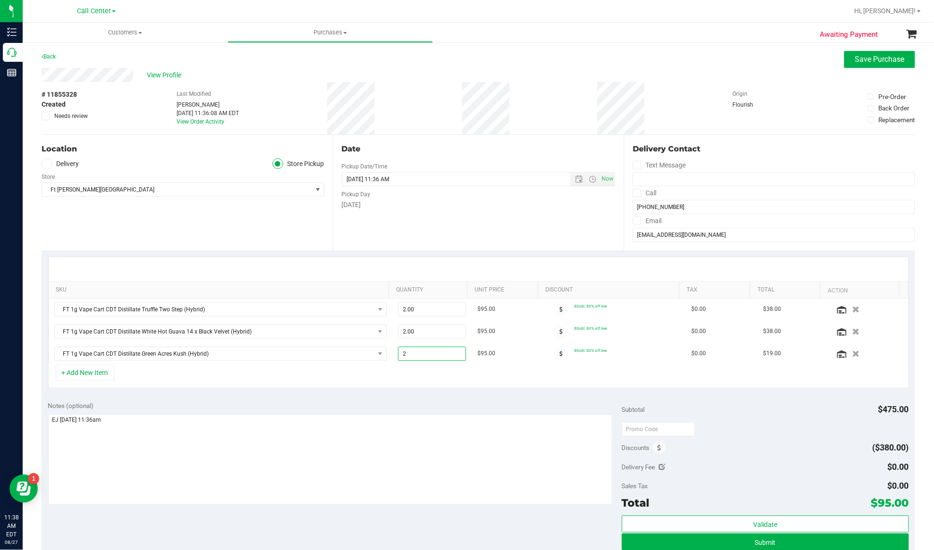
type input "2.00"
click at [377, 381] on div "+ Add New Item" at bounding box center [478, 377] width 861 height 24
click at [96, 377] on button "+ Add New Item" at bounding box center [85, 373] width 59 height 16
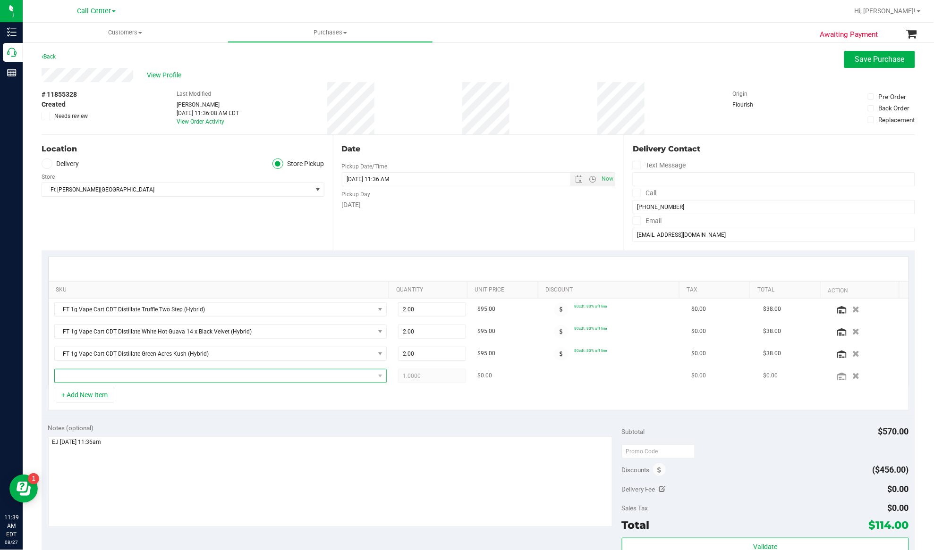
click at [144, 381] on span "NO DATA FOUND" at bounding box center [215, 376] width 320 height 13
type input "Dulce De Fresa"
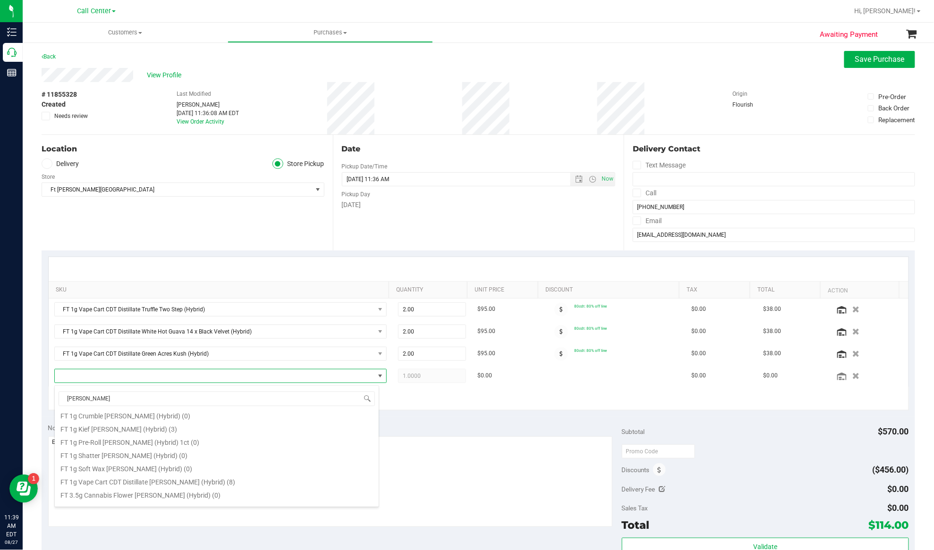
scroll to position [63, 0]
click at [144, 458] on li "FT 1g Vape Cart CDT Distillate Dulce De Fresa (Hybrid) (8)" at bounding box center [217, 460] width 324 height 13
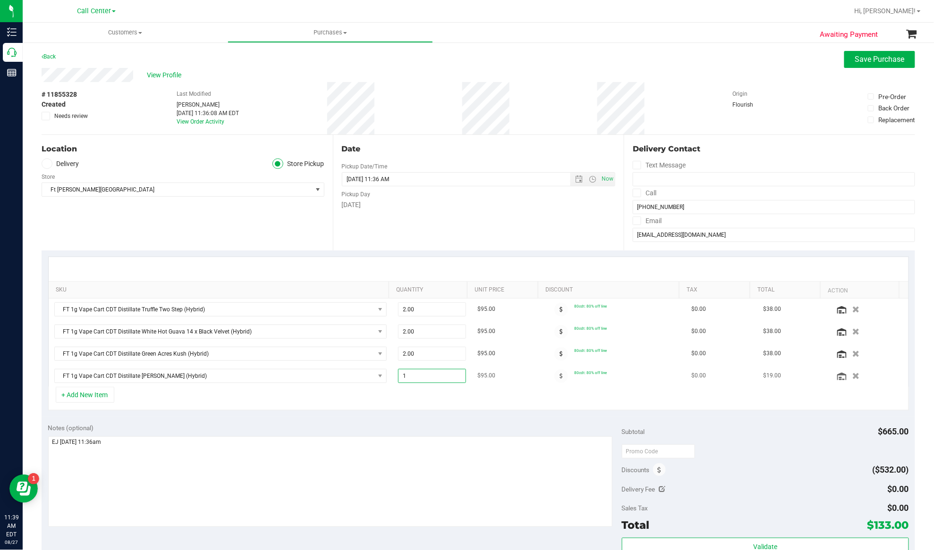
drag, startPoint x: 408, startPoint y: 379, endPoint x: 385, endPoint y: 382, distance: 23.4
click at [392, 382] on td "1.00 1" at bounding box center [431, 376] width 79 height 22
type input "2"
type input "2.00"
click at [384, 398] on div "+ Add New Item" at bounding box center [478, 399] width 861 height 24
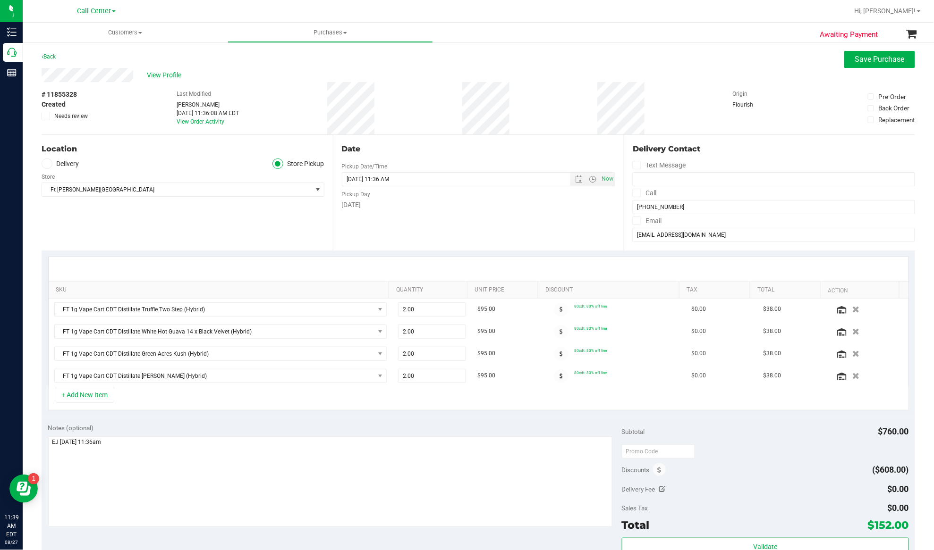
click at [300, 402] on div "+ Add New Item" at bounding box center [478, 399] width 861 height 24
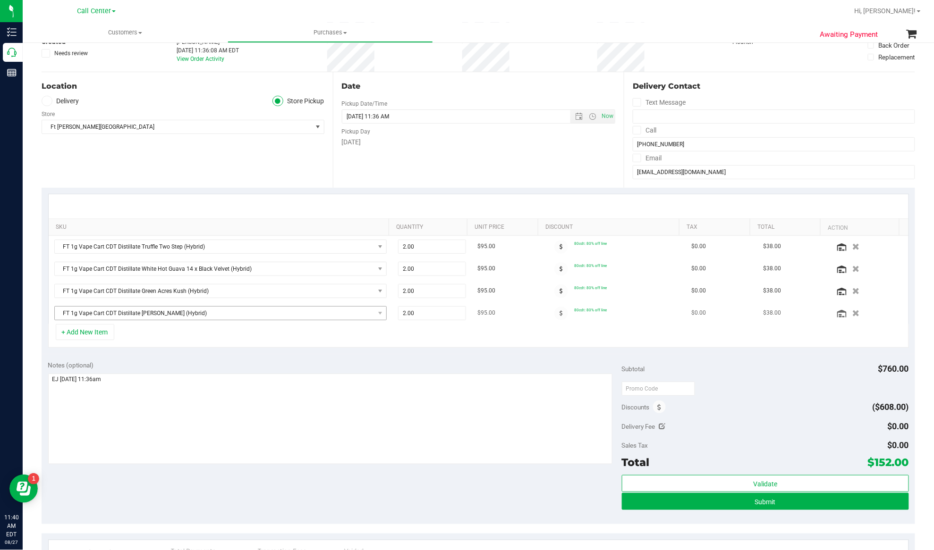
scroll to position [126, 0]
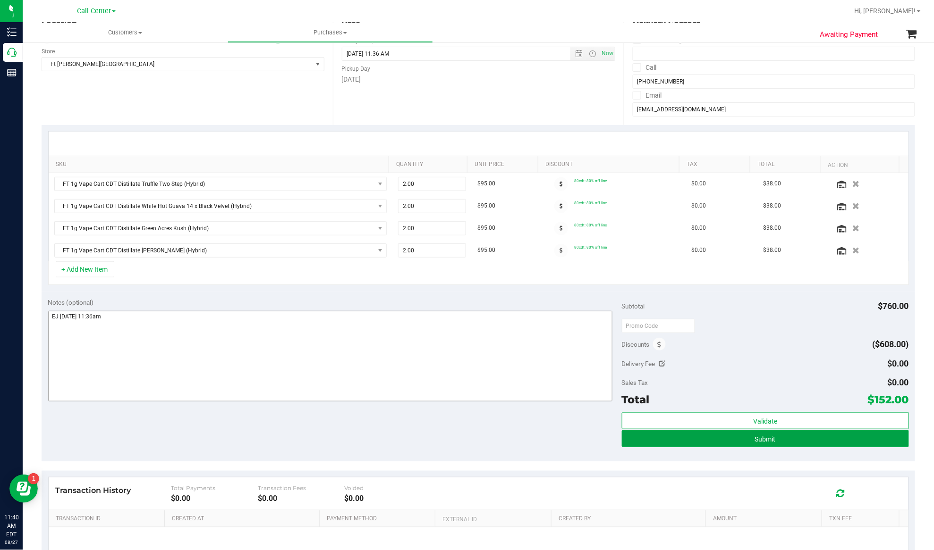
drag, startPoint x: 750, startPoint y: 438, endPoint x: 245, endPoint y: 314, distance: 520.6
click at [755, 438] on span "Submit" at bounding box center [765, 440] width 21 height 8
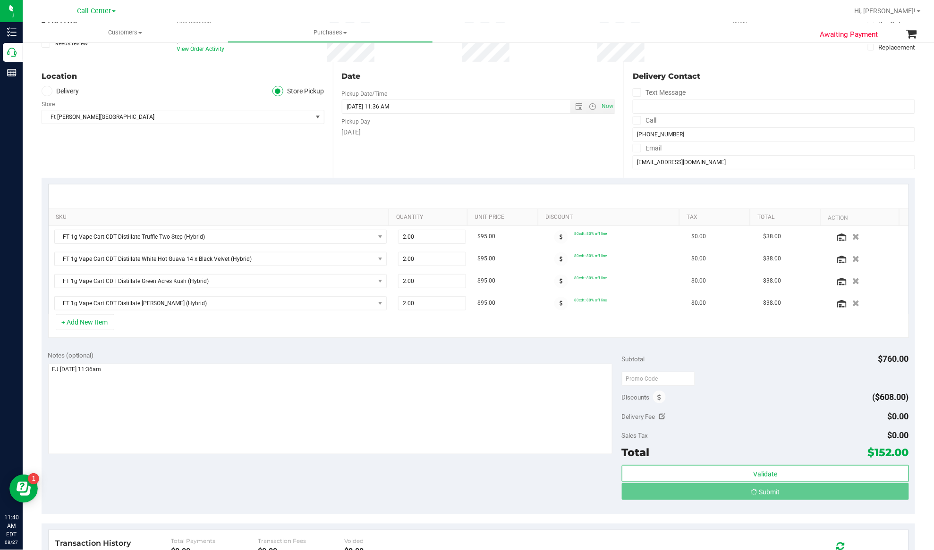
scroll to position [0, 0]
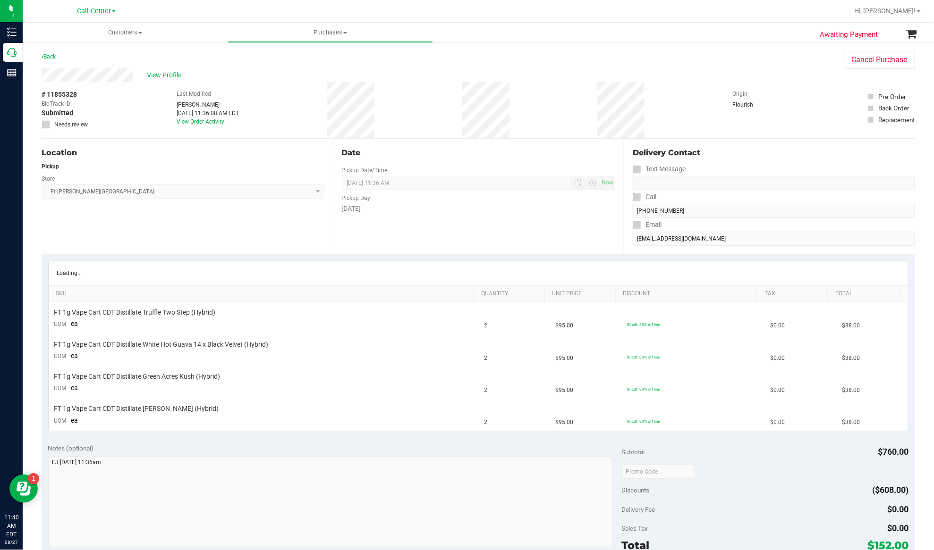
click at [61, 91] on span "# 11855328" at bounding box center [59, 95] width 35 height 10
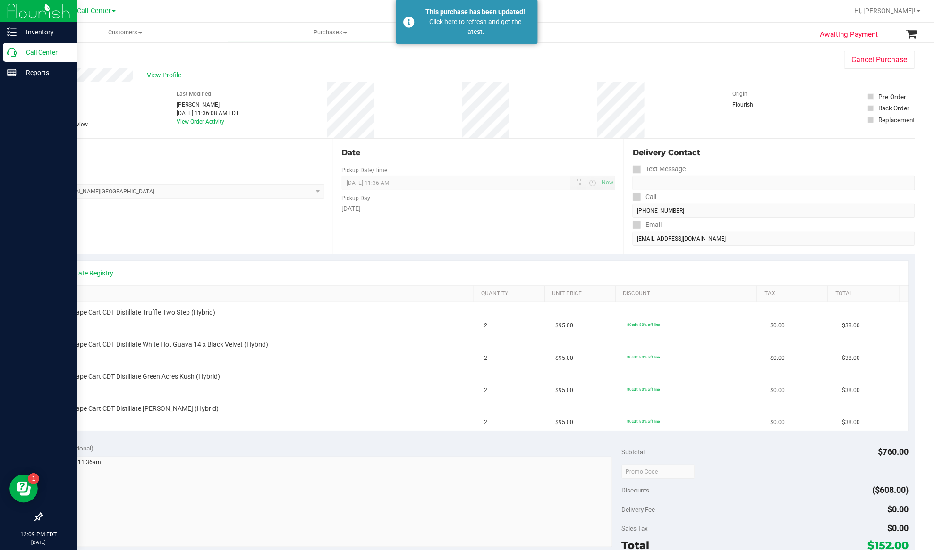
click at [27, 55] on p "Call Center" at bounding box center [45, 52] width 57 height 11
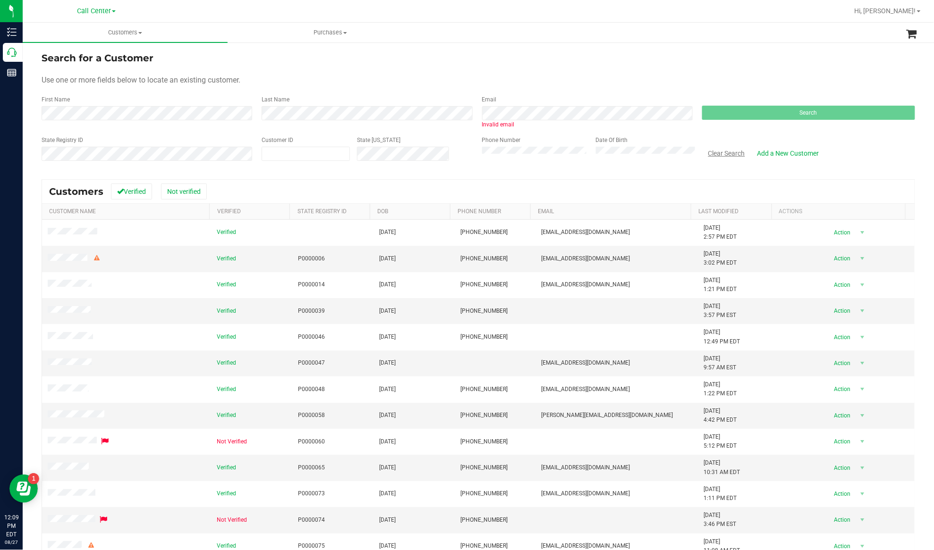
click at [731, 151] on button "Clear Search" at bounding box center [726, 153] width 49 height 16
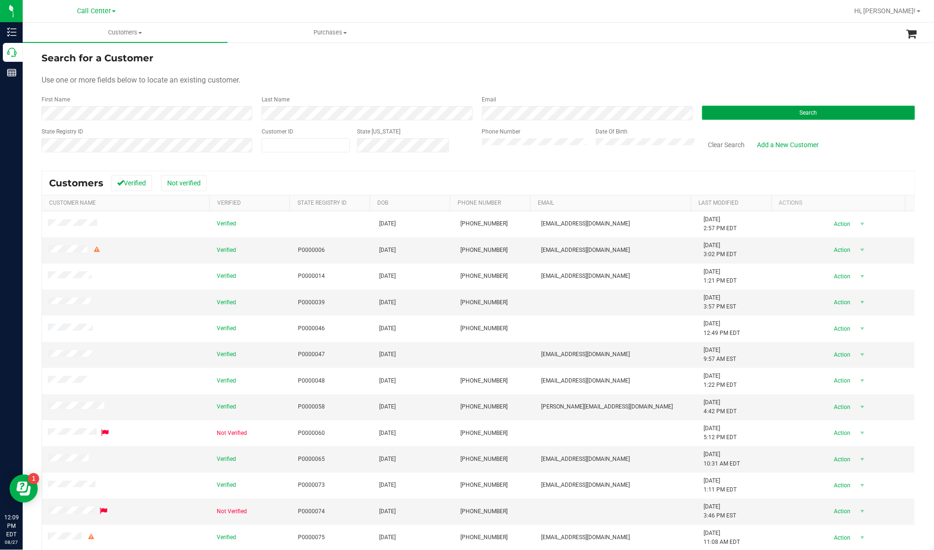
click at [709, 114] on button "Search" at bounding box center [808, 113] width 213 height 14
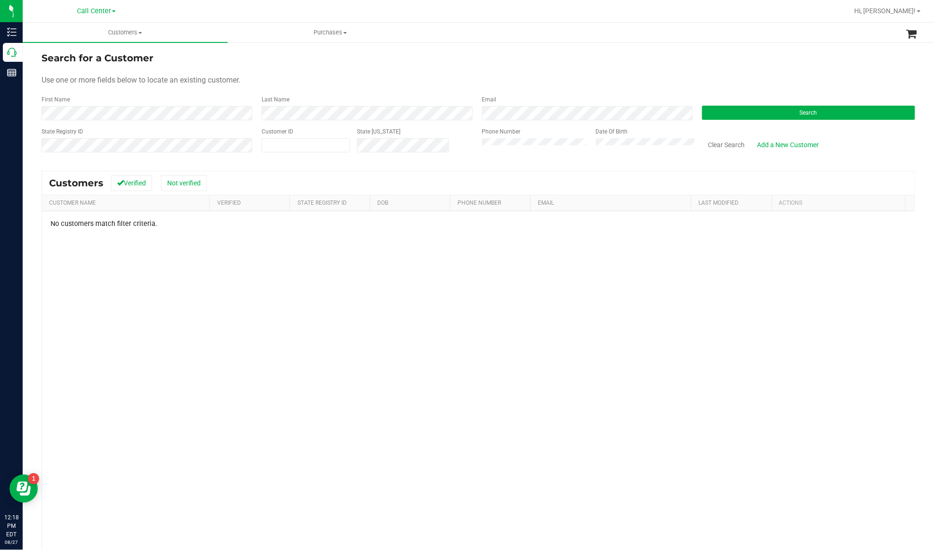
click at [153, 302] on div "No customers match filter criteria." at bounding box center [478, 390] width 872 height 356
click at [722, 139] on button "Clear Search" at bounding box center [726, 145] width 49 height 16
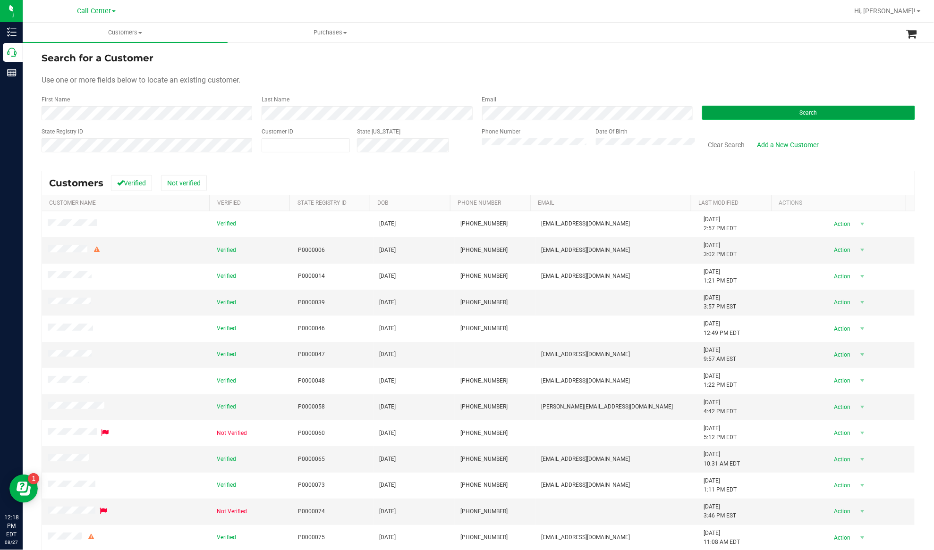
click at [706, 110] on button "Search" at bounding box center [808, 113] width 213 height 14
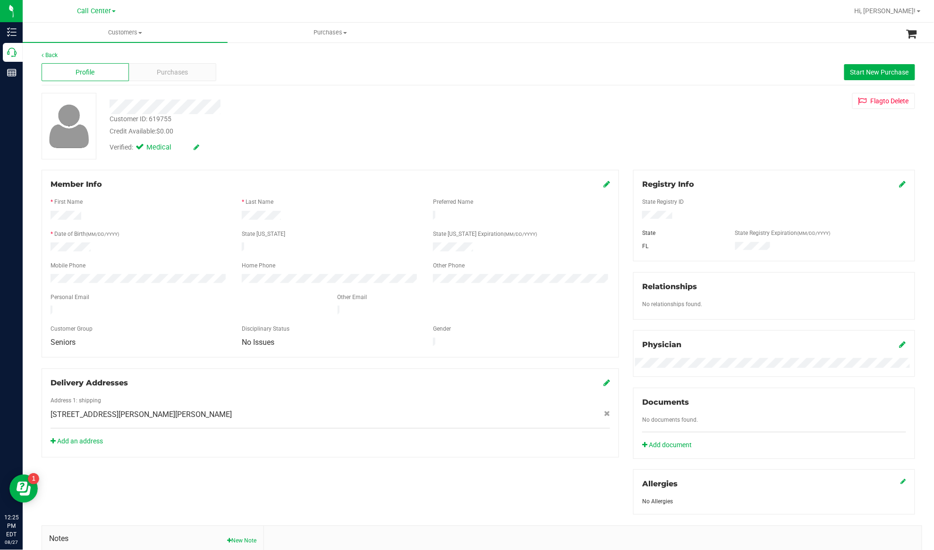
drag, startPoint x: 212, startPoint y: 201, endPoint x: 233, endPoint y: 194, distance: 22.1
click at [212, 201] on div "* First Name" at bounding box center [138, 203] width 191 height 11
click at [165, 76] on span "Purchases" at bounding box center [172, 73] width 31 height 10
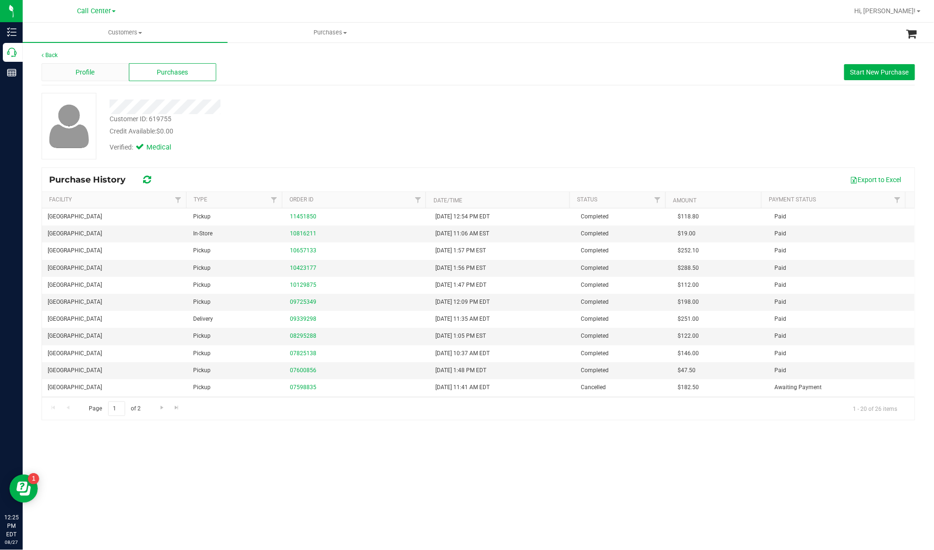
click at [88, 72] on span "Profile" at bounding box center [85, 73] width 19 height 10
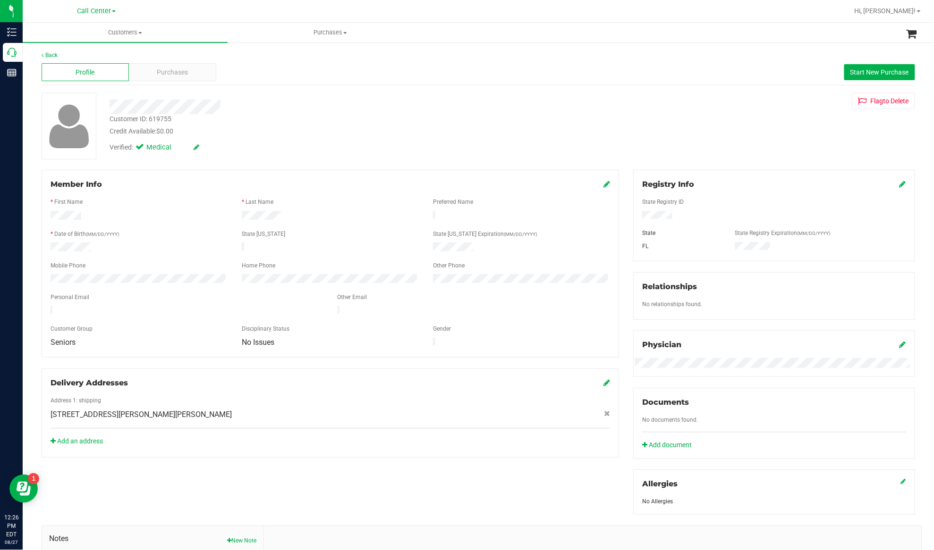
click at [85, 169] on div "Back Profile Purchases Start New Purchase Customer ID: 619755 Credit Available:…" at bounding box center [478, 352] width 873 height 602
click at [637, 213] on div at bounding box center [774, 216] width 278 height 10
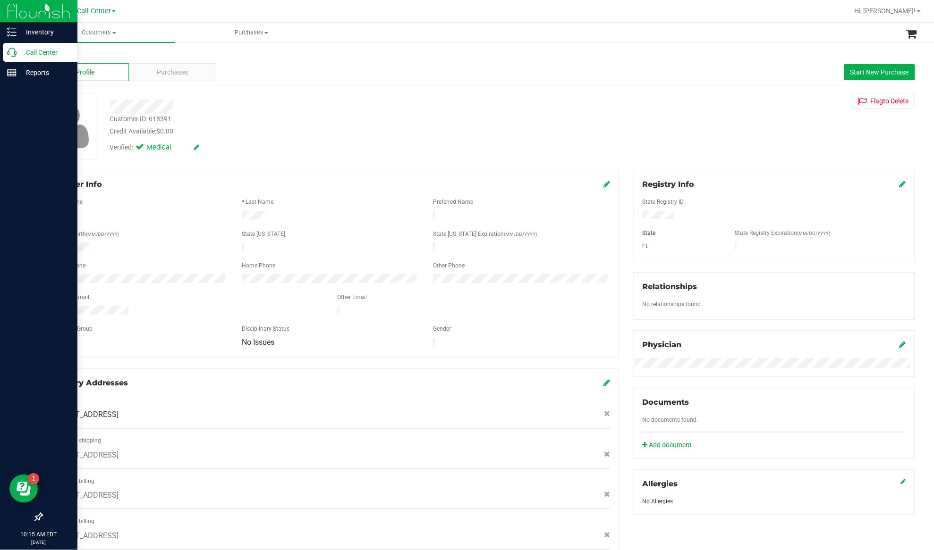
click at [42, 53] on p "Call Center" at bounding box center [45, 52] width 57 height 11
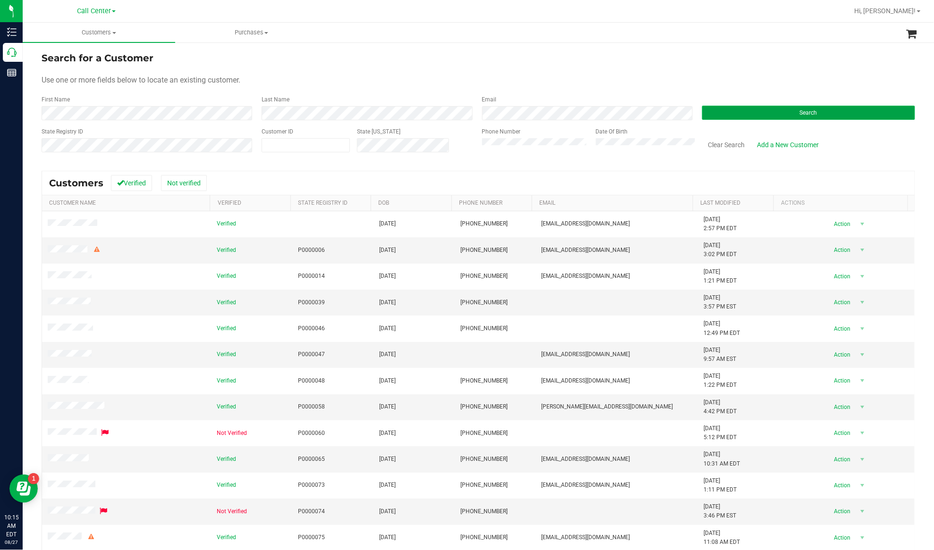
click at [727, 111] on button "Search" at bounding box center [808, 113] width 213 height 14
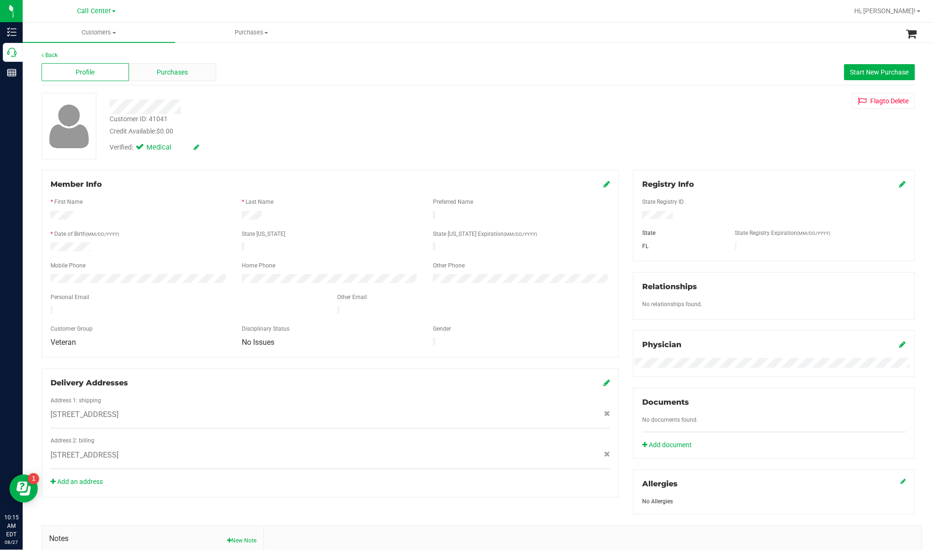
click at [166, 73] on span "Purchases" at bounding box center [172, 73] width 31 height 10
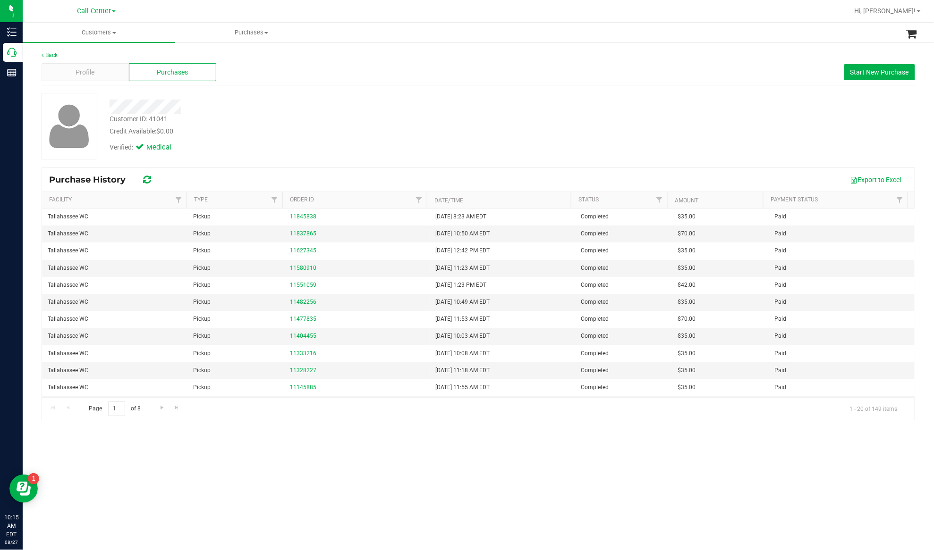
click at [248, 160] on div "Customer ID: 41041 Credit Available: $0.00 Verified: Medical" at bounding box center [478, 130] width 873 height 74
click at [293, 146] on div "Verified: Medical" at bounding box center [324, 146] width 444 height 21
click at [101, 67] on div "Profile" at bounding box center [85, 72] width 87 height 18
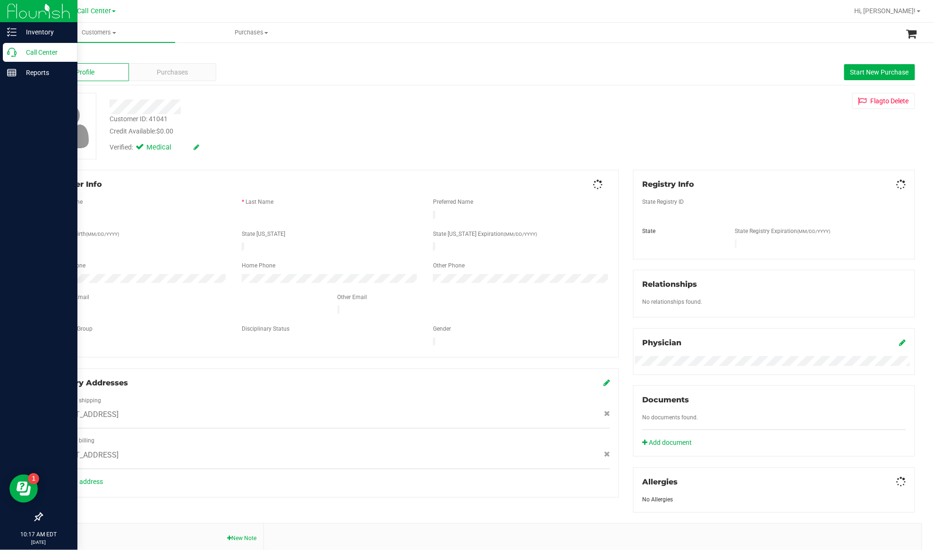
click at [35, 51] on p "Call Center" at bounding box center [45, 52] width 57 height 11
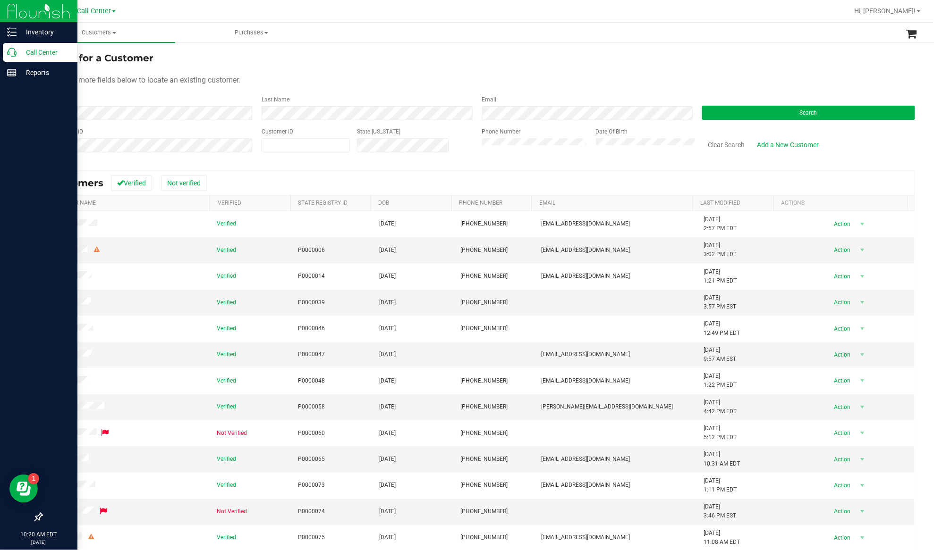
click at [29, 51] on p "Call Center" at bounding box center [45, 52] width 57 height 11
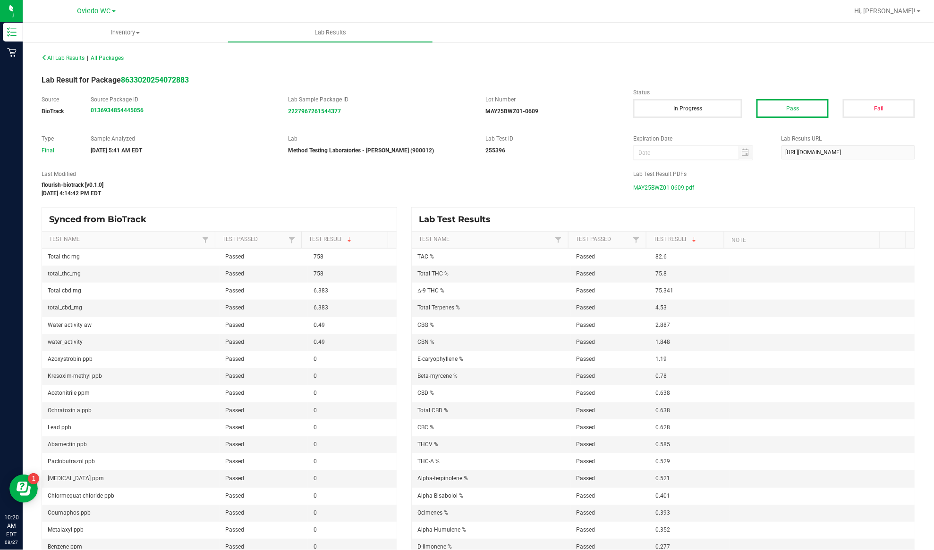
click at [46, 61] on div "All Lab Results | All Packages" at bounding box center [256, 58] width 444 height 8
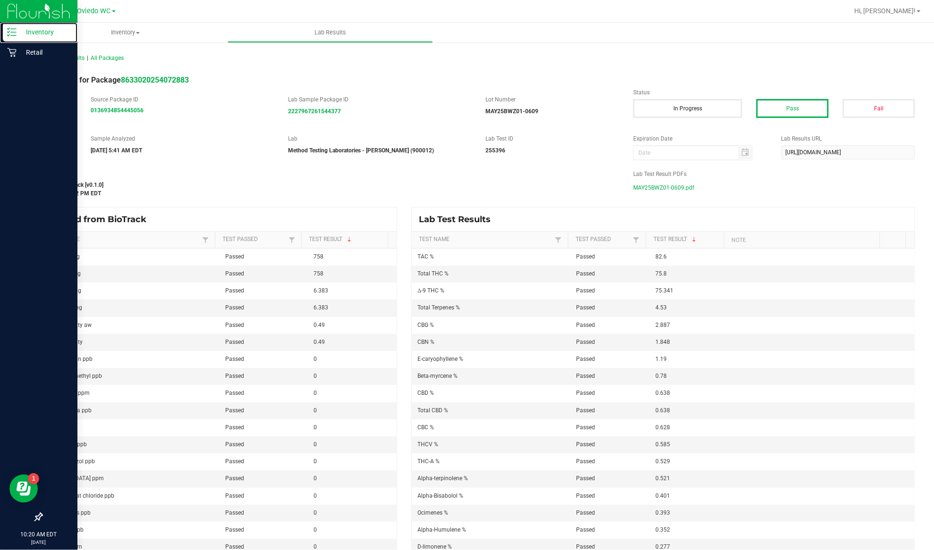
drag, startPoint x: 29, startPoint y: 29, endPoint x: 60, endPoint y: 3, distance: 40.6
click at [31, 29] on p "Inventory" at bounding box center [45, 31] width 57 height 11
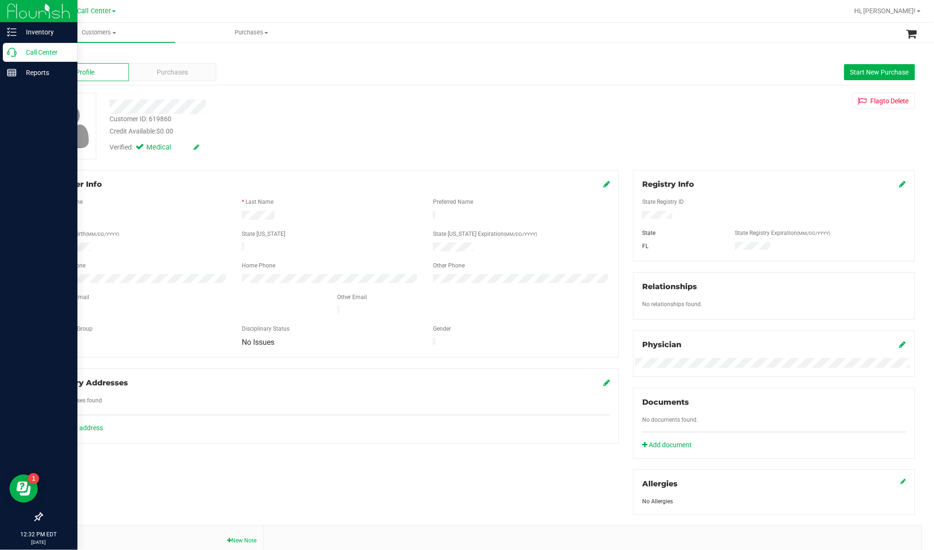
drag, startPoint x: 27, startPoint y: 50, endPoint x: 35, endPoint y: 51, distance: 7.7
click at [27, 50] on p "Call Center" at bounding box center [45, 52] width 57 height 11
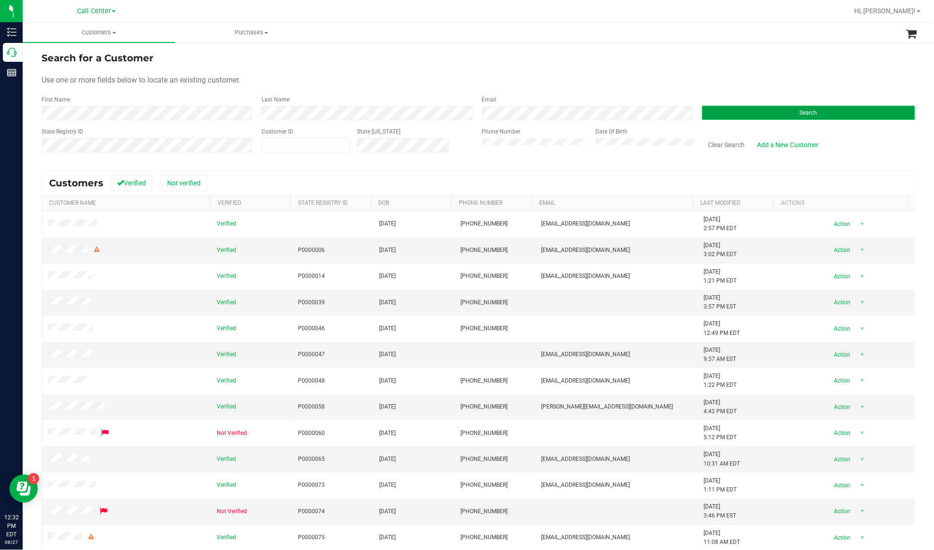
click at [734, 112] on button "Search" at bounding box center [808, 113] width 213 height 14
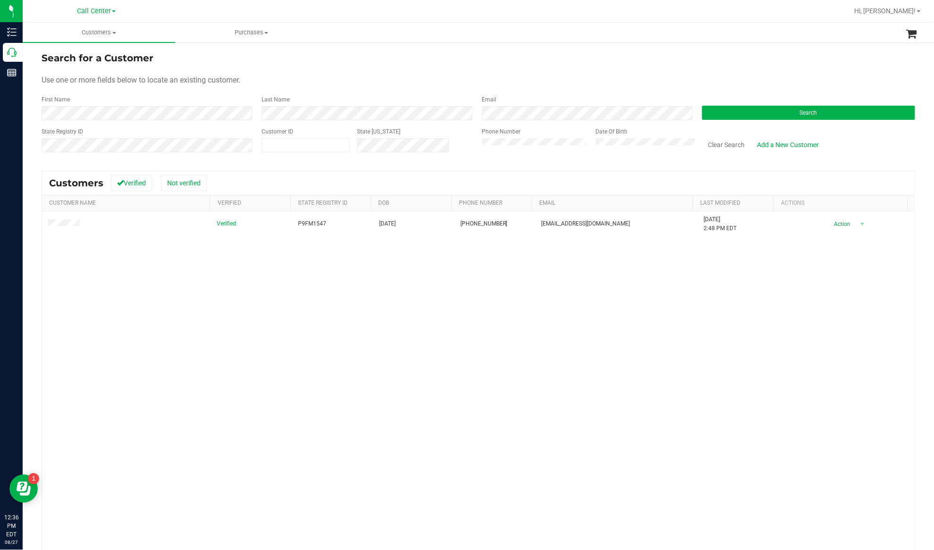
drag, startPoint x: 263, startPoint y: 275, endPoint x: 256, endPoint y: 258, distance: 18.6
click at [263, 275] on div "Verified P9FM1547 [DATE] (321) 505-0370 [EMAIL_ADDRESS][DOMAIN_NAME] [DATE] 2:4…" at bounding box center [478, 385] width 872 height 347
click at [728, 144] on button "Clear Search" at bounding box center [726, 145] width 49 height 16
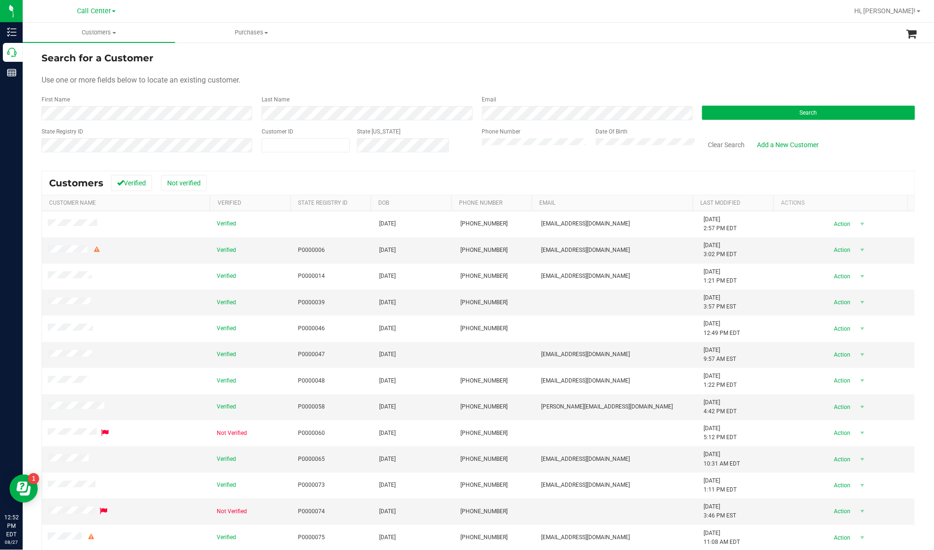
drag, startPoint x: 146, startPoint y: 155, endPoint x: 159, endPoint y: 153, distance: 12.4
click at [150, 155] on div "State Registry ID" at bounding box center [148, 144] width 213 height 34
click at [718, 116] on button "Search" at bounding box center [808, 113] width 213 height 14
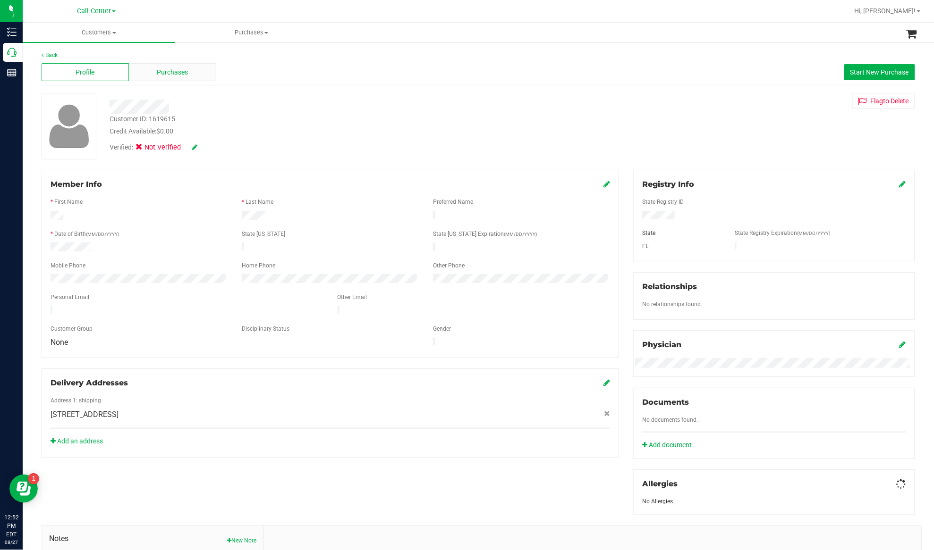
click at [157, 68] on span "Purchases" at bounding box center [172, 73] width 31 height 10
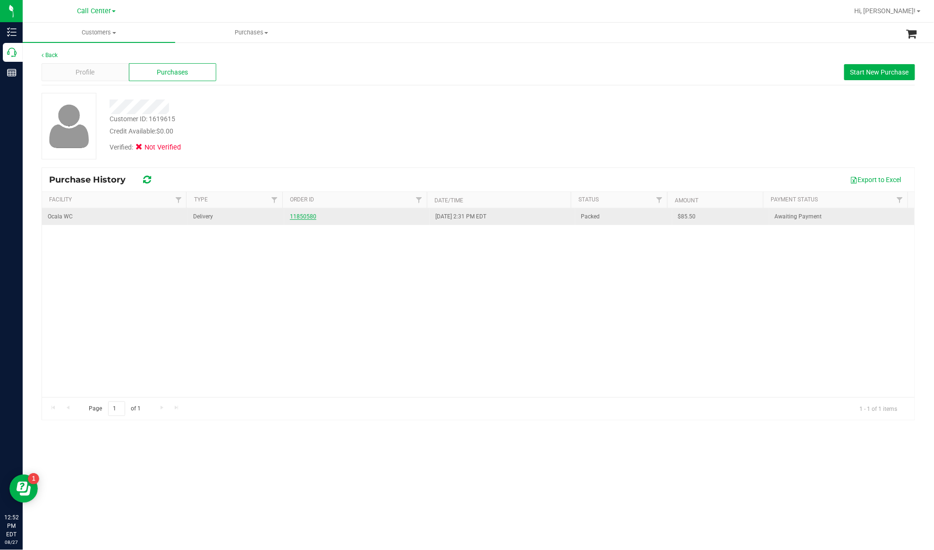
click at [305, 218] on link "11850580" at bounding box center [303, 216] width 26 height 7
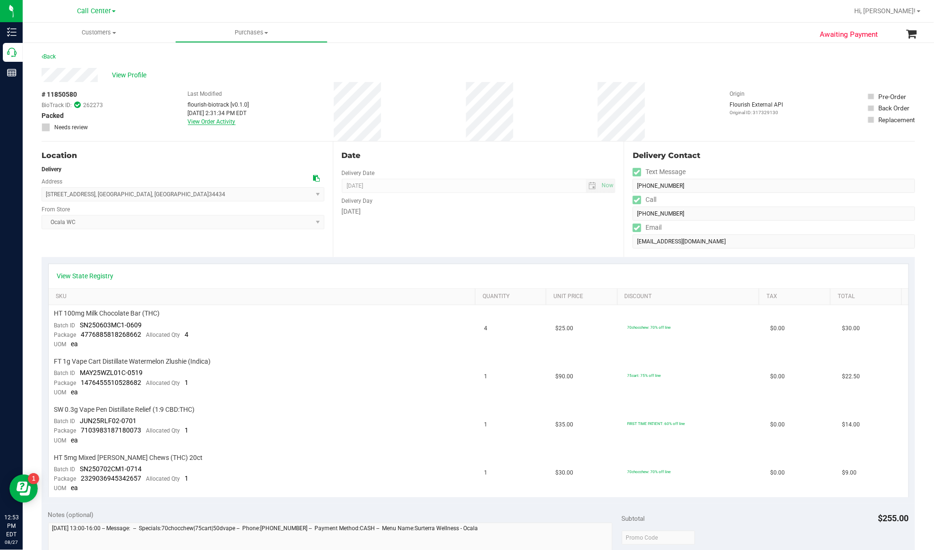
click at [223, 119] on link "View Order Activity" at bounding box center [212, 122] width 48 height 7
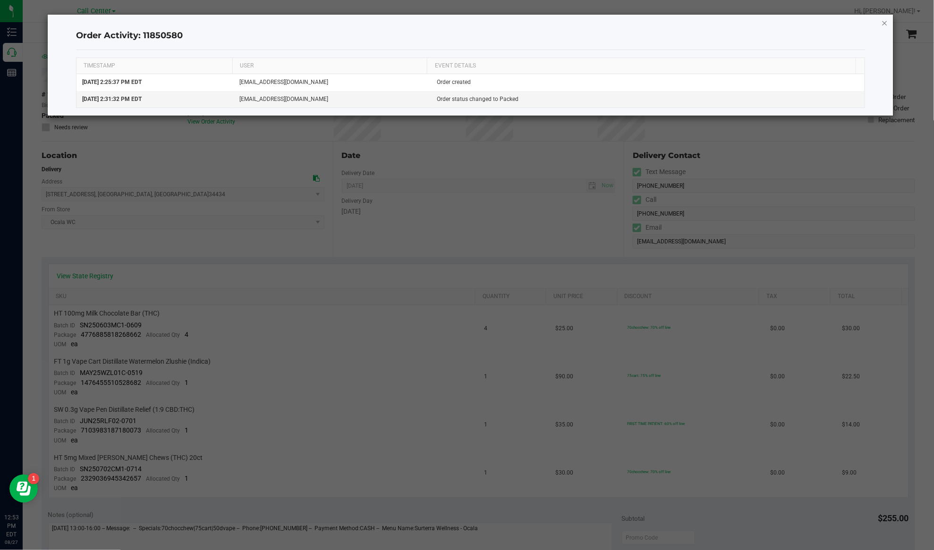
click at [887, 20] on icon "button" at bounding box center [884, 22] width 7 height 11
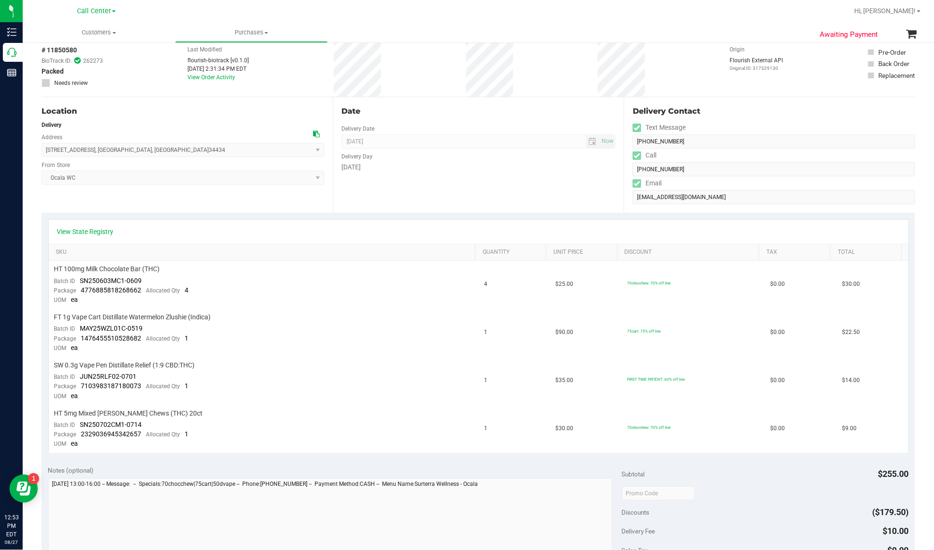
scroll to position [126, 0]
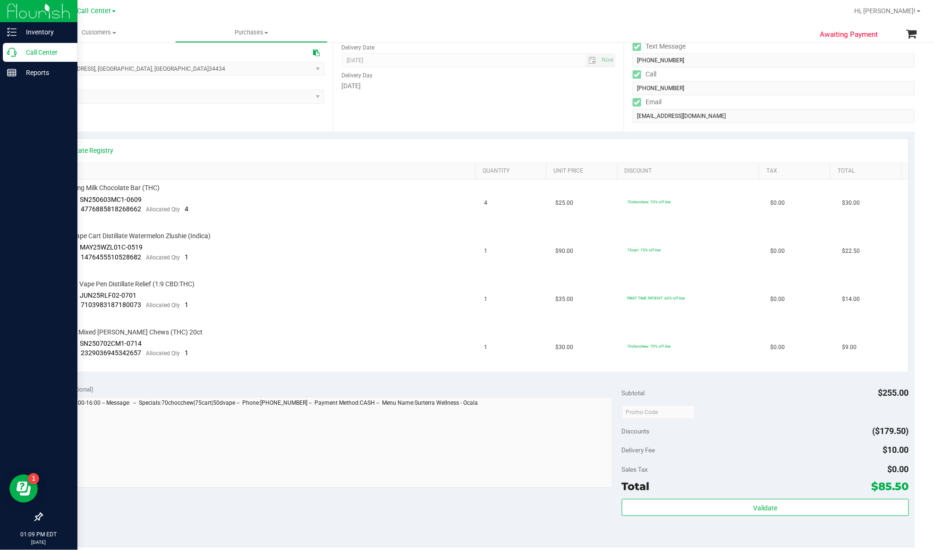
click at [14, 87] on div at bounding box center [38, 296] width 77 height 425
click at [31, 54] on p "Call Center" at bounding box center [45, 52] width 57 height 11
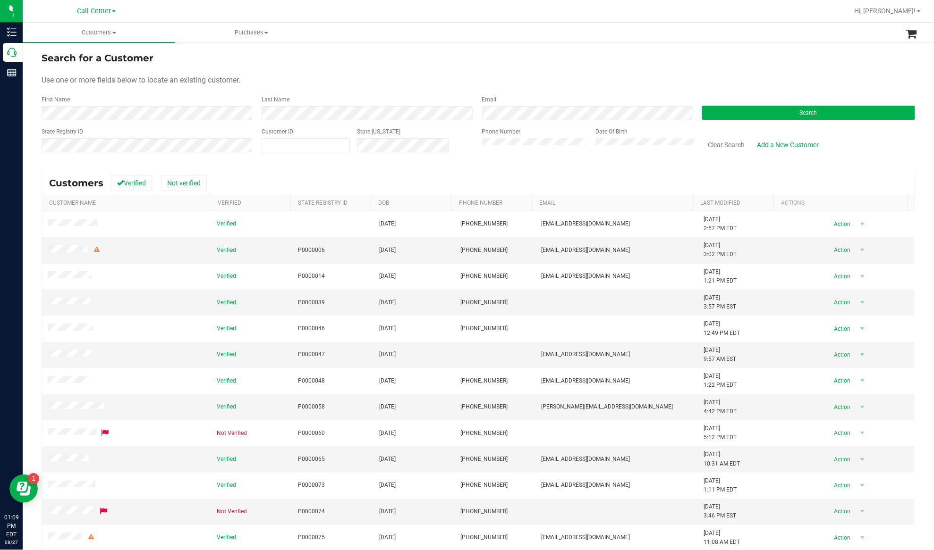
click at [735, 101] on div "Search" at bounding box center [805, 107] width 220 height 25
click at [737, 110] on button "Search" at bounding box center [808, 113] width 213 height 14
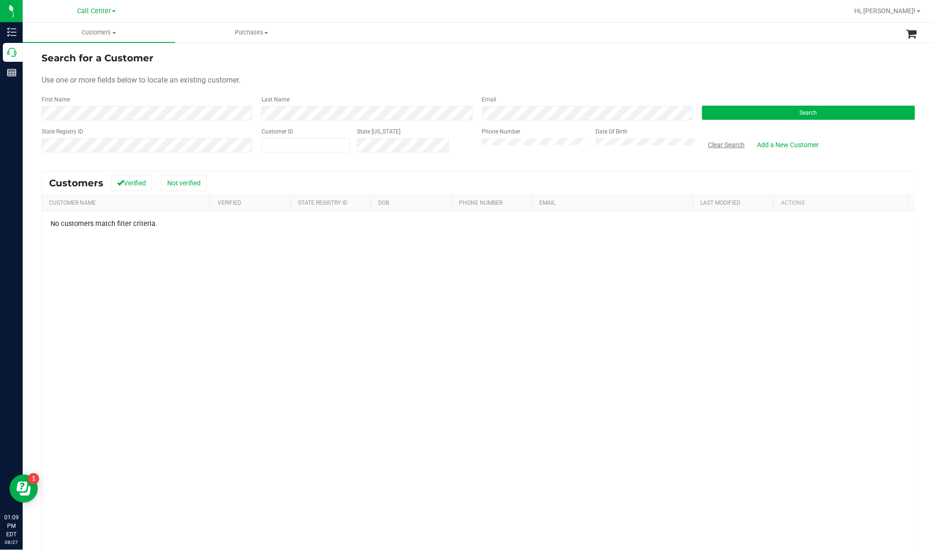
click at [720, 145] on button "Clear Search" at bounding box center [726, 145] width 49 height 16
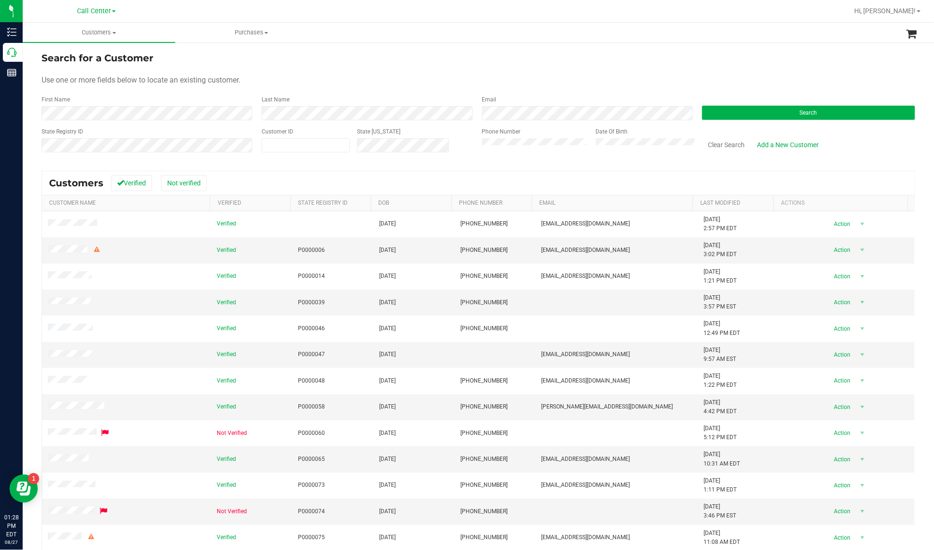
click at [199, 90] on form "Search for a Customer Use one or more fields below to locate an existing custom…" at bounding box center [478, 106] width 873 height 110
click at [710, 104] on div "Search" at bounding box center [805, 107] width 220 height 25
click at [711, 110] on button "Search" at bounding box center [808, 113] width 213 height 14
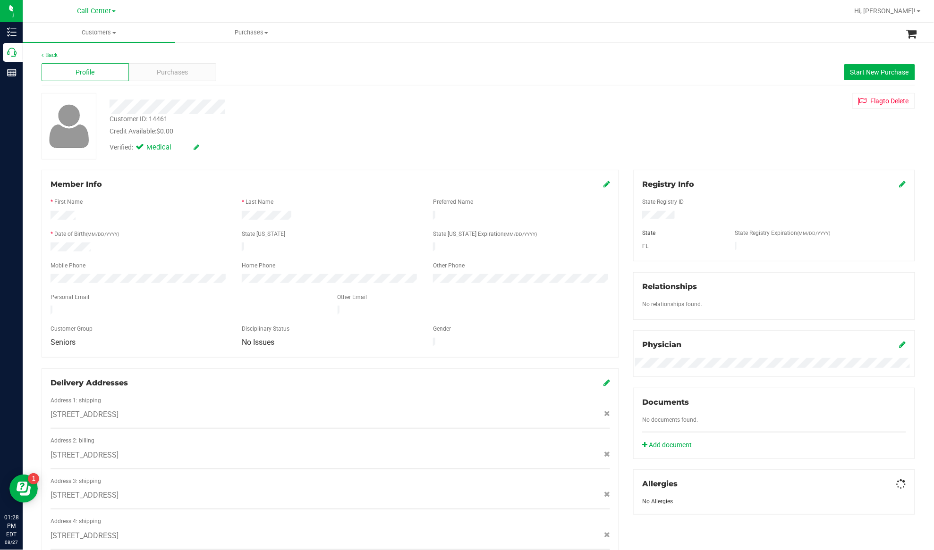
click at [147, 82] on div "Profile Purchases Start New Purchase" at bounding box center [478, 72] width 873 height 26
click at [153, 72] on div "Purchases" at bounding box center [172, 72] width 87 height 18
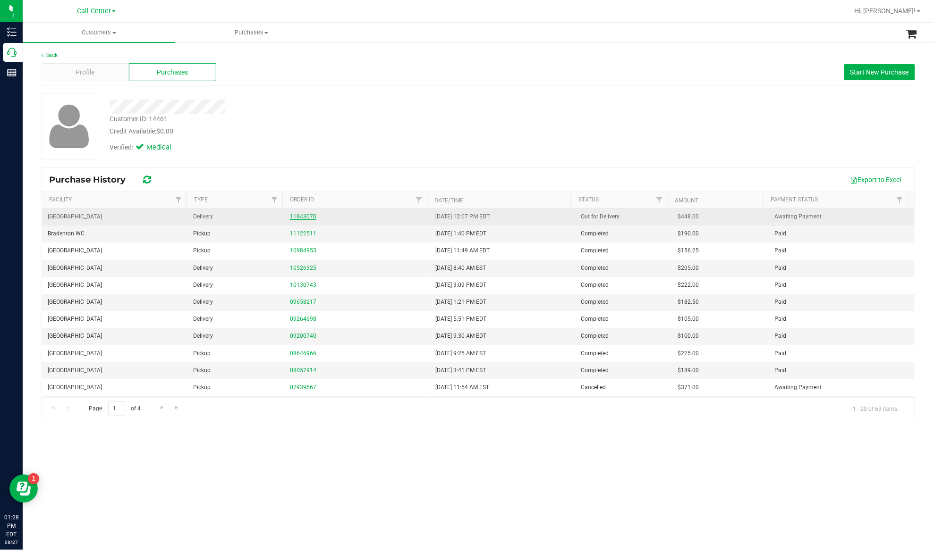
click at [298, 217] on link "11843070" at bounding box center [303, 216] width 26 height 7
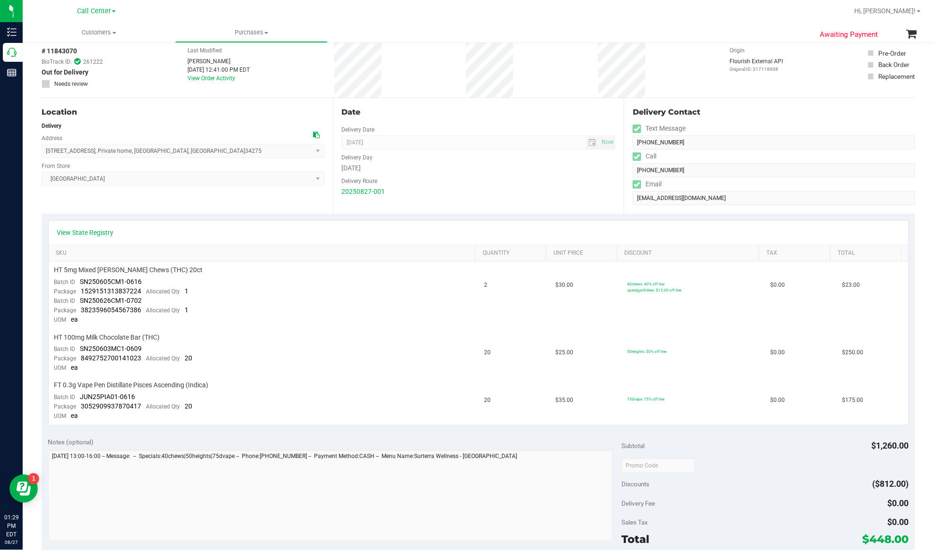
scroll to position [63, 0]
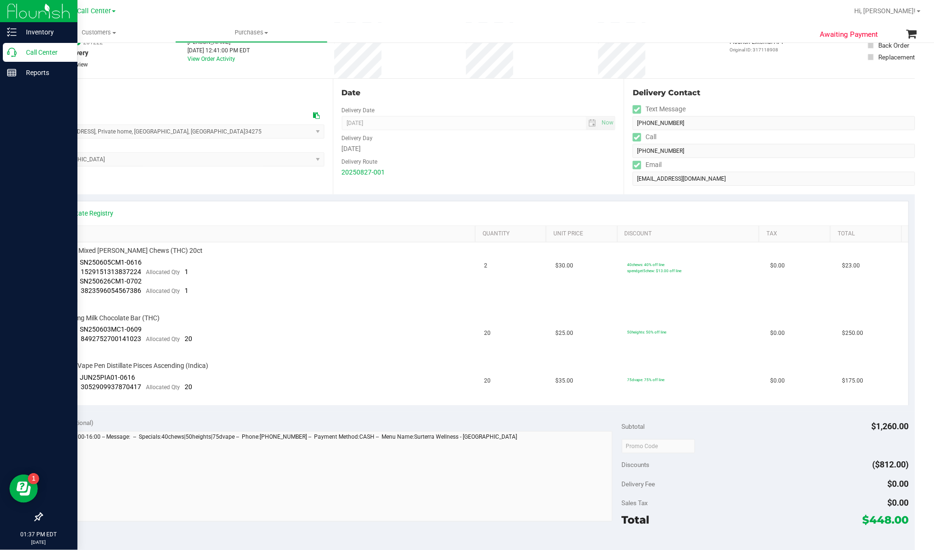
drag, startPoint x: 19, startPoint y: 51, endPoint x: 33, endPoint y: 53, distance: 13.3
click at [19, 51] on p "Call Center" at bounding box center [45, 52] width 57 height 11
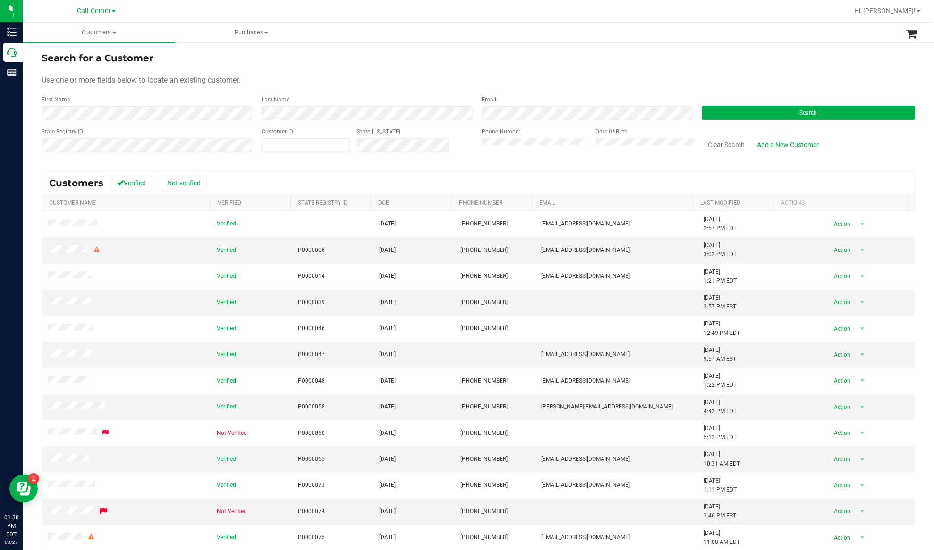
click at [289, 173] on div "Customers Verified Not verified" at bounding box center [478, 183] width 872 height 24
click at [695, 110] on div "Search" at bounding box center [805, 107] width 220 height 25
click at [709, 110] on button "Search" at bounding box center [808, 113] width 213 height 14
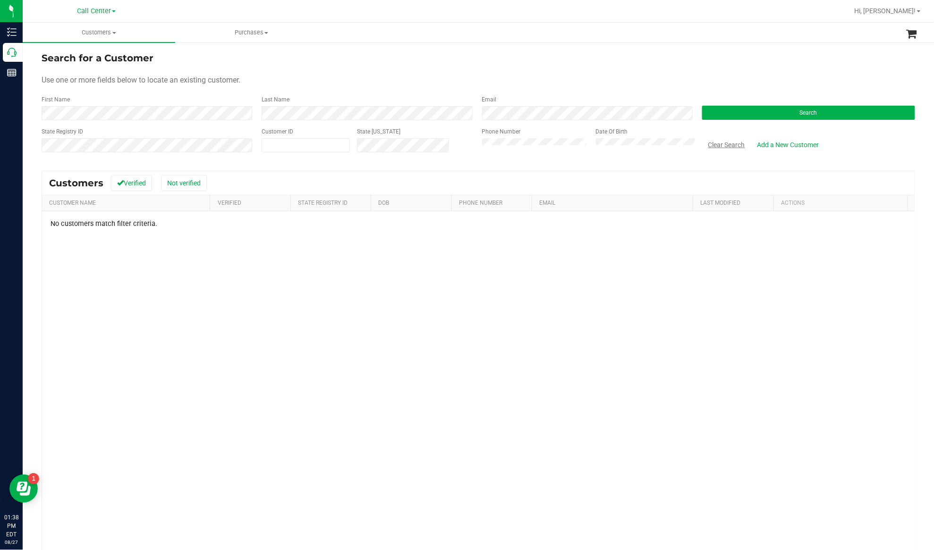
click at [720, 145] on button "Clear Search" at bounding box center [726, 145] width 49 height 16
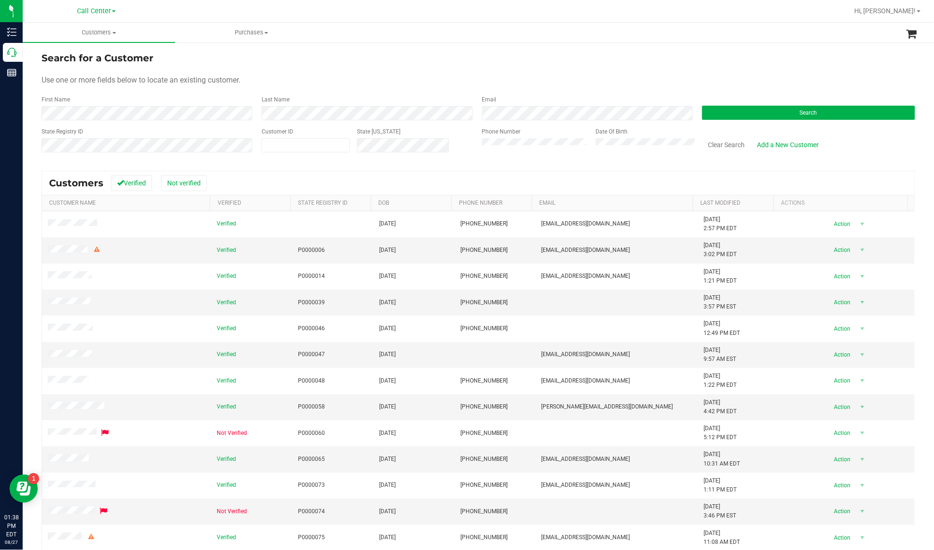
click at [246, 89] on form "Search for a Customer Use one or more fields below to locate an existing custom…" at bounding box center [478, 106] width 873 height 110
click at [796, 118] on button "Search" at bounding box center [808, 113] width 213 height 14
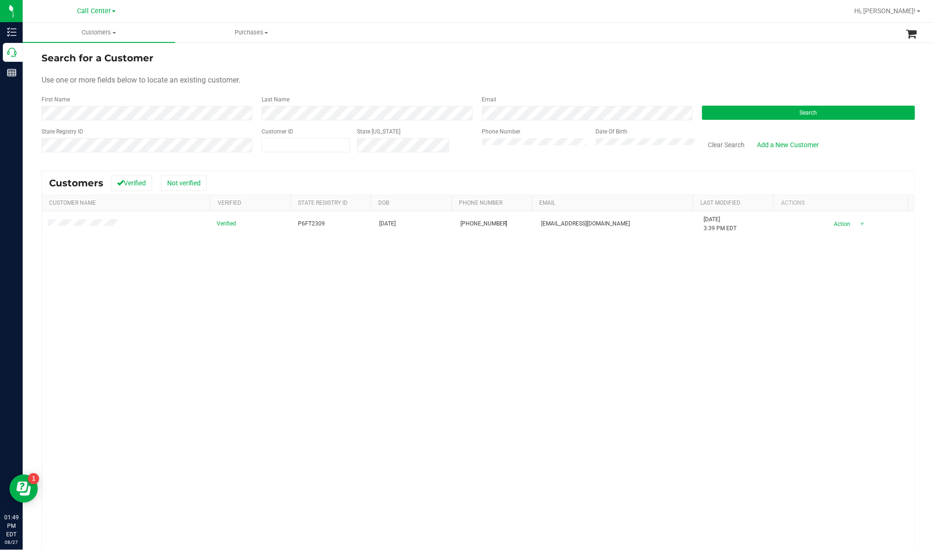
click at [113, 284] on div "Verified P6FT2309 [DATE] (863) 347-9055 [EMAIL_ADDRESS][DOMAIN_NAME] [DATE] 3:3…" at bounding box center [478, 385] width 872 height 347
click at [714, 144] on button "Clear Search" at bounding box center [726, 145] width 49 height 16
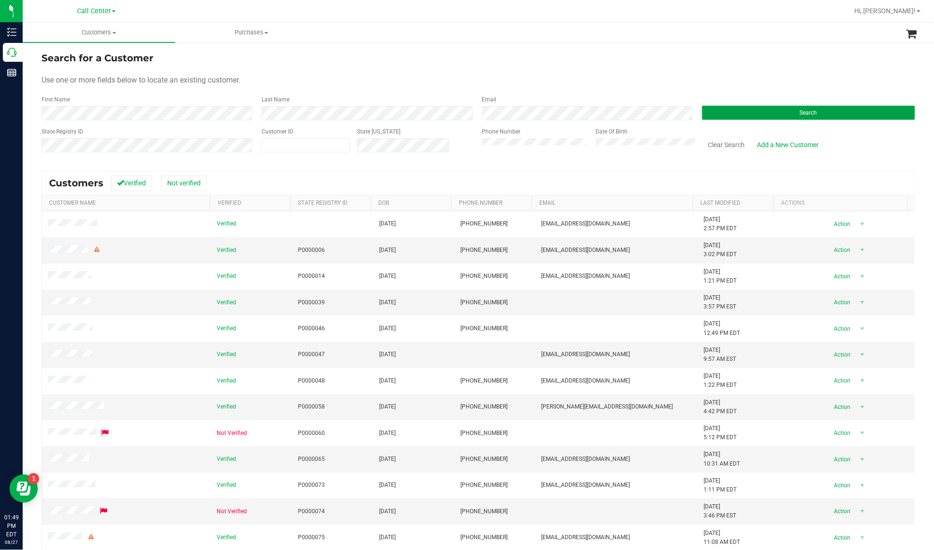
click at [718, 114] on button "Search" at bounding box center [808, 113] width 213 height 14
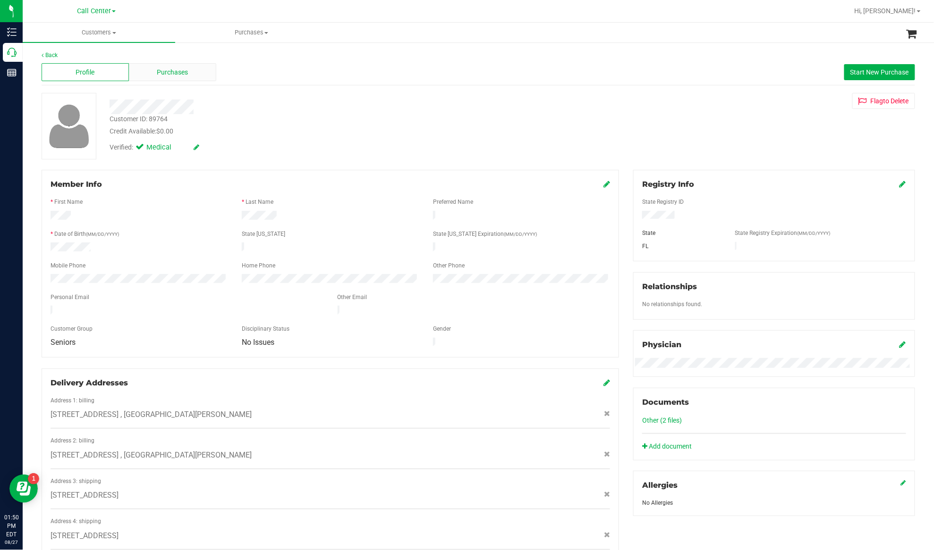
click at [182, 75] on span "Purchases" at bounding box center [172, 73] width 31 height 10
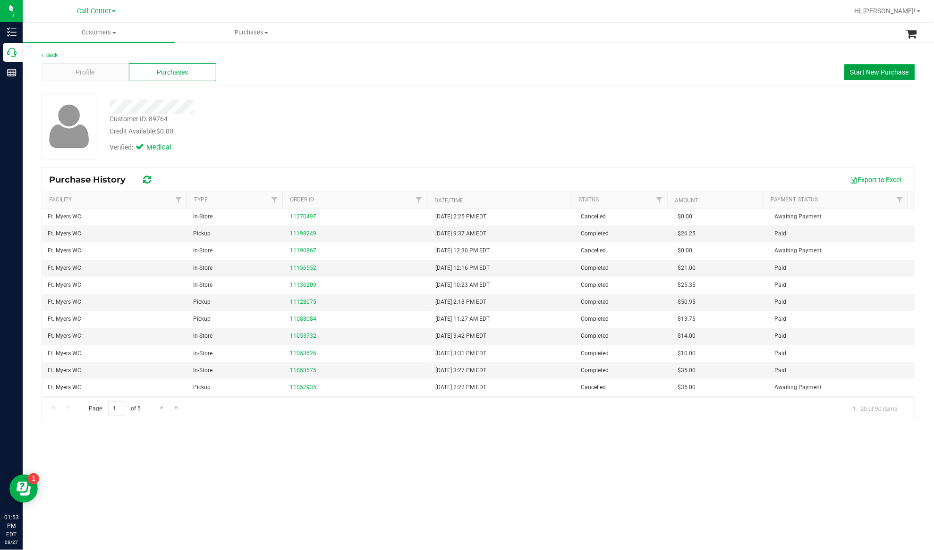
click at [858, 76] on span "Start New Purchase" at bounding box center [879, 72] width 59 height 8
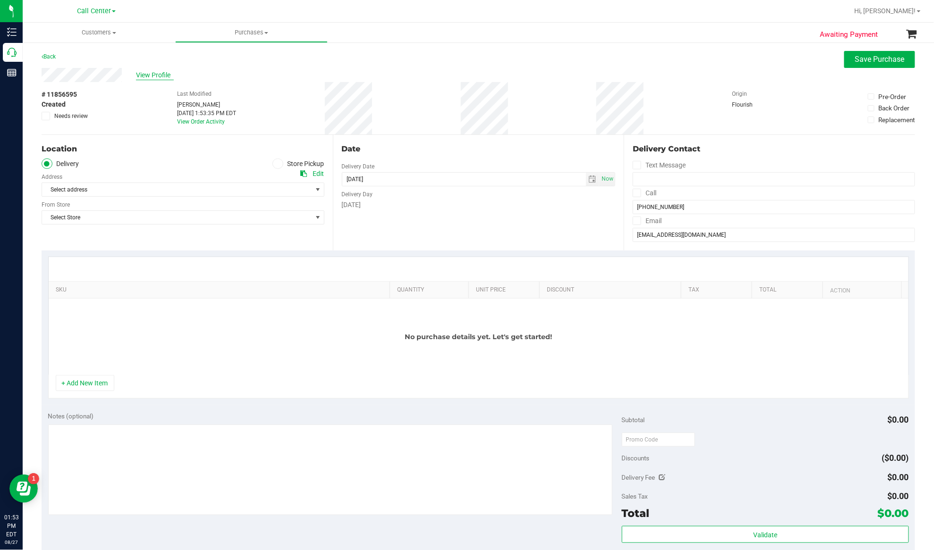
click at [152, 76] on span "View Profile" at bounding box center [155, 75] width 38 height 10
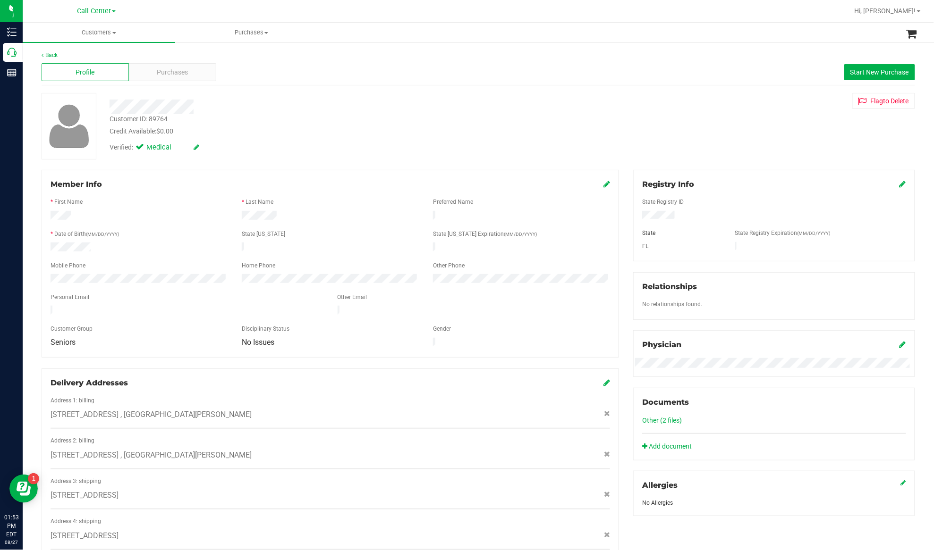
drag, startPoint x: 305, startPoint y: 162, endPoint x: 419, endPoint y: 184, distance: 116.2
click at [305, 162] on div "Back Profile Purchases Start New Purchase Customer ID: 89764 Credit Available: …" at bounding box center [478, 379] width 873 height 656
click at [174, 70] on span "Purchases" at bounding box center [172, 73] width 31 height 10
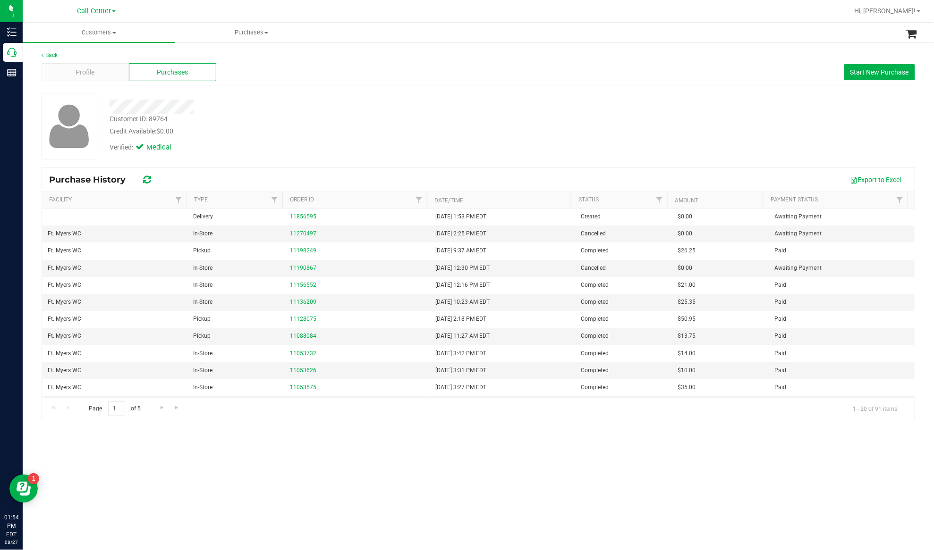
click at [217, 157] on div "Verified: Medical" at bounding box center [176, 150] width 148 height 15
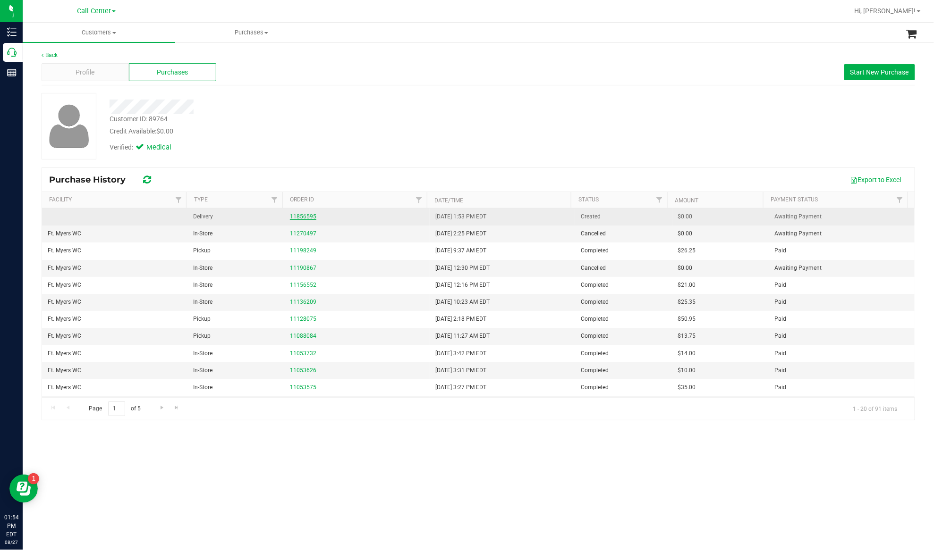
click at [306, 217] on link "11856595" at bounding box center [303, 216] width 26 height 7
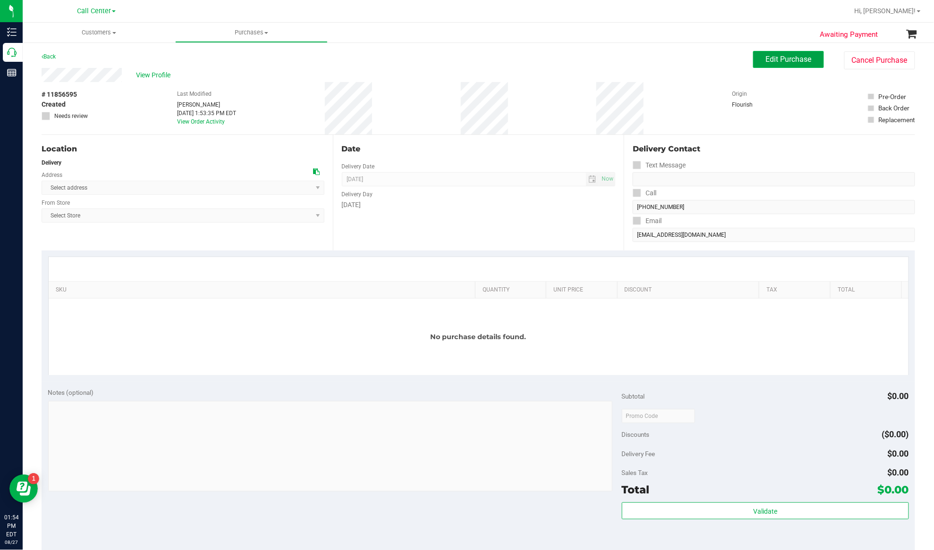
click at [777, 61] on span "Edit Purchase" at bounding box center [789, 59] width 46 height 9
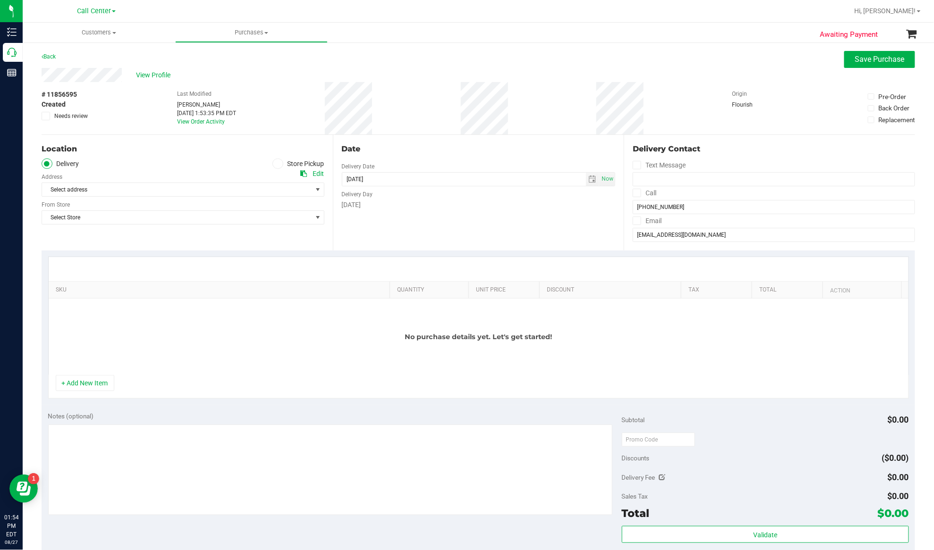
click at [278, 165] on span at bounding box center [277, 164] width 11 height 11
click at [0, 0] on input "Store Pickup" at bounding box center [0, 0] width 0 height 0
click at [271, 186] on span "Select Store" at bounding box center [177, 189] width 270 height 13
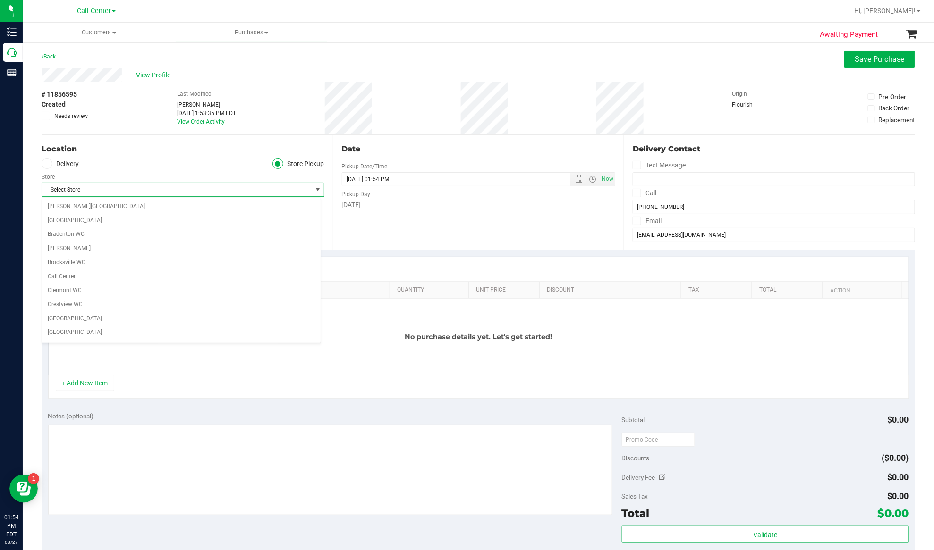
drag, startPoint x: 271, startPoint y: 186, endPoint x: 260, endPoint y: 187, distance: 11.4
click at [270, 186] on span "Select Store" at bounding box center [177, 189] width 270 height 13
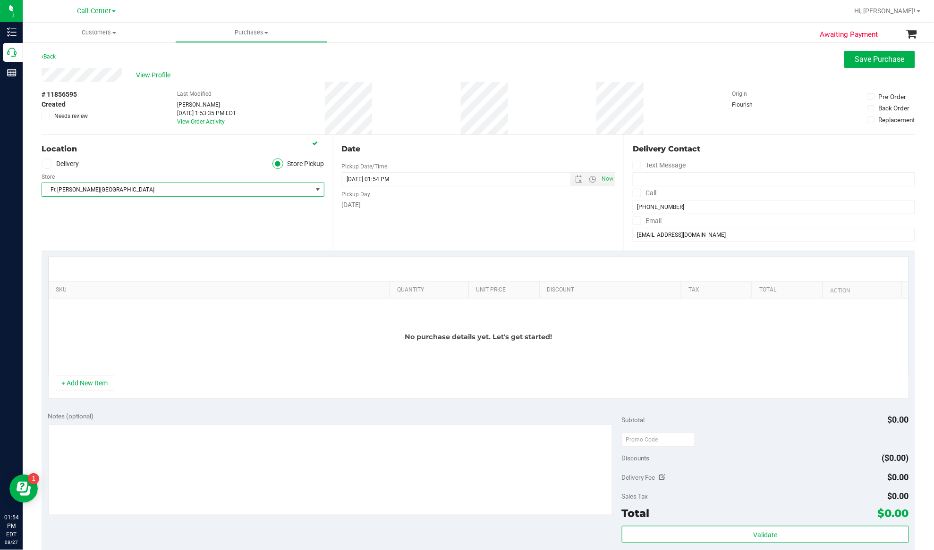
scroll to position [63, 0]
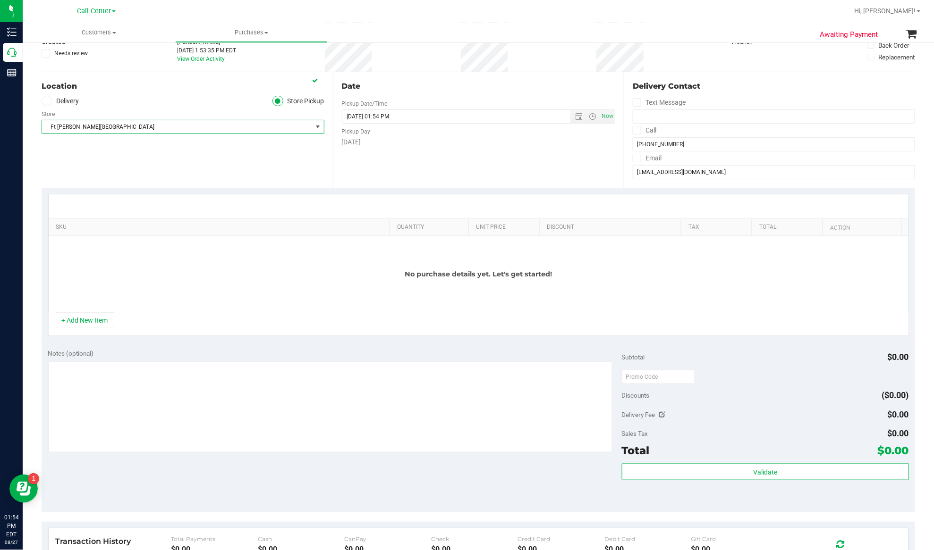
click at [149, 130] on span "Ft [PERSON_NAME][GEOGRAPHIC_DATA]" at bounding box center [177, 126] width 270 height 13
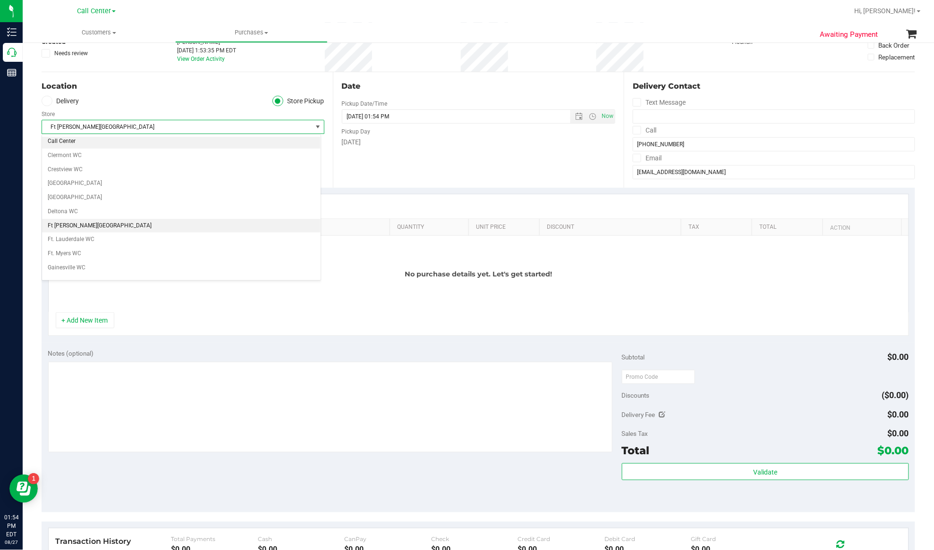
scroll to position [93, 0]
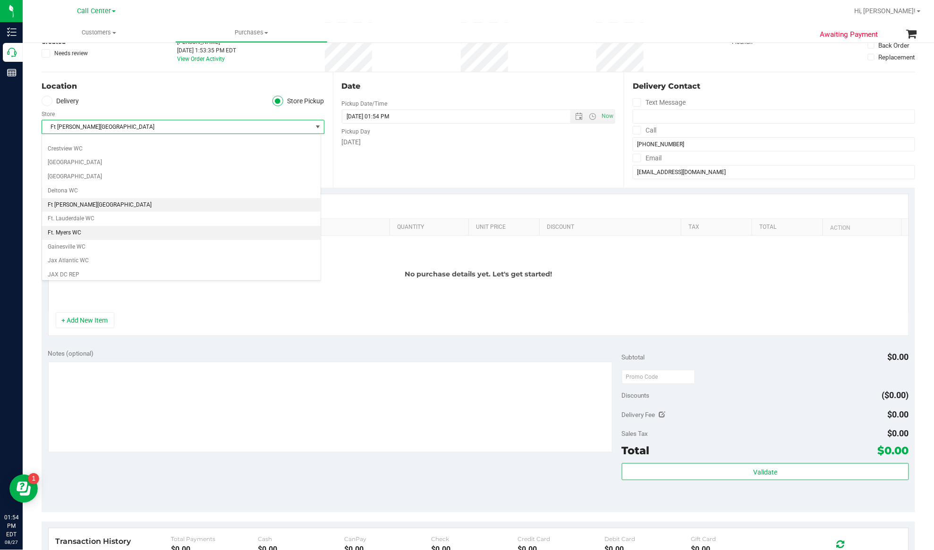
click at [90, 237] on li "Ft. Myers WC" at bounding box center [181, 233] width 279 height 14
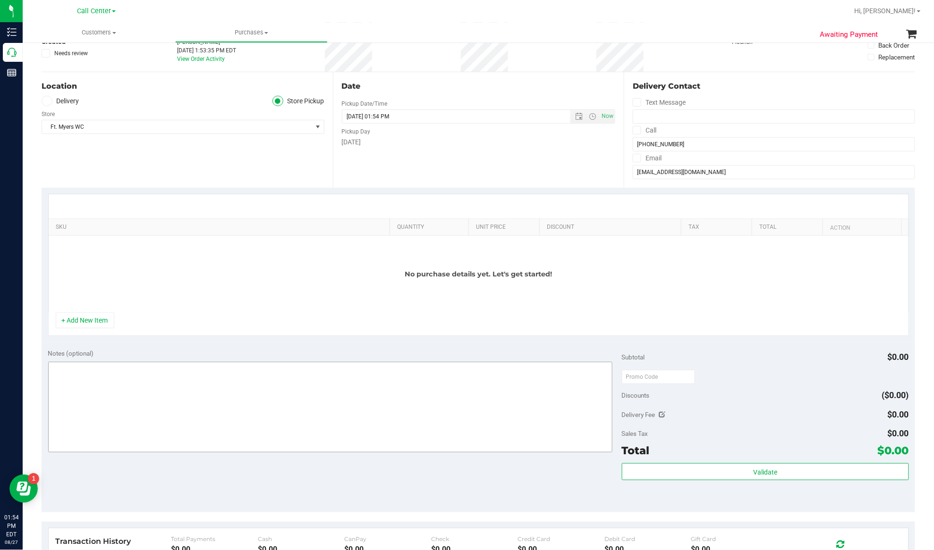
drag, startPoint x: 97, startPoint y: 328, endPoint x: 100, endPoint y: 321, distance: 7.2
click at [97, 328] on button "+ Add New Item" at bounding box center [85, 321] width 59 height 16
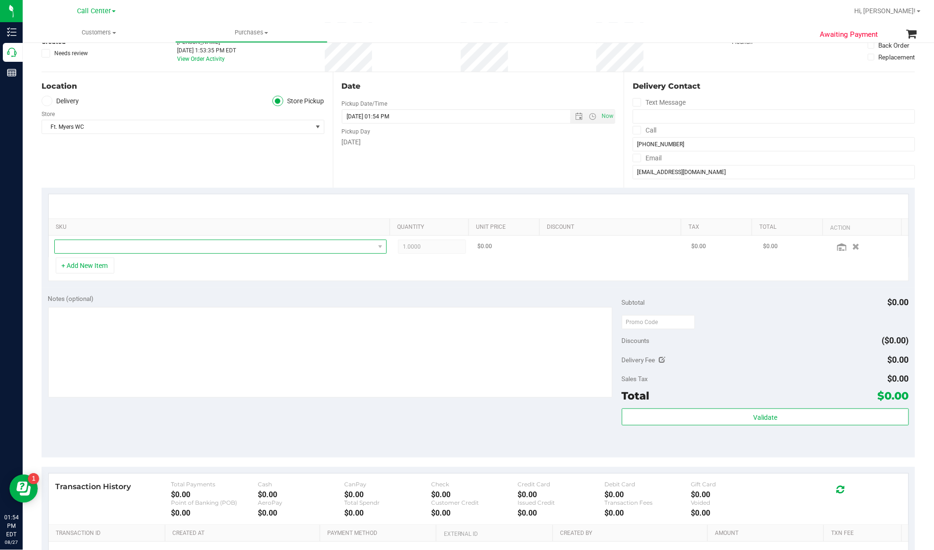
click at [117, 245] on span "NO DATA FOUND" at bounding box center [215, 246] width 320 height 13
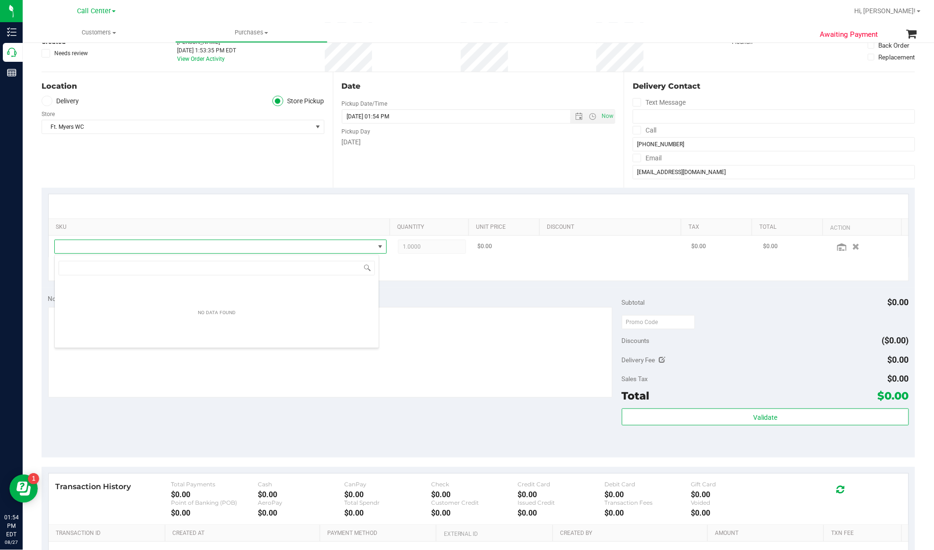
scroll to position [14, 325]
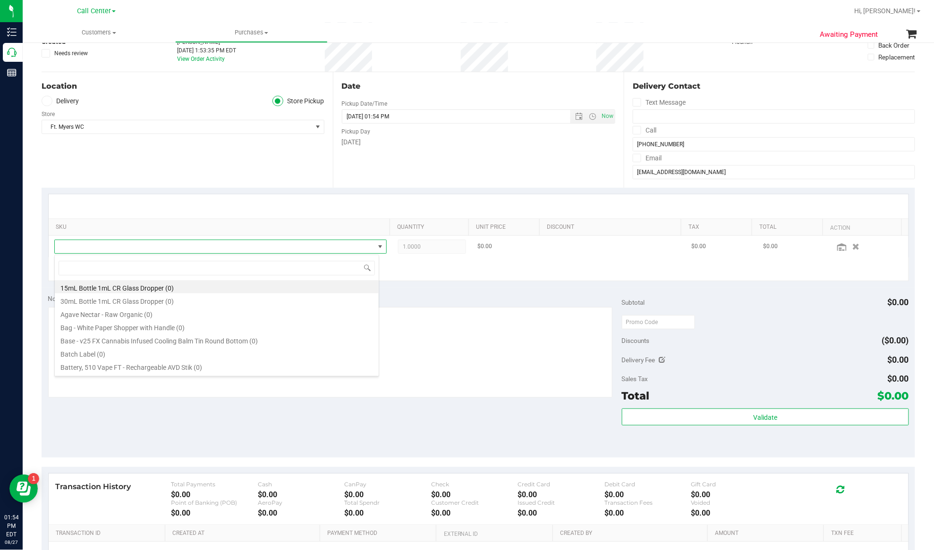
type input "Lemon Zest"
click at [127, 365] on li "FT 0.5g Vape Cart CDT Distillate Lemon Zest (Hybrid) (12)" at bounding box center [217, 366] width 324 height 13
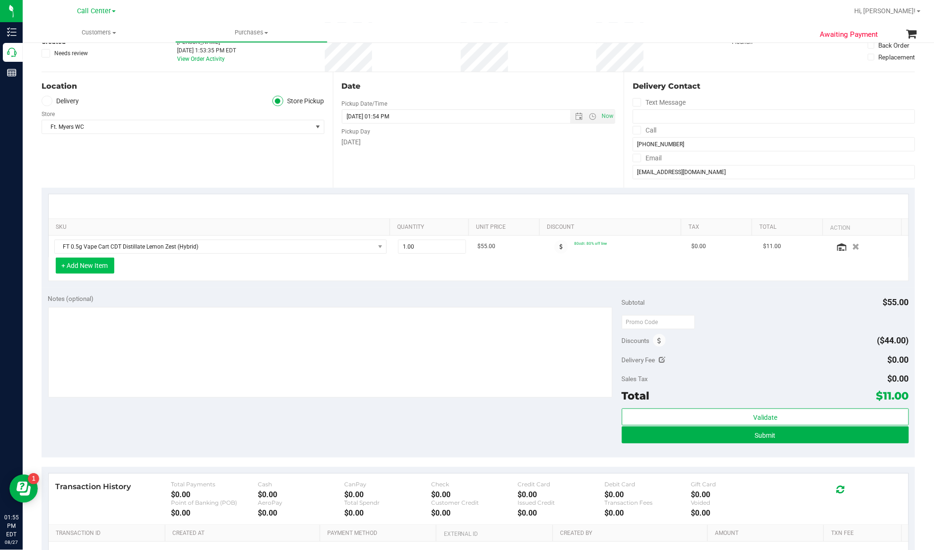
click at [93, 266] on button "+ Add New Item" at bounding box center [85, 266] width 59 height 16
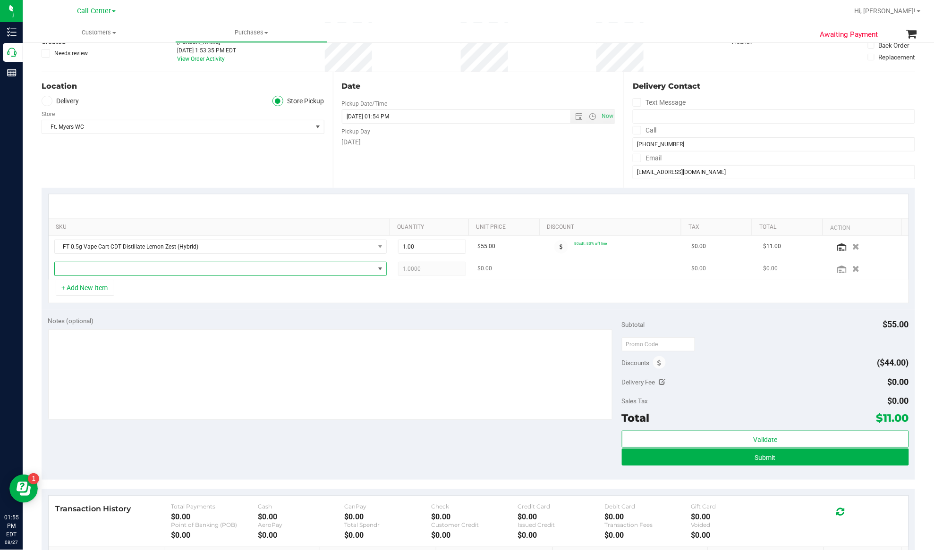
click at [95, 272] on span "NO DATA FOUND" at bounding box center [215, 268] width 320 height 13
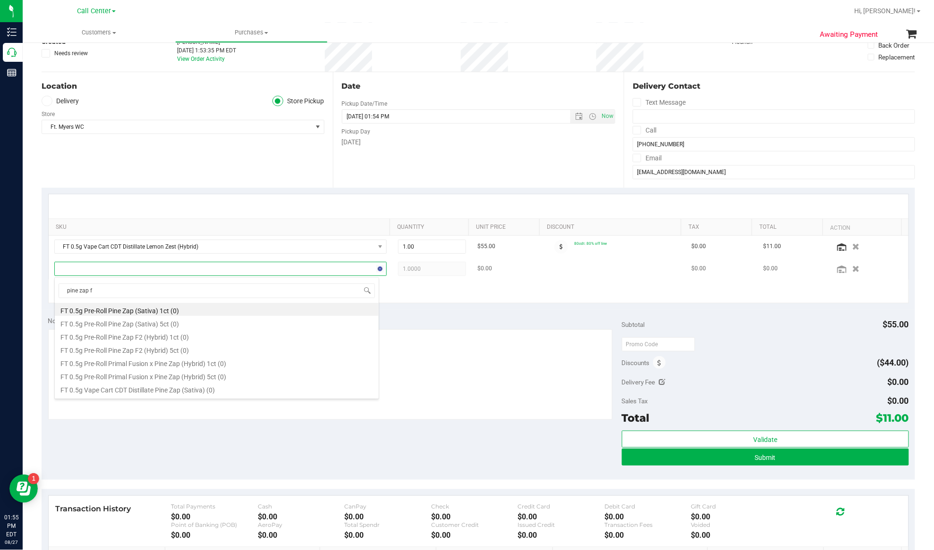
type input "pine zap f2"
click at [111, 337] on li "FT 0.5g Vape Cart CDT Distillate Pine Zap F2 (Hybrid) (12)" at bounding box center [217, 336] width 324 height 13
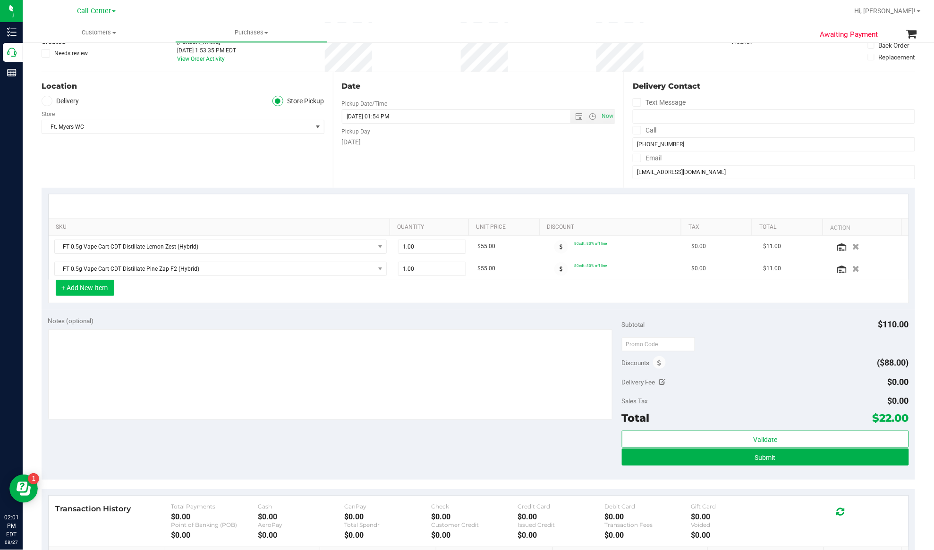
click at [72, 284] on button "+ Add New Item" at bounding box center [85, 288] width 59 height 16
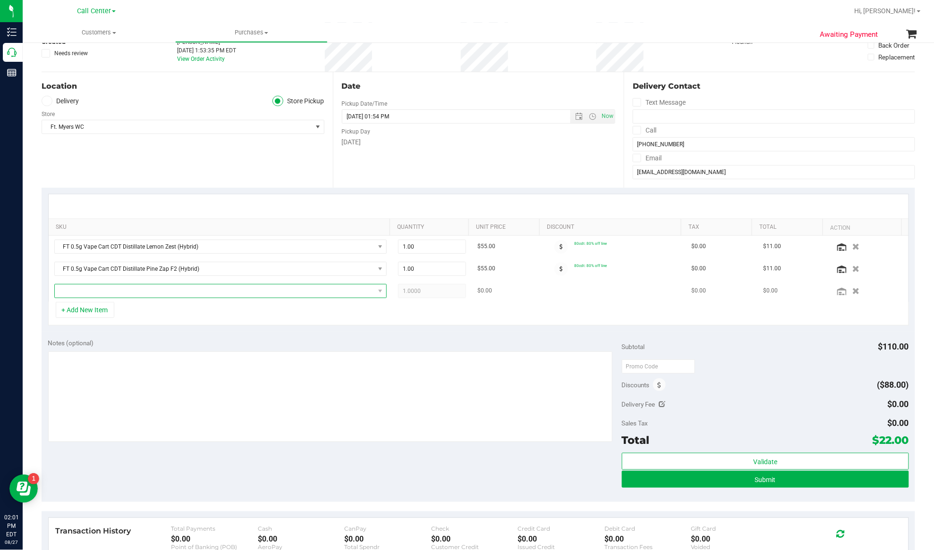
click at [86, 289] on span "NO DATA FOUND" at bounding box center [215, 291] width 320 height 13
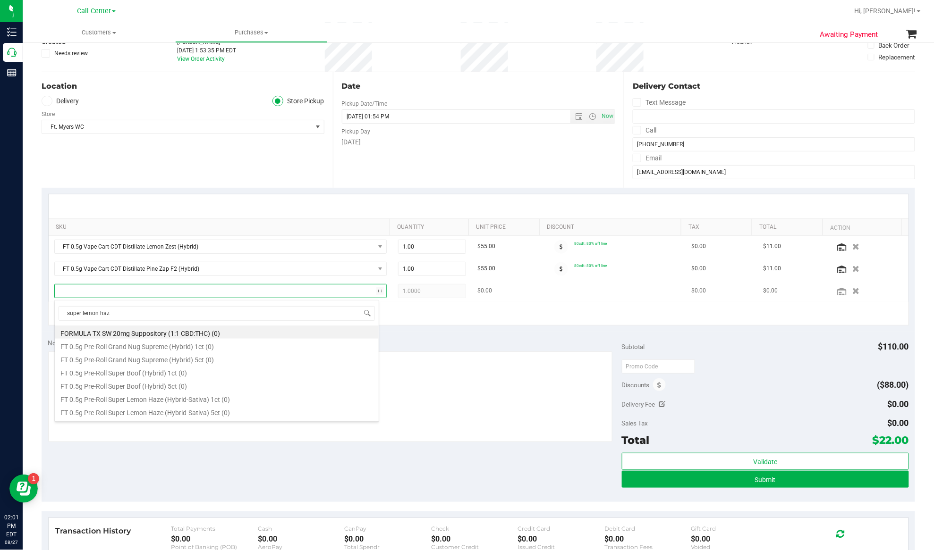
type input "super lemon haze"
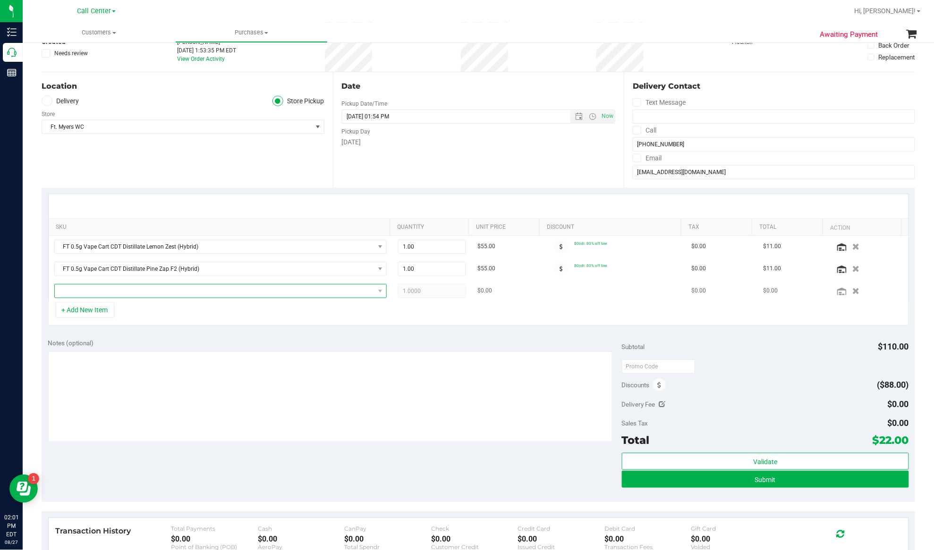
click at [177, 293] on span "NO DATA FOUND" at bounding box center [215, 291] width 320 height 13
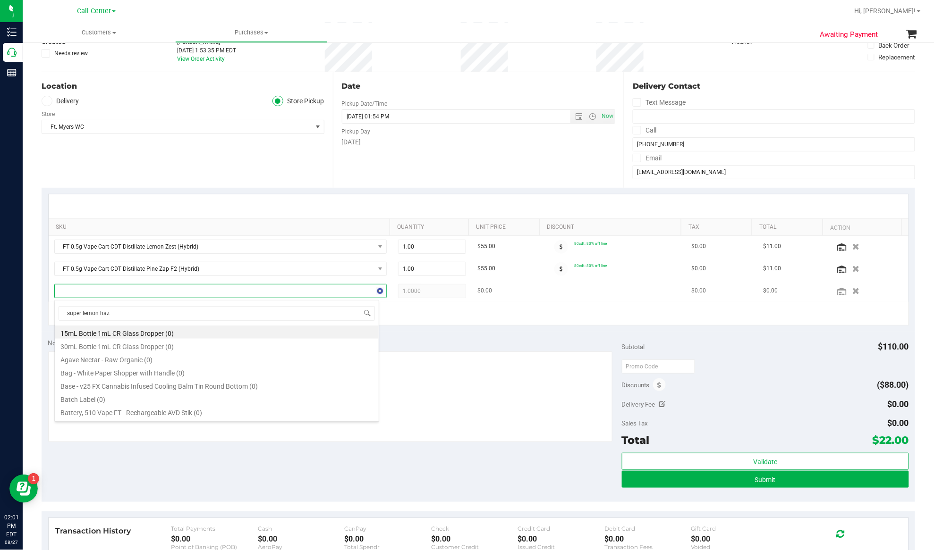
type input "super lemon haze"
click at [169, 361] on li "FT 0.5g Vape Cart CDT Distillate Super Lemon Haze (Hybrid-Sativa) (8)" at bounding box center [217, 358] width 324 height 13
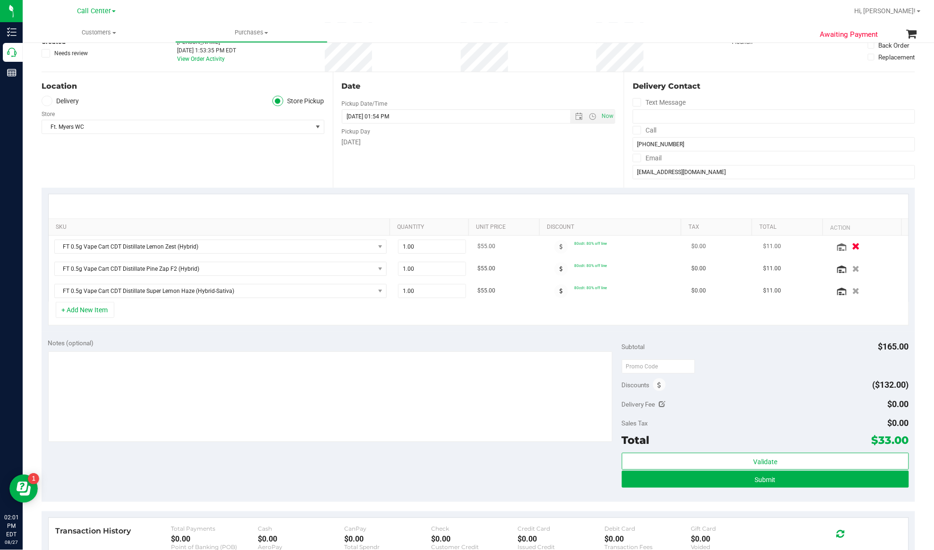
click at [852, 247] on icon "button" at bounding box center [856, 246] width 8 height 7
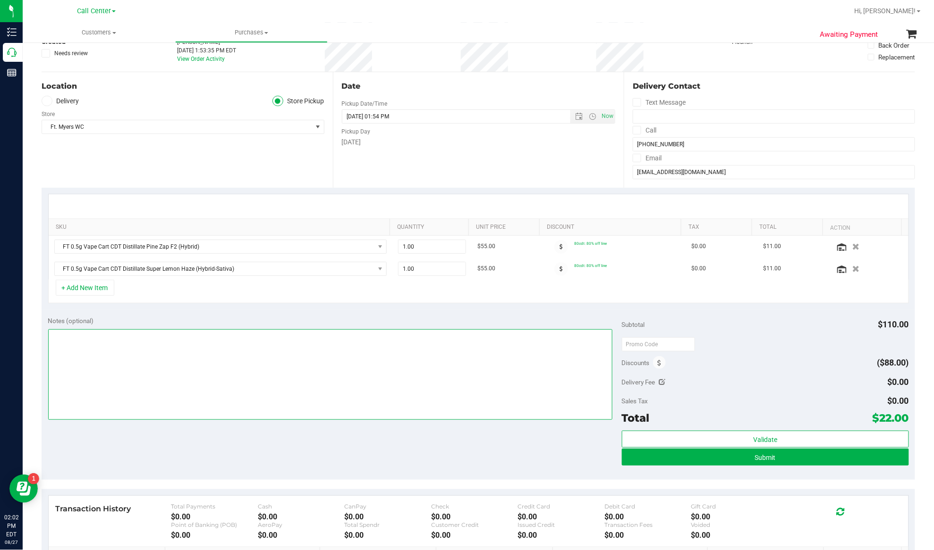
click at [501, 367] on textarea at bounding box center [330, 375] width 564 height 91
type textarea "EJ [DATE] 2:02pm"
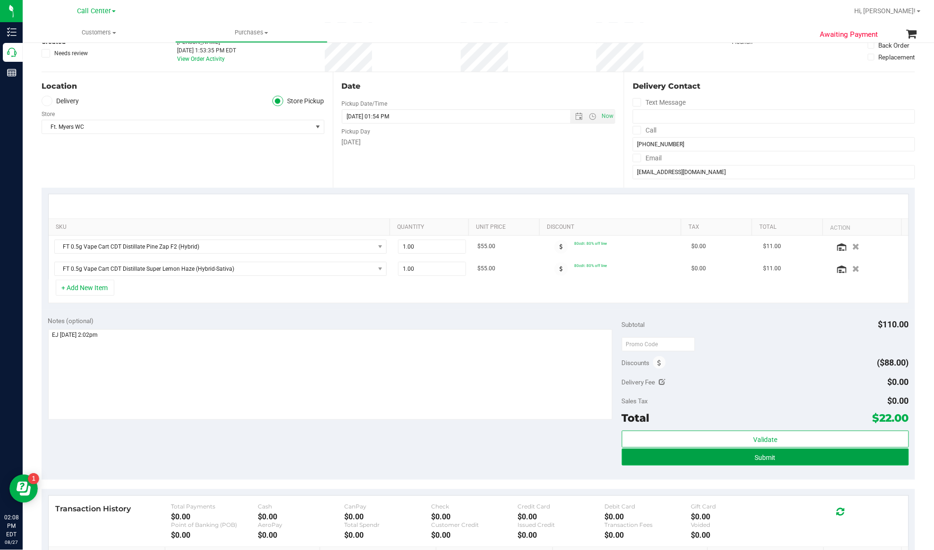
click at [800, 458] on button "Submit" at bounding box center [765, 457] width 287 height 17
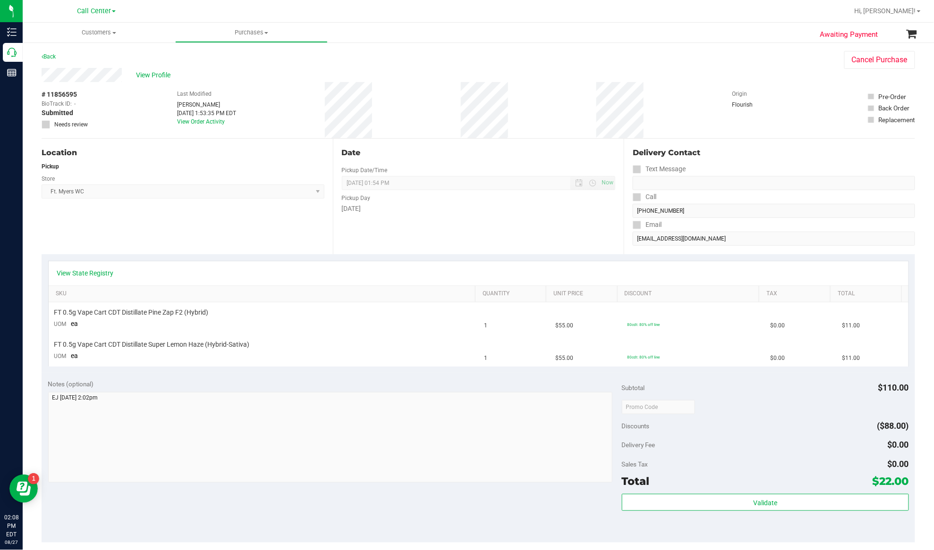
click at [55, 91] on span "# 11856595" at bounding box center [59, 95] width 35 height 10
click at [55, 93] on span "# 11856595" at bounding box center [59, 95] width 35 height 10
click at [56, 93] on span "# 11856595" at bounding box center [59, 95] width 35 height 10
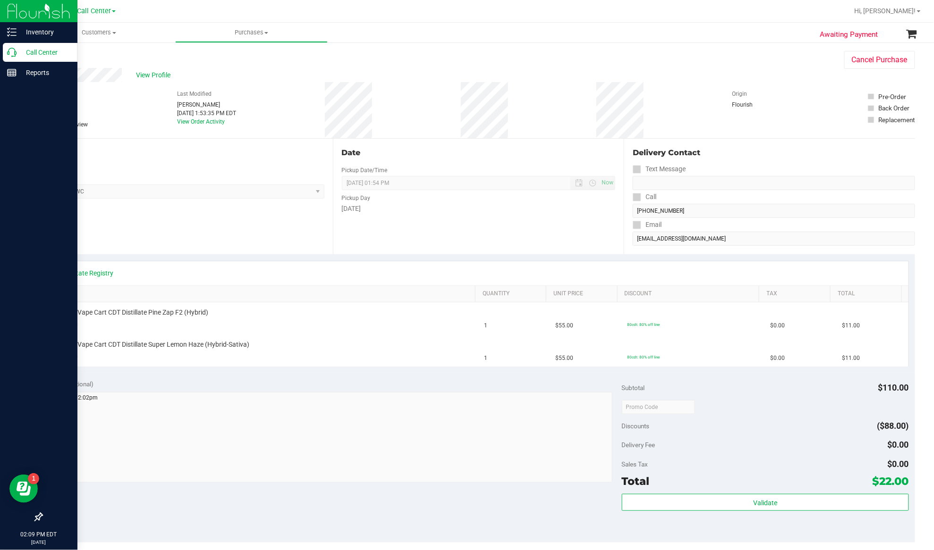
click at [35, 47] on p "Call Center" at bounding box center [45, 52] width 57 height 11
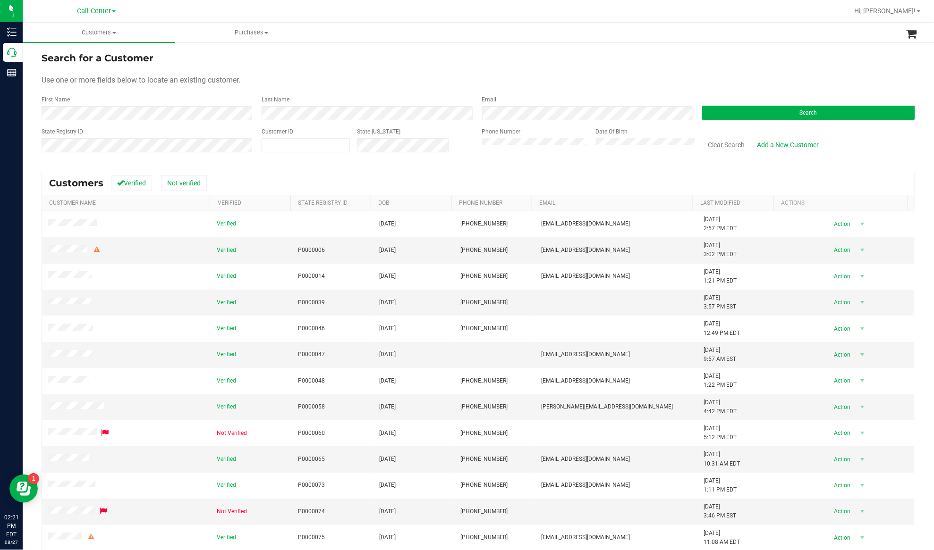
click at [352, 80] on div "Use one or more fields below to locate an existing customer." at bounding box center [478, 80] width 873 height 11
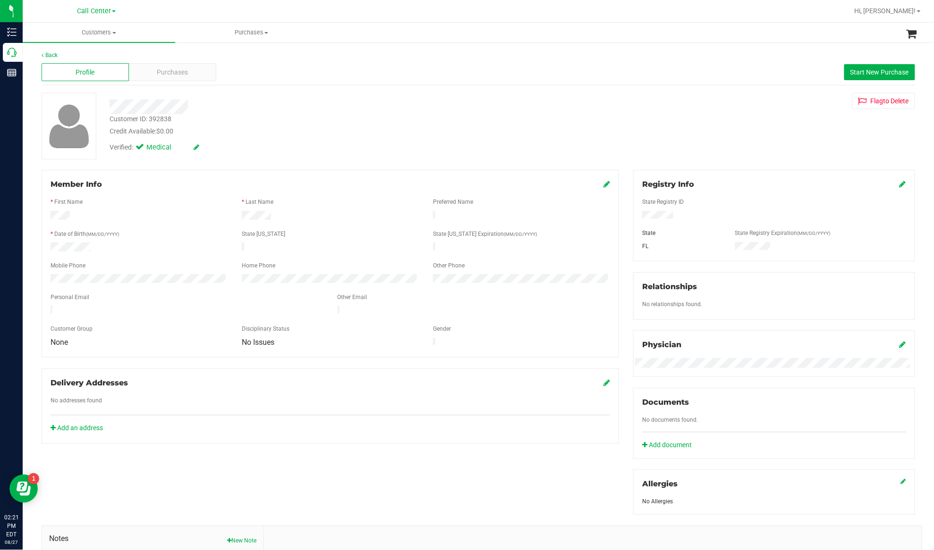
click at [304, 160] on div "Back Profile Purchases Start New Purchase Customer ID: 392838 Credit Available:…" at bounding box center [478, 352] width 873 height 602
click at [194, 73] on div "Purchases" at bounding box center [172, 72] width 87 height 18
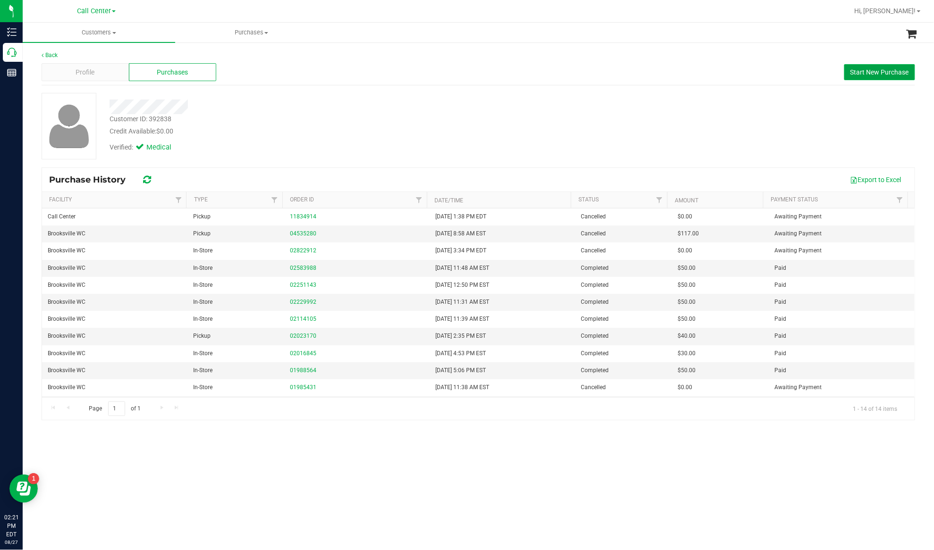
click at [877, 74] on span "Start New Purchase" at bounding box center [879, 72] width 59 height 8
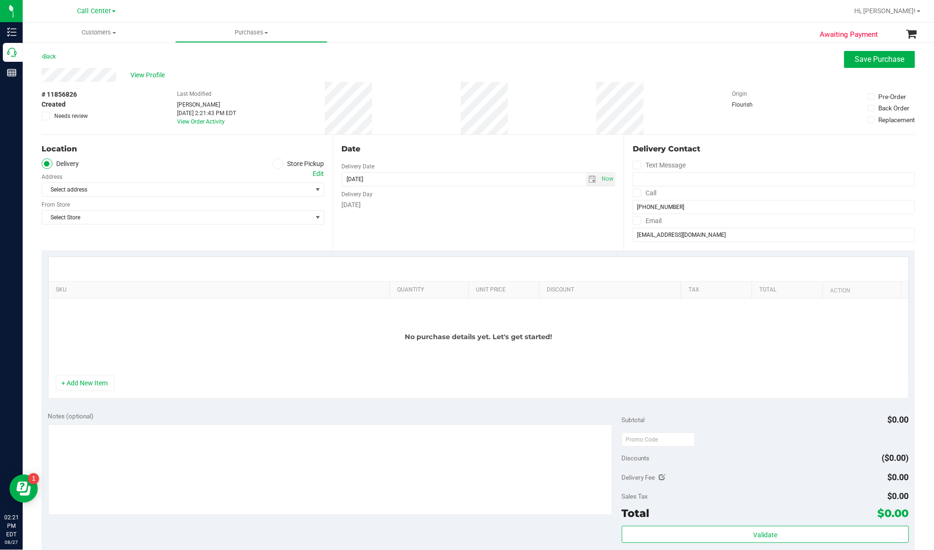
click at [275, 164] on icon at bounding box center [278, 164] width 6 height 0
click at [0, 0] on input "Store Pickup" at bounding box center [0, 0] width 0 height 0
click at [271, 187] on span "Select Store" at bounding box center [177, 189] width 270 height 13
click at [229, 224] on div "Location Delivery Store Pickup Store Bonita Springs WC Select Store Bonita Spri…" at bounding box center [187, 193] width 291 height 116
click at [142, 71] on span "View Profile" at bounding box center [149, 75] width 38 height 10
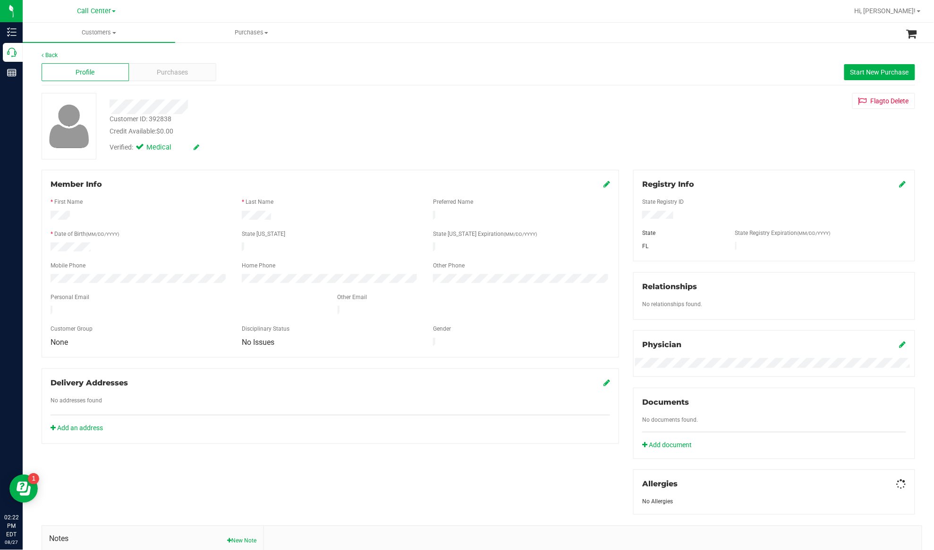
click at [142, 71] on div "Purchases" at bounding box center [172, 72] width 87 height 18
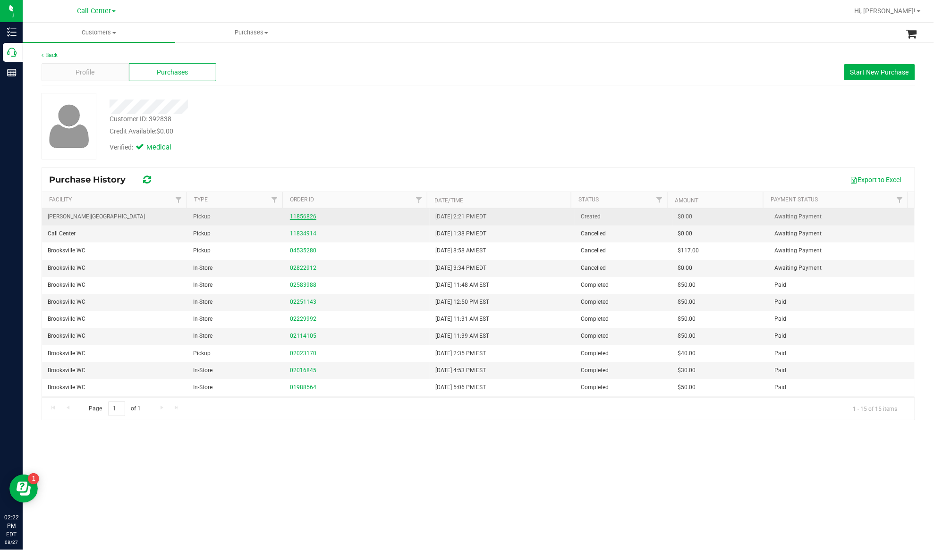
click at [302, 216] on link "11856826" at bounding box center [303, 216] width 26 height 7
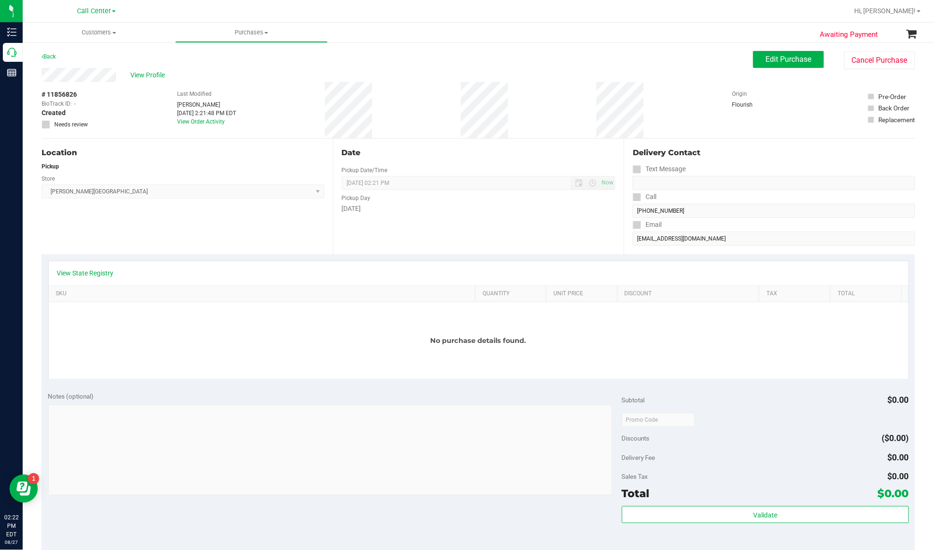
click at [210, 215] on div "Location Pickup Store Bonita Springs WC Select Store Bonita Springs WC Boynton …" at bounding box center [187, 197] width 291 height 116
drag, startPoint x: 774, startPoint y: 61, endPoint x: 731, endPoint y: 68, distance: 44.1
click at [773, 61] on span "Edit Purchase" at bounding box center [789, 59] width 46 height 9
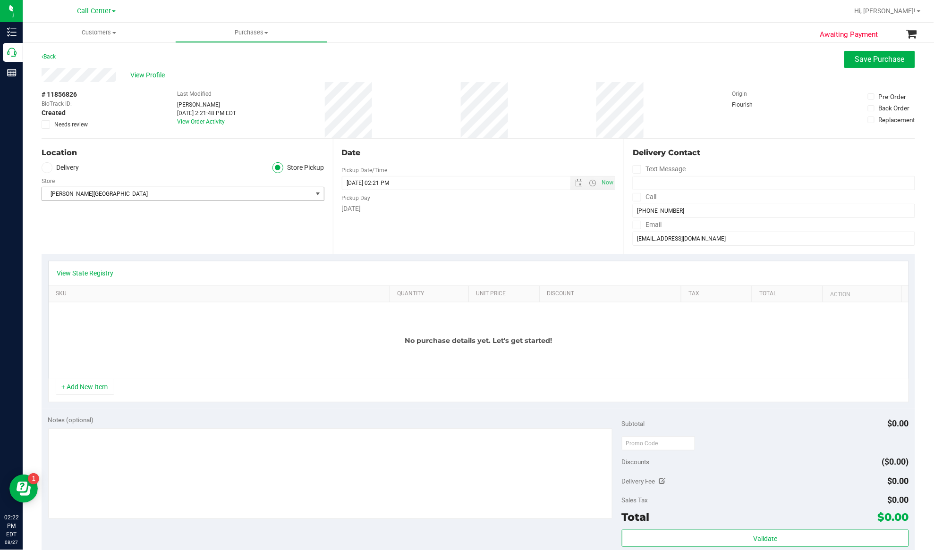
click at [257, 193] on span "[PERSON_NAME][GEOGRAPHIC_DATA]" at bounding box center [177, 193] width 270 height 13
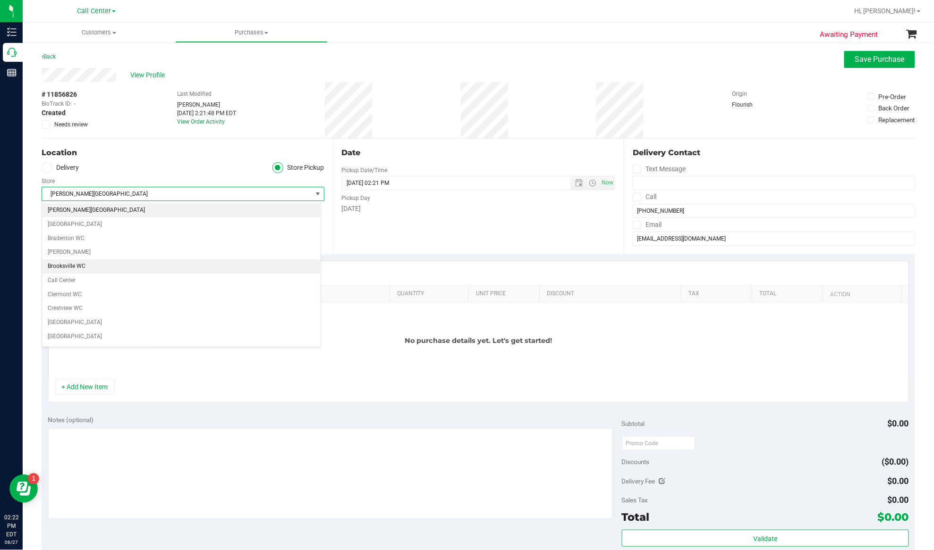
click at [137, 268] on li "Brooksville WC" at bounding box center [181, 267] width 279 height 14
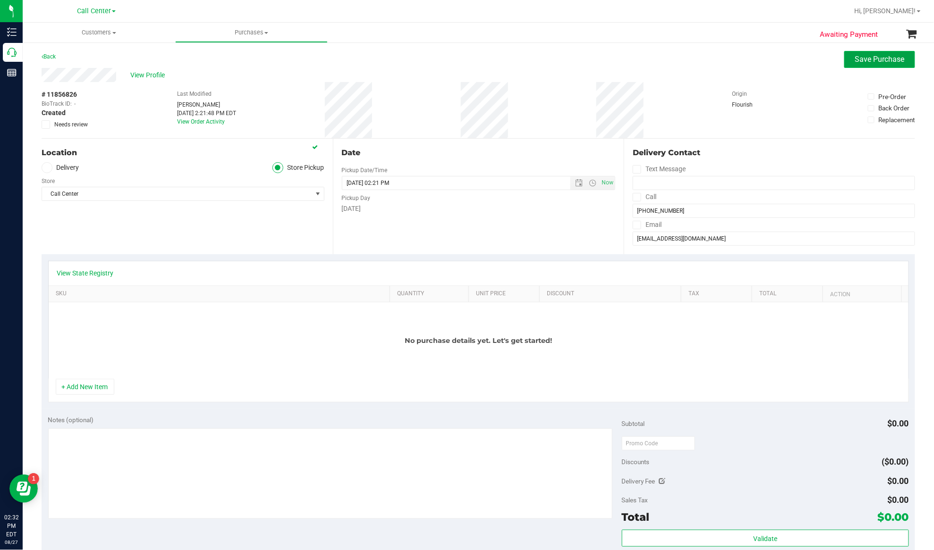
click at [855, 57] on span "Save Purchase" at bounding box center [880, 59] width 50 height 9
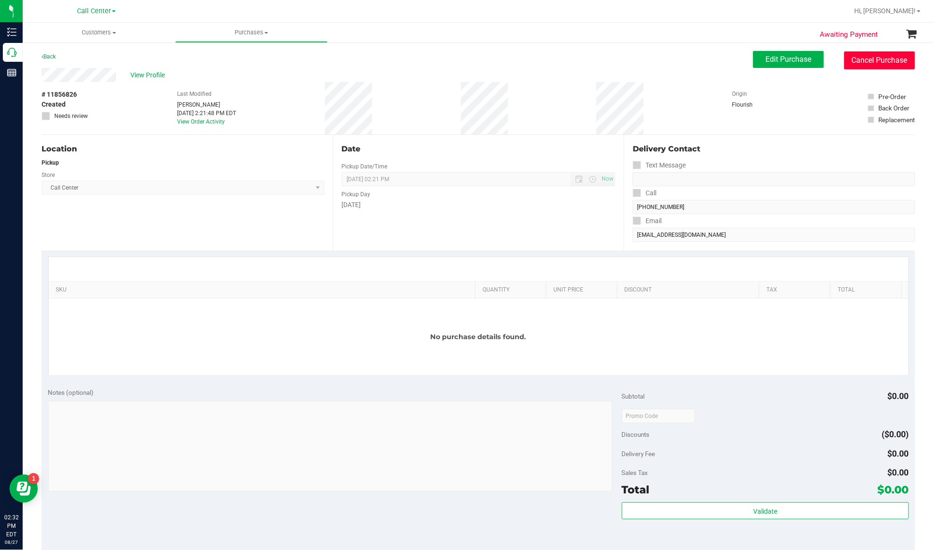
click at [864, 66] on button "Cancel Purchase" at bounding box center [879, 60] width 71 height 18
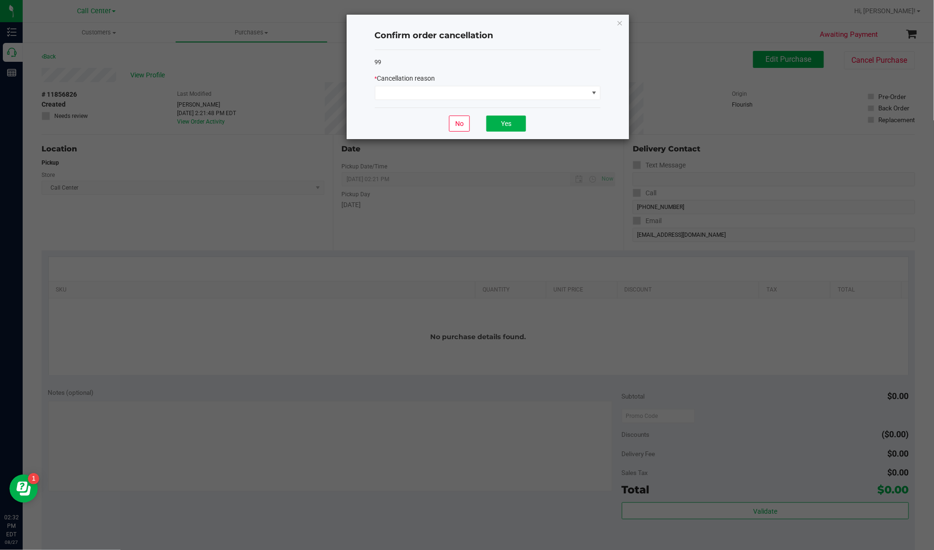
click at [533, 85] on div "* Cancellation reason" at bounding box center [488, 87] width 226 height 26
click at [533, 94] on span at bounding box center [481, 92] width 213 height 13
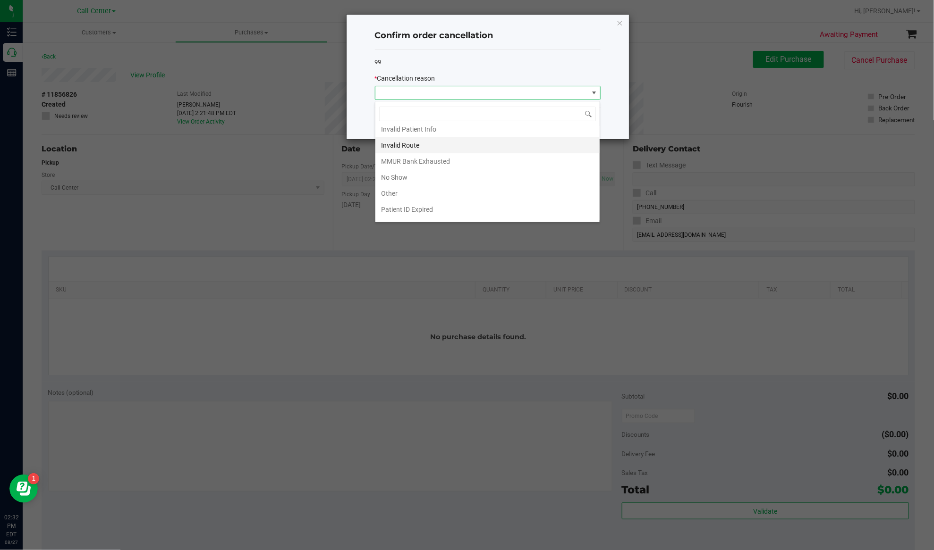
scroll to position [53, 0]
click at [399, 180] on li "Other" at bounding box center [487, 180] width 224 height 16
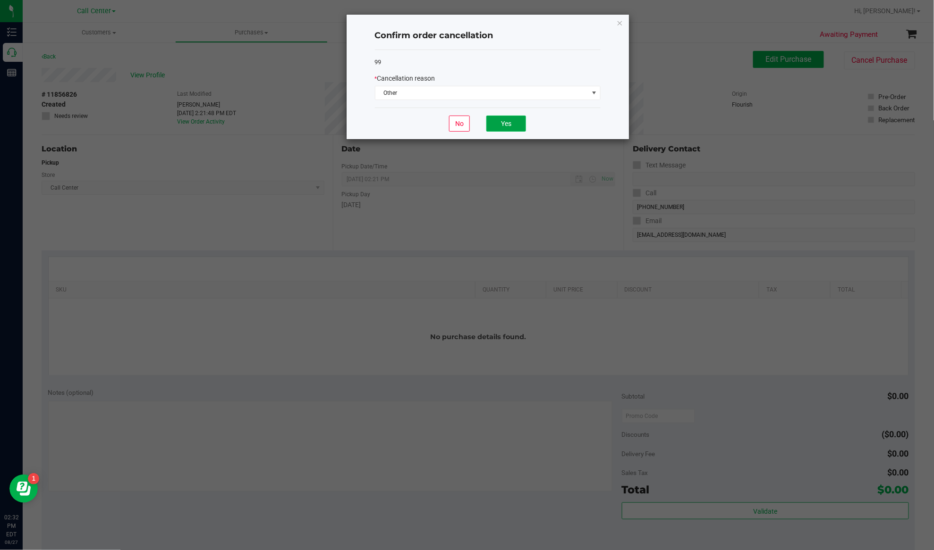
click at [514, 116] on button "Yes" at bounding box center [506, 124] width 40 height 16
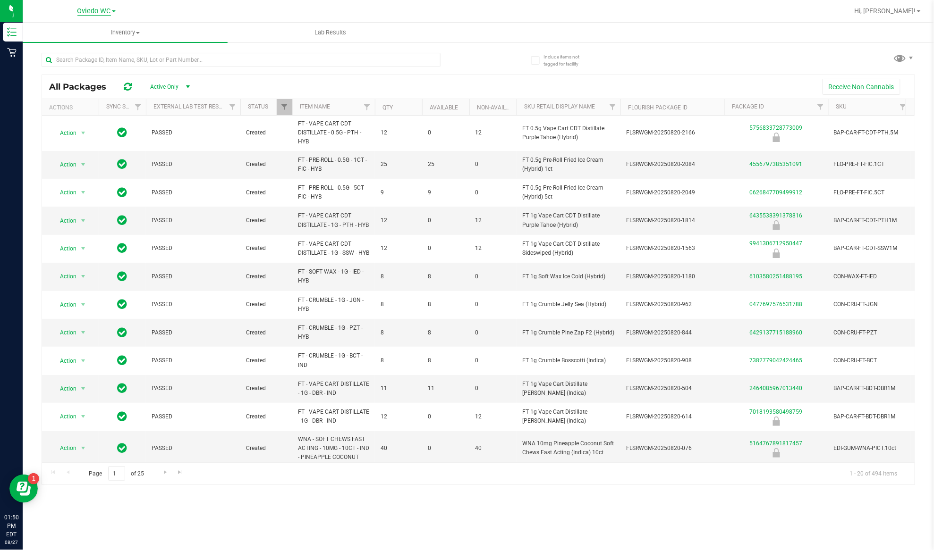
click at [104, 12] on span "Oviedo WC" at bounding box center [94, 11] width 34 height 8
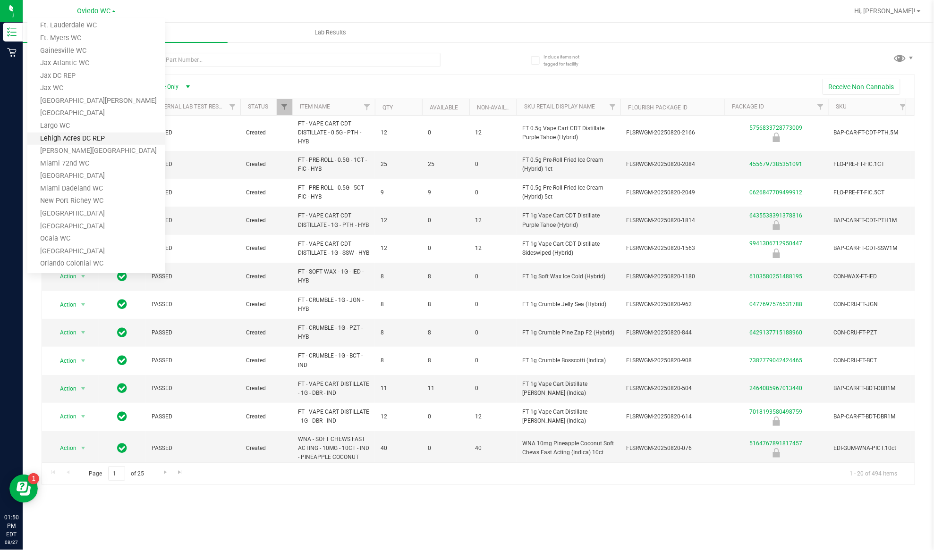
scroll to position [126, 0]
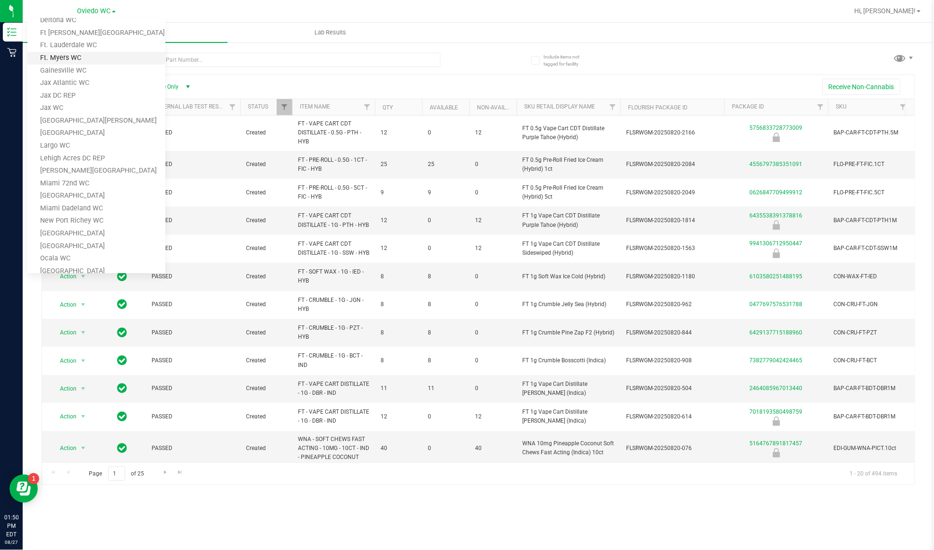
click at [73, 53] on link "Ft. Myers WC" at bounding box center [96, 58] width 138 height 13
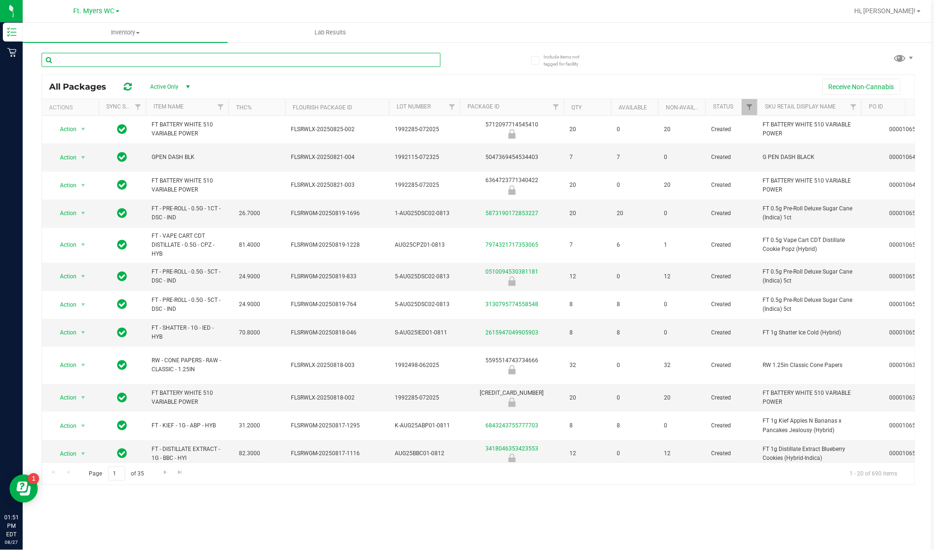
click at [171, 62] on input "text" at bounding box center [241, 60] width 399 height 14
paste input "Lemon Zest"
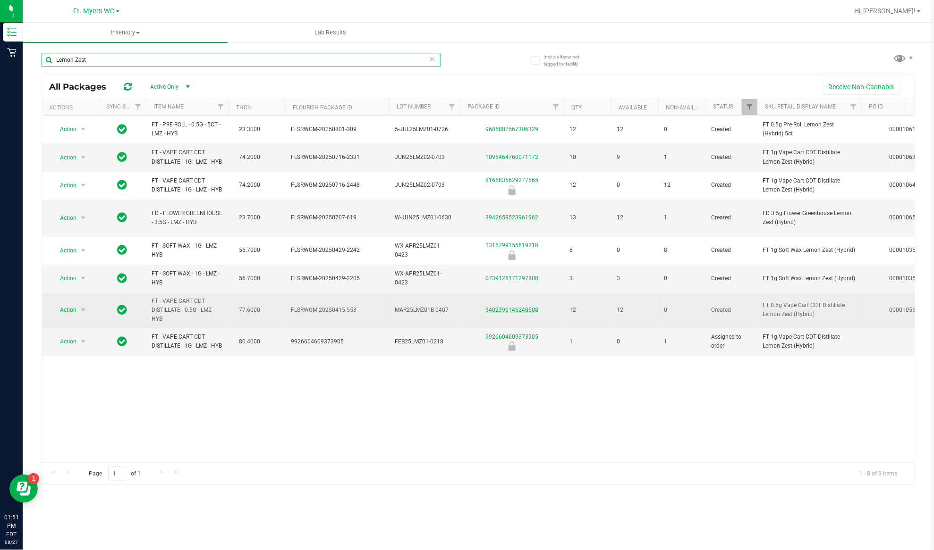
type input "Lemon Zest"
click at [491, 313] on link "3402396146248608" at bounding box center [511, 310] width 53 height 7
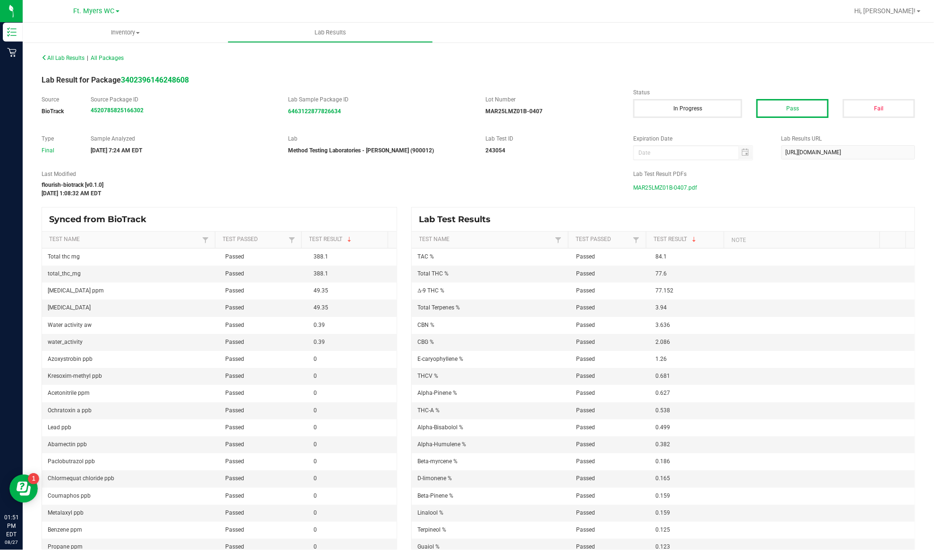
click at [671, 191] on span "MAR25LMZ01B-0407.pdf" at bounding box center [665, 188] width 64 height 14
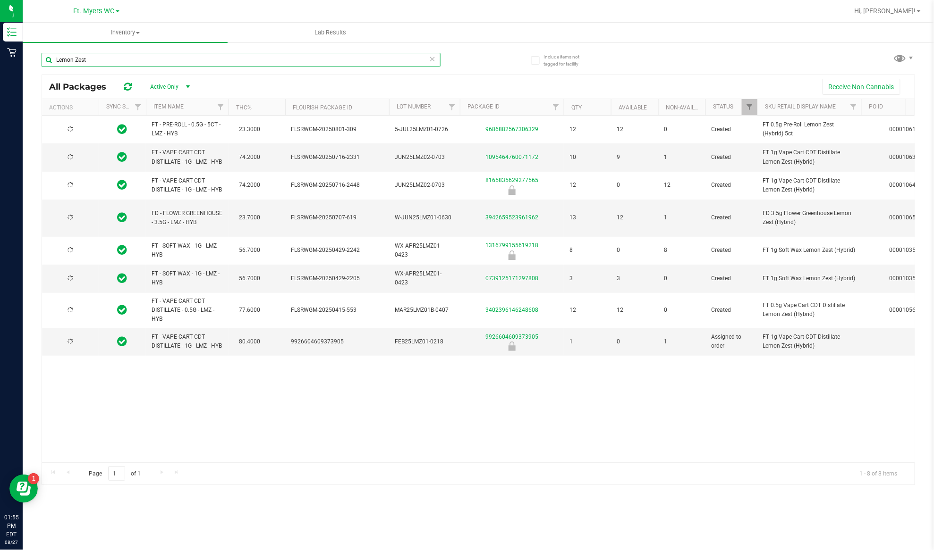
drag, startPoint x: 74, startPoint y: 59, endPoint x: 55, endPoint y: 61, distance: 19.4
click at [55, 61] on input "Lemon Zest" at bounding box center [241, 60] width 399 height 14
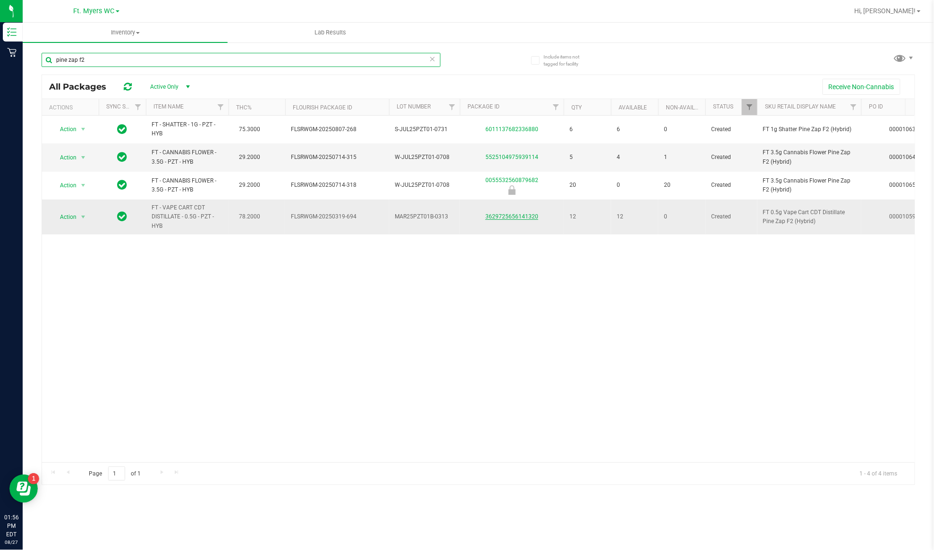
type input "pine zap f2"
click at [501, 217] on link "3629725656141320" at bounding box center [511, 216] width 53 height 7
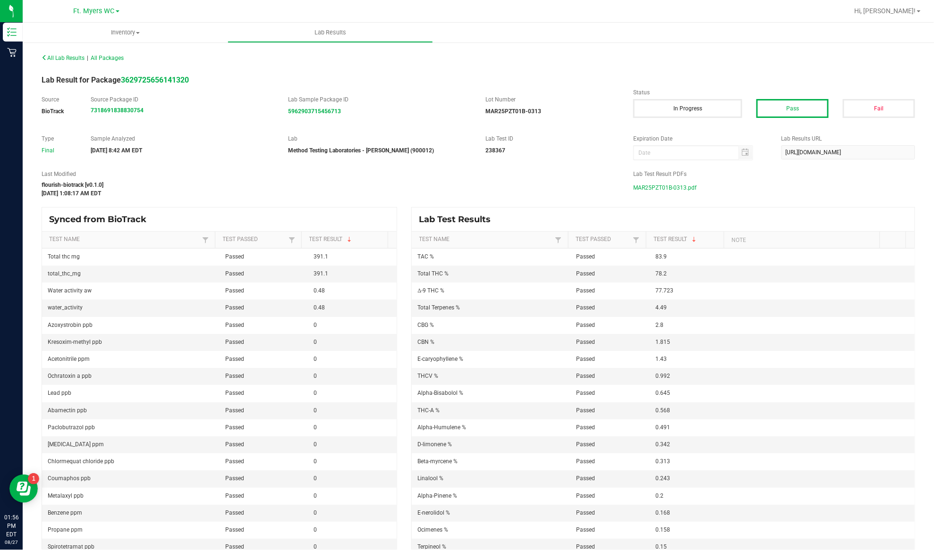
click at [656, 186] on span "MAR25PZT01B-0313.pdf" at bounding box center [664, 188] width 63 height 14
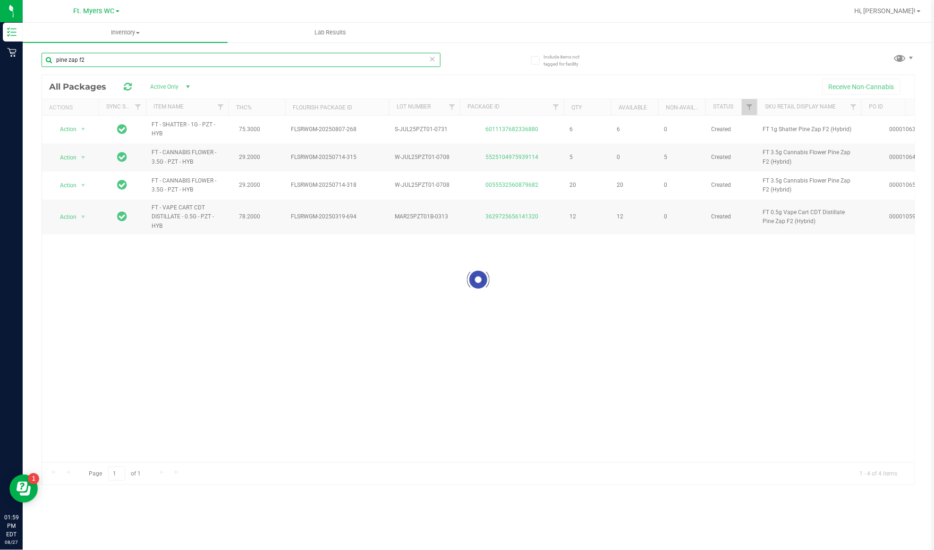
click at [153, 59] on input "pine zap f2" at bounding box center [241, 60] width 399 height 14
click at [152, 58] on input "pine zap f2" at bounding box center [241, 60] width 399 height 14
paste input "Super Lemon Haze"
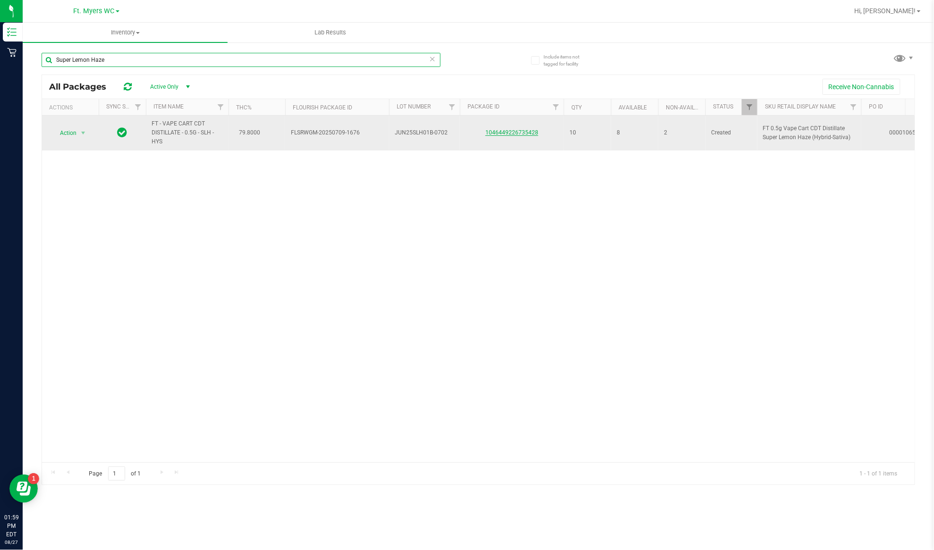
type input "Super Lemon Haze"
click at [515, 129] on link "1046449226735428" at bounding box center [511, 132] width 53 height 7
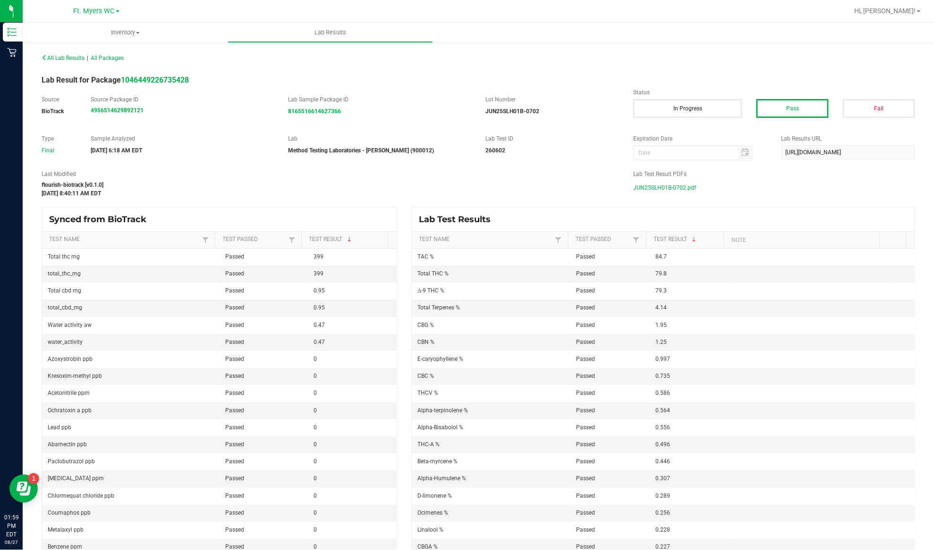
click at [656, 188] on span "JUN25SLH01B-0702.pdf" at bounding box center [664, 188] width 63 height 14
